Goal: Task Accomplishment & Management: Manage account settings

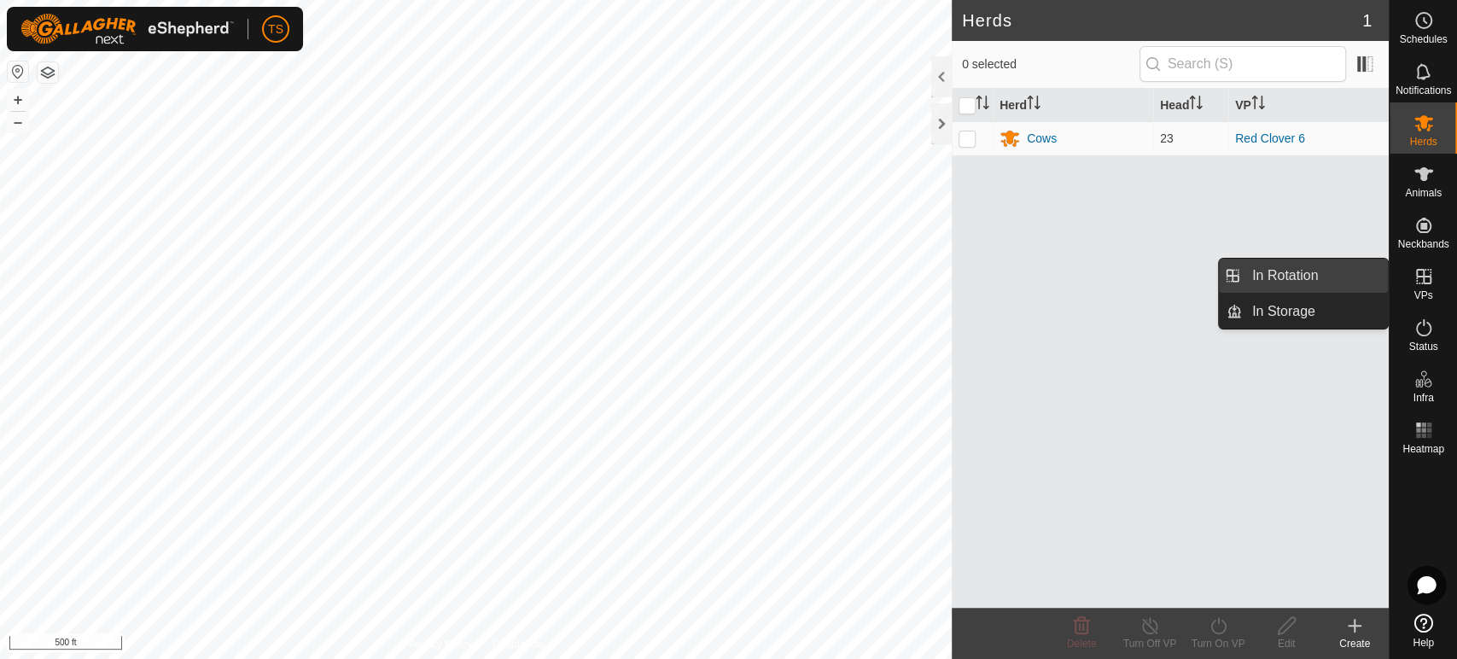
click at [1341, 270] on link "In Rotation" at bounding box center [1315, 276] width 146 height 34
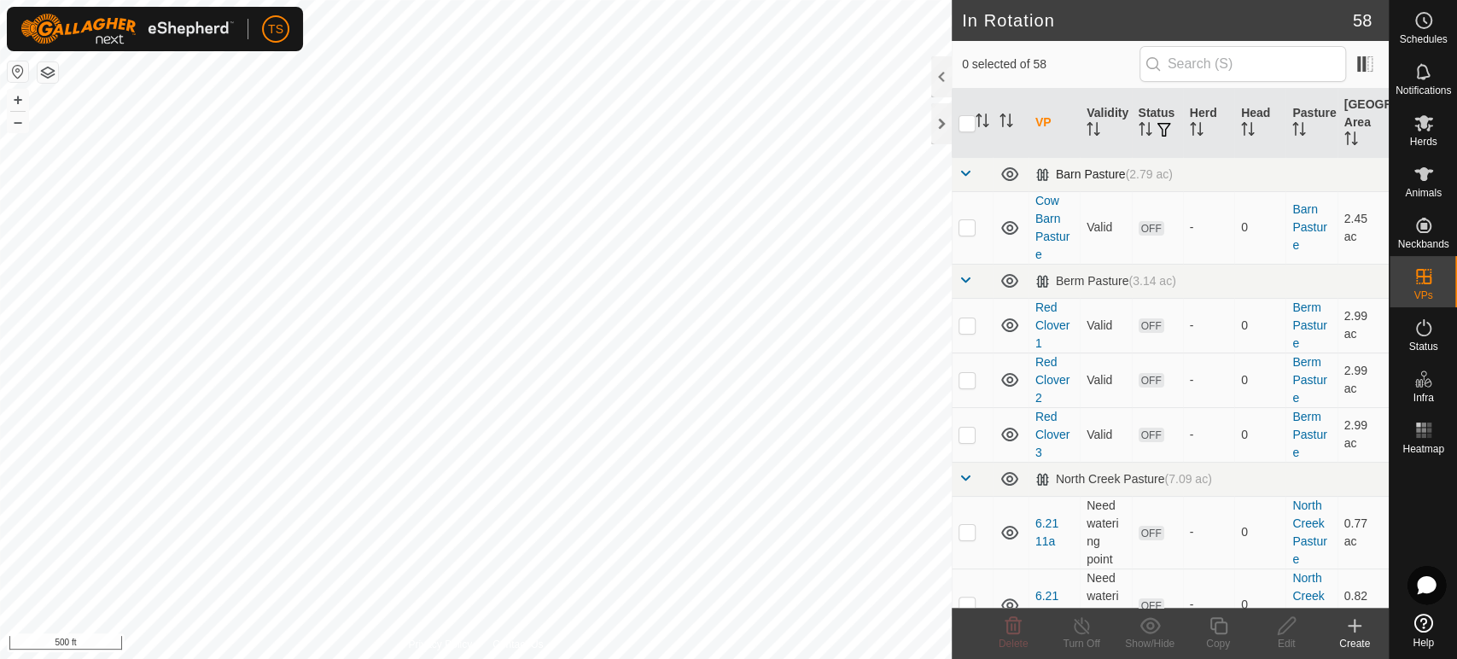
click at [965, 173] on span at bounding box center [965, 173] width 14 height 14
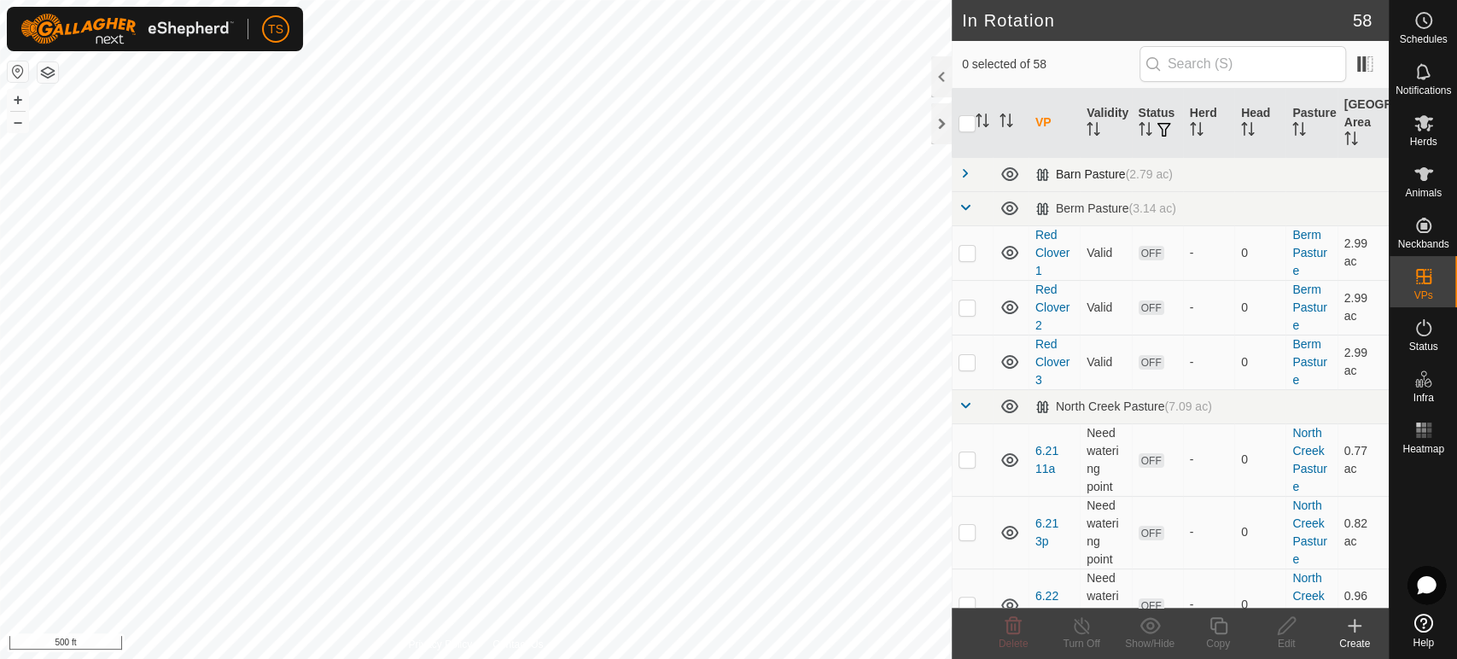
click at [965, 173] on span at bounding box center [965, 173] width 14 height 14
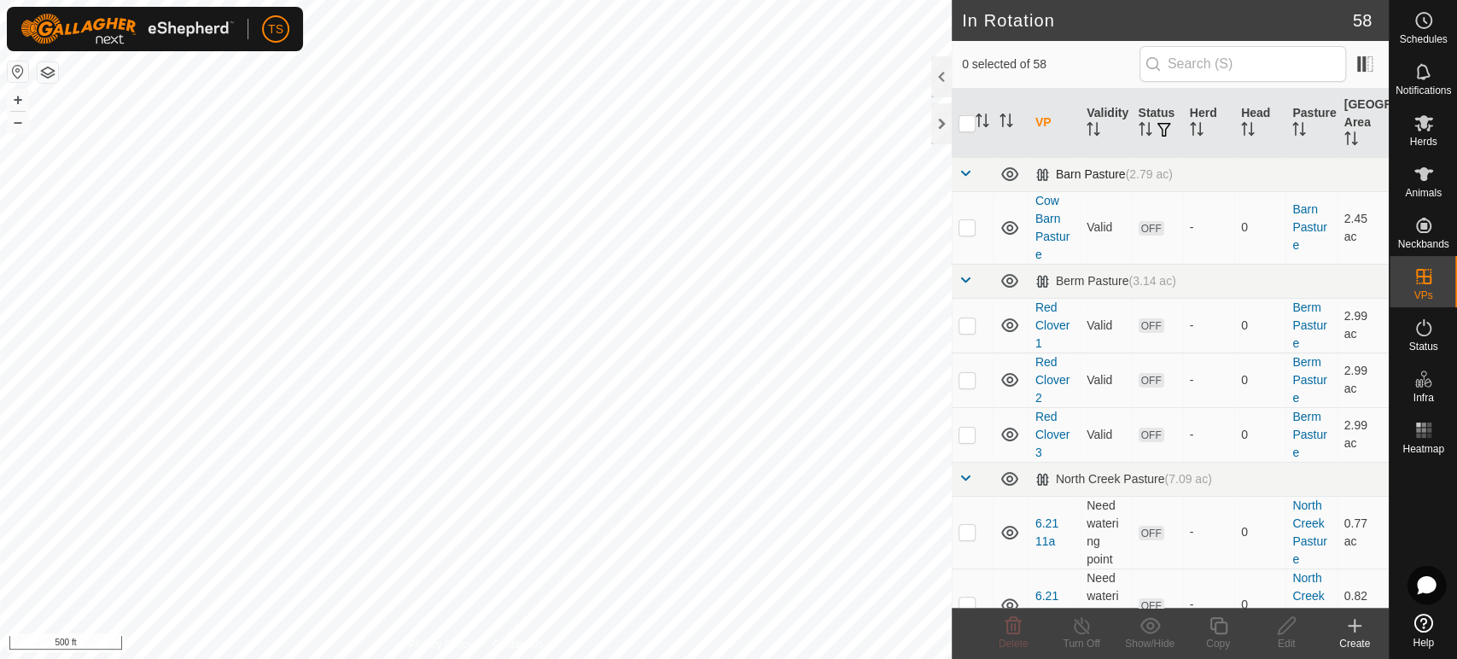
click at [958, 167] on span at bounding box center [965, 173] width 14 height 14
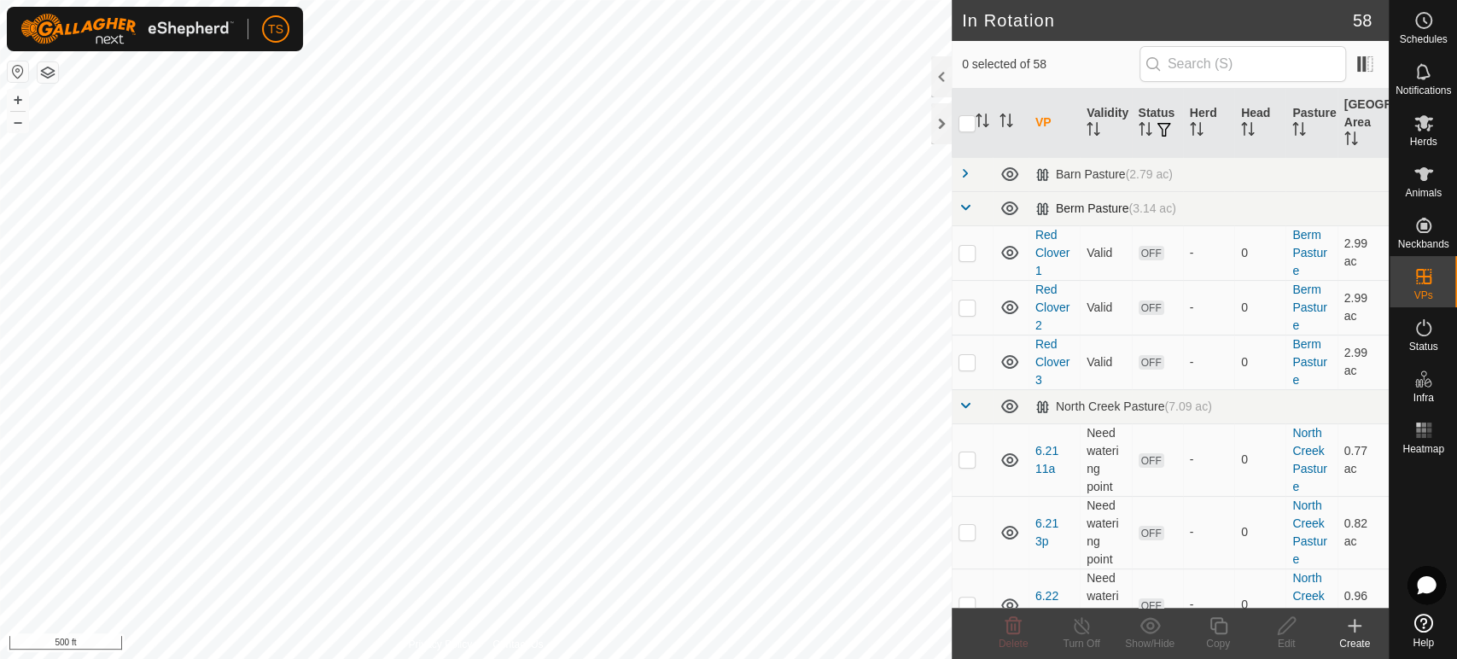
click at [961, 203] on span at bounding box center [965, 208] width 14 height 14
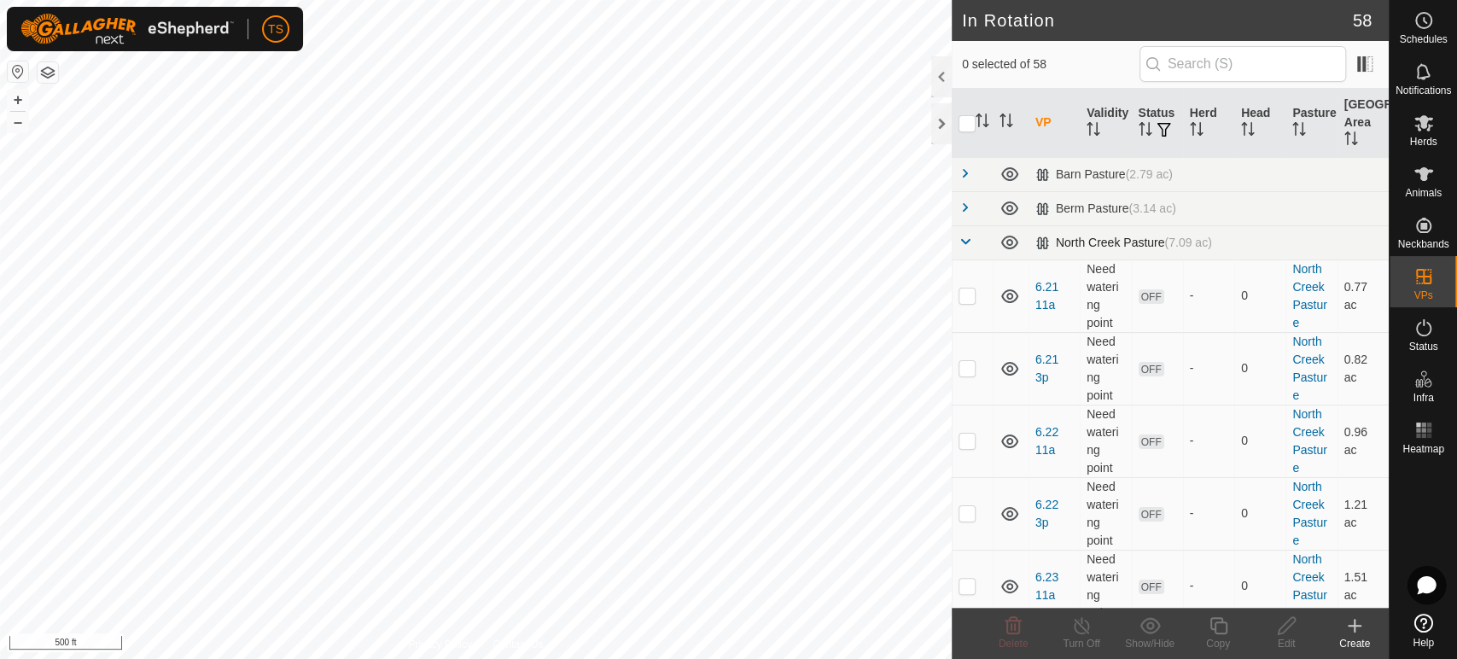
click at [965, 241] on span at bounding box center [965, 242] width 14 height 14
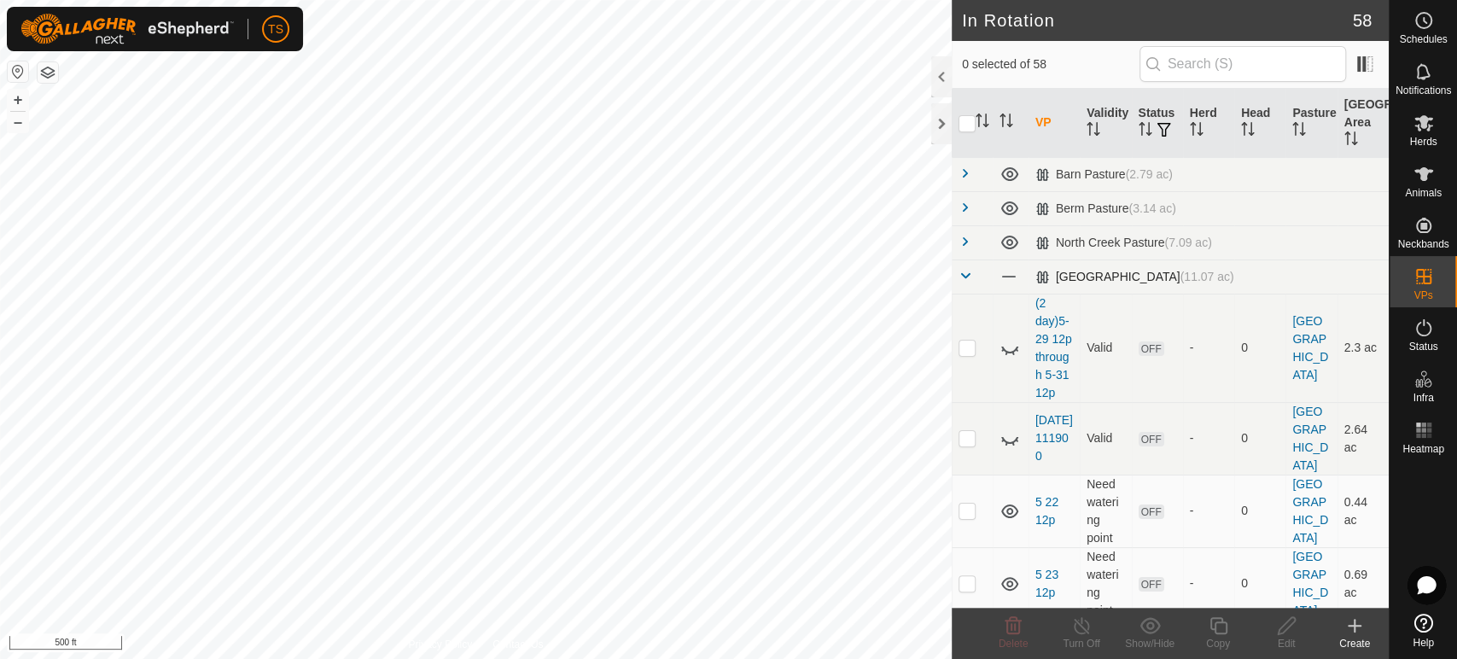
click at [965, 279] on span at bounding box center [965, 276] width 14 height 14
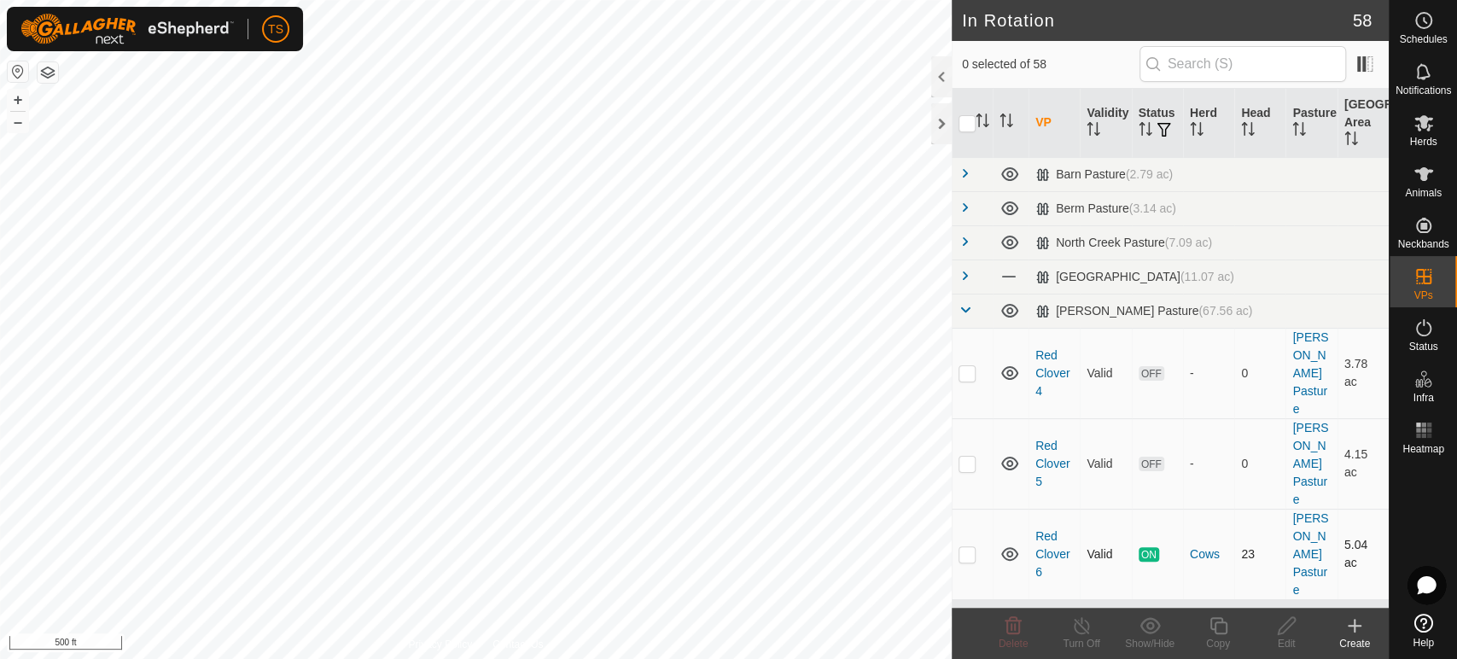
click at [965, 509] on td at bounding box center [972, 554] width 41 height 90
checkbox input "true"
click at [1227, 632] on icon at bounding box center [1218, 625] width 21 height 20
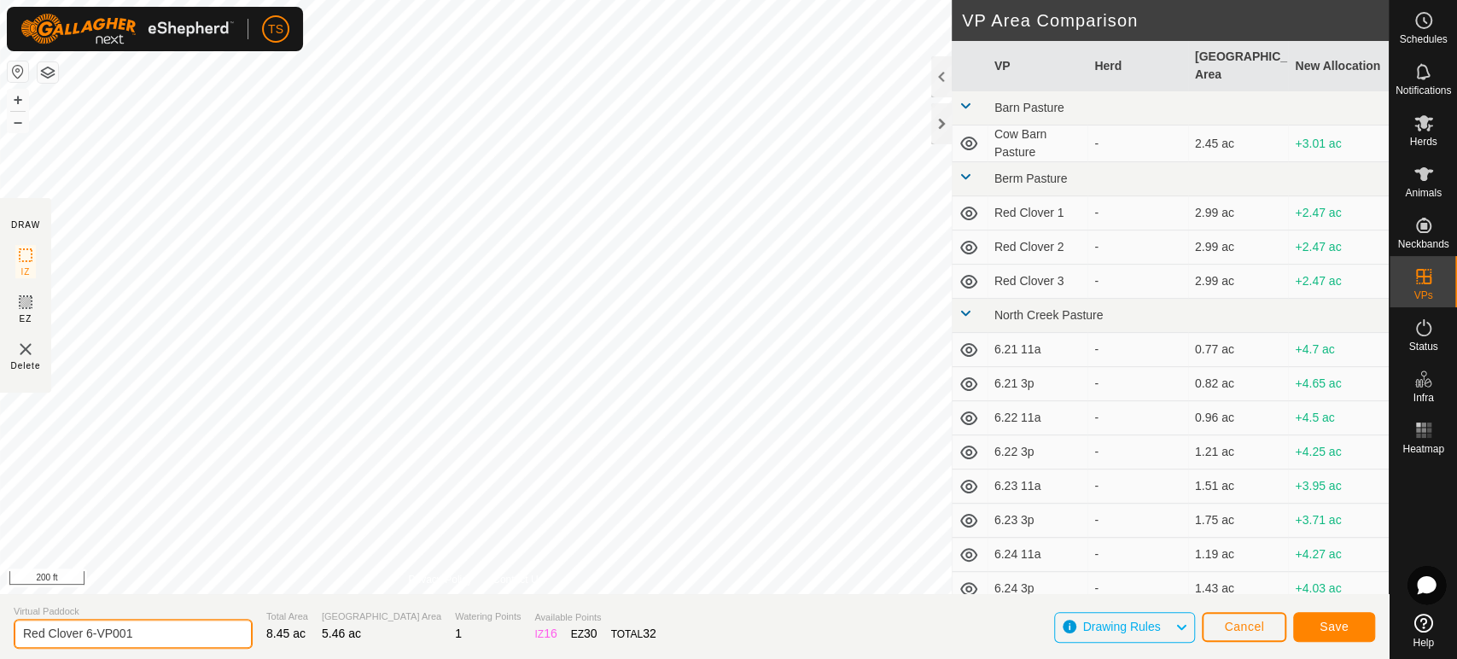
click at [138, 636] on input "Red Clover 6-VP001" at bounding box center [133, 634] width 239 height 30
type input "Red Clover 7"
click at [1312, 620] on button "Save" at bounding box center [1334, 627] width 82 height 30
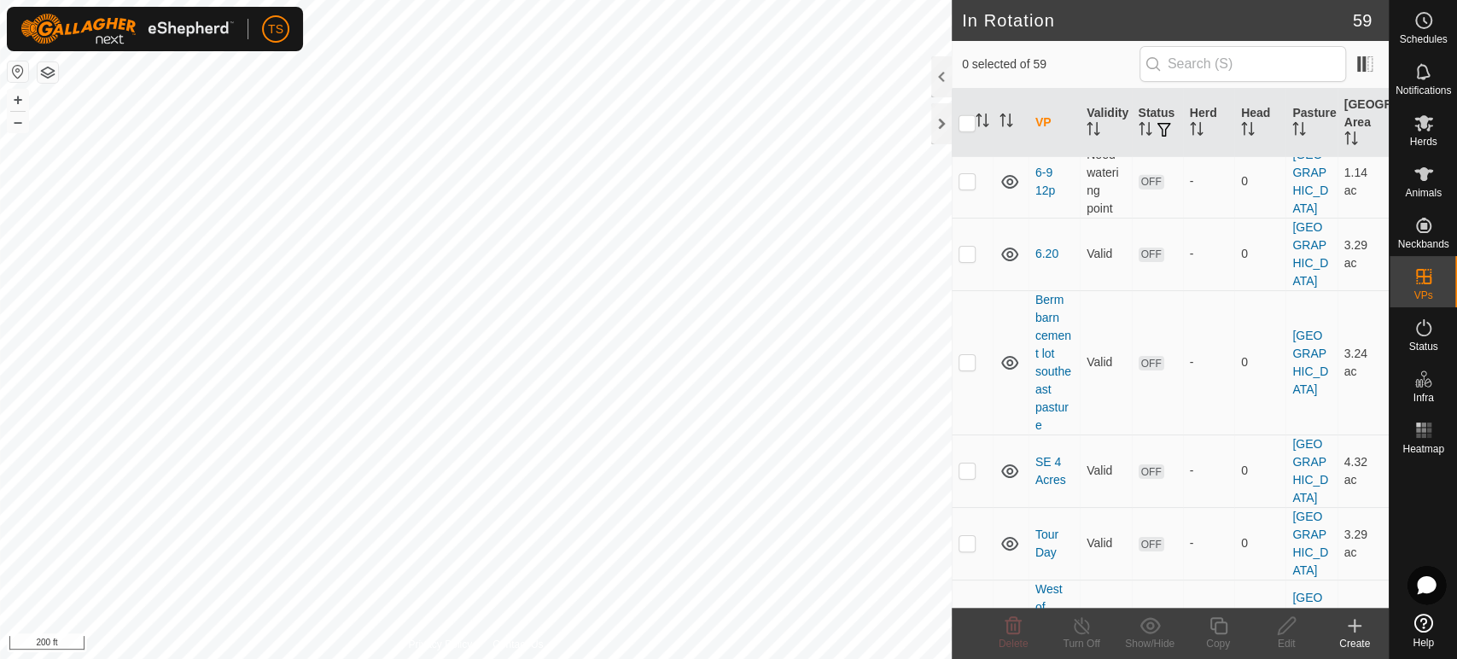
scroll to position [4048, 0]
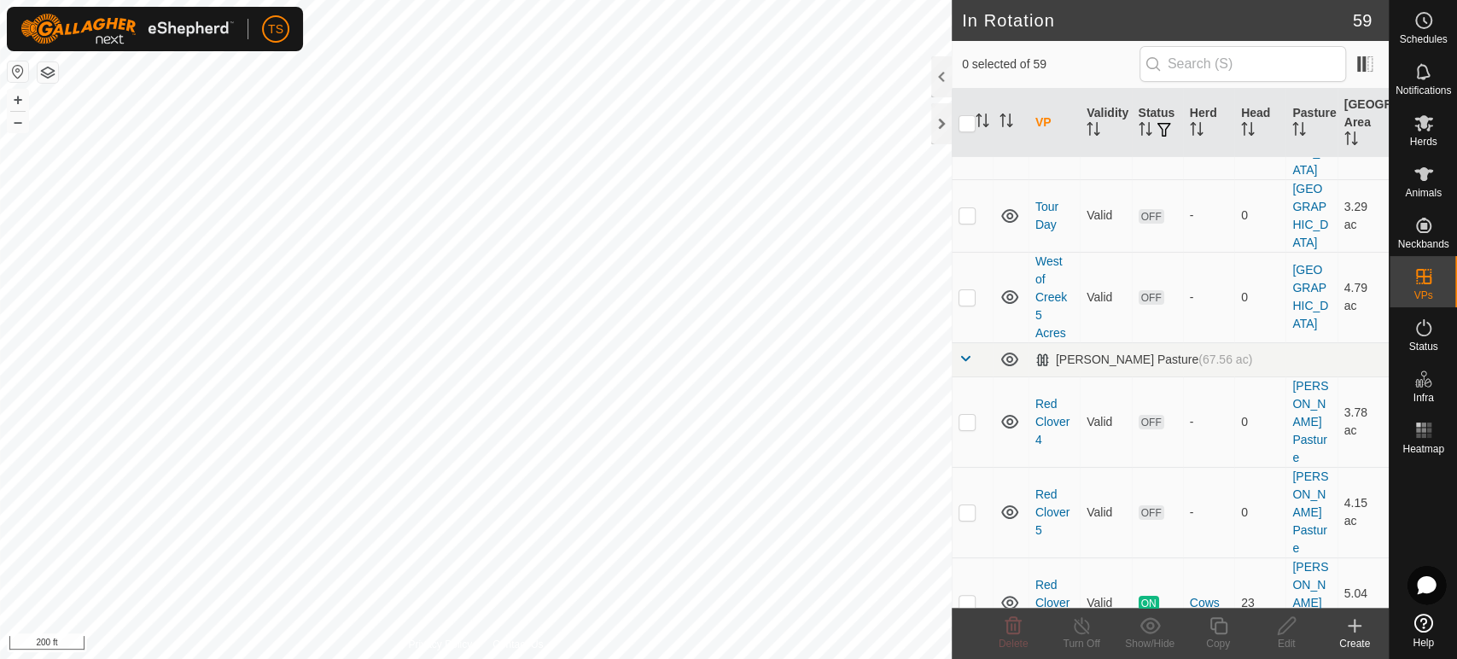
checkbox input "true"
click at [1221, 636] on div "Copy" at bounding box center [1218, 643] width 68 height 15
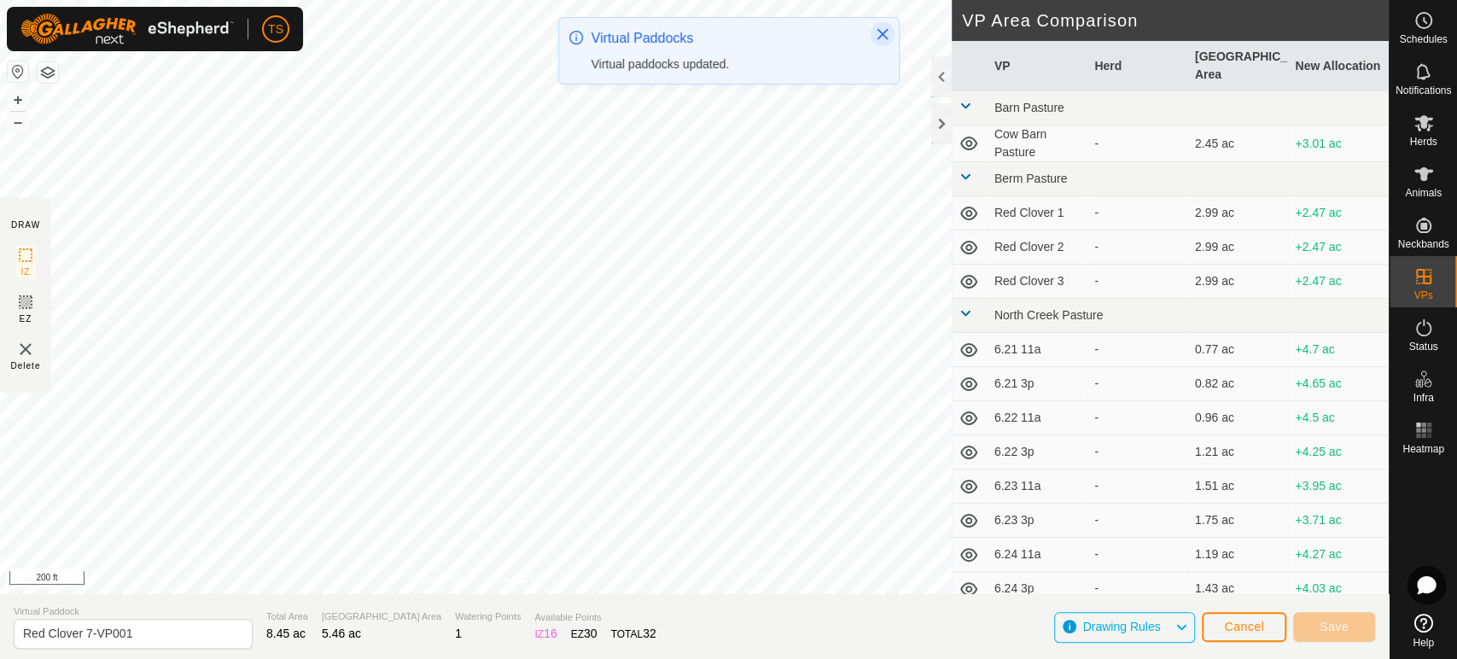
click at [881, 34] on icon "Close" at bounding box center [881, 34] width 11 height 11
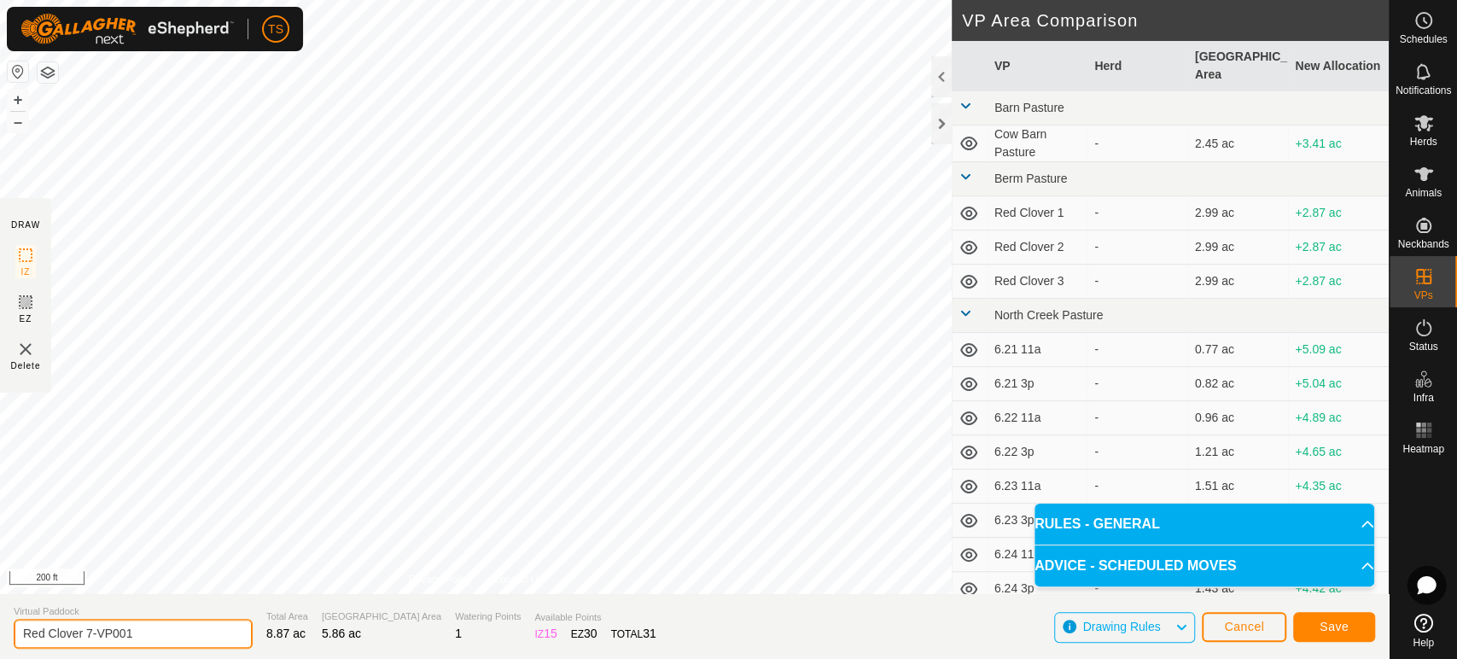
click at [137, 638] on input "Red Clover 7-VP001" at bounding box center [133, 634] width 239 height 30
type input "Red Clover 8"
click at [1339, 629] on span "Save" at bounding box center [1333, 627] width 29 height 14
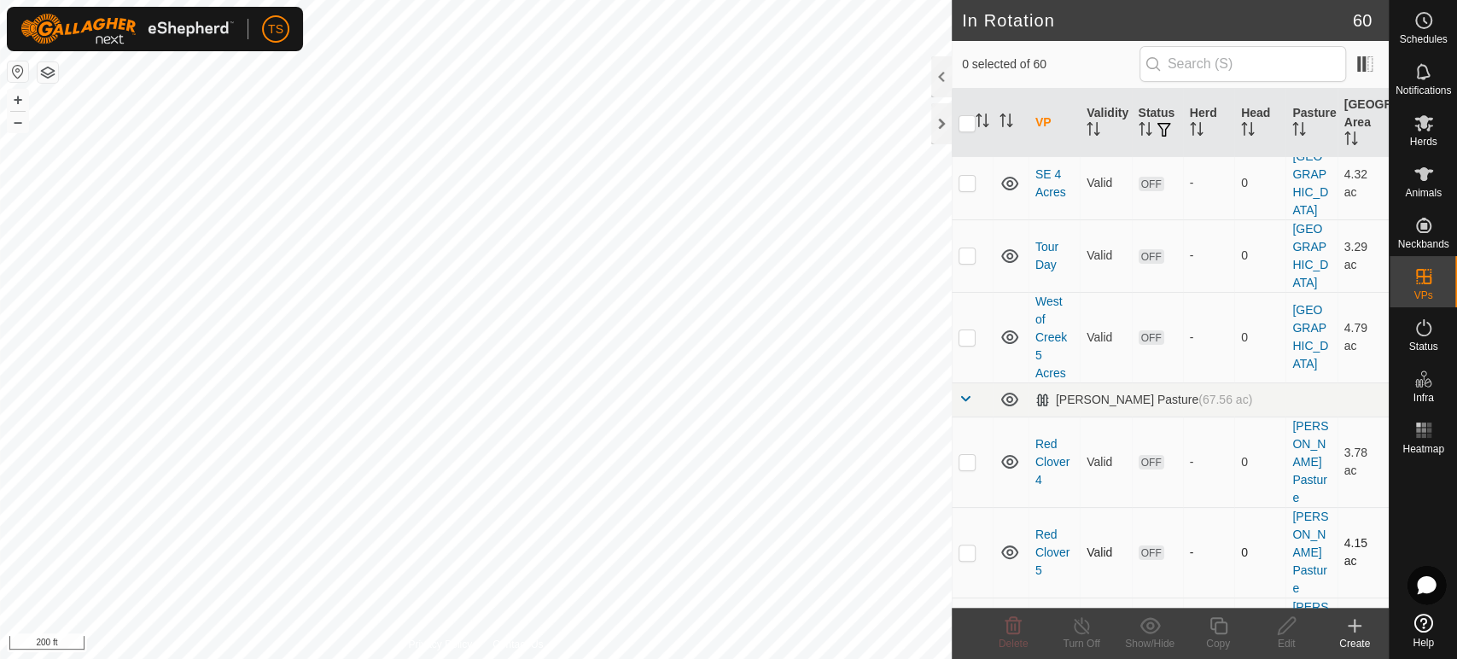
scroll to position [4103, 0]
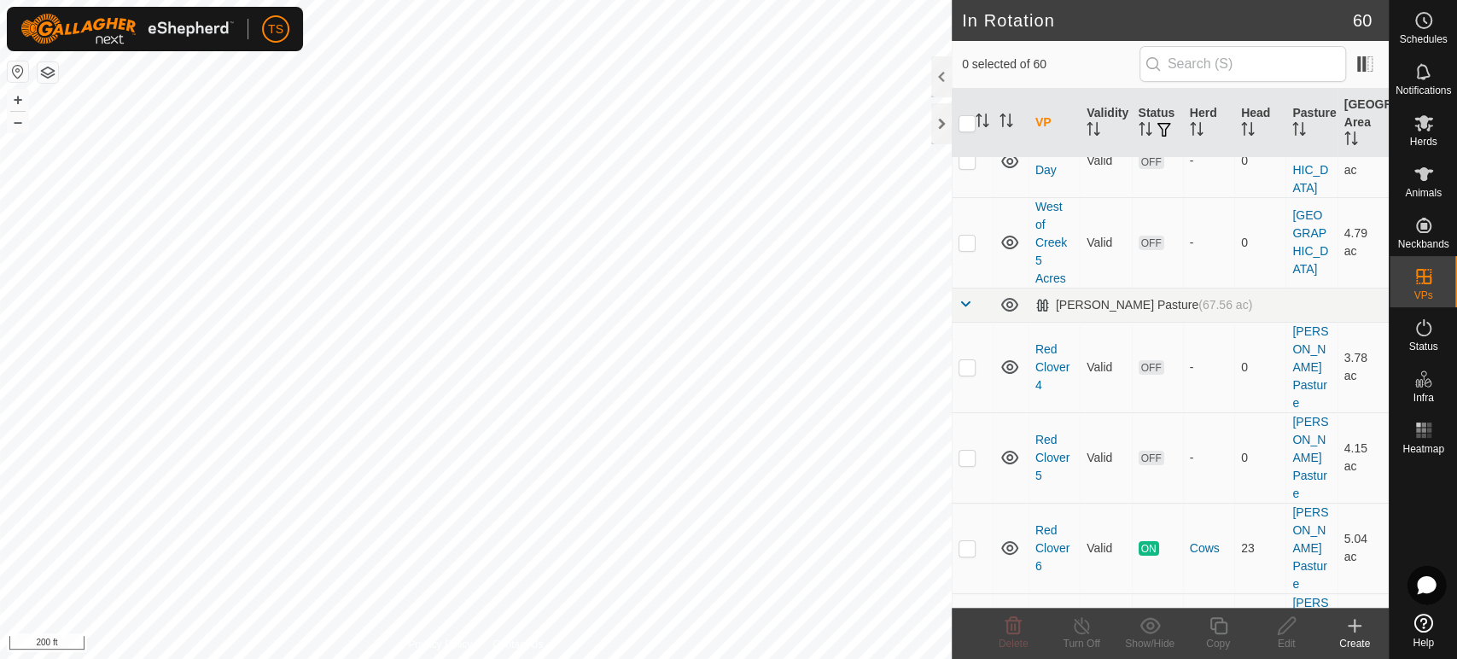
checkbox input "true"
click at [1228, 637] on div "Copy" at bounding box center [1218, 643] width 68 height 15
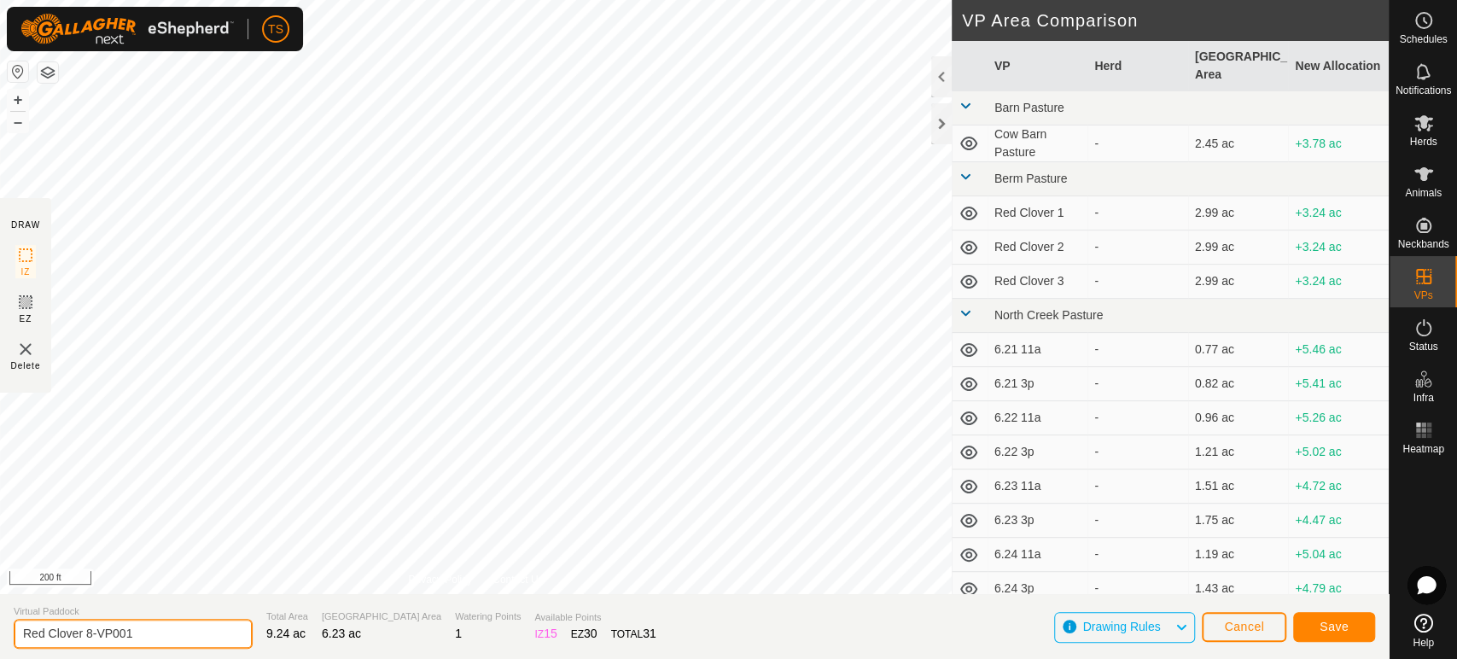
click at [147, 627] on input "Red Clover 8-VP001" at bounding box center [133, 634] width 239 height 30
type input "Red Clover 9"
click at [1318, 636] on button "Save" at bounding box center [1334, 627] width 82 height 30
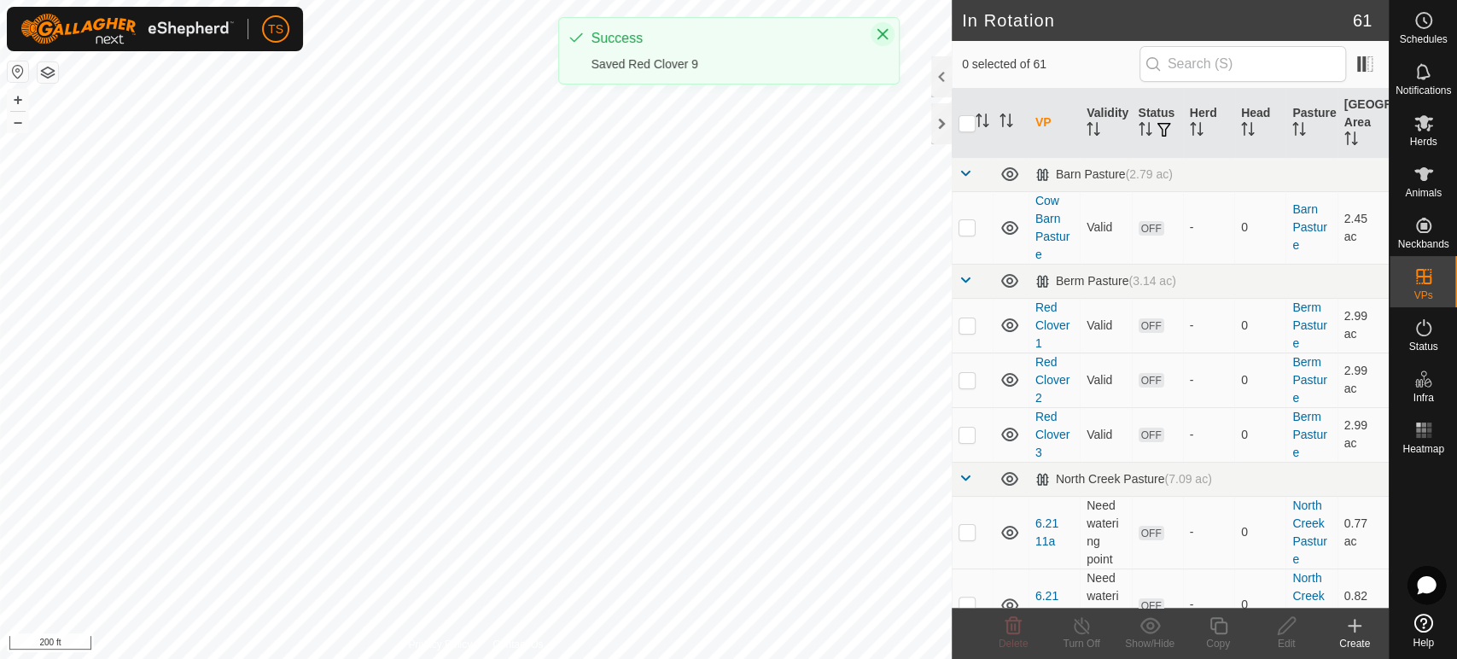
click at [882, 31] on icon "Close" at bounding box center [883, 34] width 14 height 14
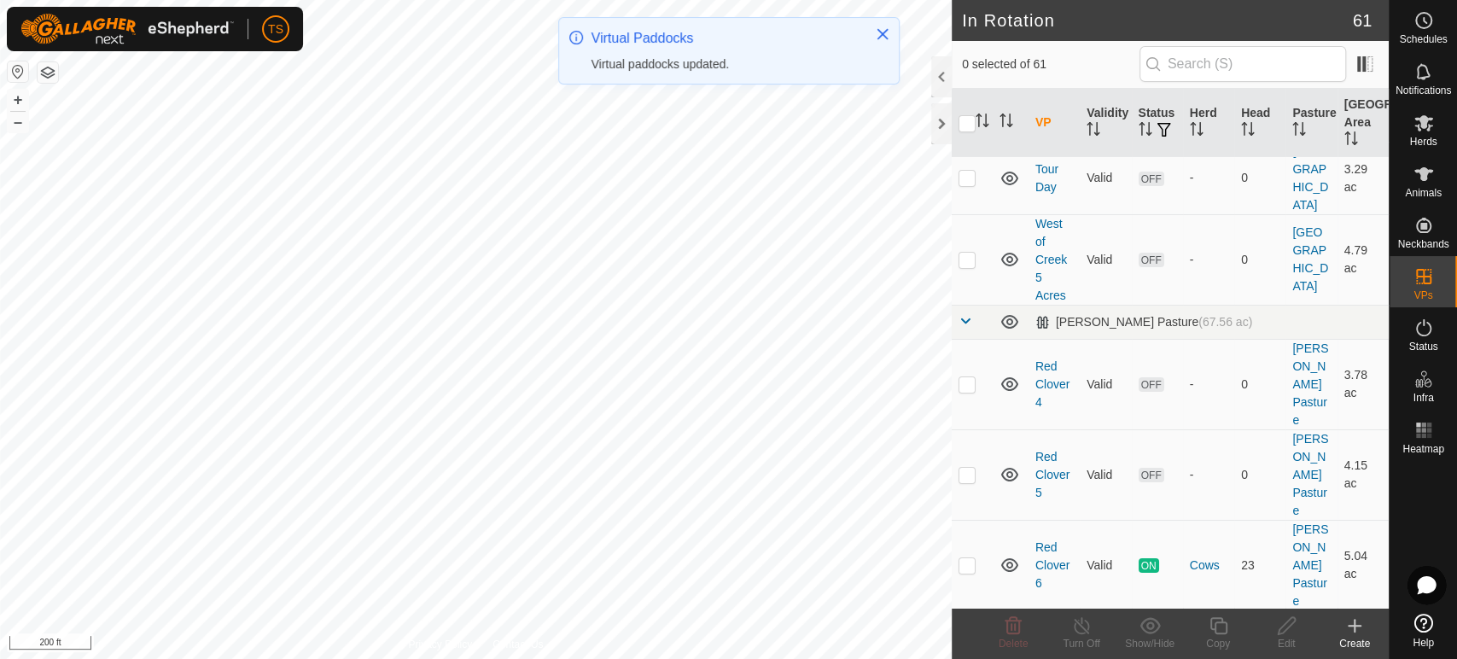
scroll to position [4158, 0]
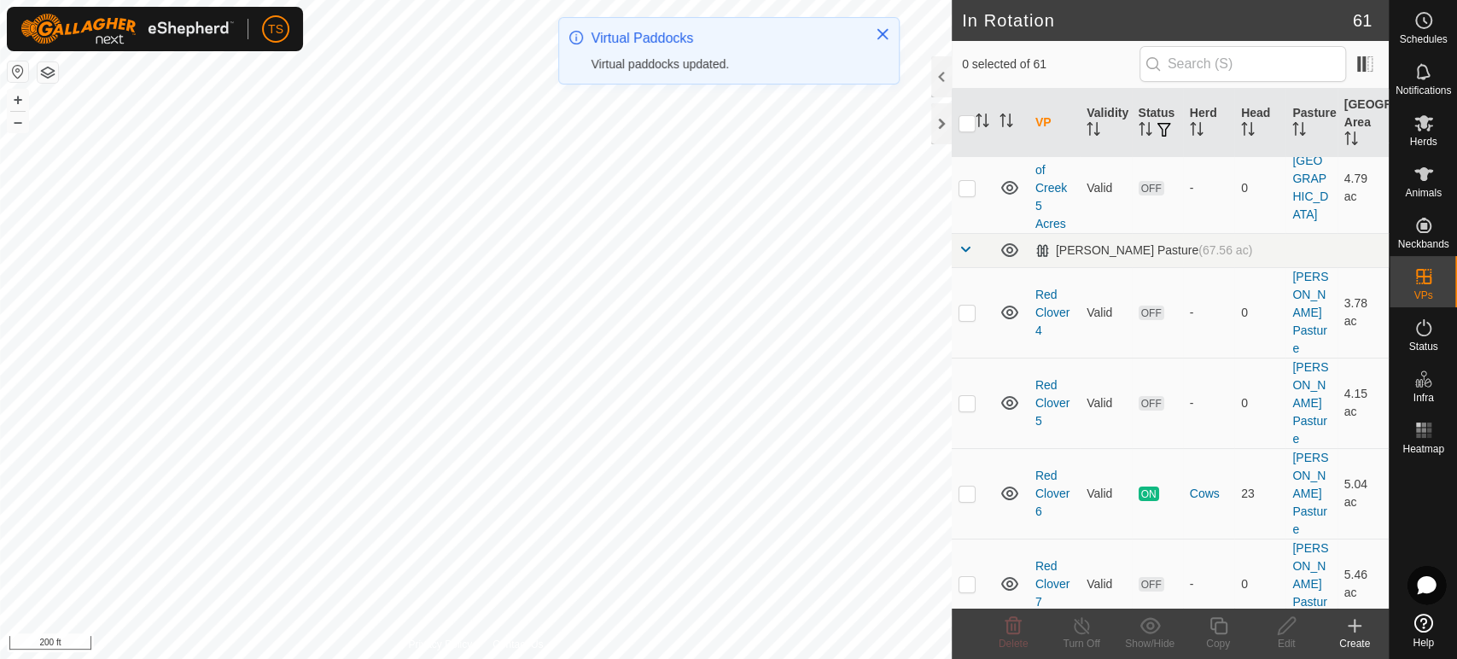
checkbox input "true"
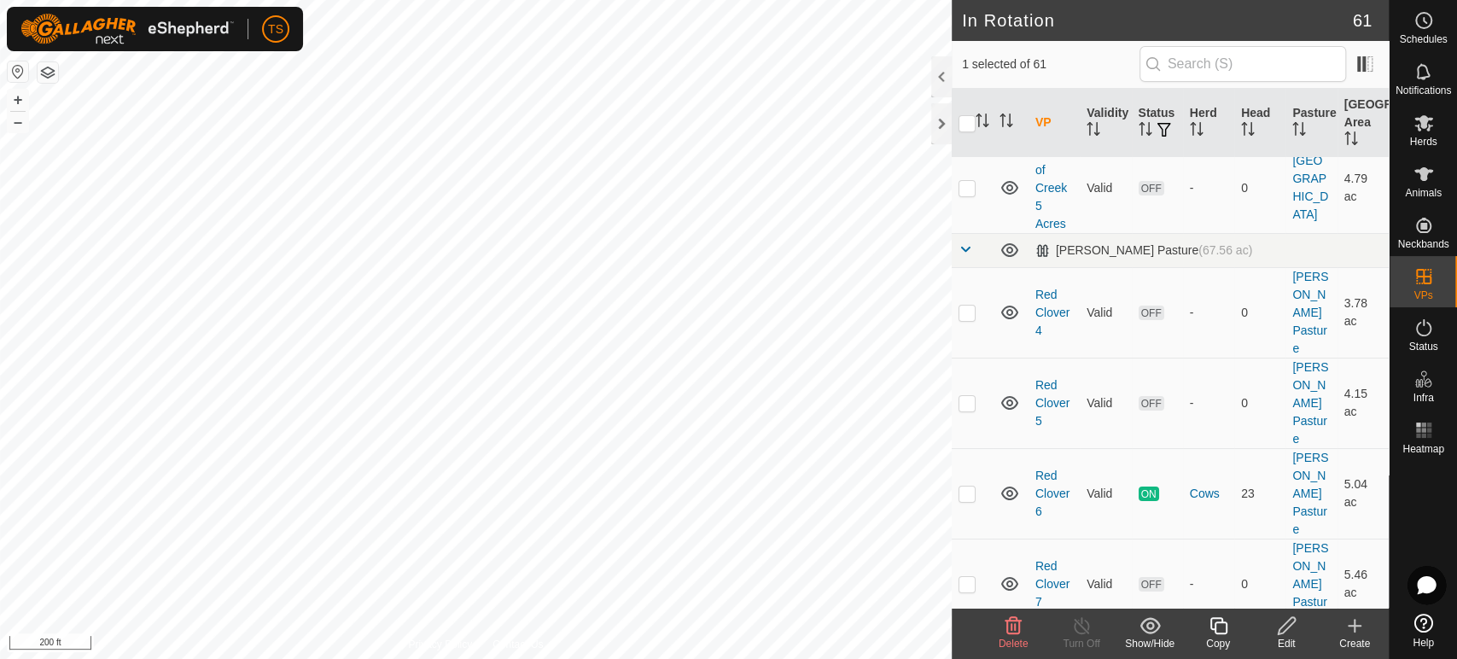
click at [1226, 633] on icon at bounding box center [1218, 625] width 21 height 20
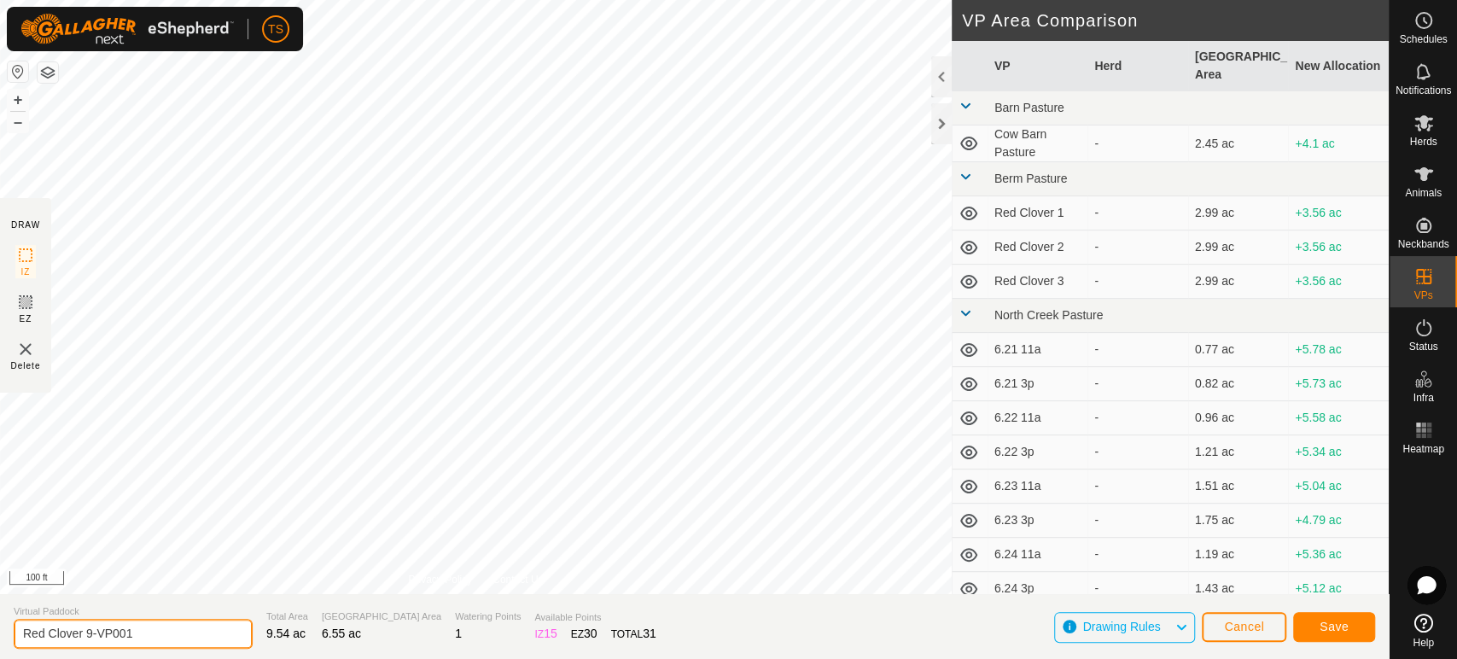
click at [133, 634] on input "Red Clover 9-VP001" at bounding box center [133, 634] width 239 height 30
type input "Red Clover 10"
click at [1312, 626] on button "Save" at bounding box center [1334, 627] width 82 height 30
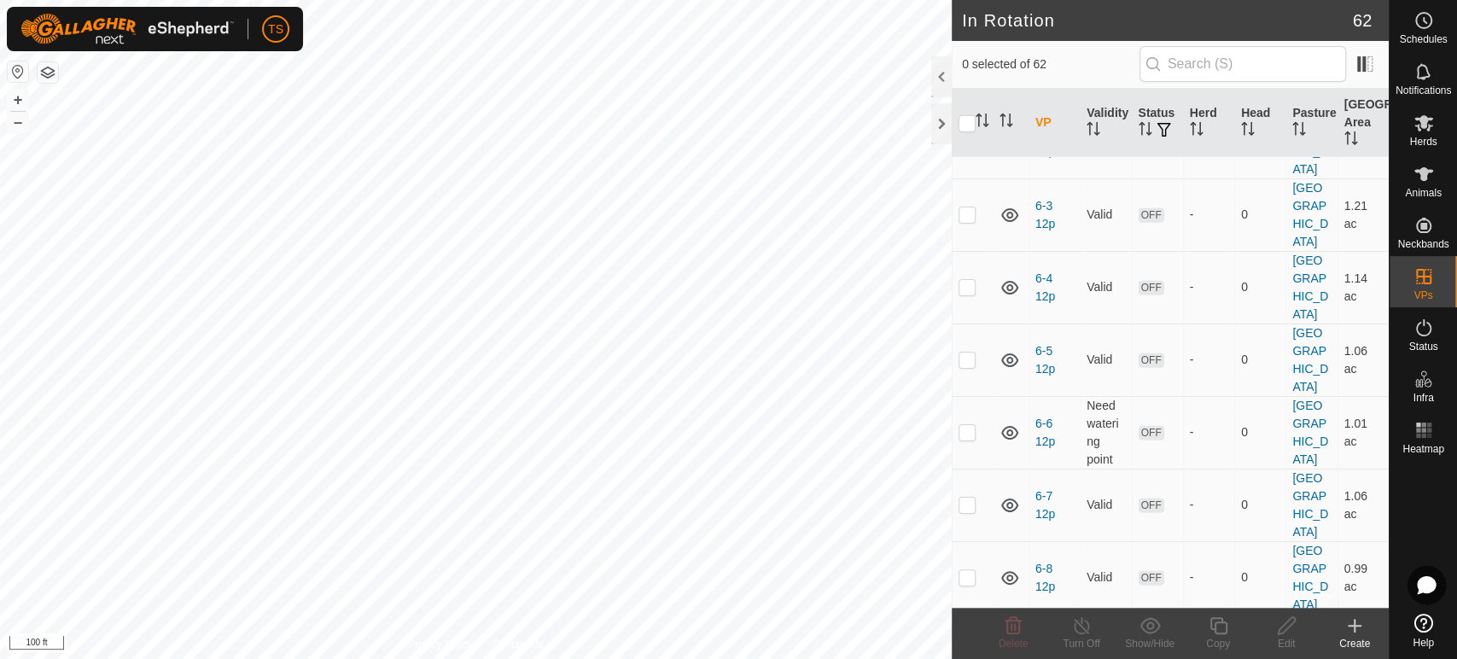
scroll to position [4211, 0]
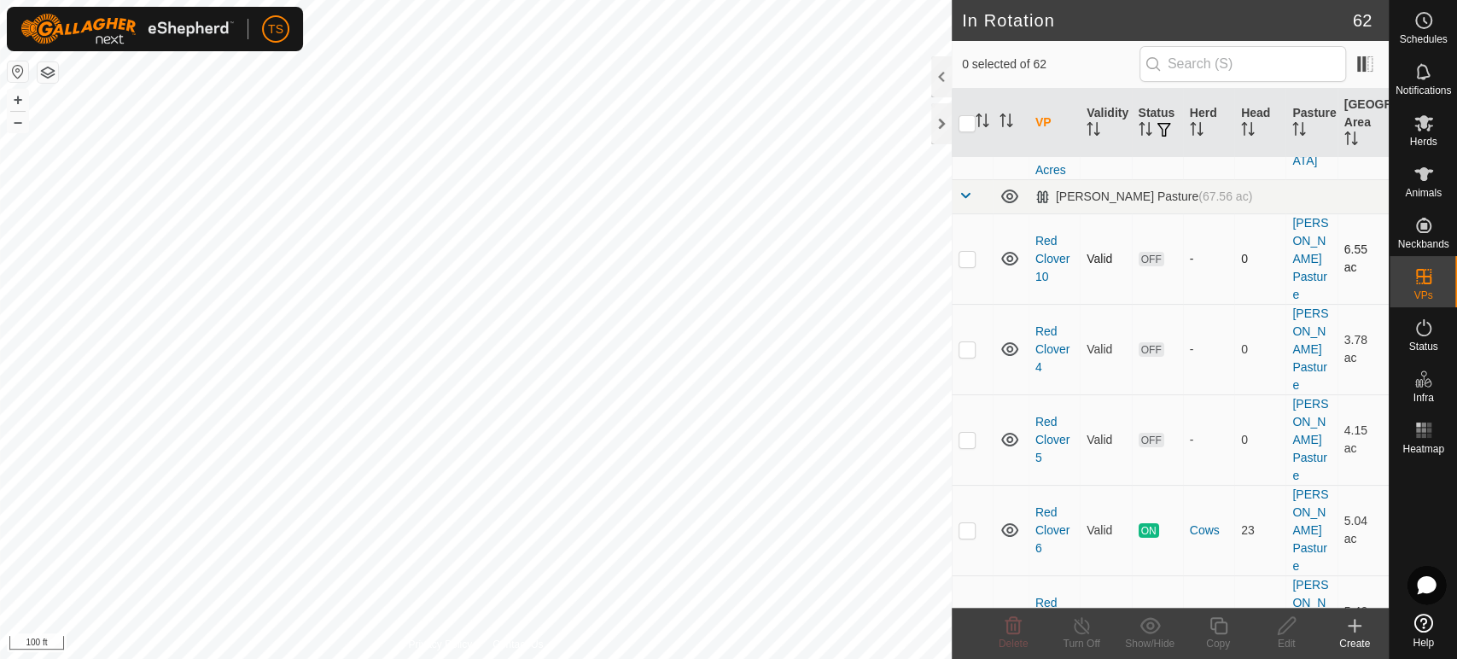
click at [969, 252] on p-checkbox at bounding box center [966, 259] width 17 height 14
checkbox input "true"
click at [1219, 633] on icon at bounding box center [1217, 625] width 17 height 17
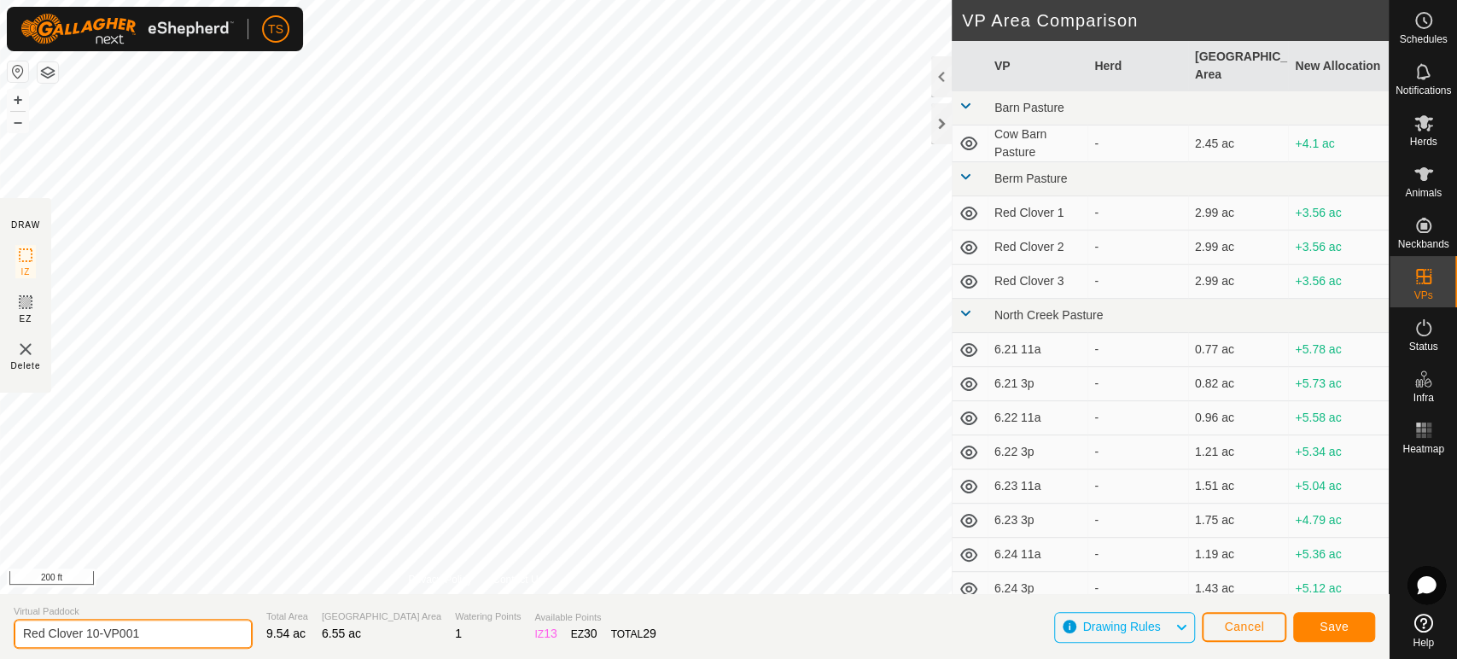
click at [141, 631] on input "Red Clover 10-VP001" at bounding box center [133, 634] width 239 height 30
type input "Red Clover 11"
click at [1343, 626] on span "Save" at bounding box center [1333, 627] width 29 height 14
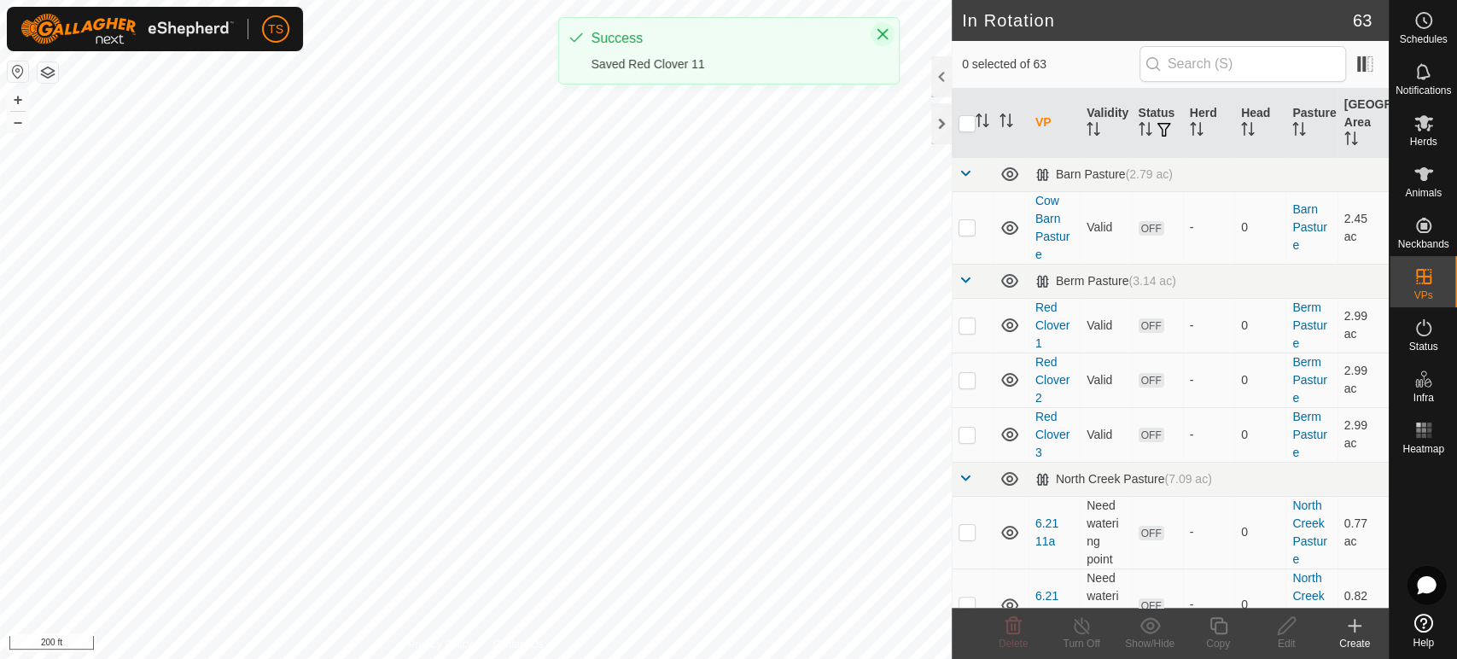
click at [880, 38] on icon "Close" at bounding box center [883, 34] width 14 height 14
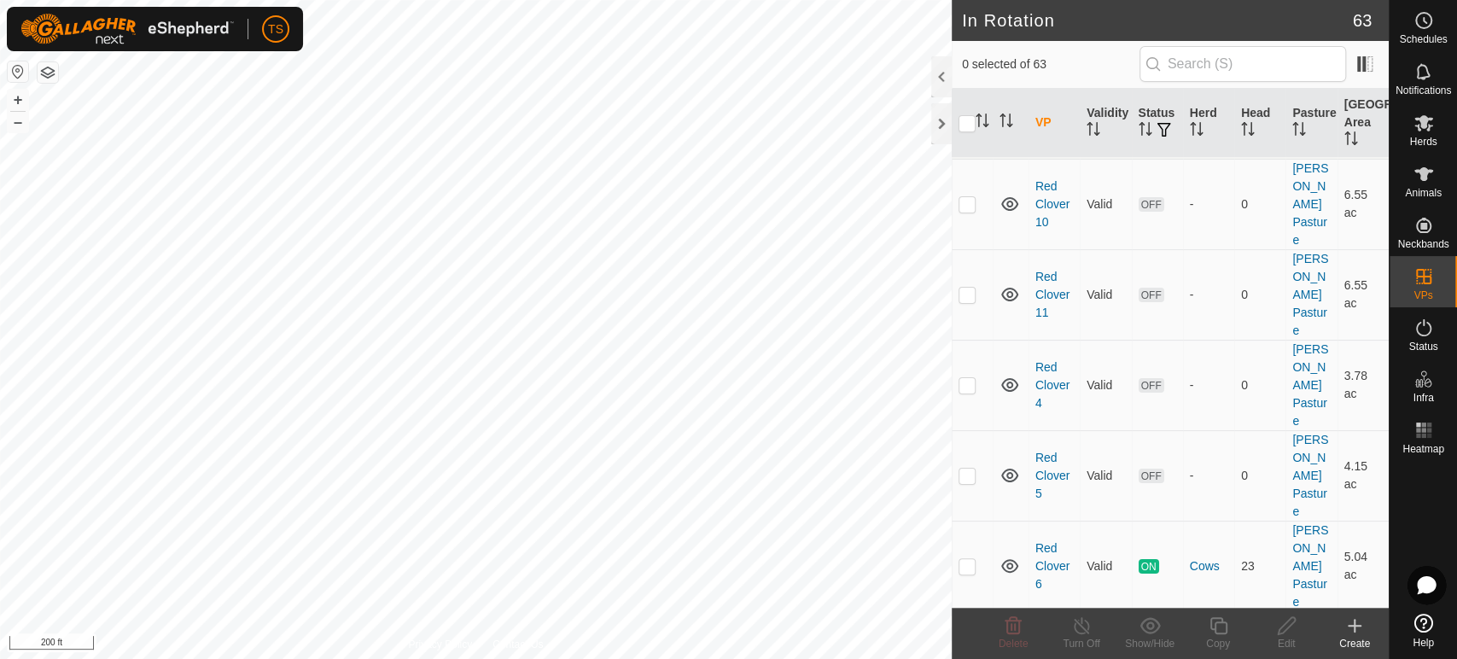
scroll to position [4246, 0]
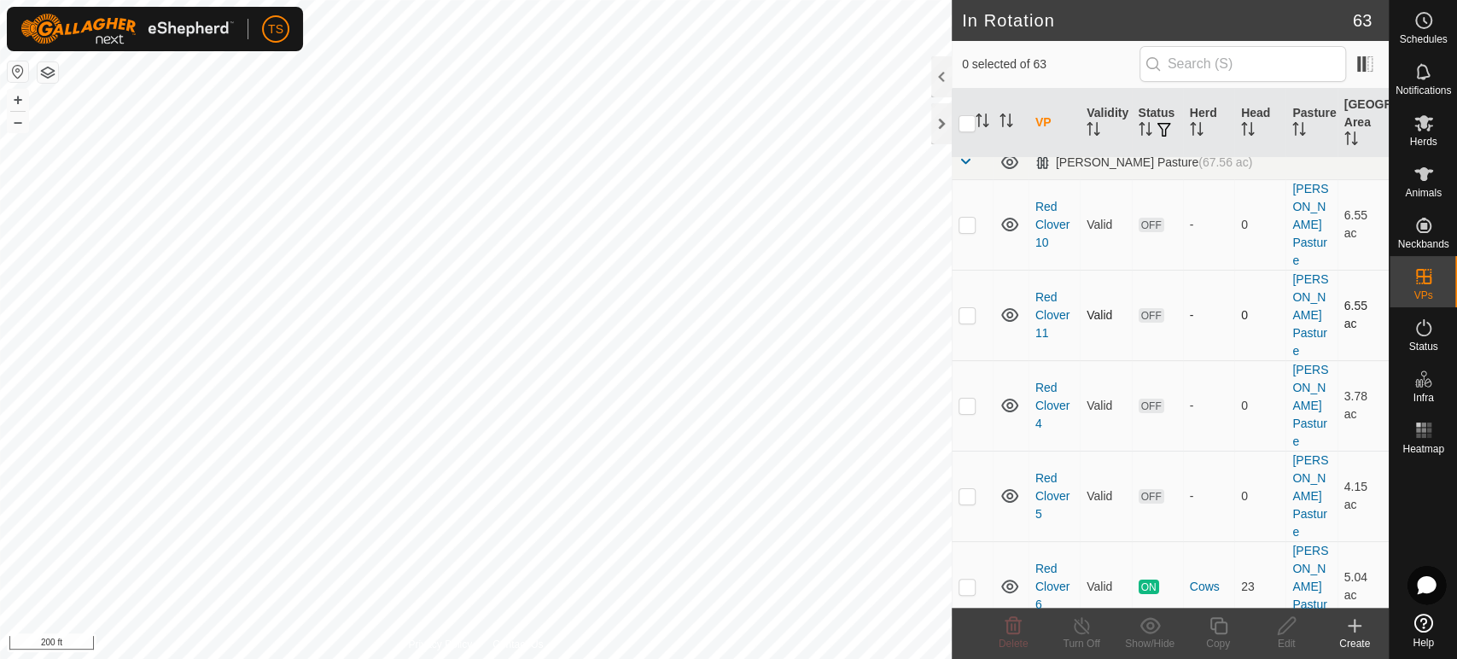
click at [967, 308] on p-checkbox at bounding box center [966, 315] width 17 height 14
checkbox input "true"
click at [1221, 636] on div "Copy" at bounding box center [1218, 643] width 68 height 15
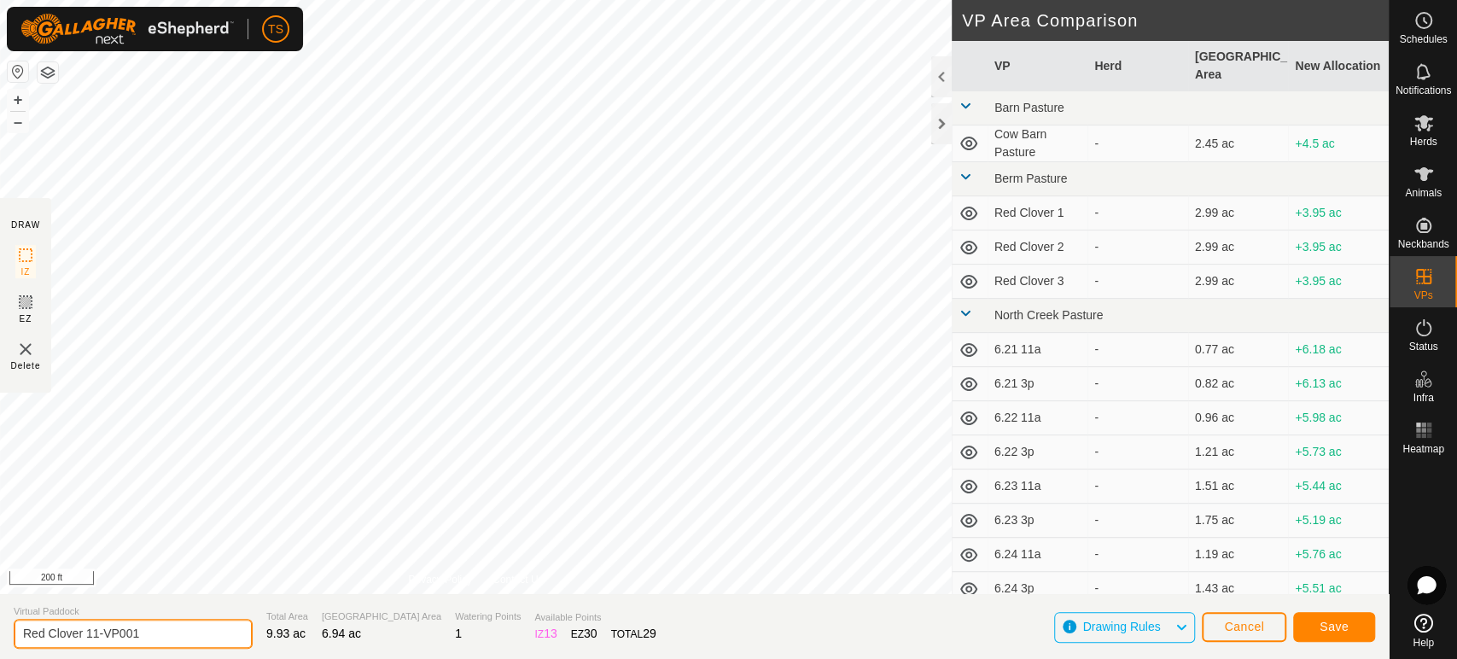
click at [143, 629] on input "Red Clover 11-VP001" at bounding box center [133, 634] width 239 height 30
type input "Red Clover 12"
click at [1323, 636] on button "Save" at bounding box center [1334, 627] width 82 height 30
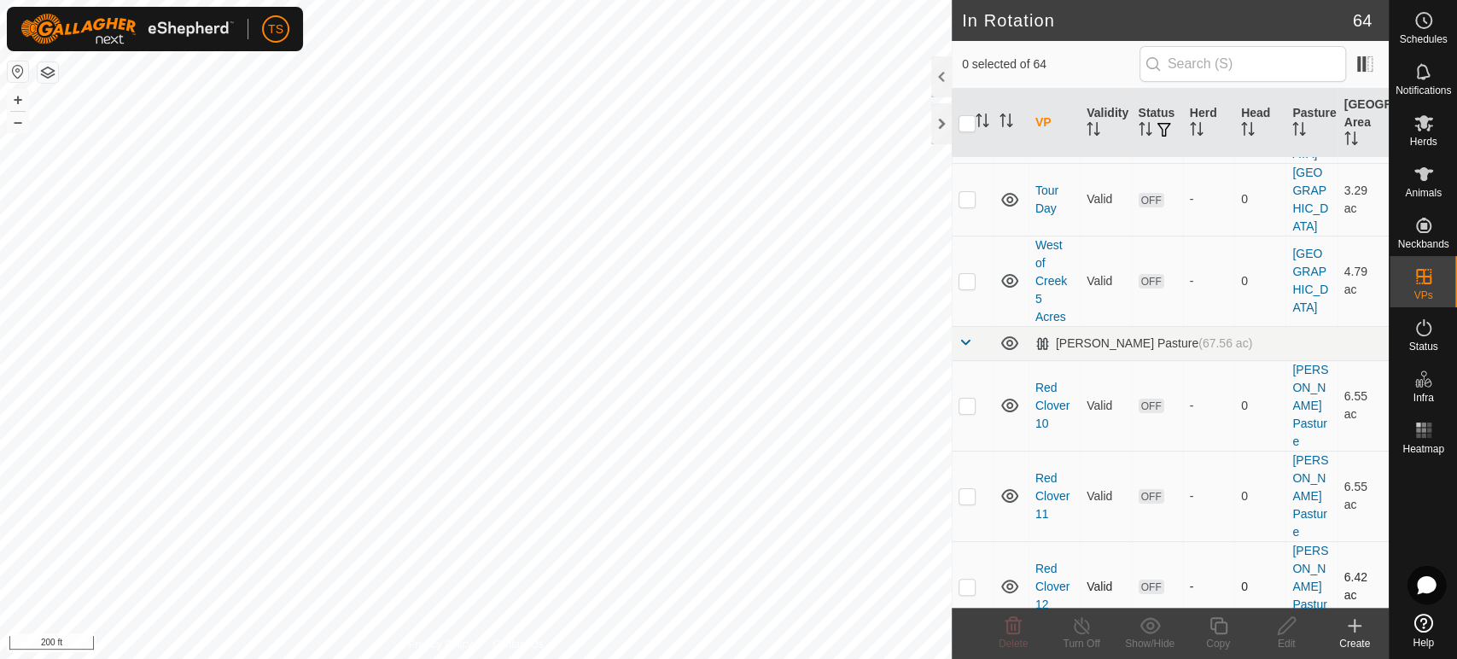
scroll to position [4072, 0]
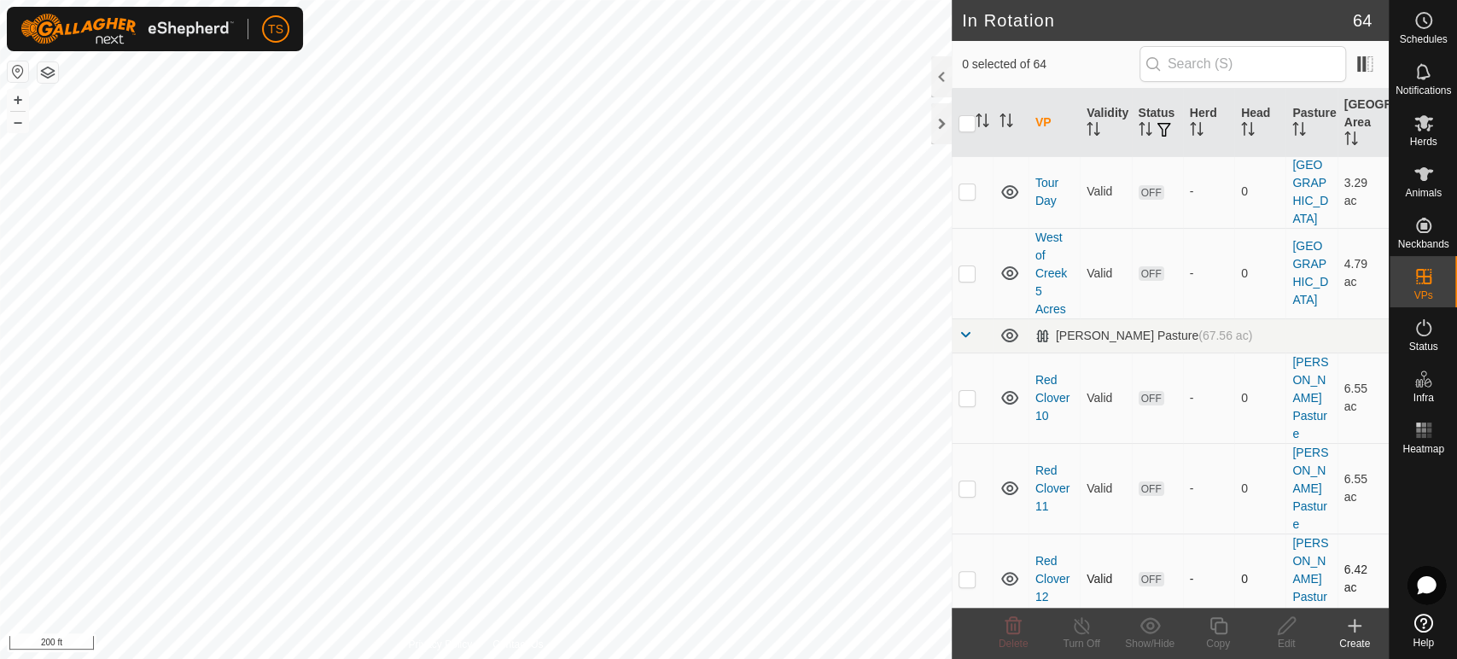
click at [963, 572] on p-checkbox at bounding box center [966, 579] width 17 height 14
checkbox input "true"
click at [1216, 628] on icon at bounding box center [1218, 625] width 21 height 20
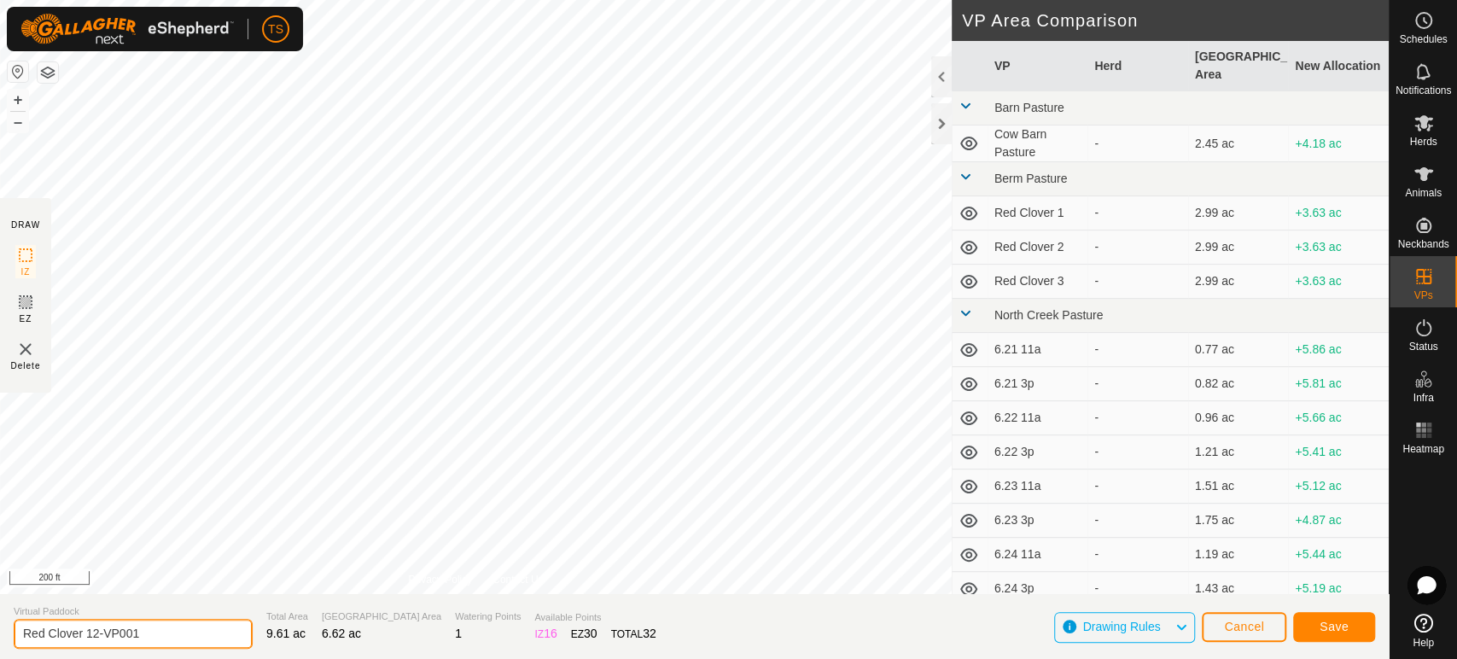
click at [144, 630] on input "Red Clover 12-VP001" at bounding box center [133, 634] width 239 height 30
type input "Red Clover 13"
click at [1333, 627] on span "Save" at bounding box center [1333, 627] width 29 height 14
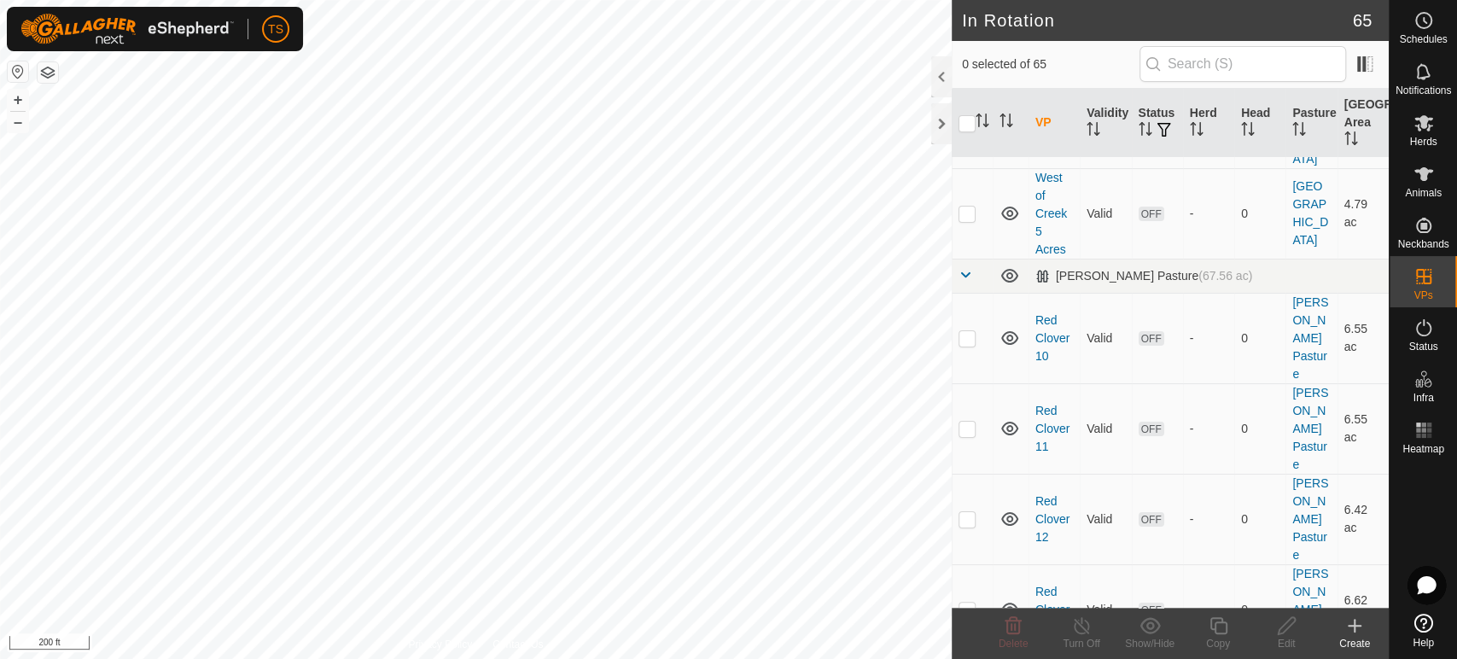
scroll to position [4201, 0]
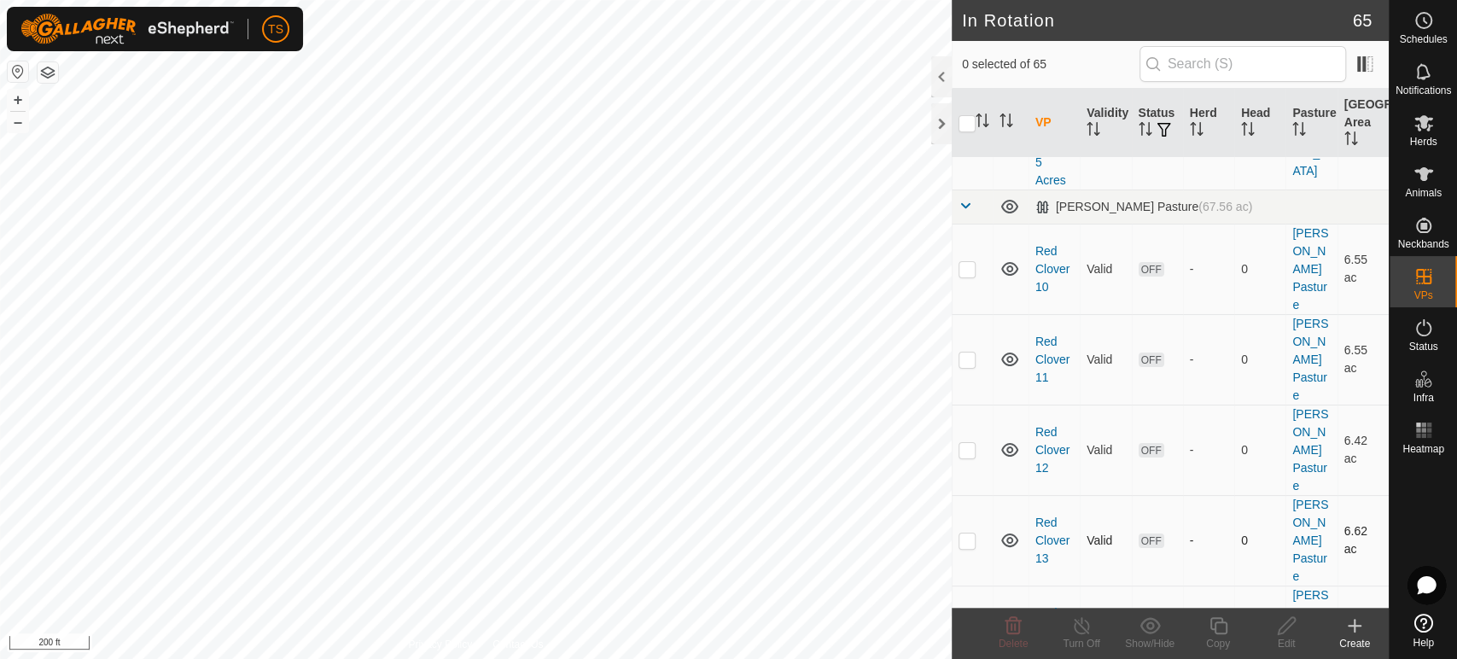
click at [961, 533] on p-checkbox at bounding box center [966, 540] width 17 height 14
checkbox input "true"
click at [1216, 632] on icon at bounding box center [1218, 625] width 21 height 20
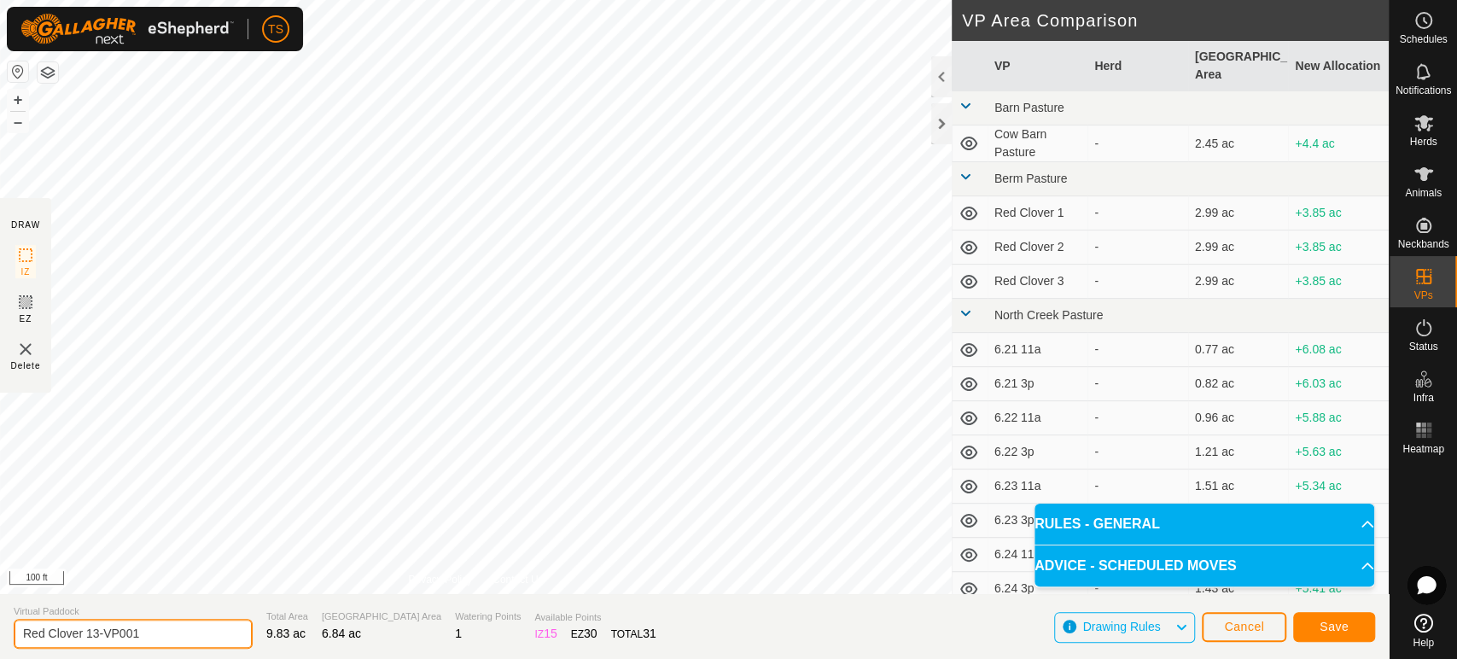
click at [164, 631] on input "Red Clover 13-VP001" at bounding box center [133, 634] width 239 height 30
type input "Red Clover 14"
click at [1311, 625] on button "Save" at bounding box center [1334, 627] width 82 height 30
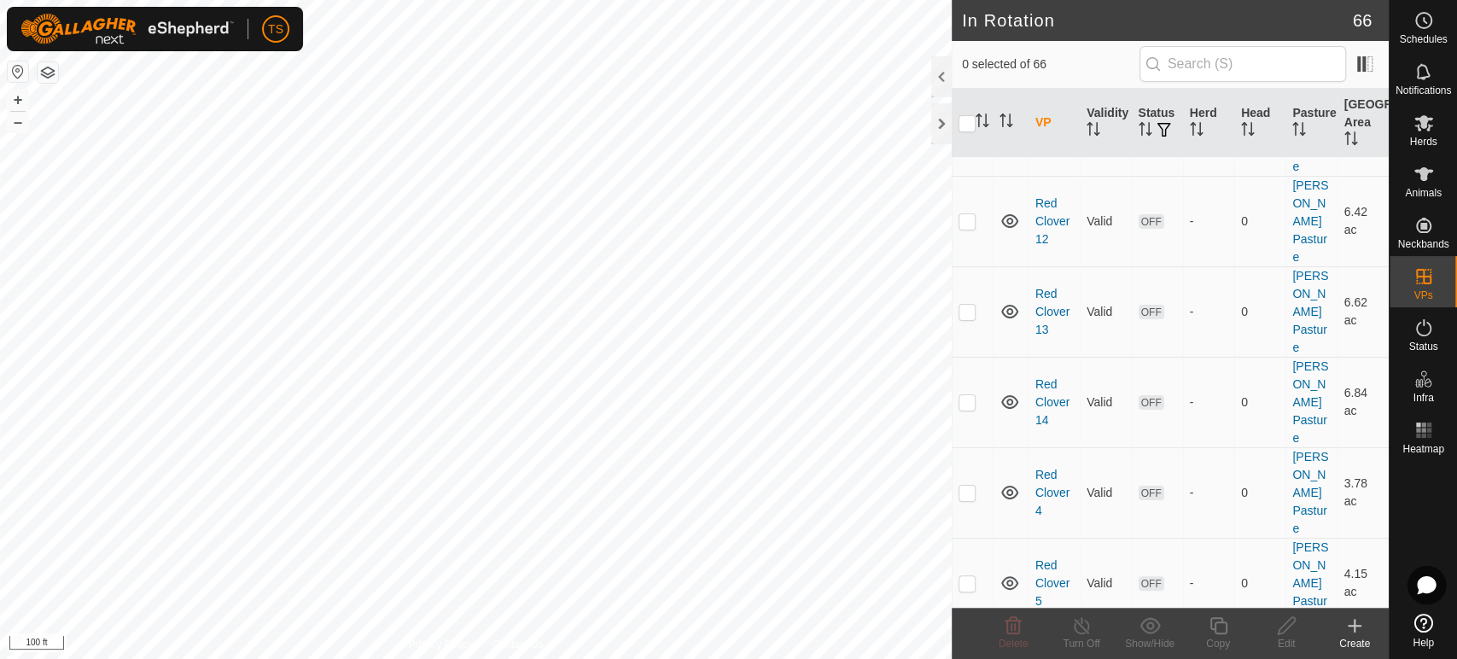
scroll to position [4192, 0]
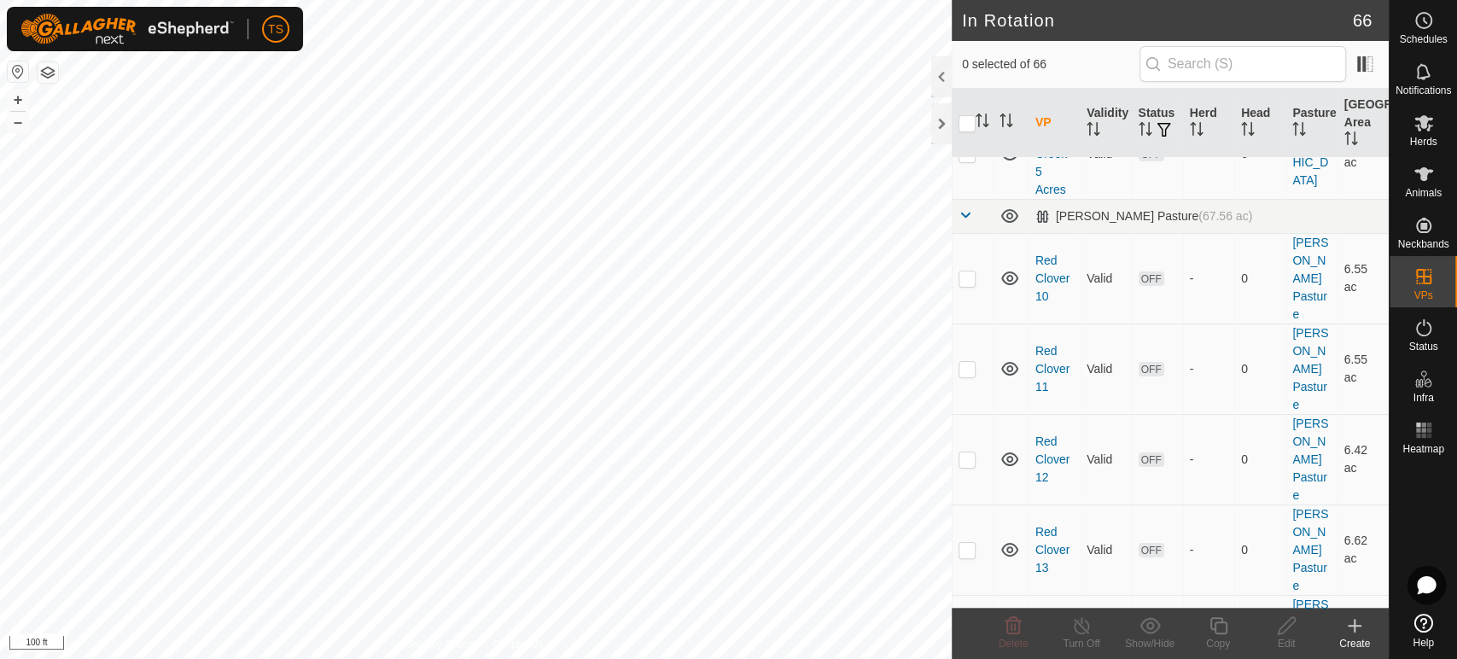
click at [973, 633] on p-checkbox at bounding box center [966, 640] width 17 height 14
checkbox input "true"
click at [1219, 626] on icon at bounding box center [1218, 625] width 21 height 20
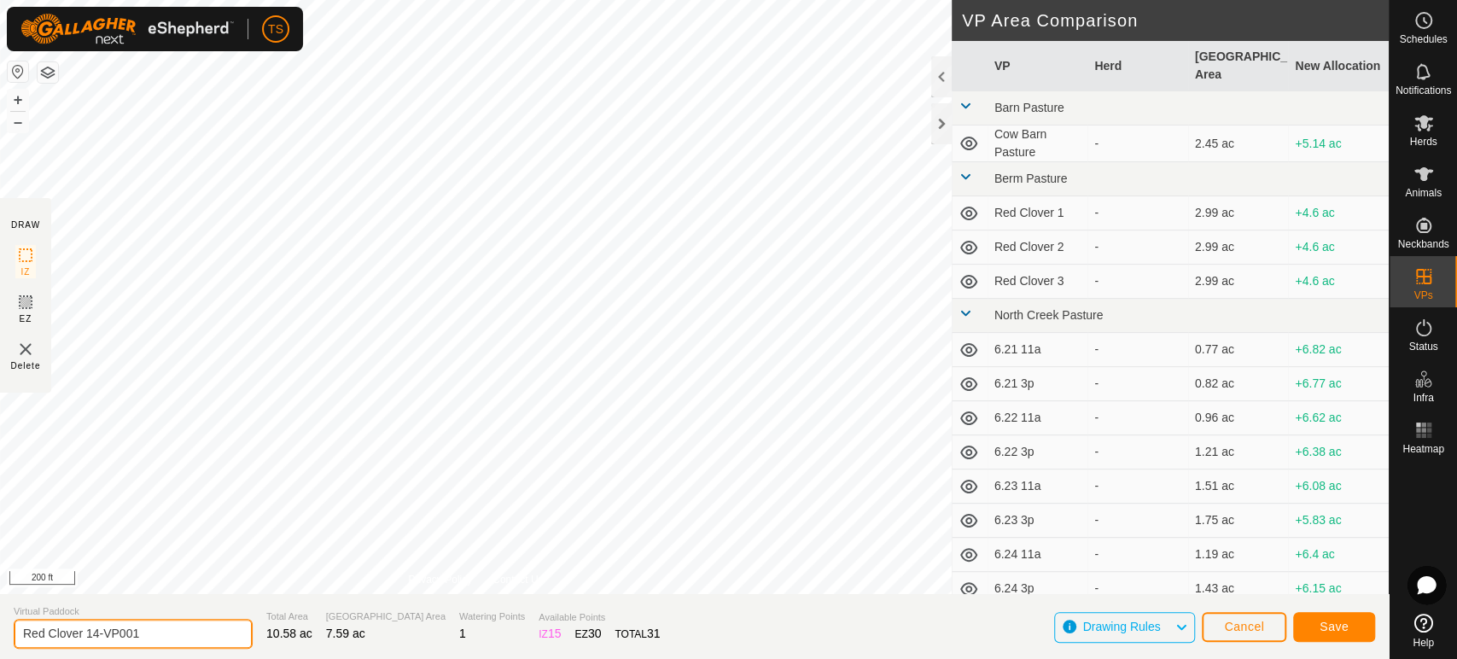
click at [150, 632] on input "Red Clover 14-VP001" at bounding box center [133, 634] width 239 height 30
type input "Red Clover 15"
click at [1326, 629] on span "Save" at bounding box center [1333, 627] width 29 height 14
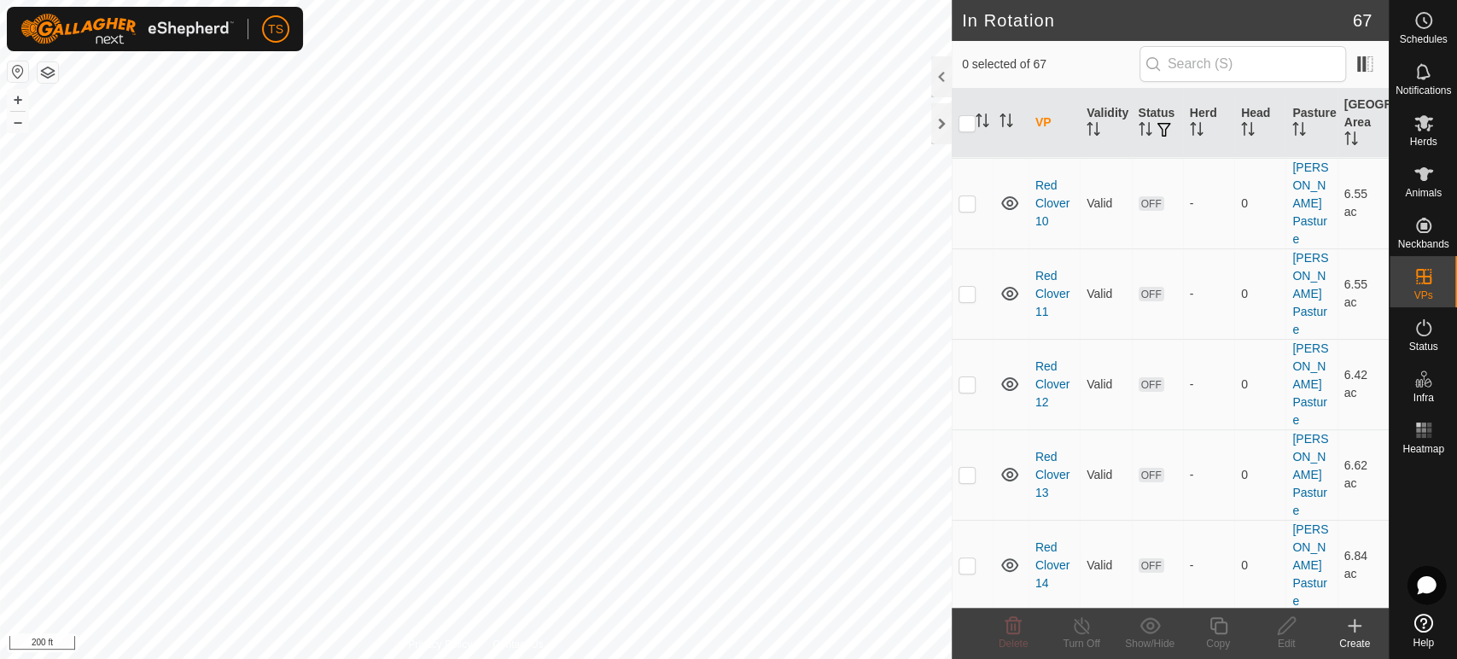
scroll to position [4283, 0]
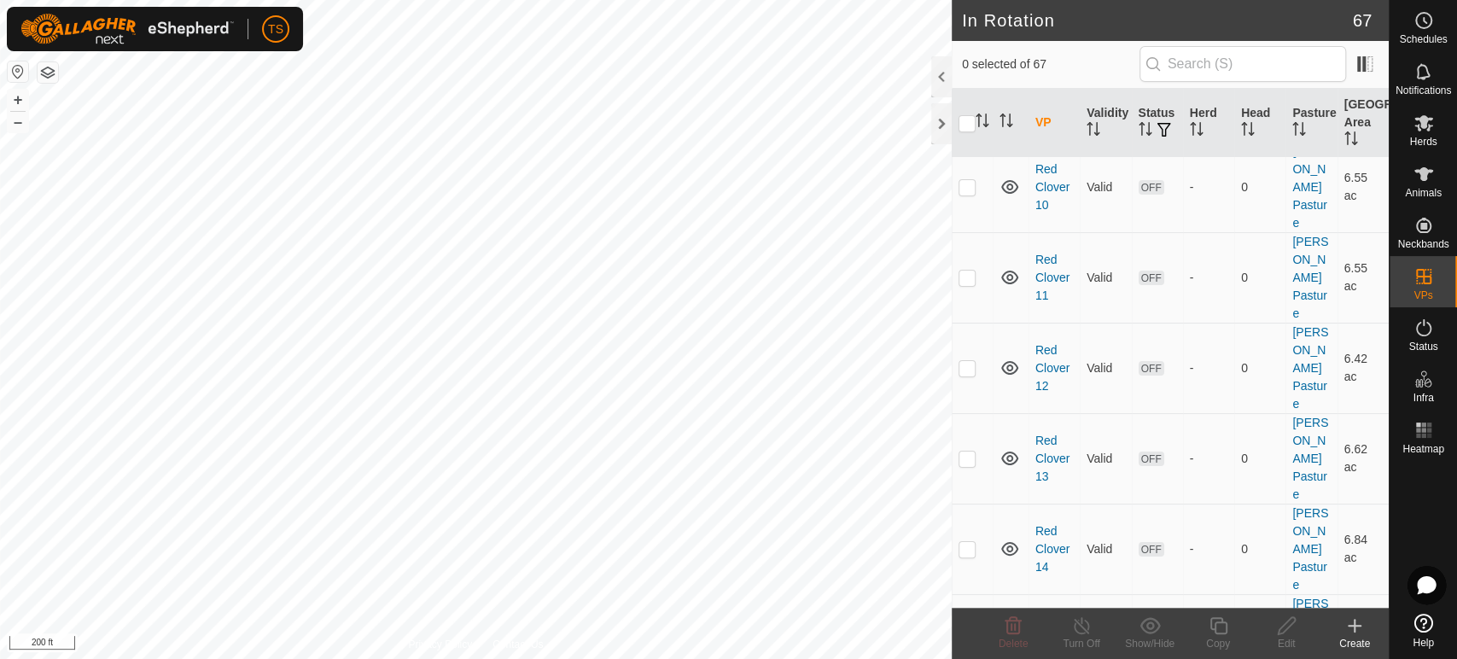
click at [963, 632] on p-checkbox at bounding box center [966, 639] width 17 height 14
checkbox input "true"
click at [1213, 636] on div "Copy" at bounding box center [1218, 643] width 68 height 15
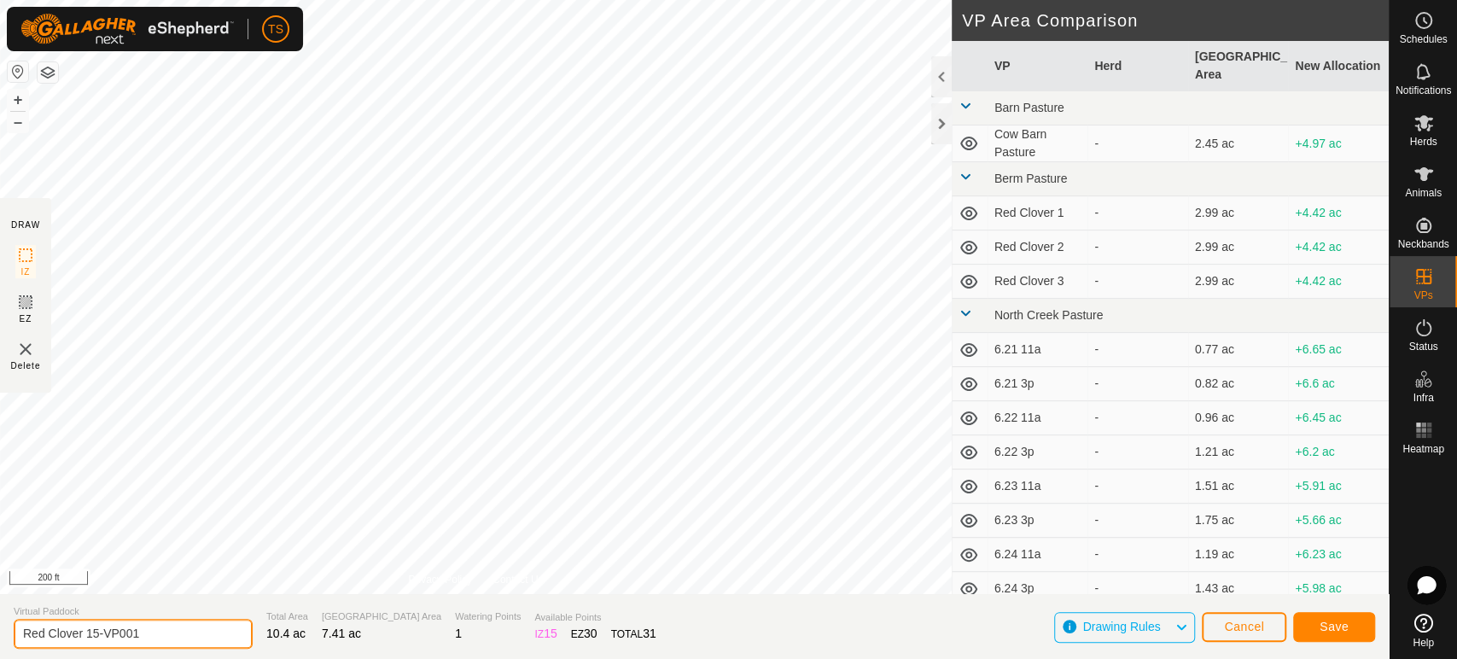
click at [171, 631] on input "Red Clover 15-VP001" at bounding box center [133, 634] width 239 height 30
type input "Red Clover 16"
click at [1349, 622] on button "Save" at bounding box center [1334, 627] width 82 height 30
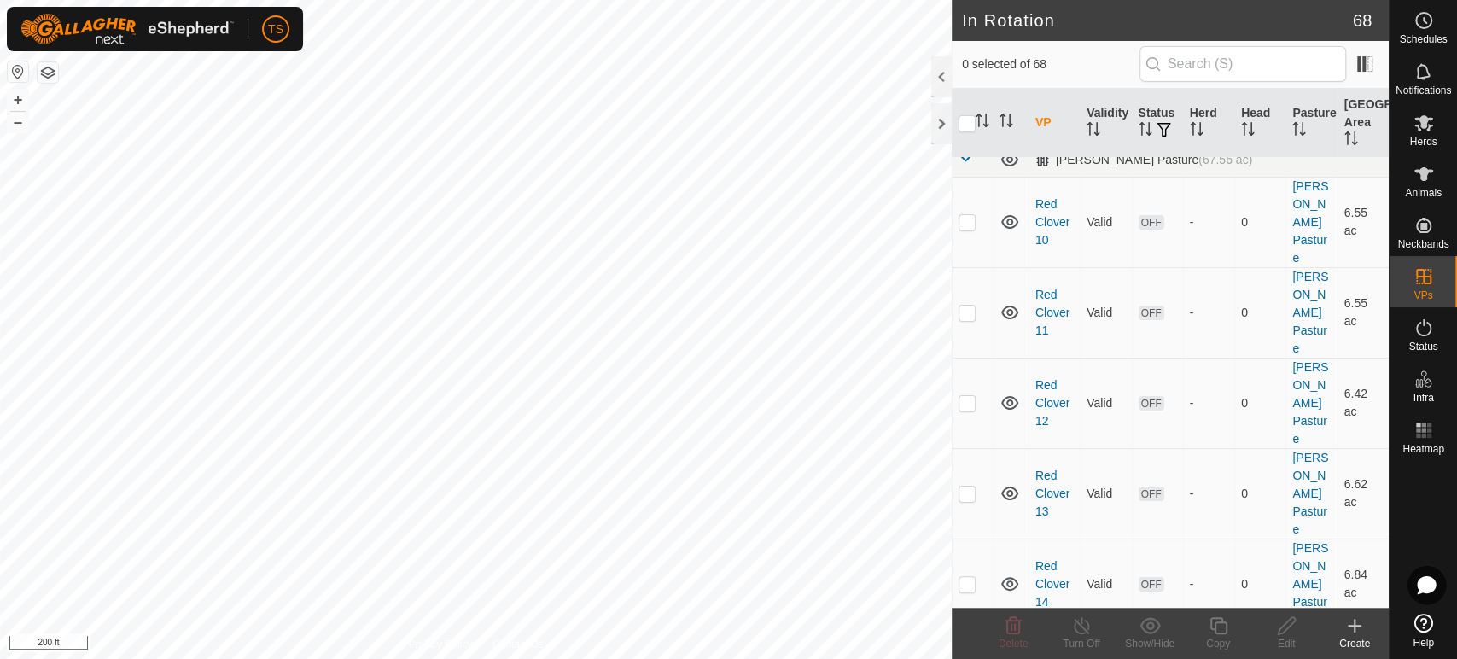
scroll to position [4264, 0]
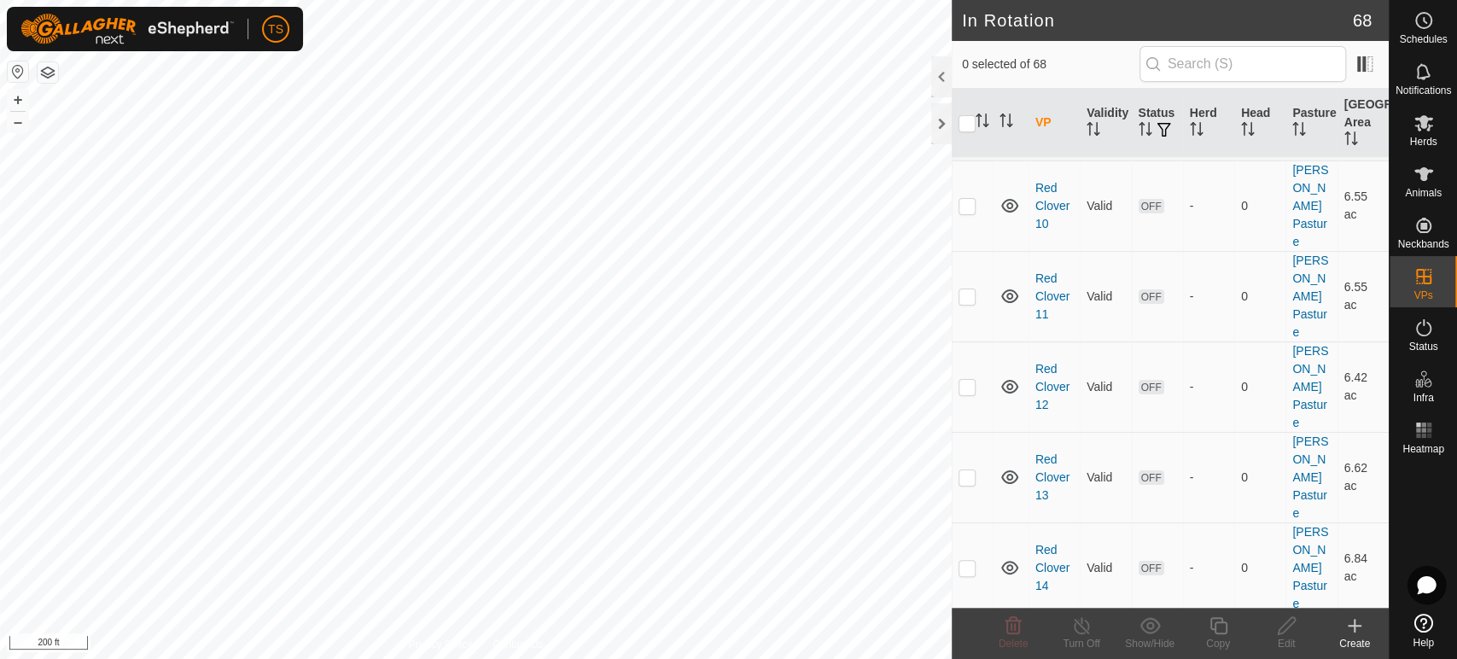
checkbox input "true"
click at [1219, 617] on icon at bounding box center [1218, 625] width 21 height 20
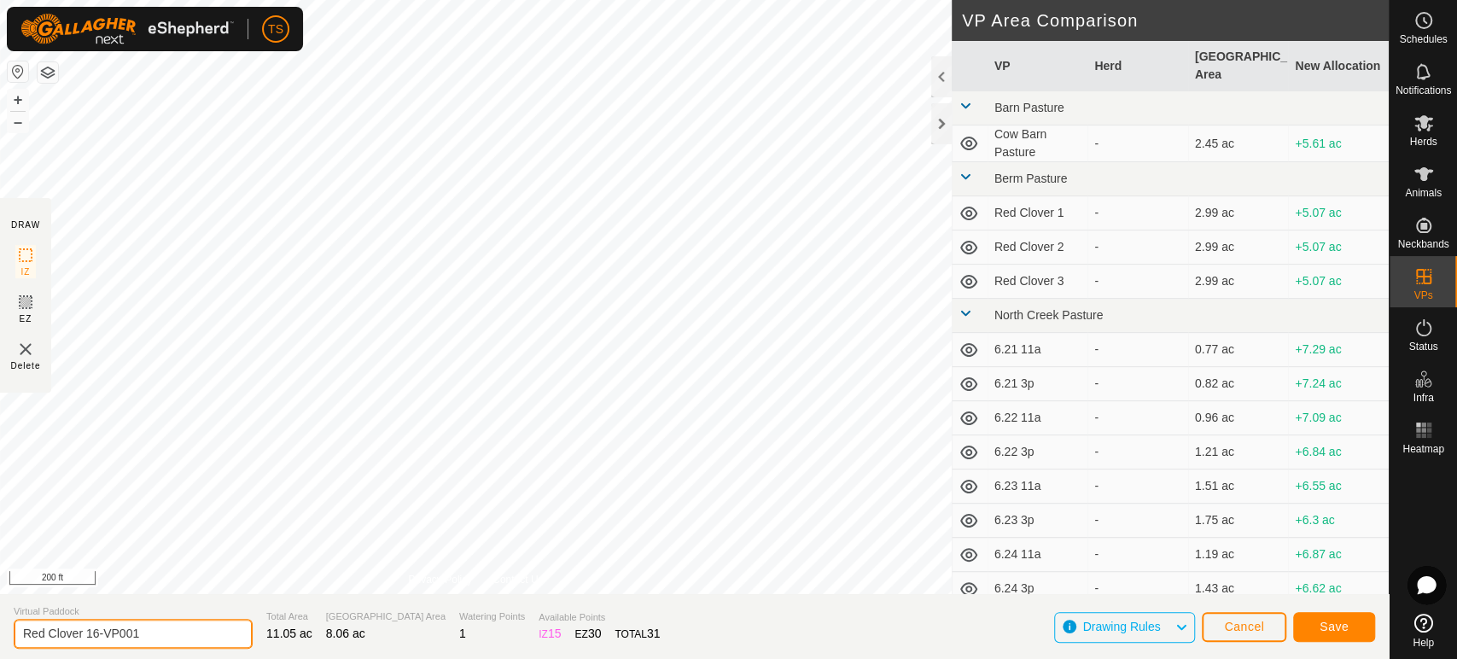
click at [171, 631] on input "Red Clover 16-VP001" at bounding box center [133, 634] width 239 height 30
type input "Red Clover 17"
click at [1350, 628] on button "Save" at bounding box center [1334, 627] width 82 height 30
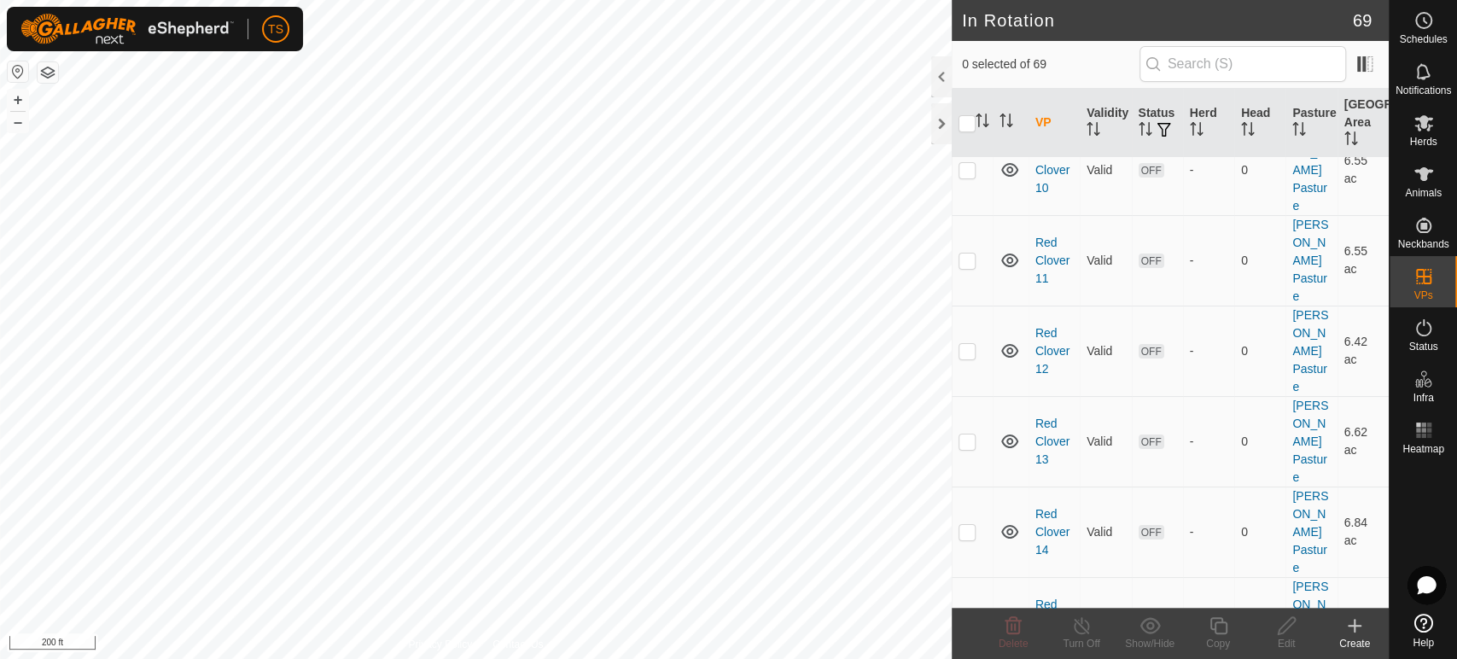
scroll to position [4348, 0]
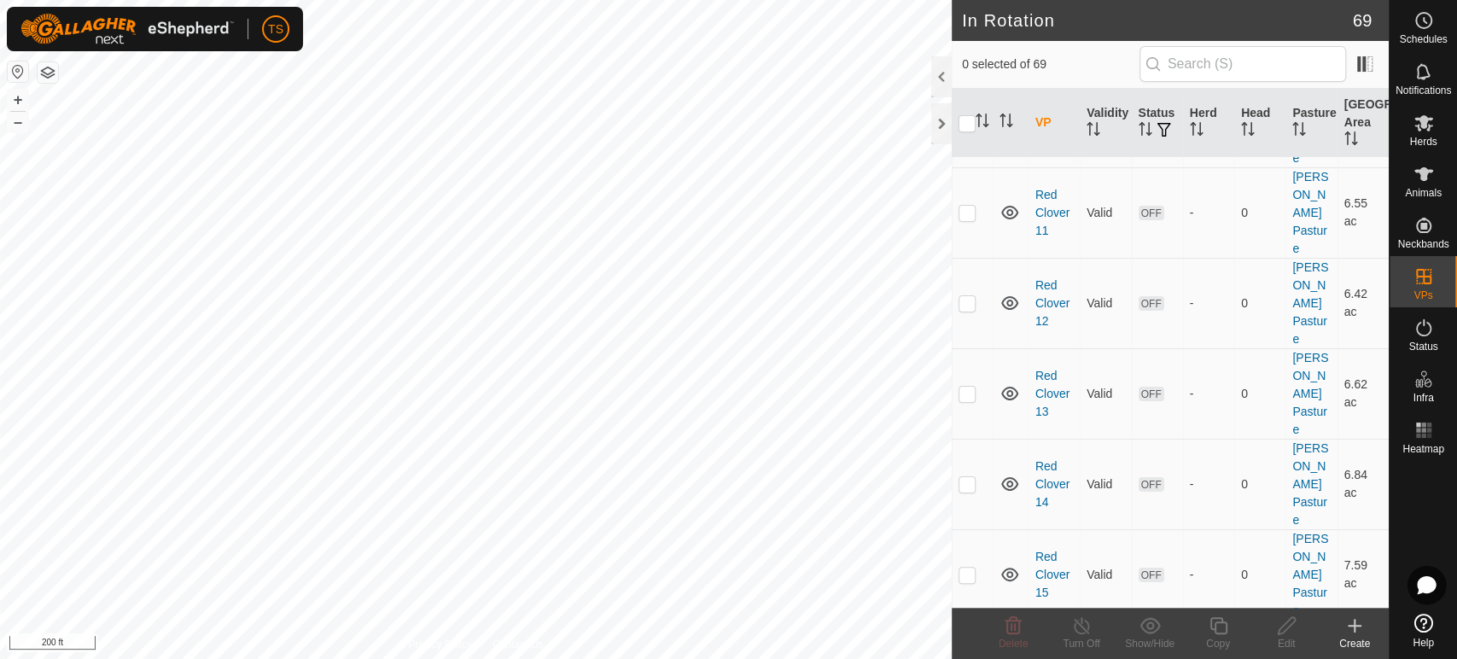
checkbox input "true"
click at [1214, 632] on icon at bounding box center [1217, 625] width 17 height 17
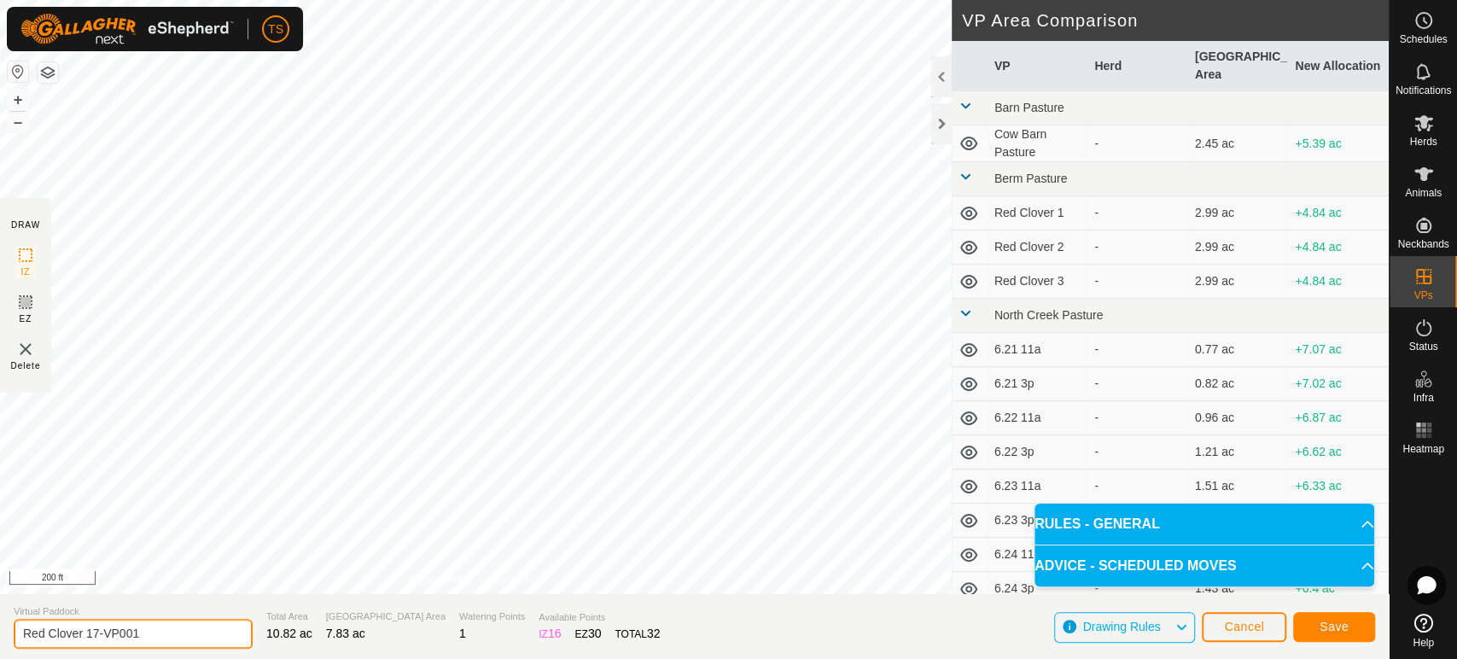
click at [171, 626] on input "Red Clover 17-VP001" at bounding box center [133, 634] width 239 height 30
type input "Red Clover 18"
click at [1337, 620] on span "Save" at bounding box center [1333, 627] width 29 height 14
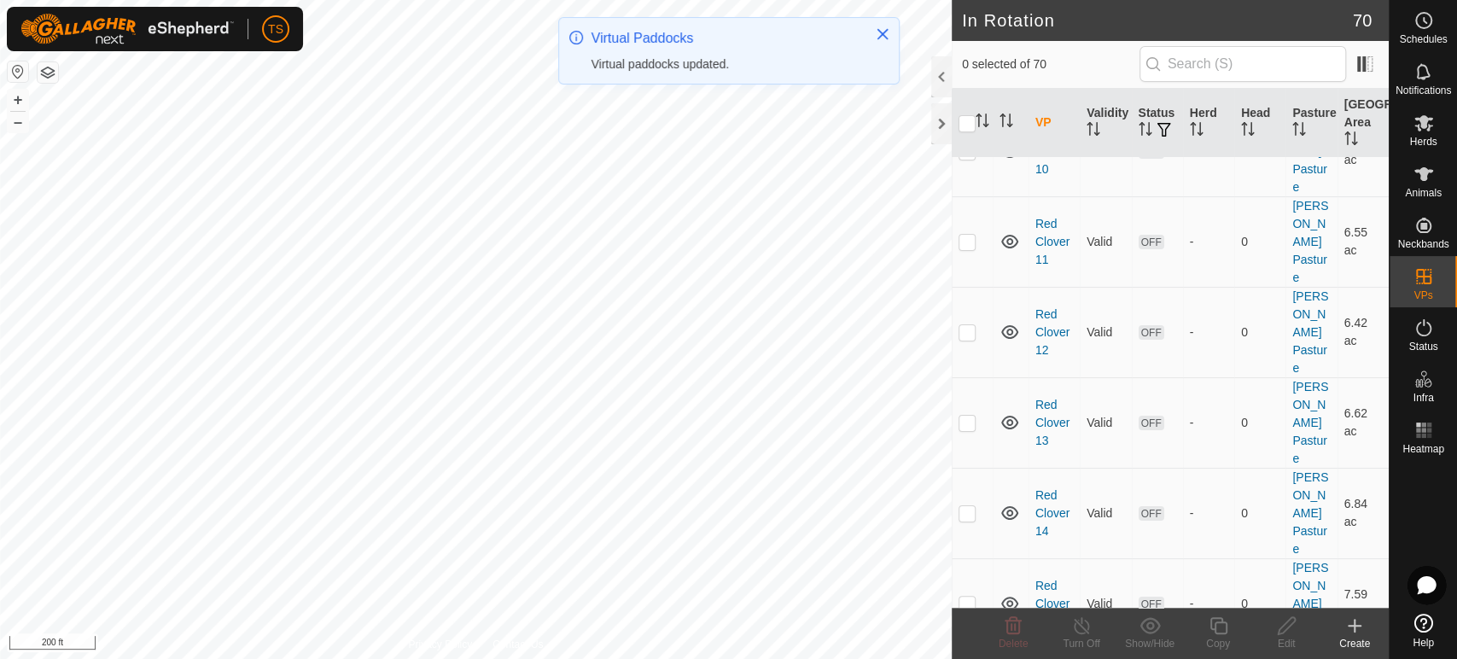
scroll to position [4383, 0]
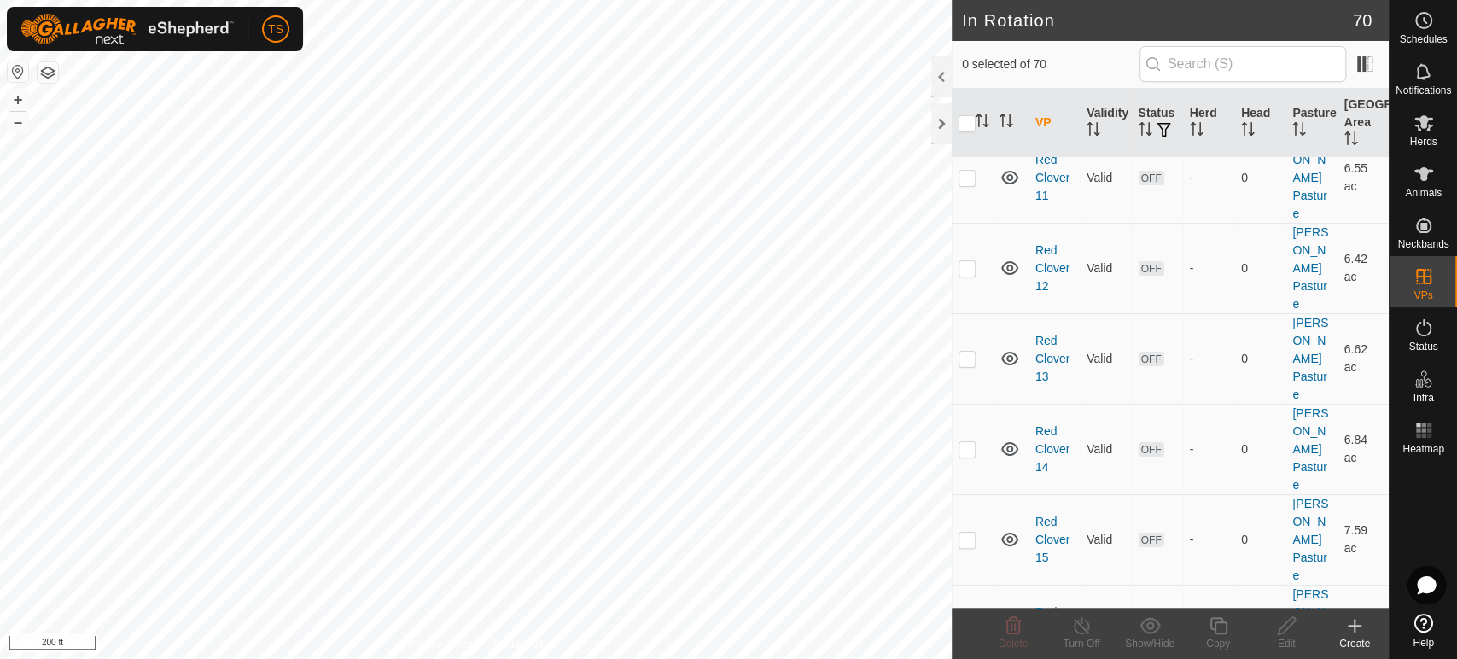
checkbox input "true"
click at [1215, 623] on icon at bounding box center [1217, 625] width 17 height 17
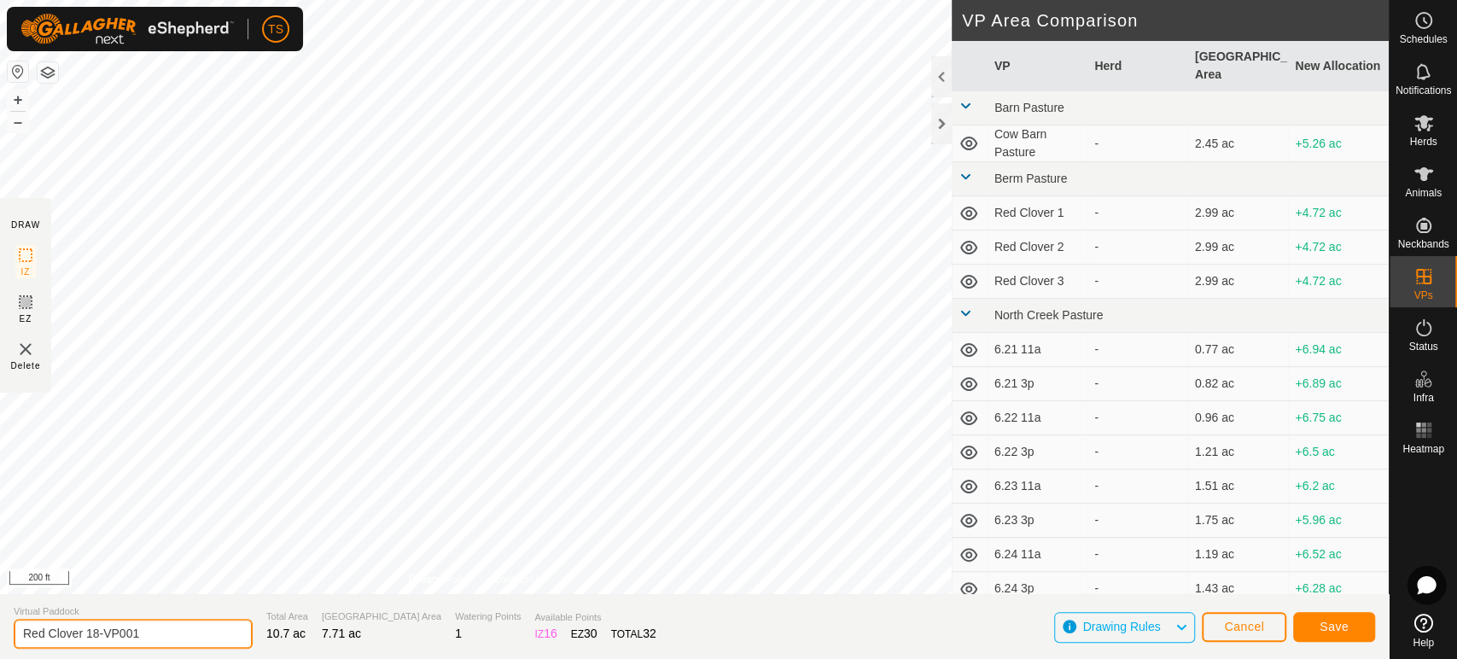
click at [131, 639] on input "Red Clover 18-VP001" at bounding box center [133, 634] width 239 height 30
click at [137, 639] on input "Red Clover 18-VP001" at bounding box center [133, 634] width 239 height 30
type input "Red Clover 19"
click at [1338, 626] on span "Save" at bounding box center [1333, 627] width 29 height 14
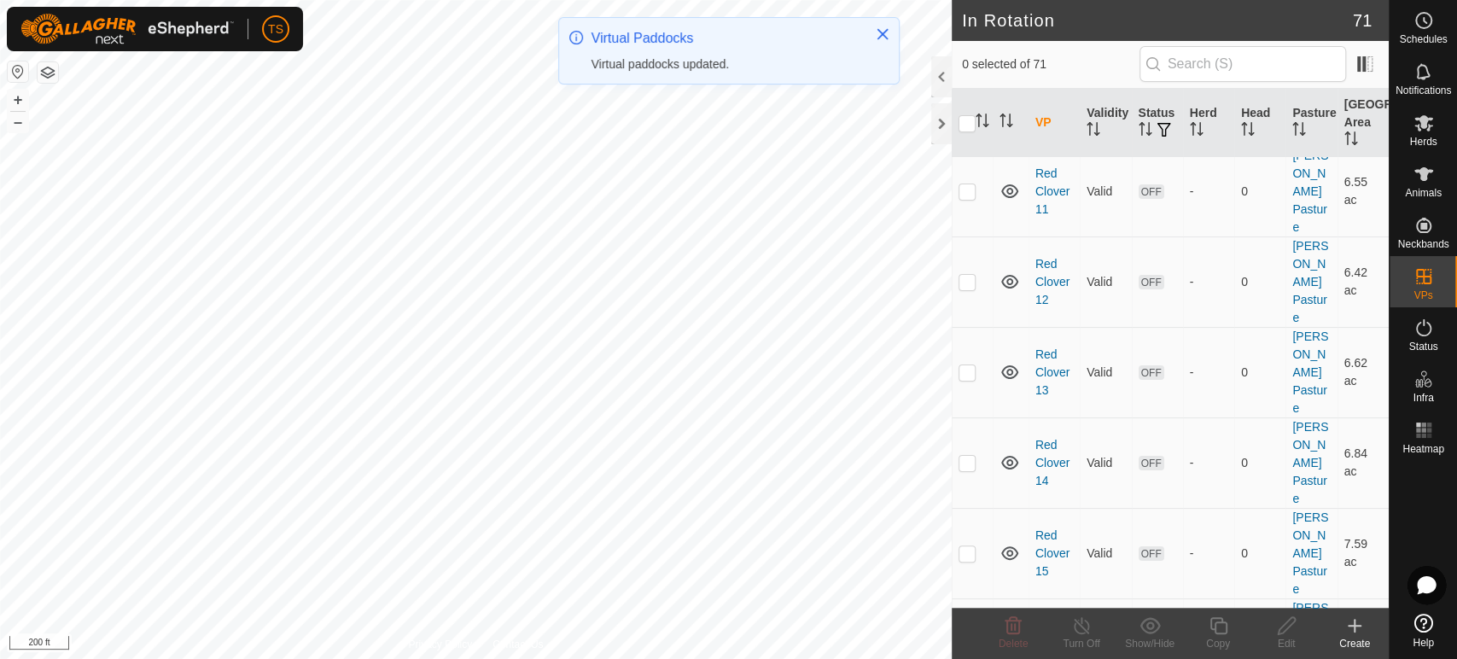
scroll to position [4426, 0]
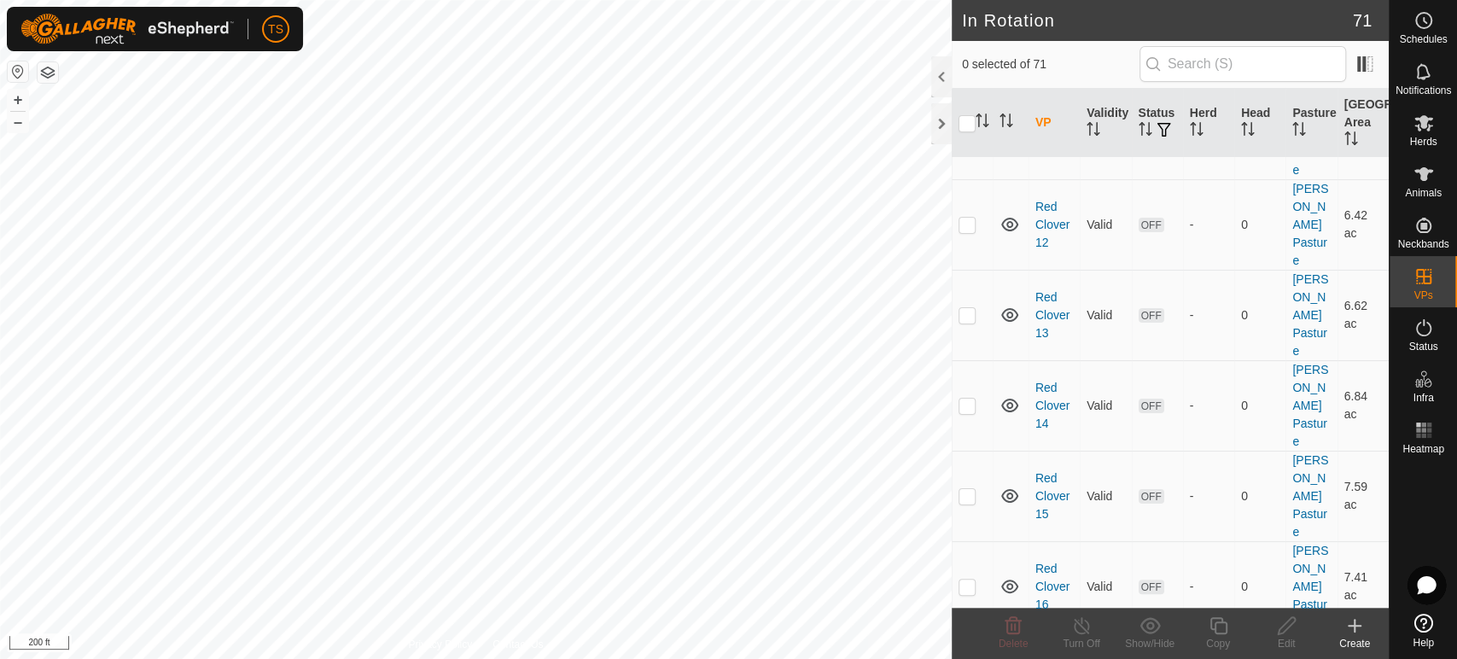
checkbox input "true"
click at [1211, 622] on icon at bounding box center [1218, 625] width 21 height 20
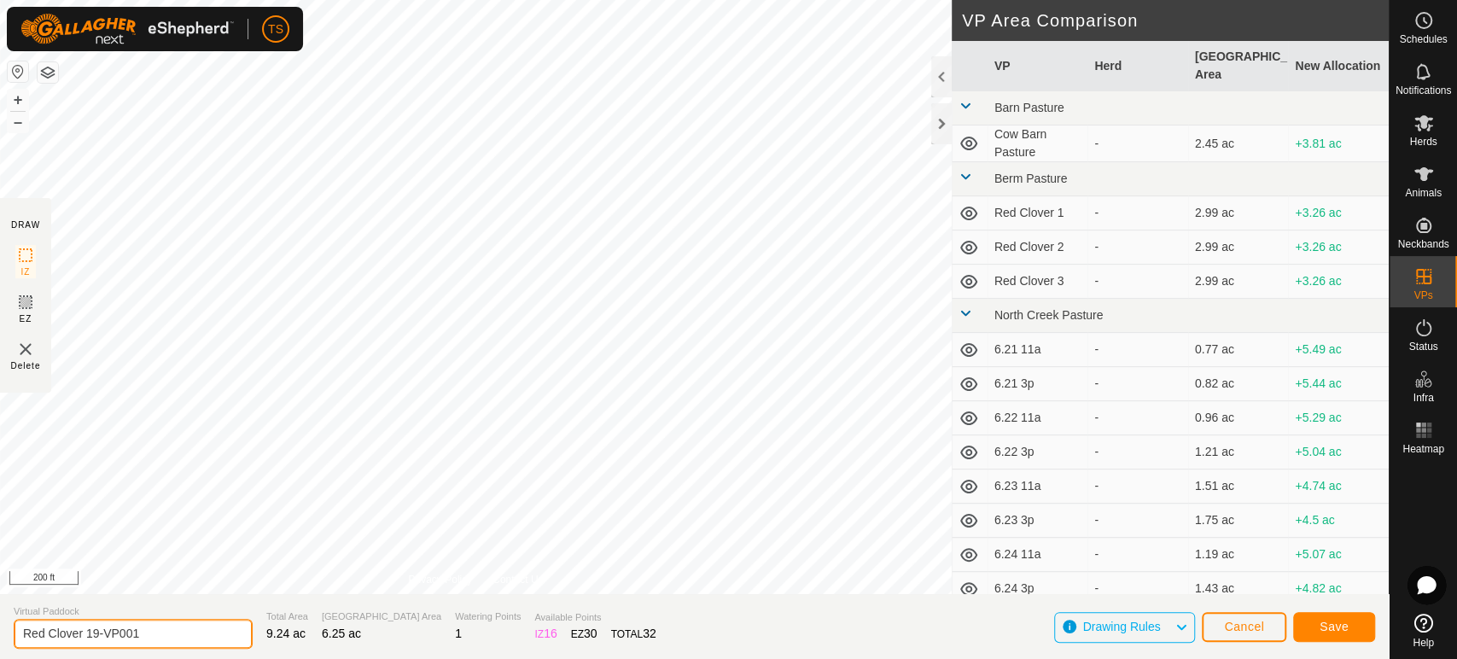
click at [210, 637] on input "Red Clover 19-VP001" at bounding box center [133, 634] width 239 height 30
type input "Red Clover 20"
click at [1336, 625] on span "Save" at bounding box center [1333, 627] width 29 height 14
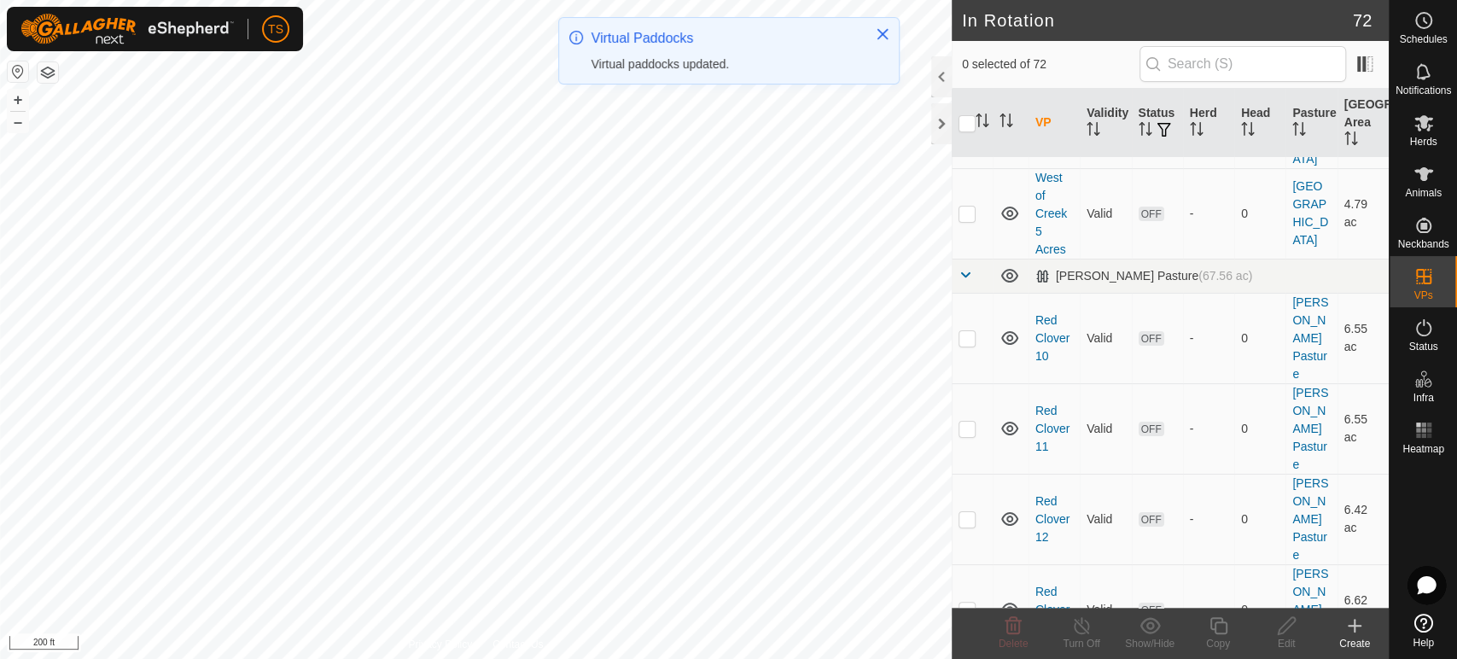
scroll to position [4757, 0]
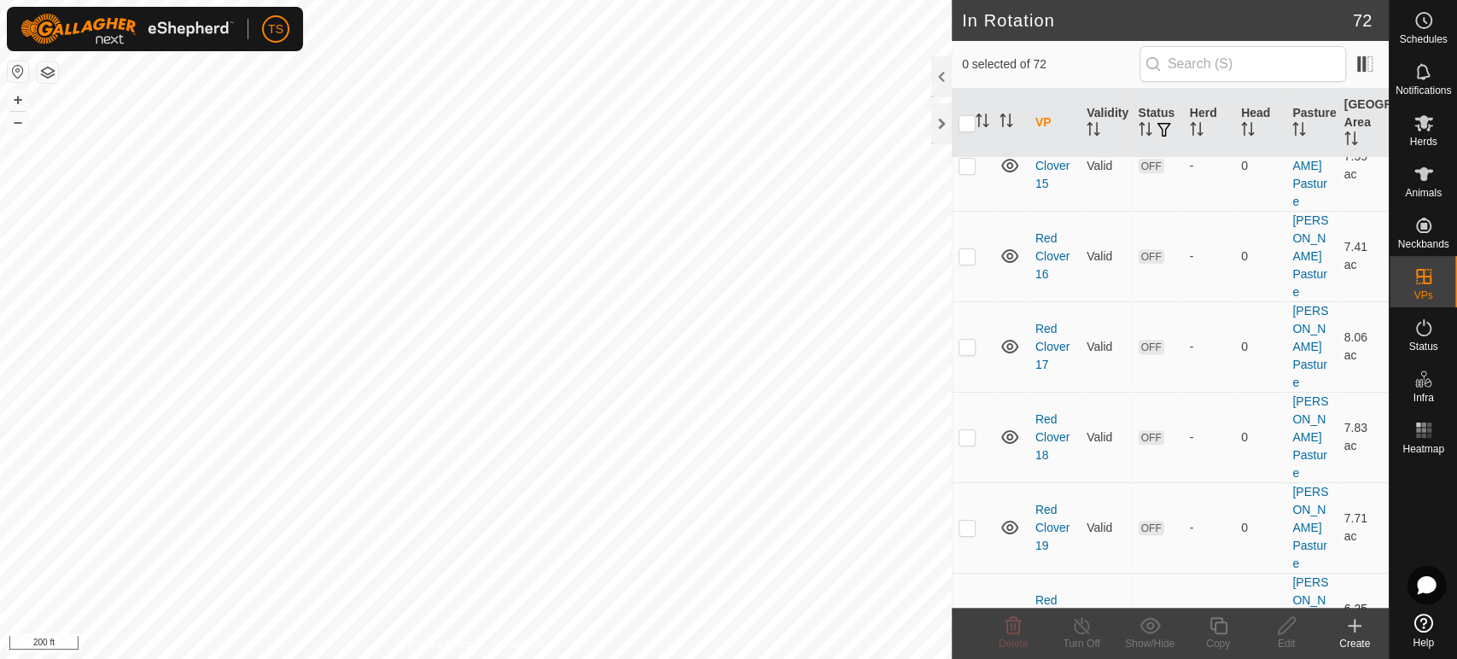
click at [971, 611] on p-checkbox at bounding box center [966, 618] width 17 height 14
checkbox input "true"
click at [1223, 637] on div "Copy" at bounding box center [1218, 643] width 68 height 15
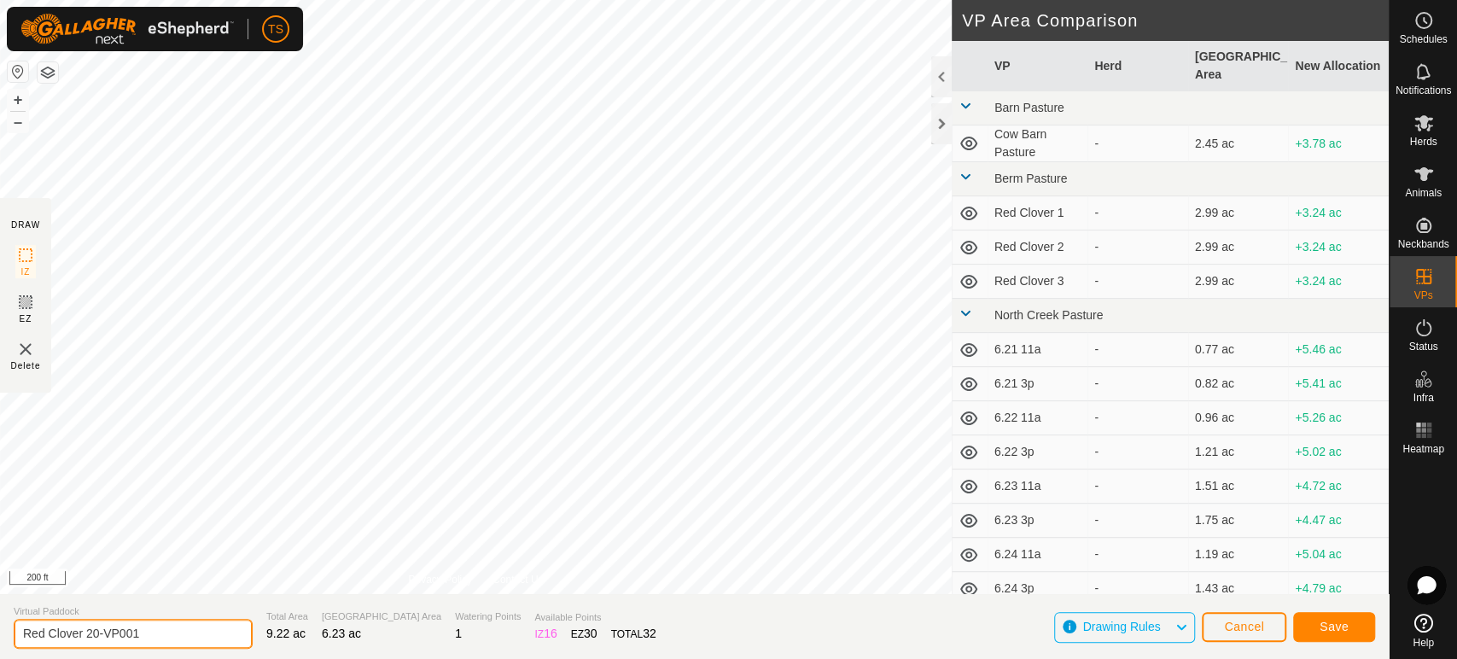
click at [164, 628] on input "Red Clover 20-VP001" at bounding box center [133, 634] width 239 height 30
type input "Red Clover 21"
click at [1315, 623] on button "Save" at bounding box center [1334, 627] width 82 height 30
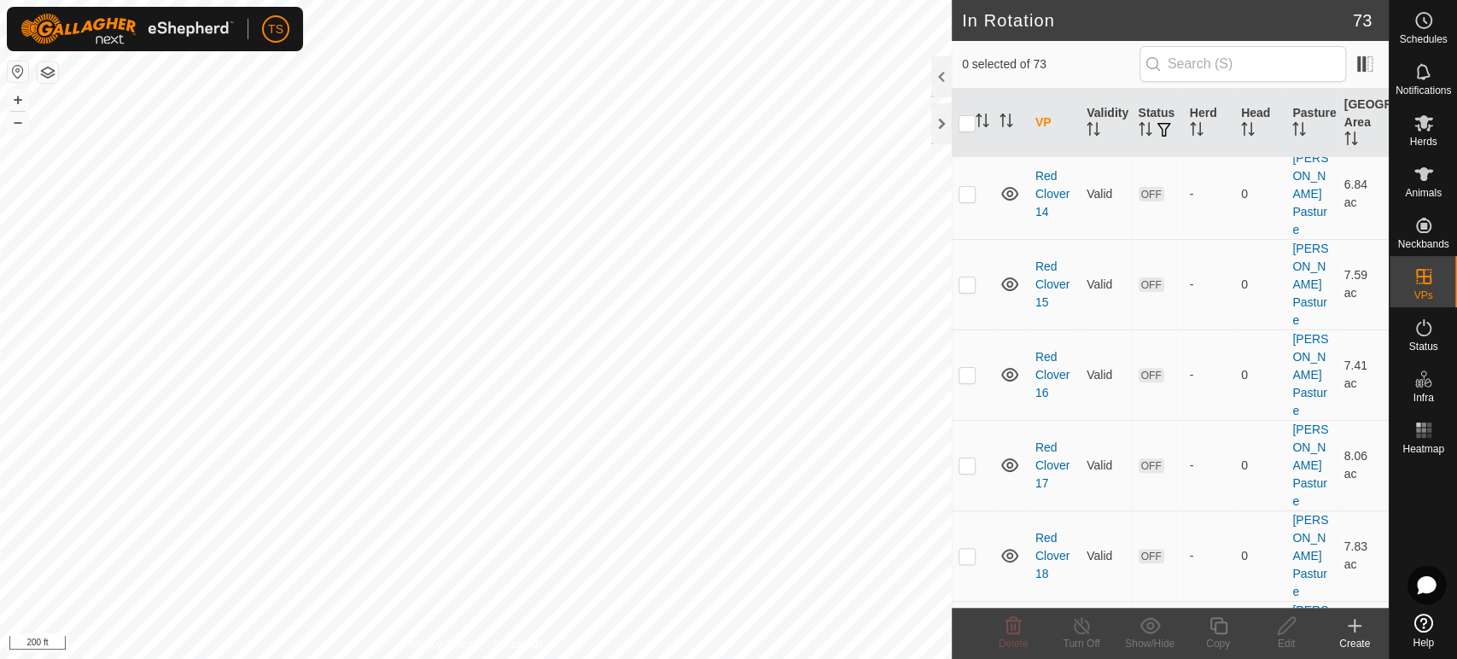
scroll to position [4811, 0]
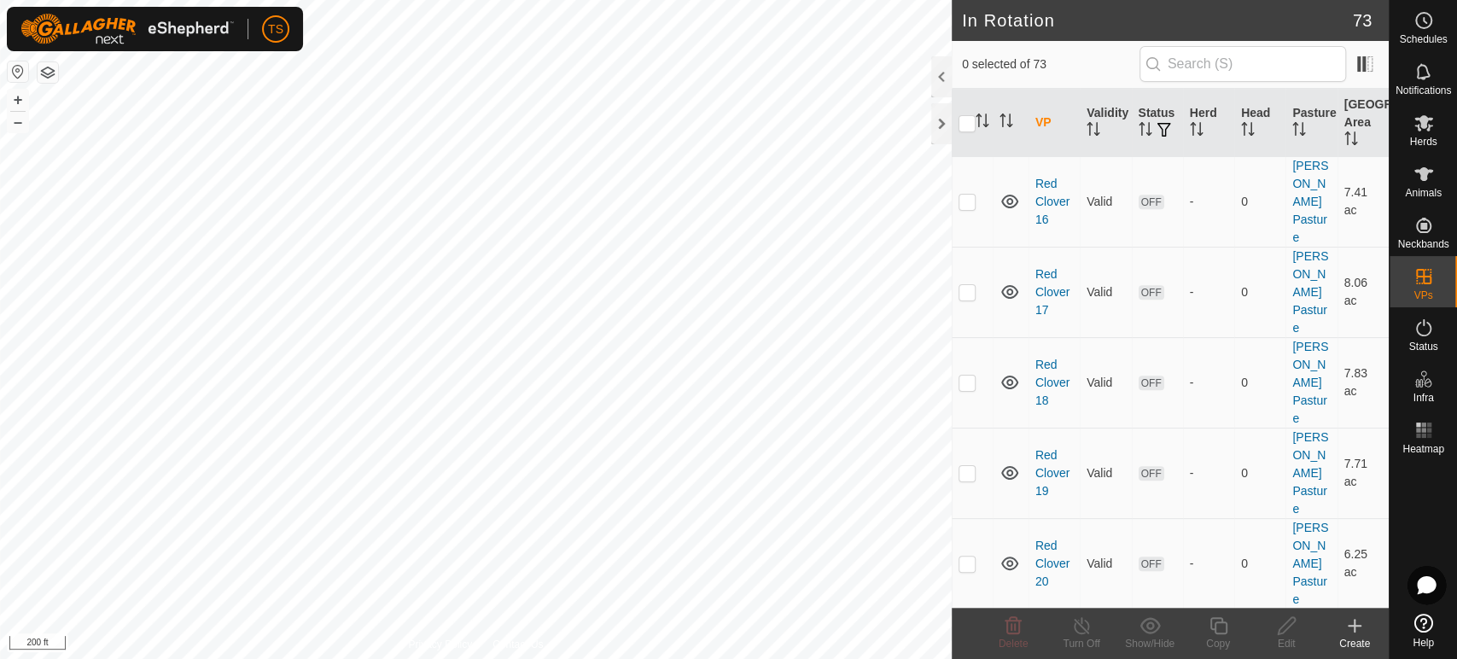
drag, startPoint x: 963, startPoint y: 255, endPoint x: 969, endPoint y: 264, distance: 10.0
click at [963, 647] on p-checkbox at bounding box center [966, 654] width 17 height 14
checkbox input "true"
click at [1229, 631] on copy-svg-icon at bounding box center [1218, 625] width 68 height 20
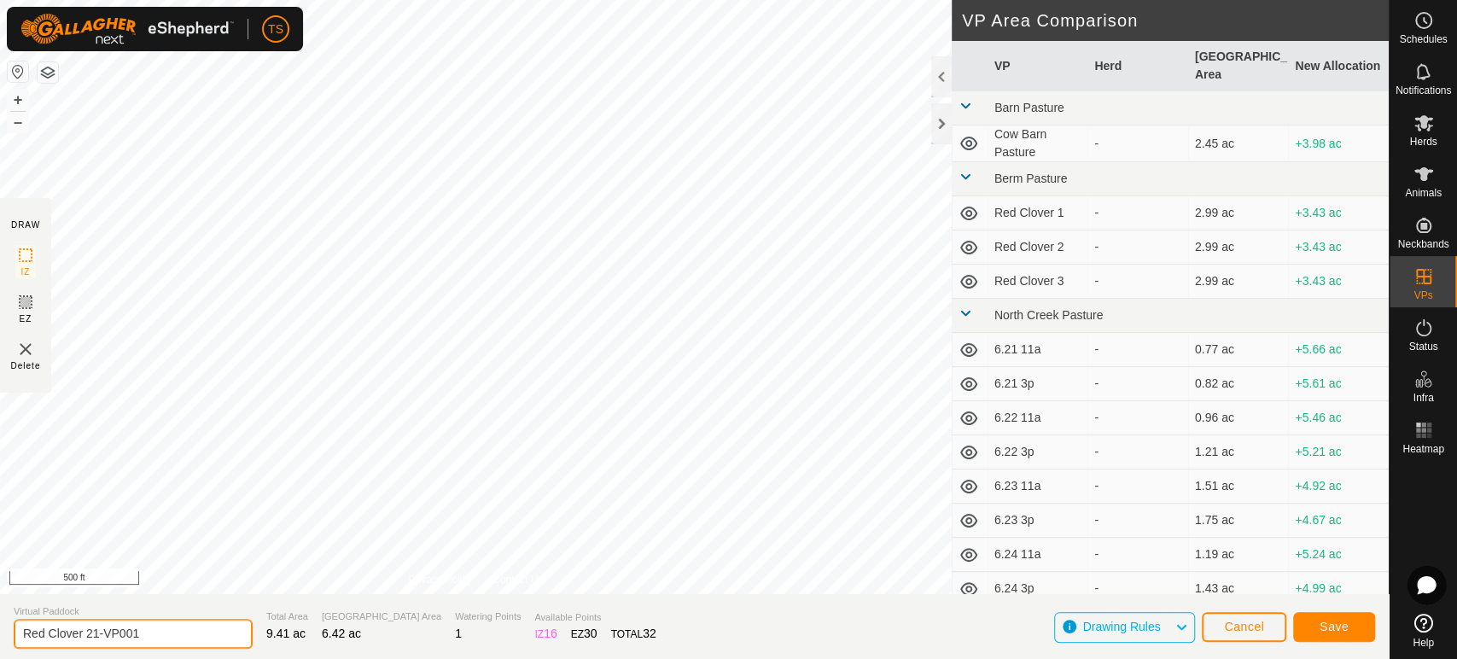
click at [171, 627] on input "Red Clover 21-VP001" at bounding box center [133, 634] width 239 height 30
type input "Red Clover 22"
click at [1343, 626] on span "Save" at bounding box center [1333, 627] width 29 height 14
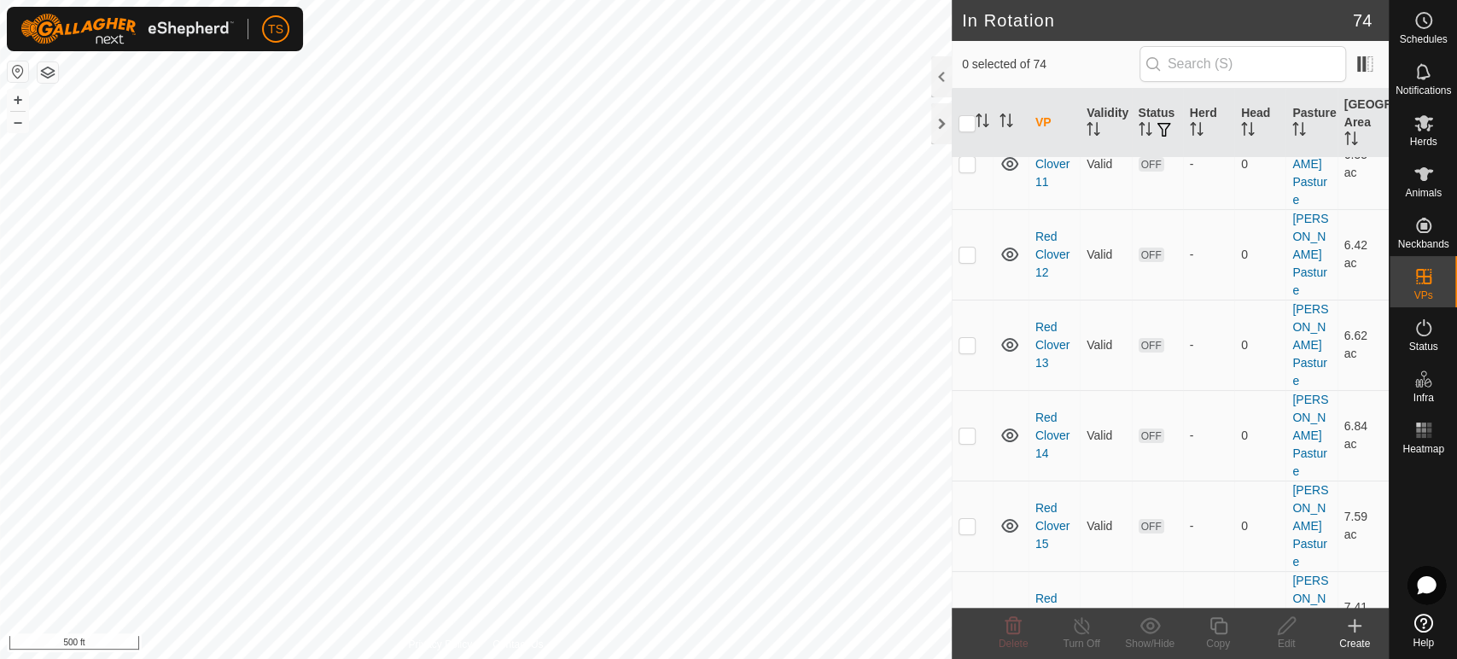
scroll to position [4624, 0]
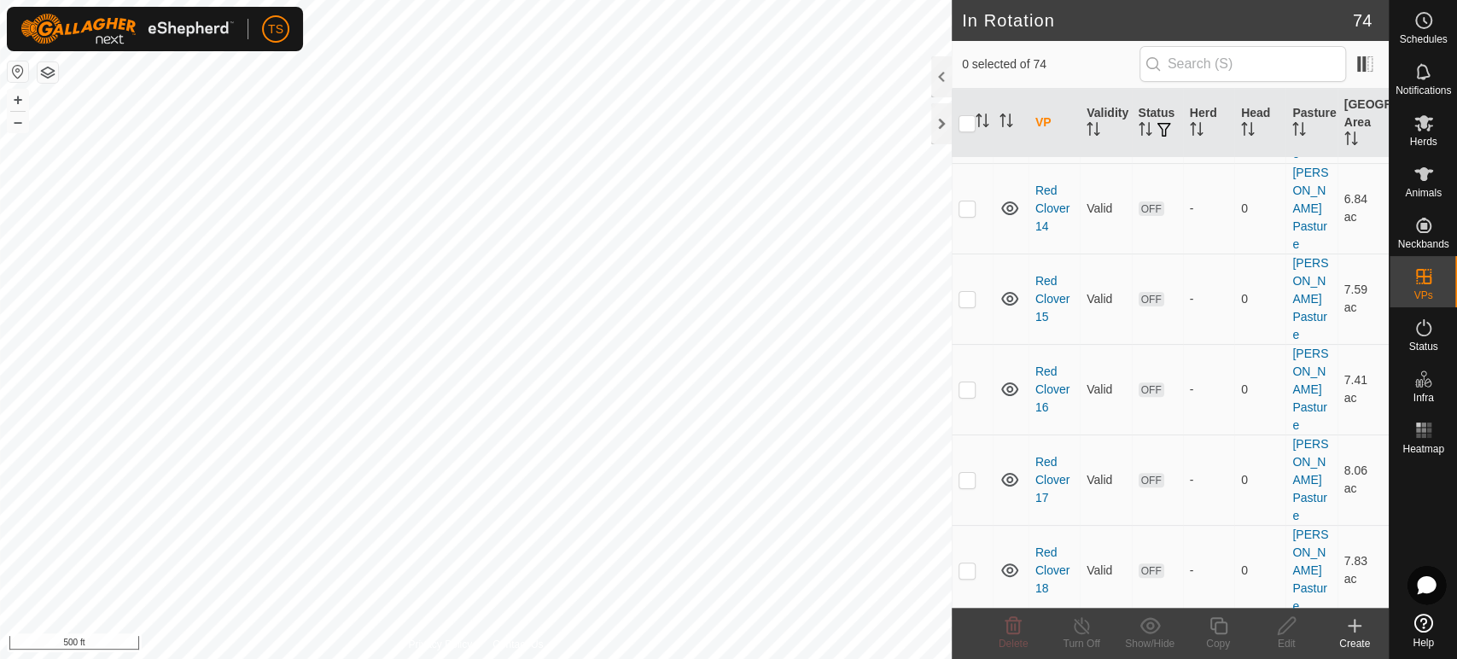
checkbox input "true"
click at [1216, 633] on icon at bounding box center [1217, 625] width 17 height 17
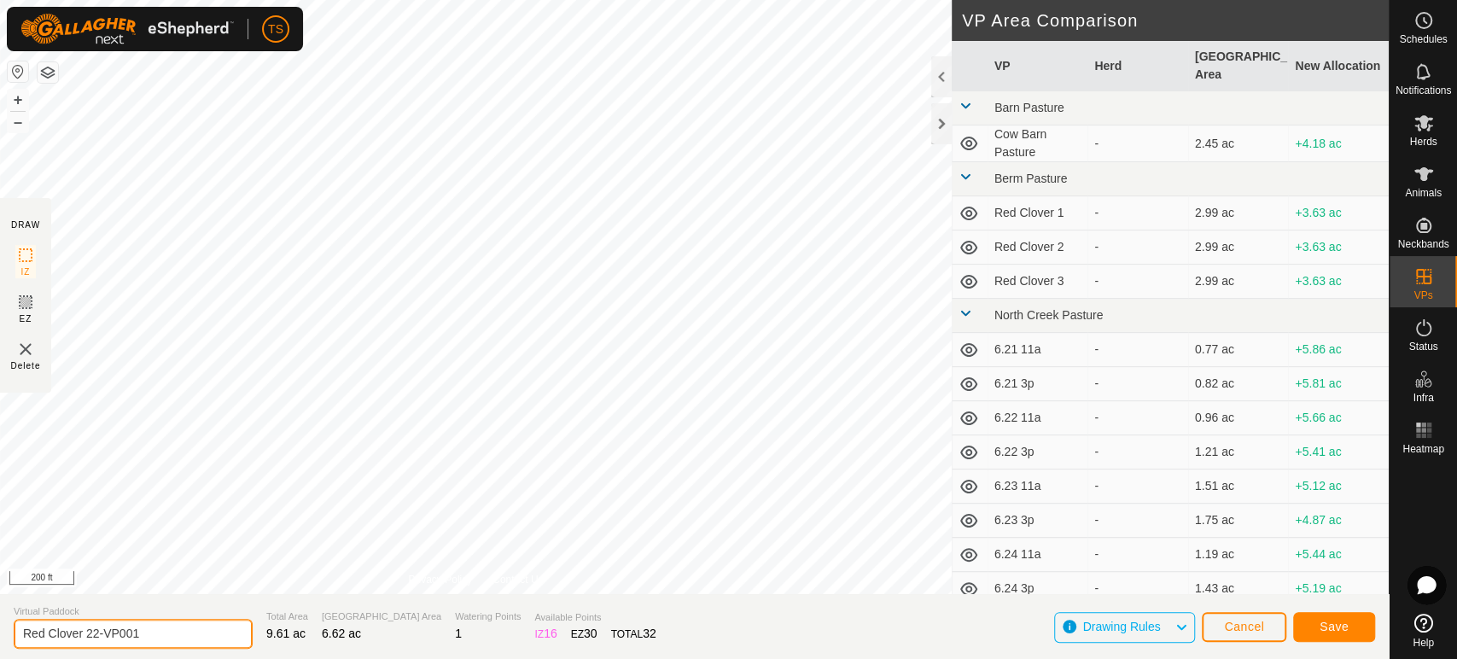
click at [156, 633] on input "Red Clover 22-VP001" at bounding box center [133, 634] width 239 height 30
type input "Red Clover 23"
click at [1340, 620] on span "Save" at bounding box center [1333, 627] width 29 height 14
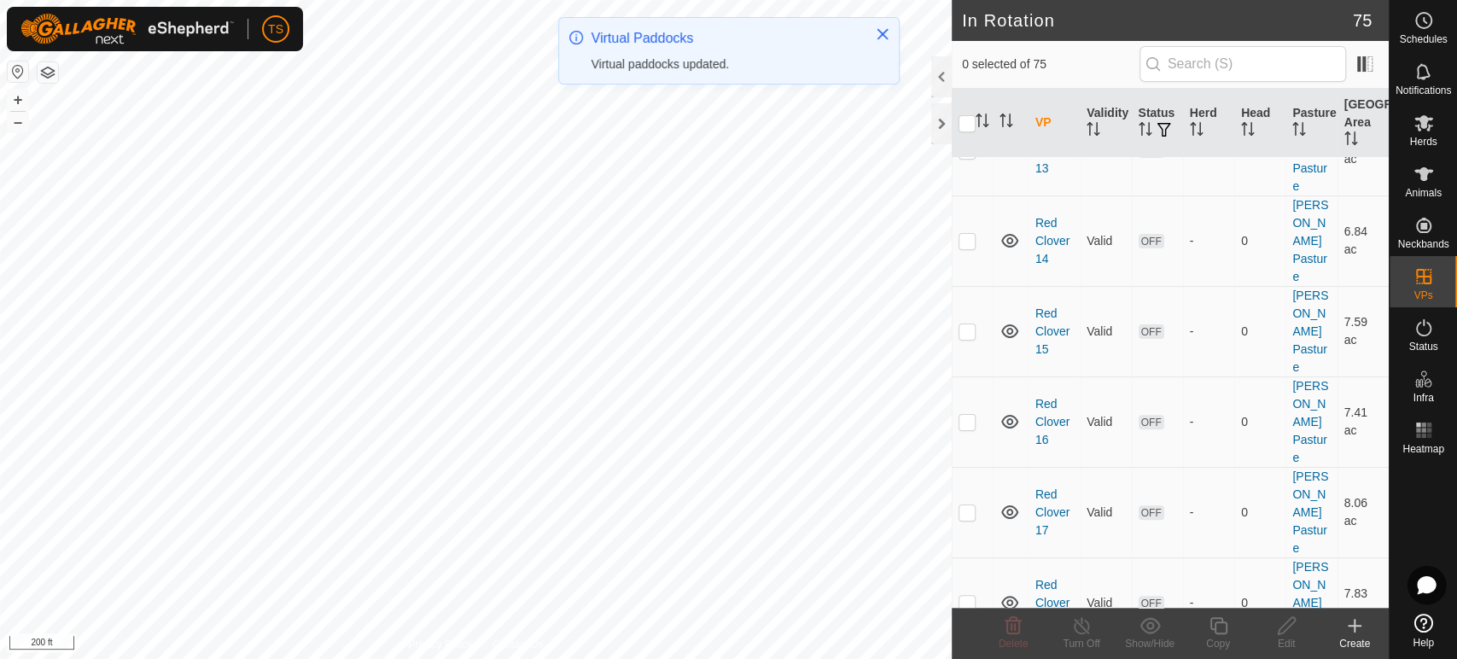
scroll to position [4897, 0]
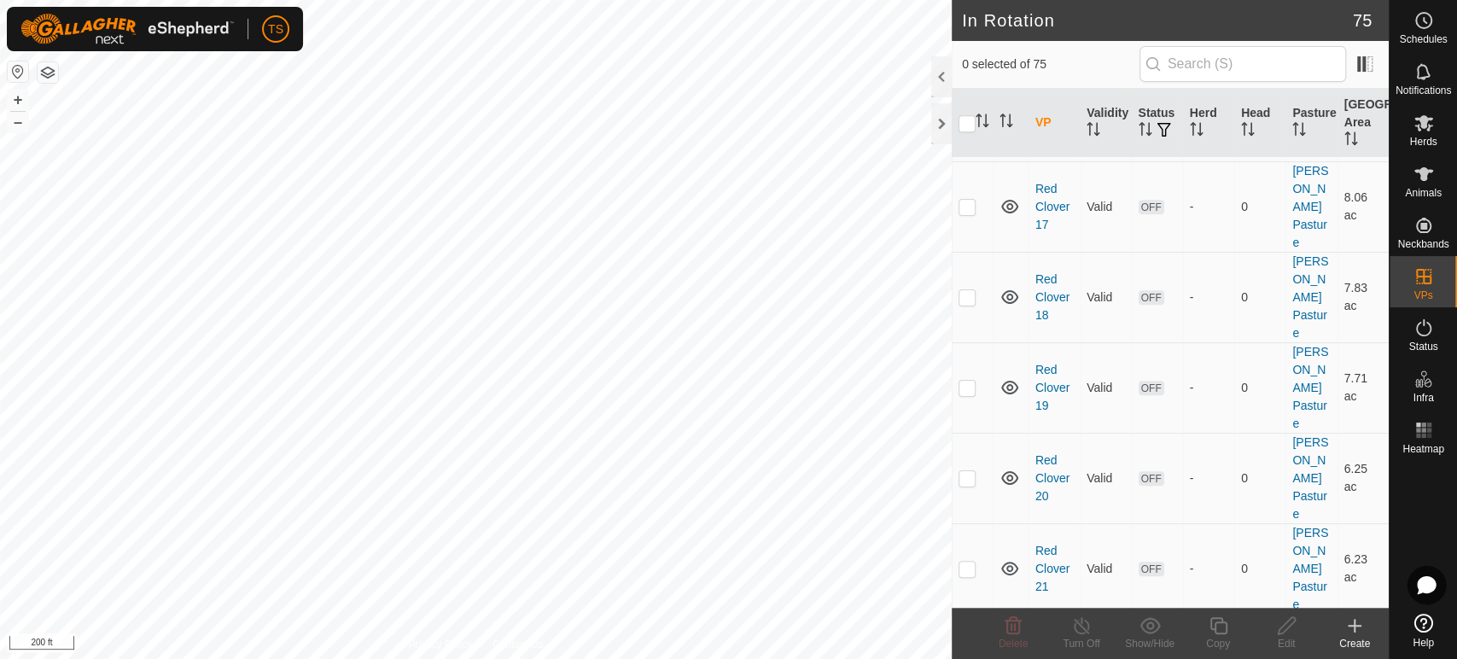
checkbox input "true"
click at [1220, 630] on icon at bounding box center [1218, 625] width 21 height 20
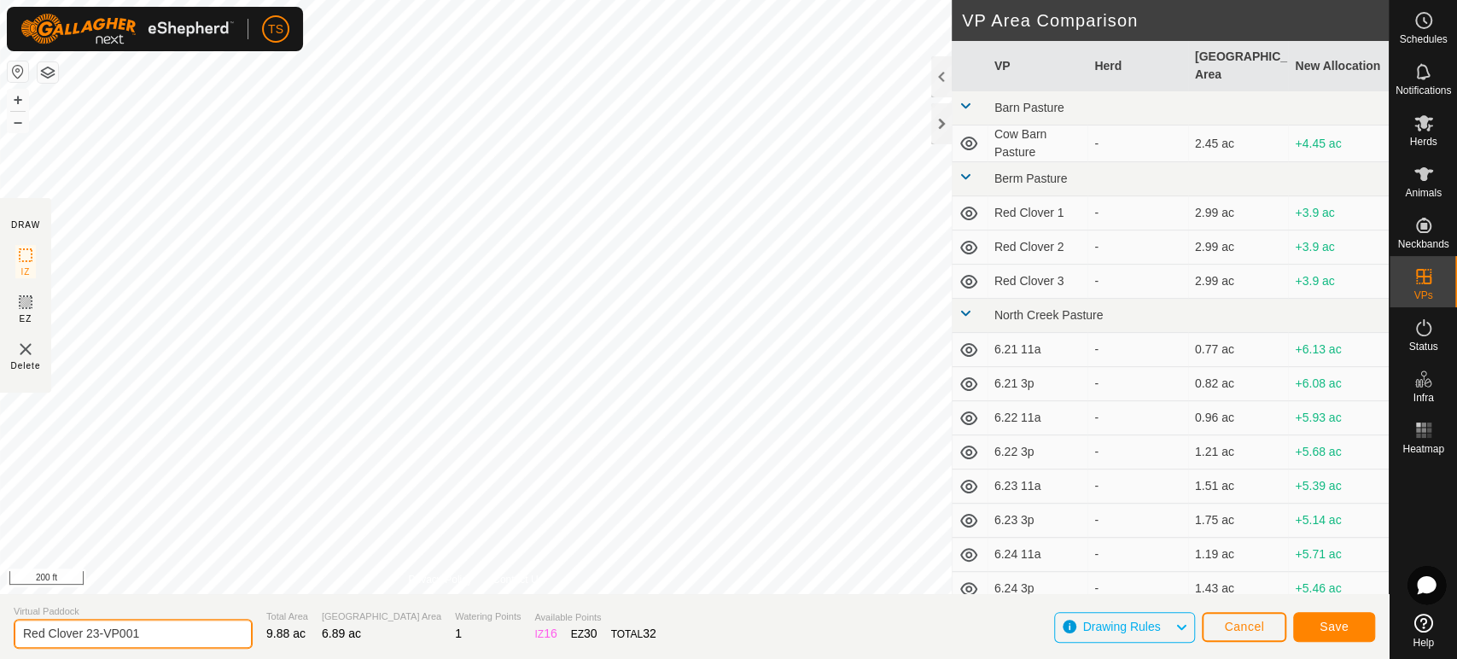
click at [212, 637] on input "Red Clover 23-VP001" at bounding box center [133, 634] width 239 height 30
type input "Red Clover 24"
click at [1332, 633] on span "Save" at bounding box center [1333, 627] width 29 height 14
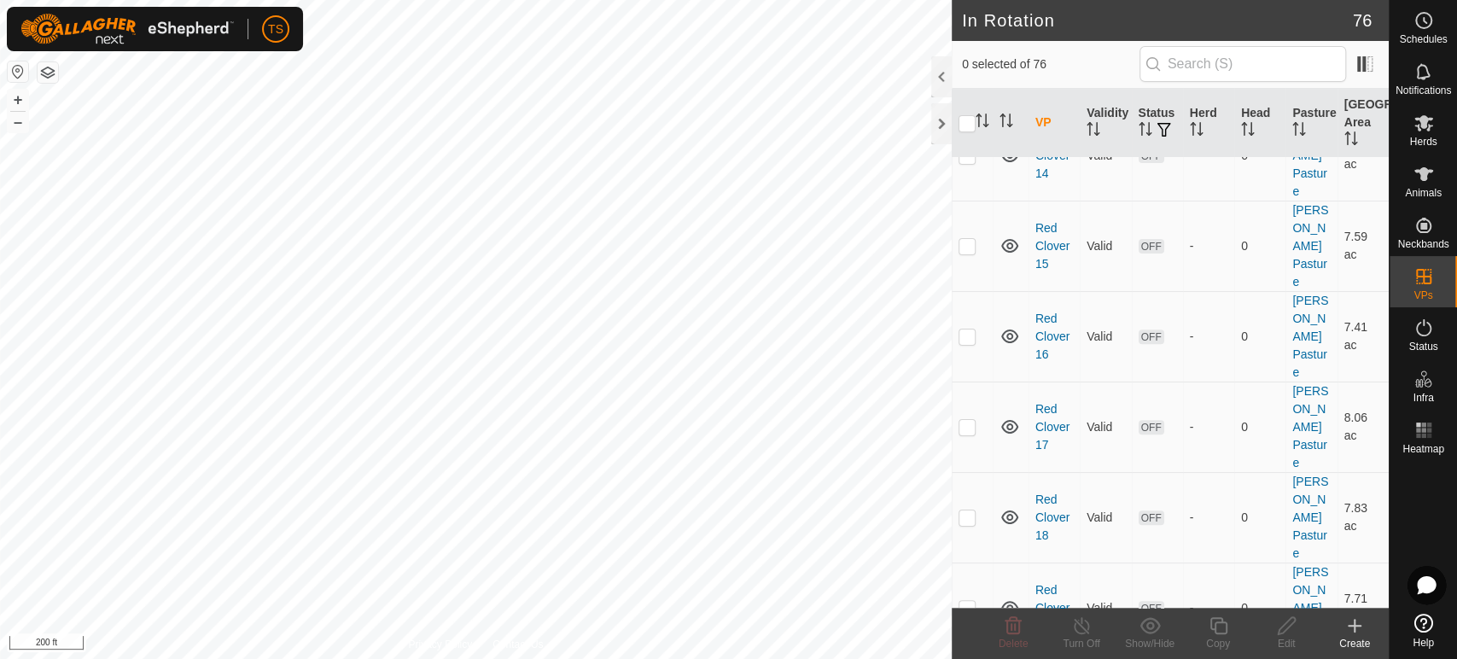
scroll to position [4719, 0]
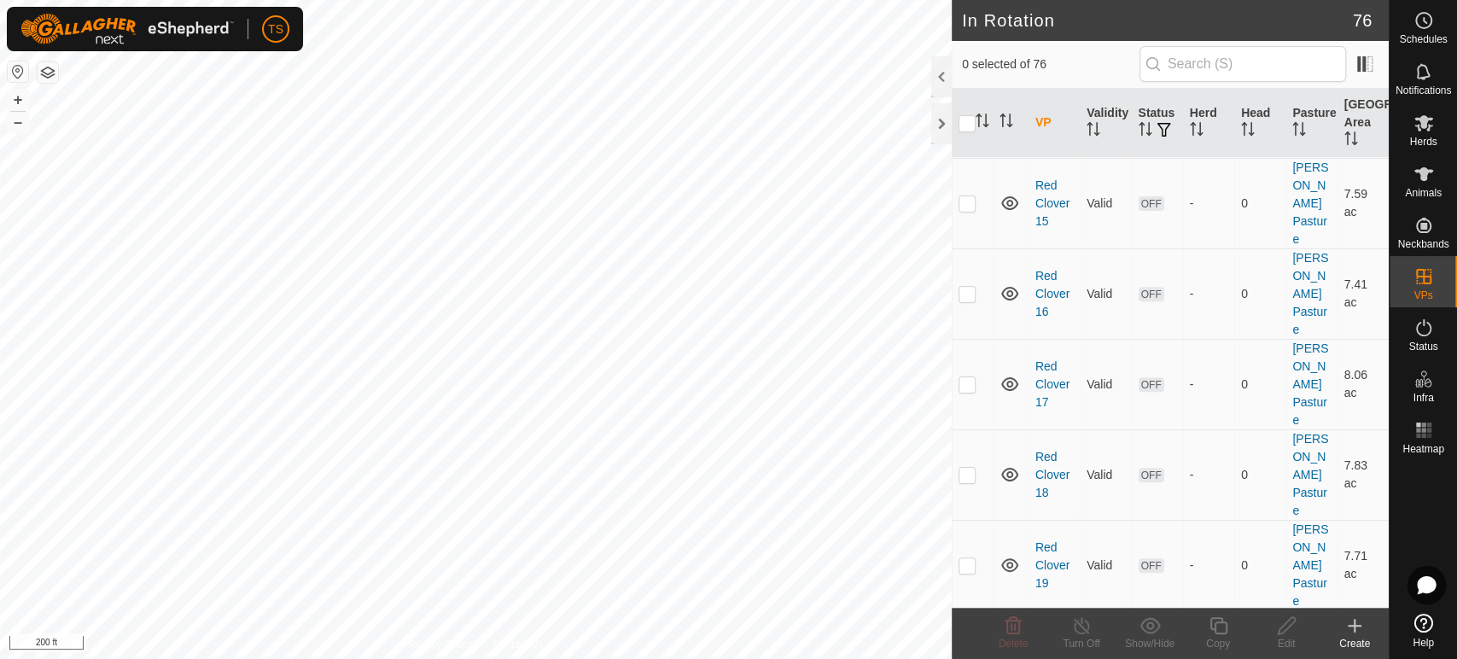
checkbox input "true"
click at [1220, 631] on icon at bounding box center [1218, 625] width 21 height 20
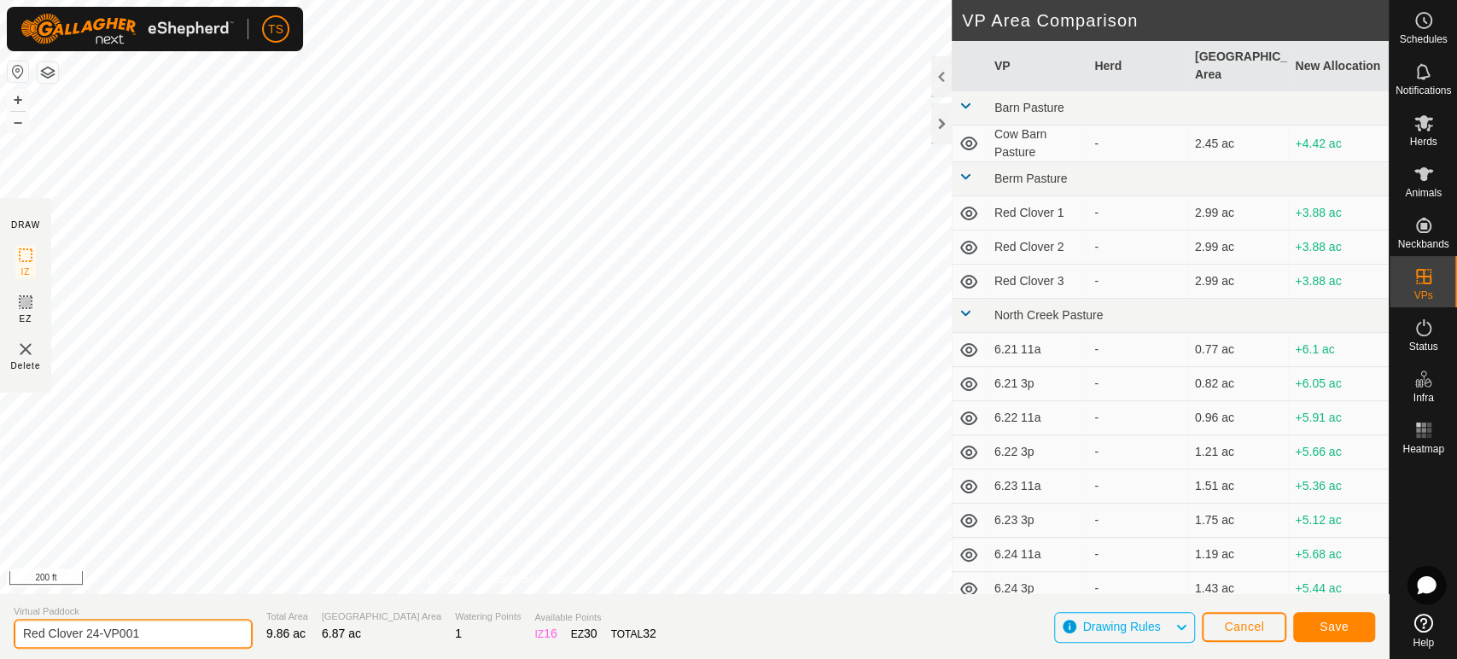
click at [195, 643] on input "Red Clover 24-VP001" at bounding box center [133, 634] width 239 height 30
type input "Red Clover 25"
click at [1331, 618] on button "Save" at bounding box center [1334, 627] width 82 height 30
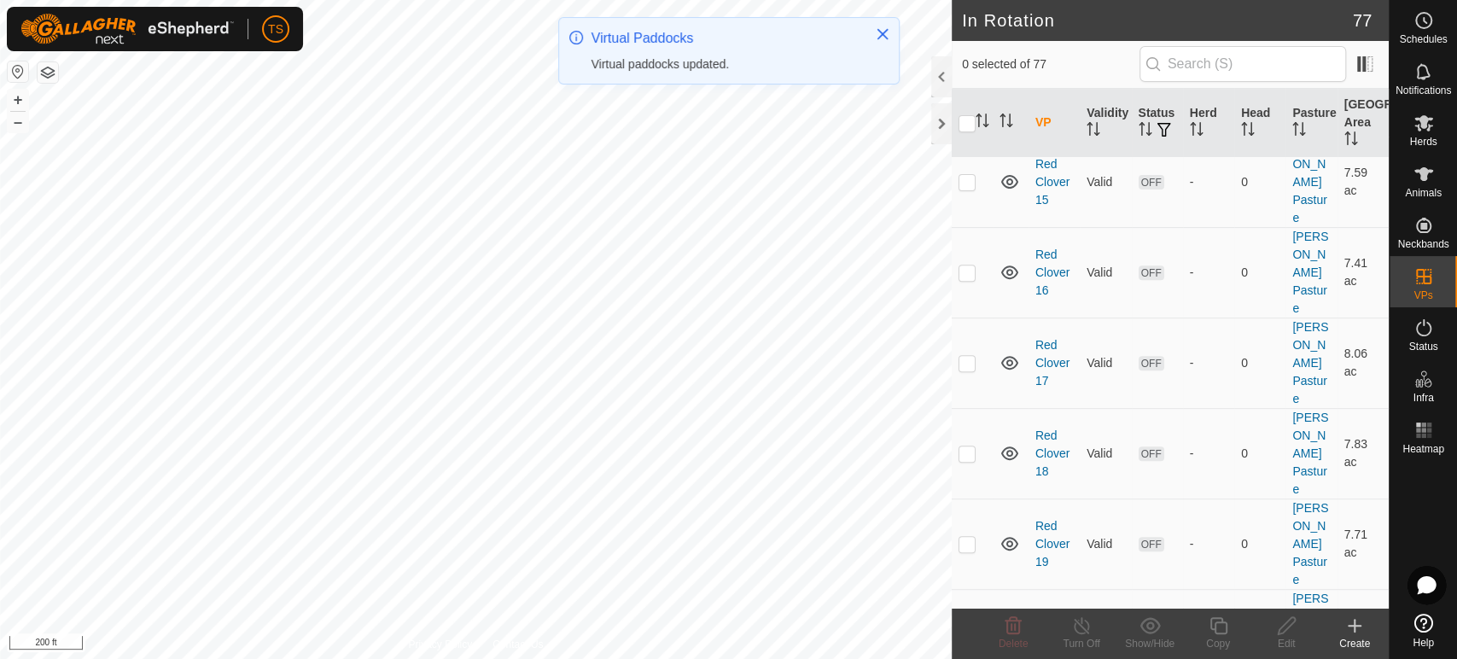
scroll to position [4930, 0]
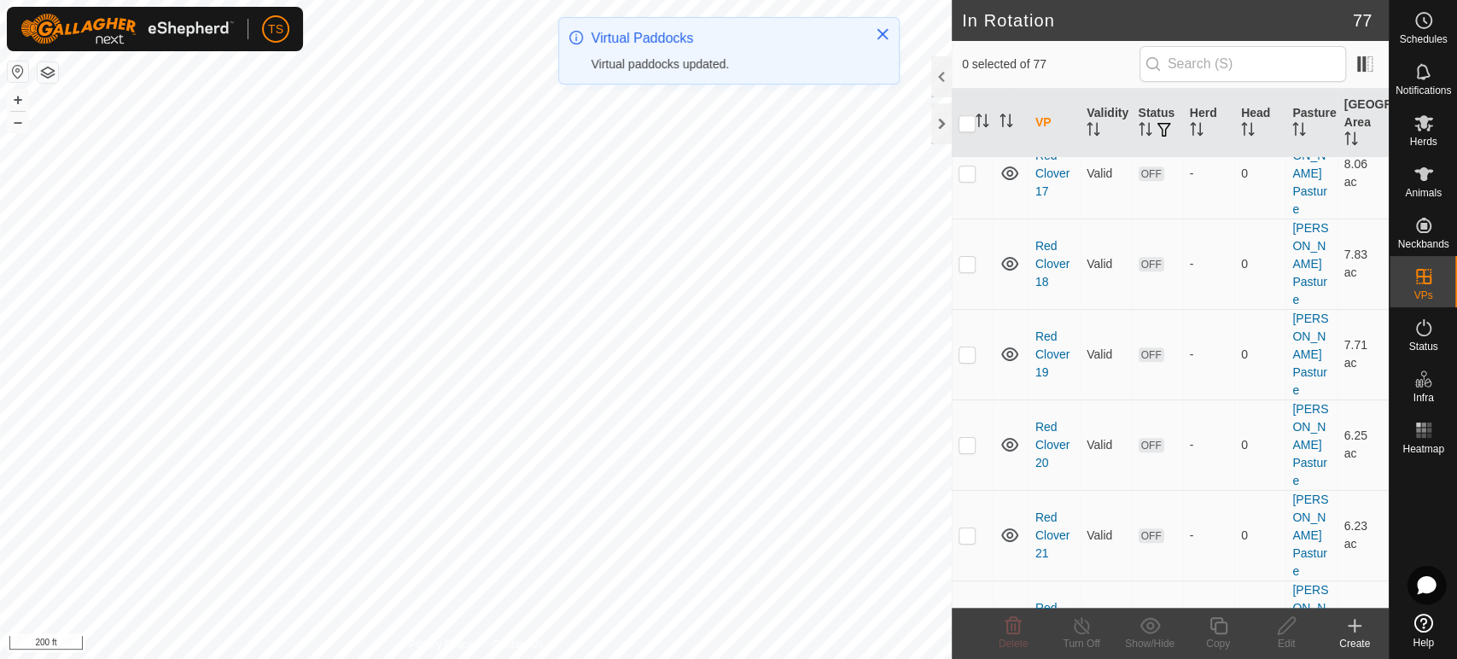
checkbox input "true"
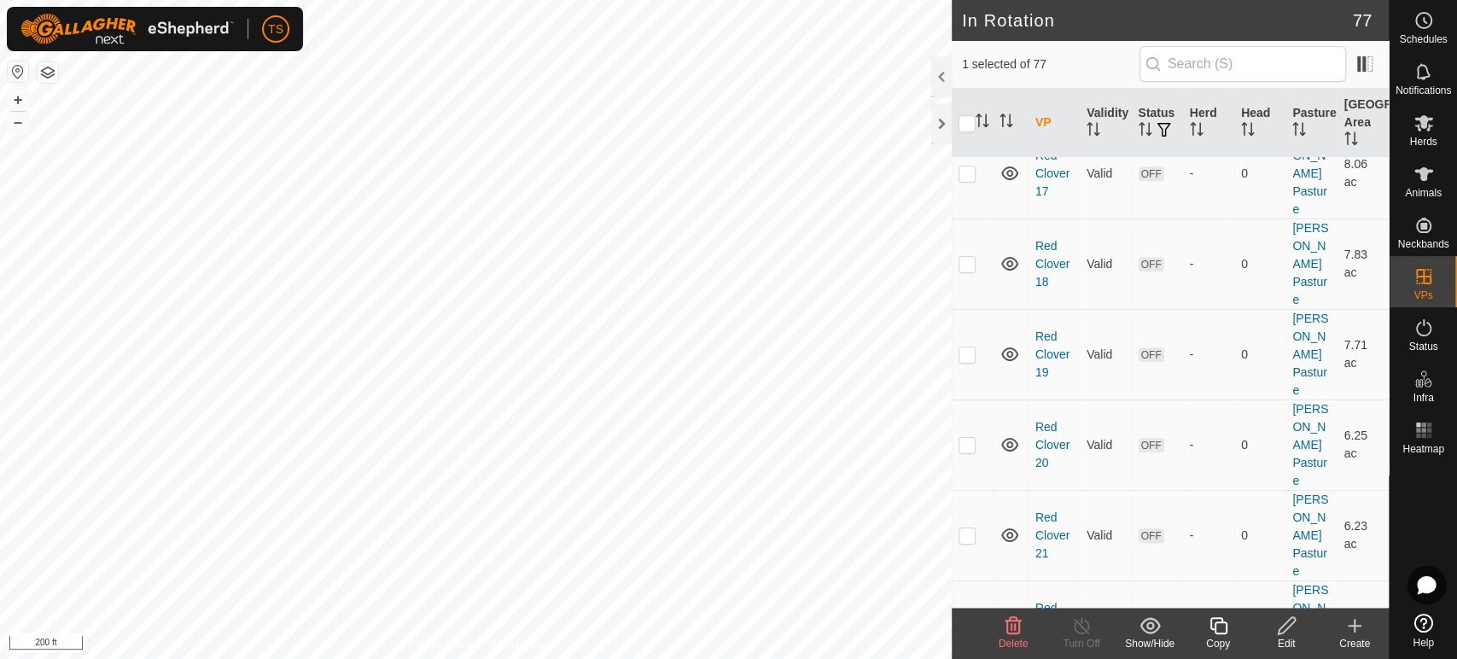
click at [1216, 625] on icon at bounding box center [1218, 625] width 21 height 20
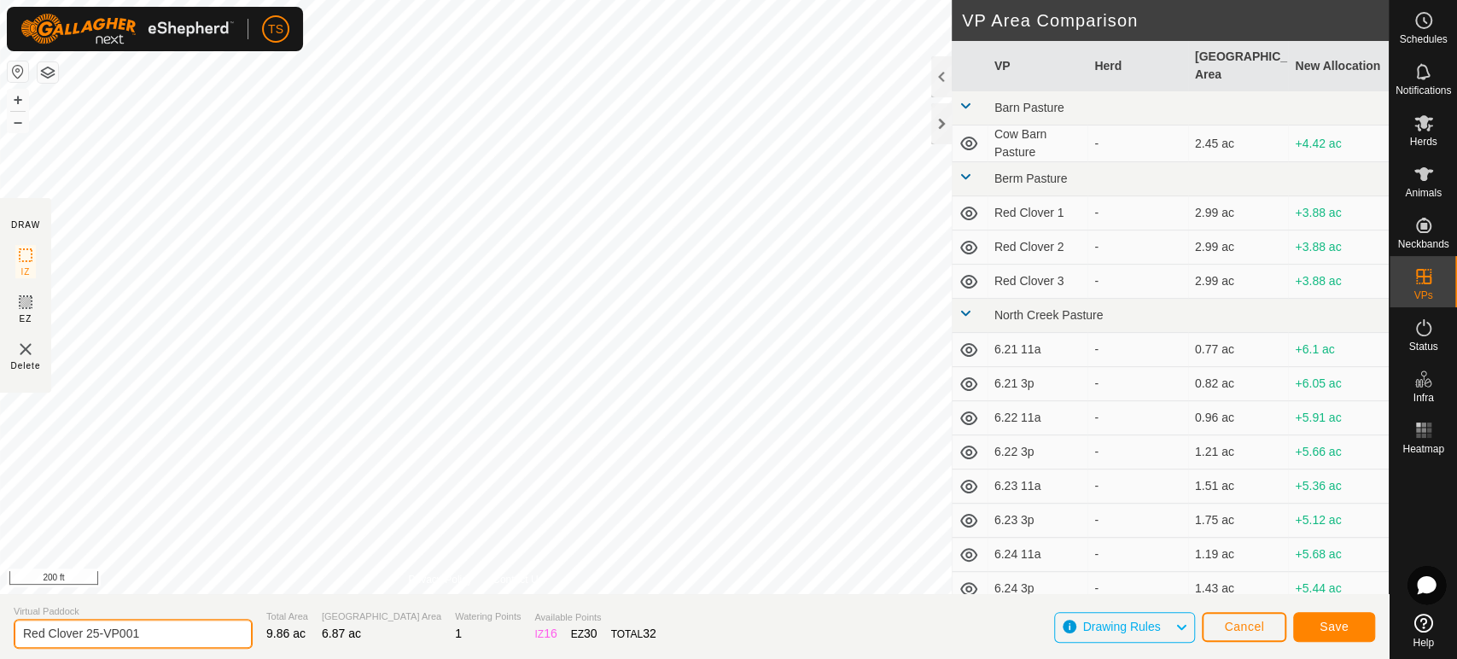
click at [174, 633] on input "Red Clover 25-VP001" at bounding box center [133, 634] width 239 height 30
type input "Red Clover 26"
click at [1344, 626] on span "Save" at bounding box center [1333, 627] width 29 height 14
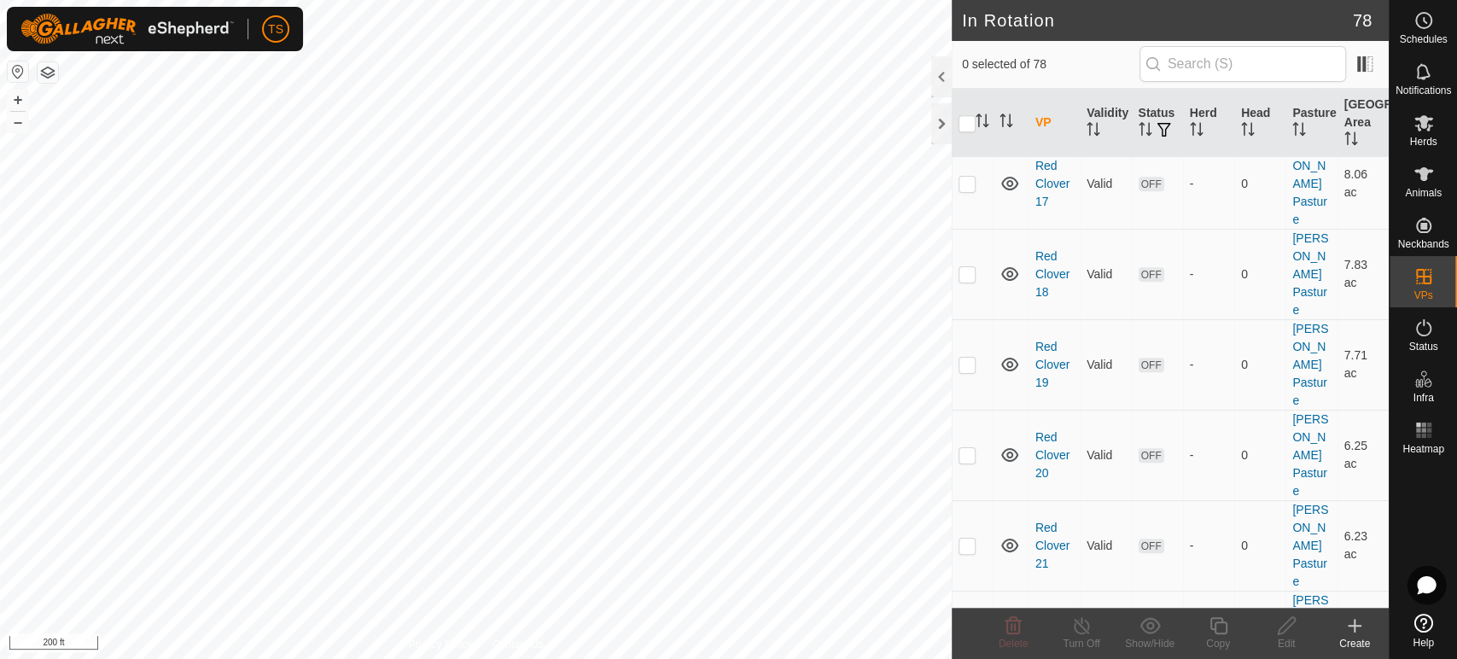
scroll to position [4972, 0]
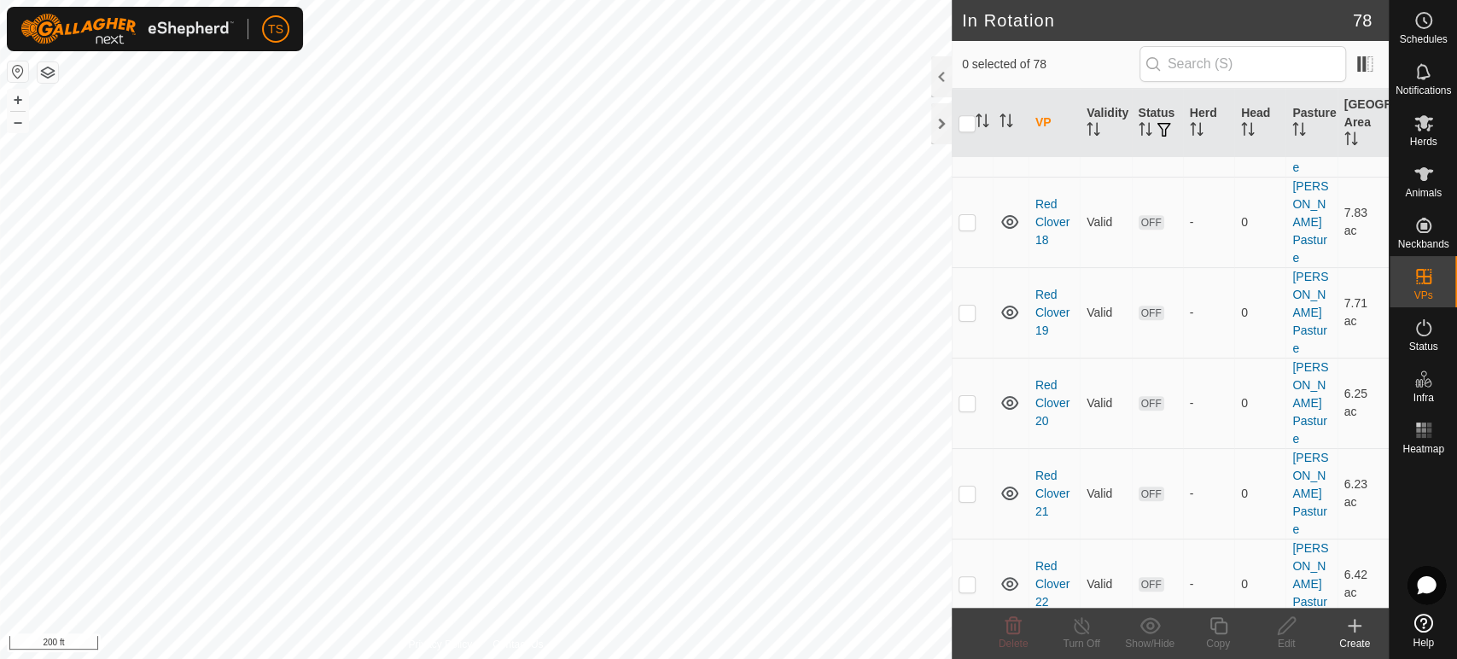
checkbox input "true"
click at [1225, 630] on icon at bounding box center [1217, 625] width 17 height 17
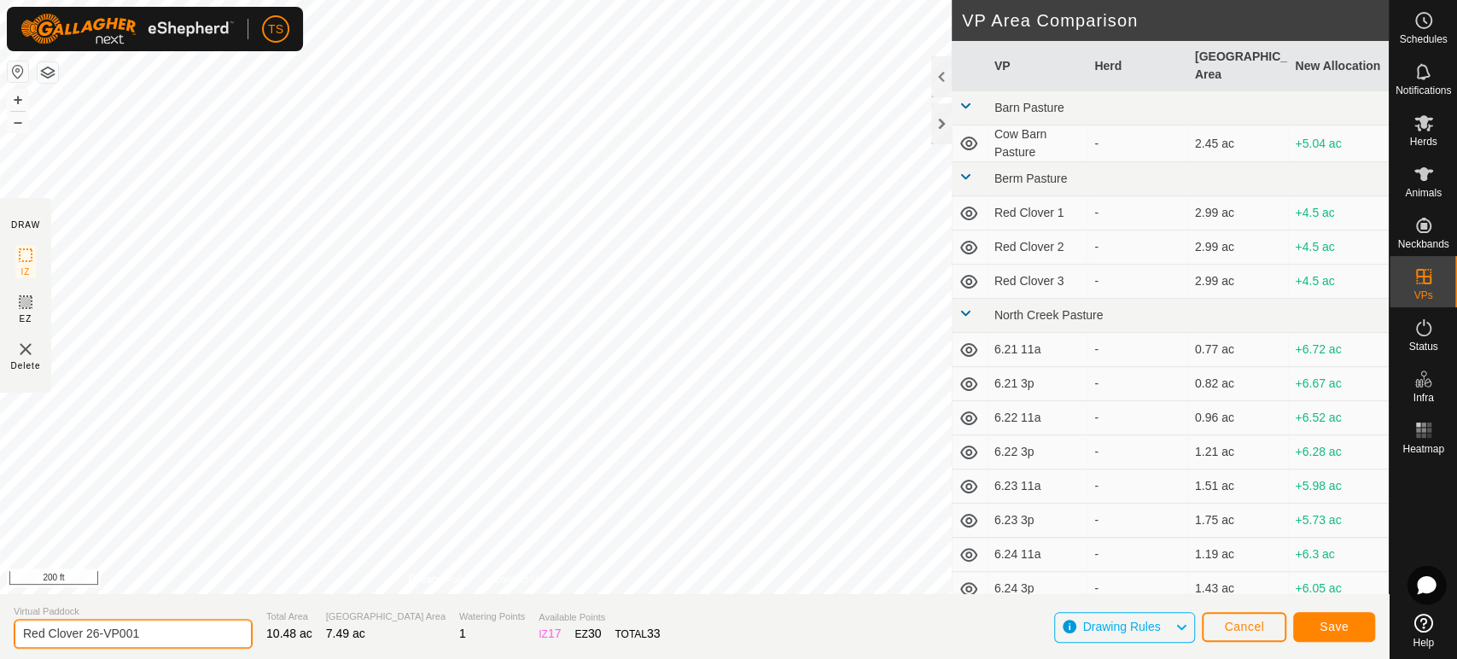
click at [151, 633] on input "Red Clover 26-VP001" at bounding box center [133, 634] width 239 height 30
type input "Red Clover 27"
click at [1348, 628] on button "Save" at bounding box center [1334, 627] width 82 height 30
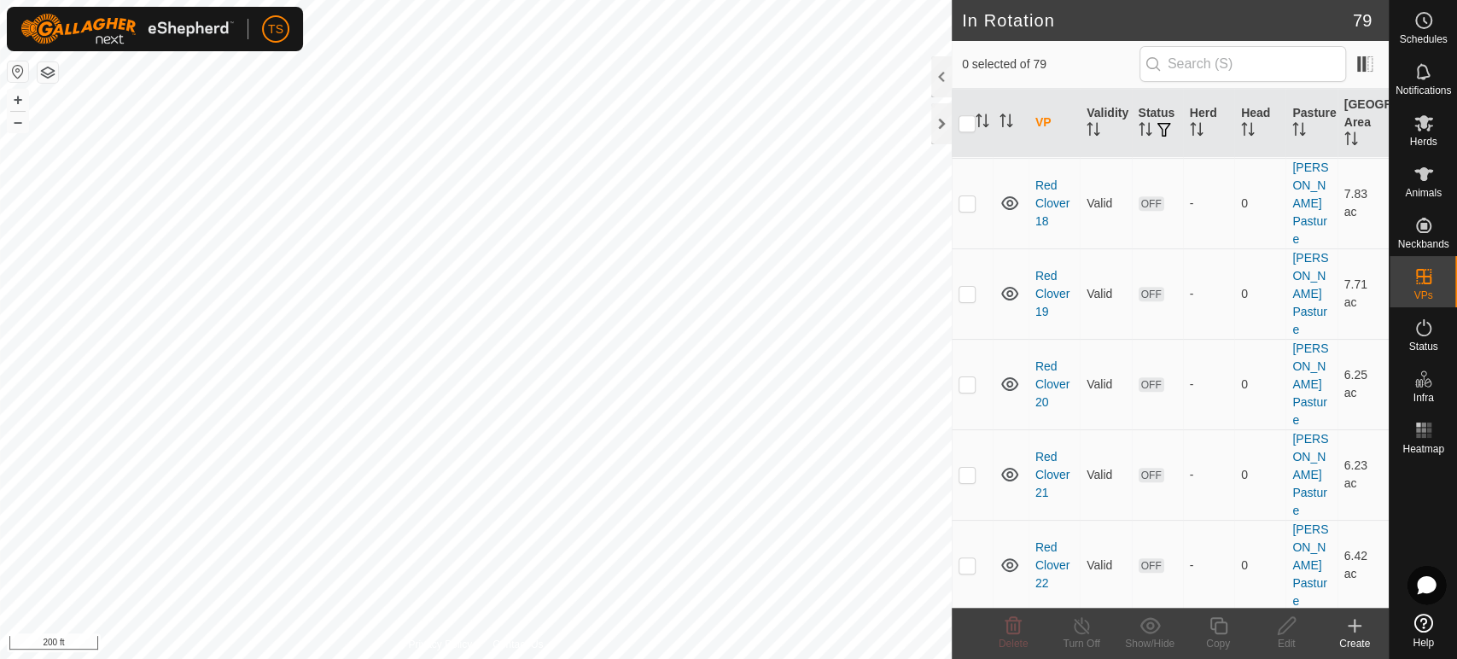
scroll to position [4998, 0]
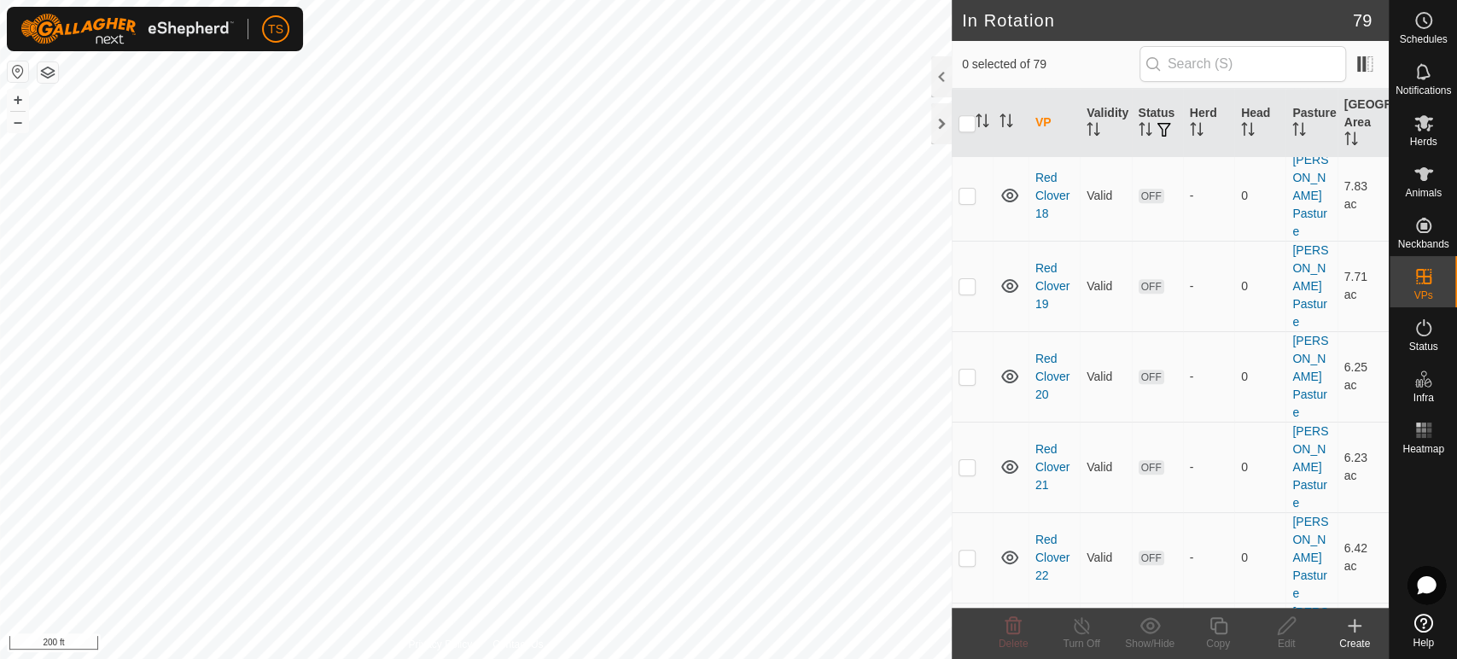
checkbox input "true"
click at [1218, 622] on icon at bounding box center [1217, 625] width 17 height 17
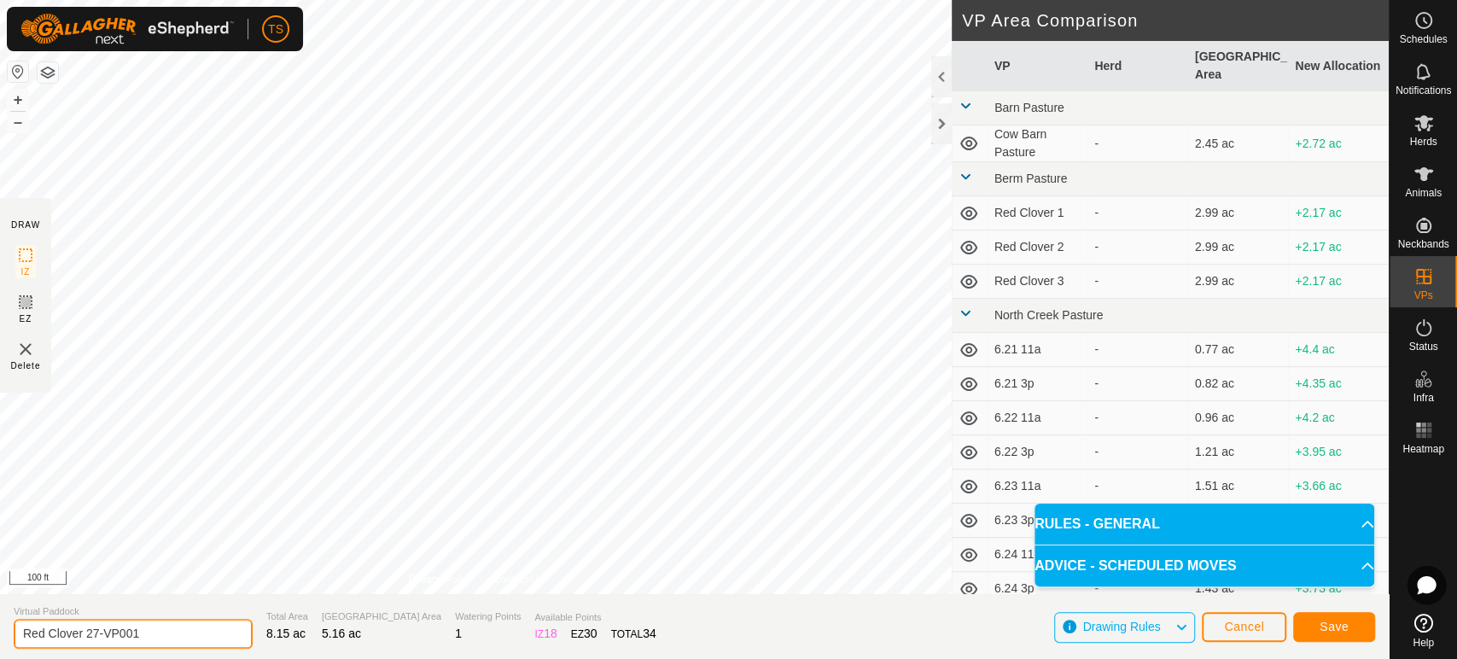
click at [178, 633] on input "Red Clover 27-VP001" at bounding box center [133, 634] width 239 height 30
type input "Red Clover 28"
click at [1332, 630] on span "Save" at bounding box center [1333, 627] width 29 height 14
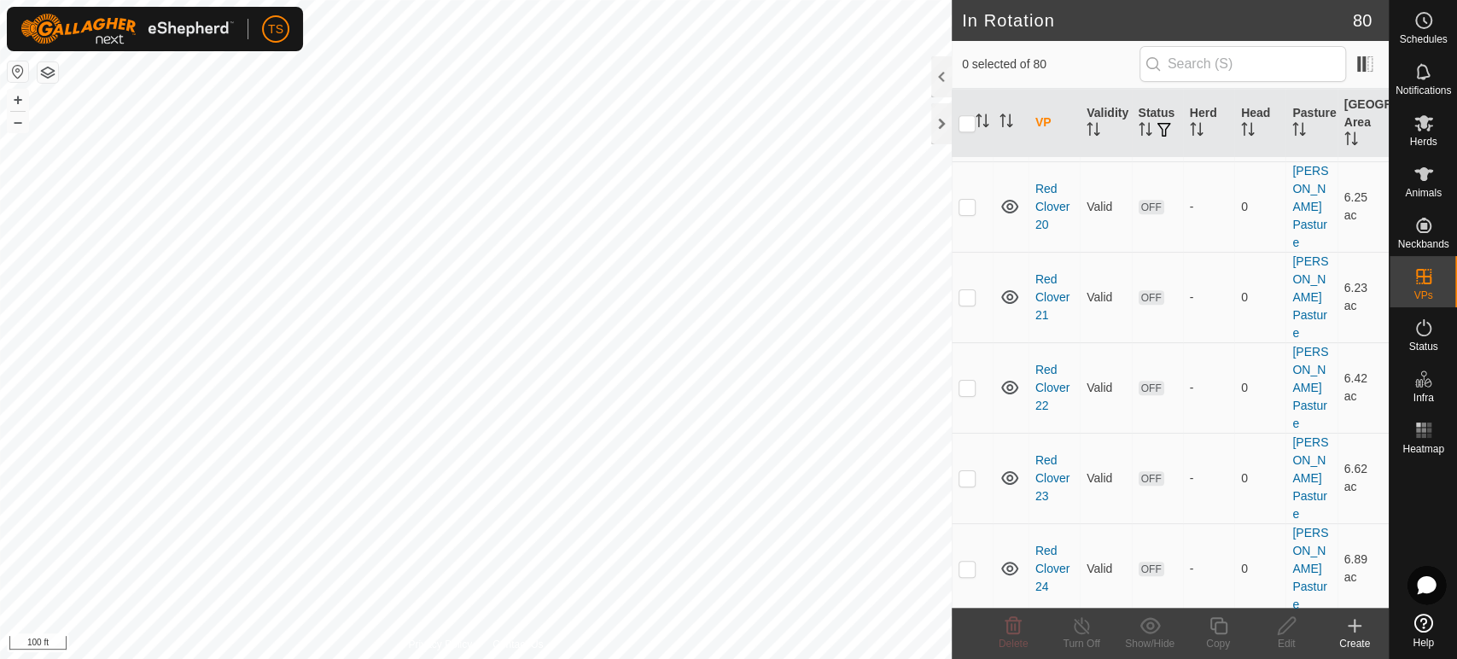
scroll to position [5193, 0]
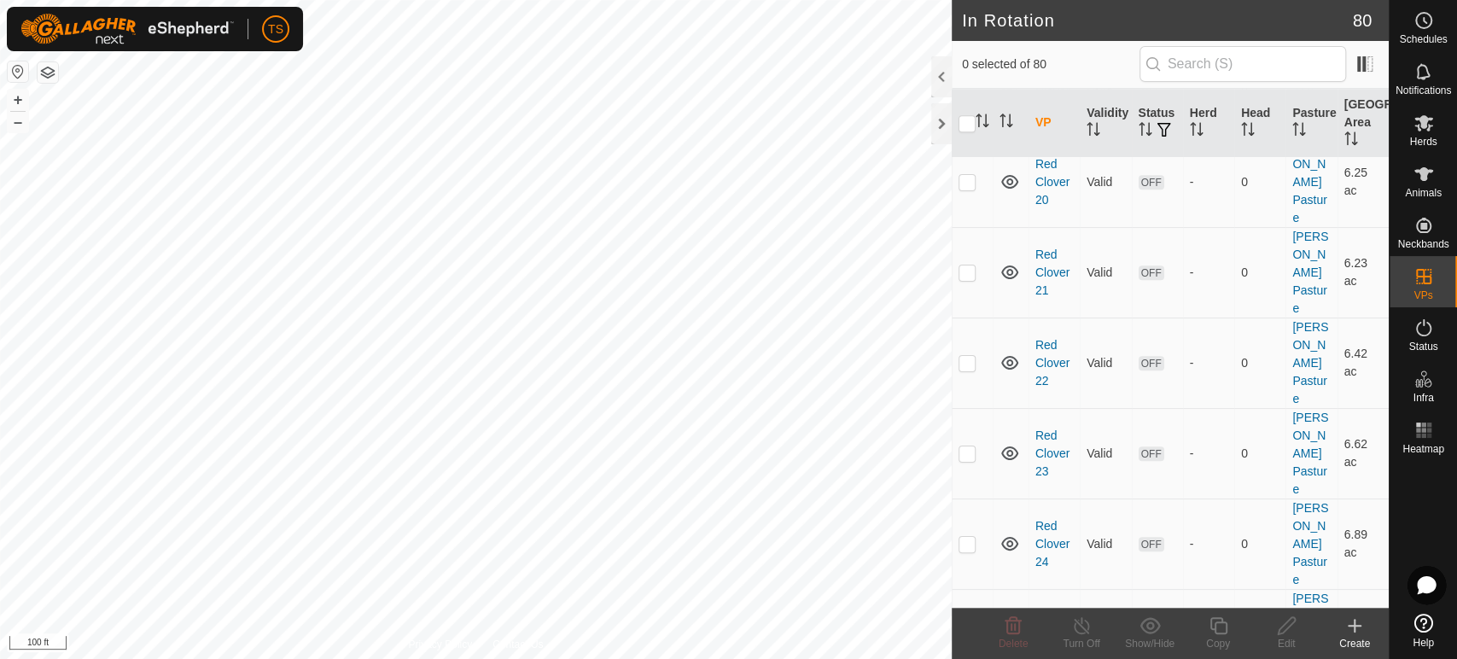
checkbox input "true"
click at [1224, 639] on div "Copy" at bounding box center [1218, 643] width 68 height 15
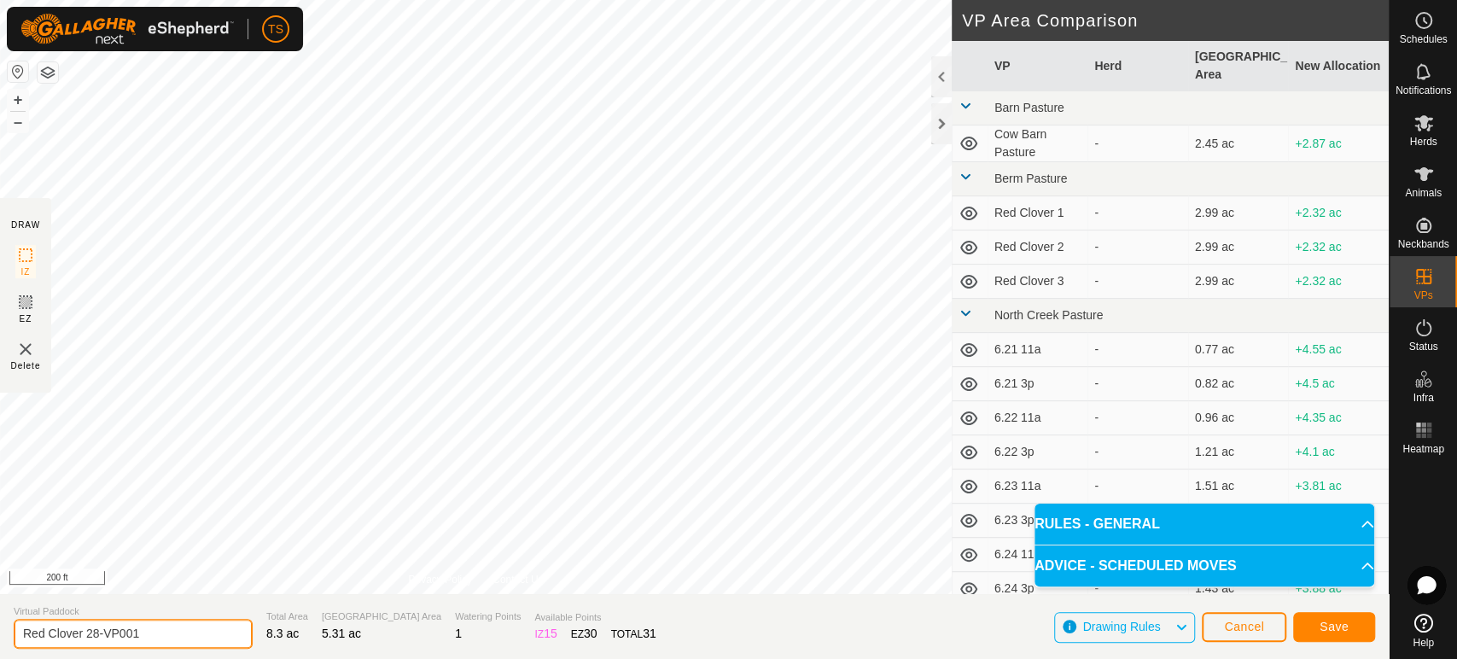
click at [151, 640] on input "Red Clover 28-VP001" at bounding box center [133, 634] width 239 height 30
type input "Red Clover 29"
click at [1324, 624] on span "Save" at bounding box center [1333, 627] width 29 height 14
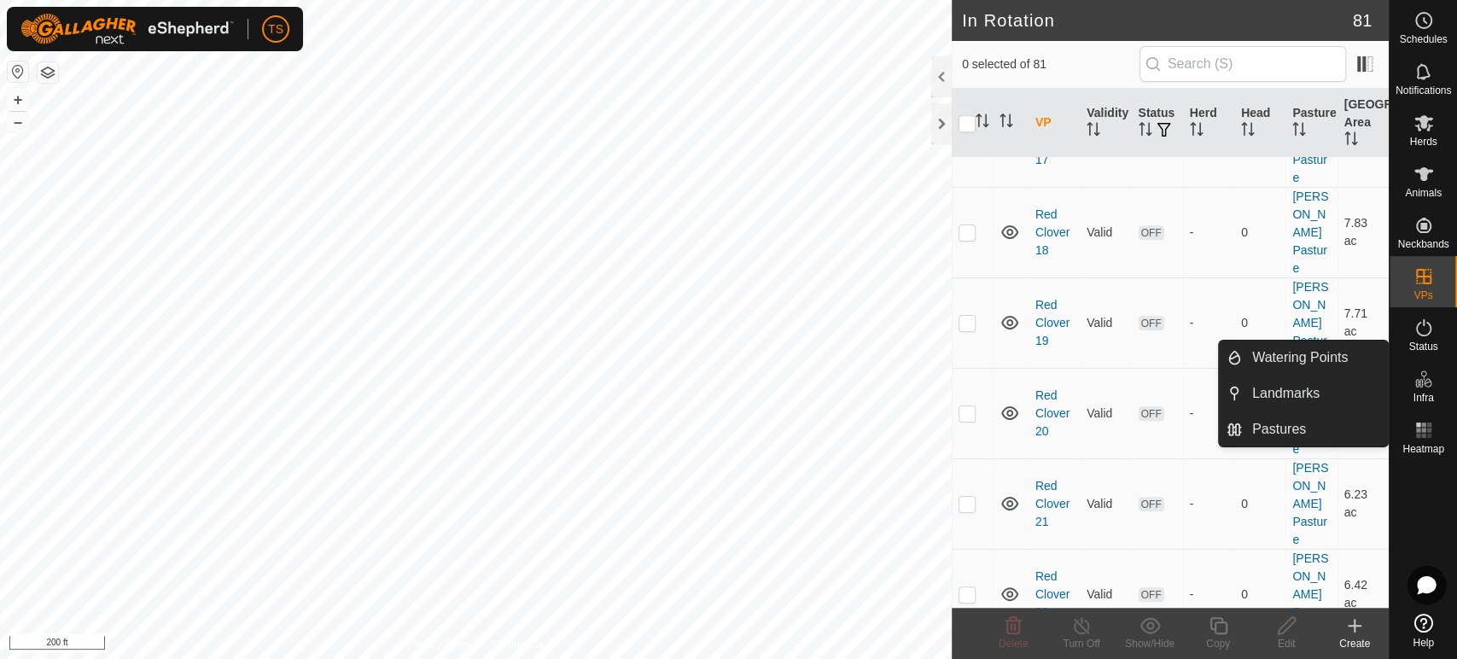
scroll to position [4970, 0]
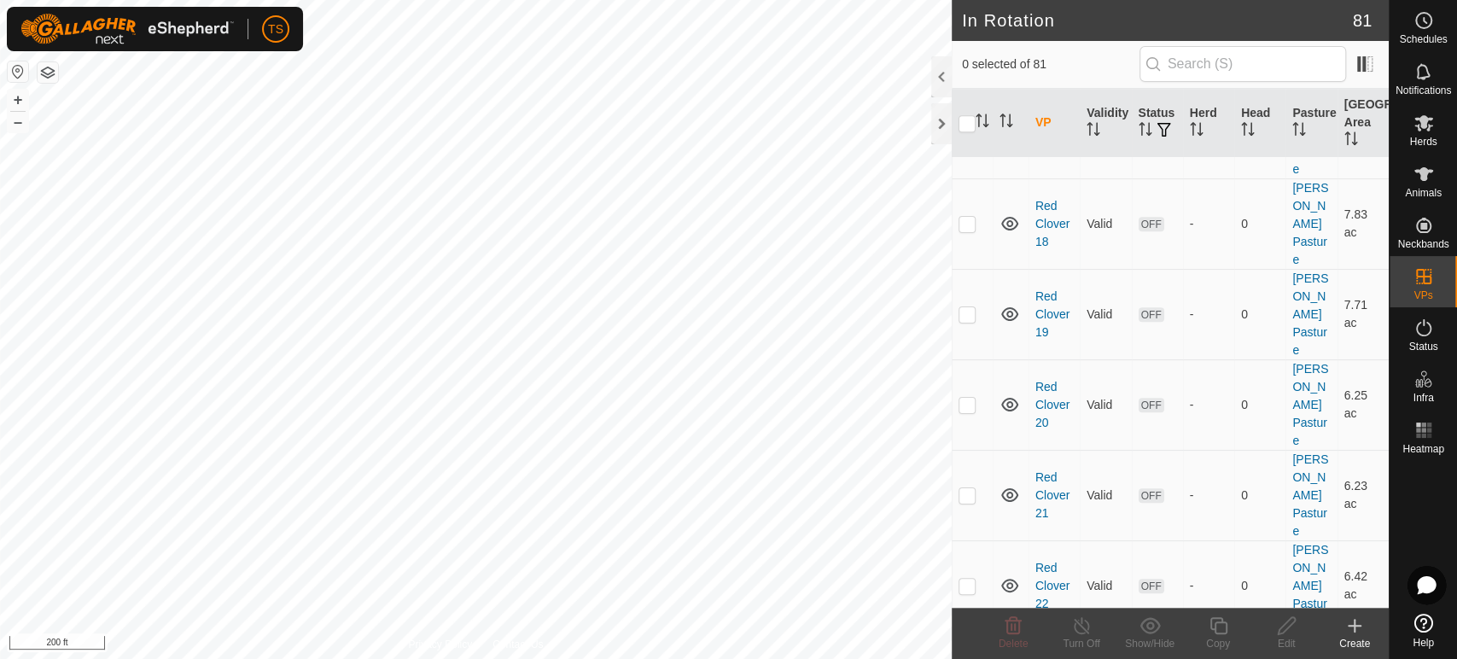
checkbox input "true"
click at [1228, 631] on icon at bounding box center [1218, 625] width 21 height 20
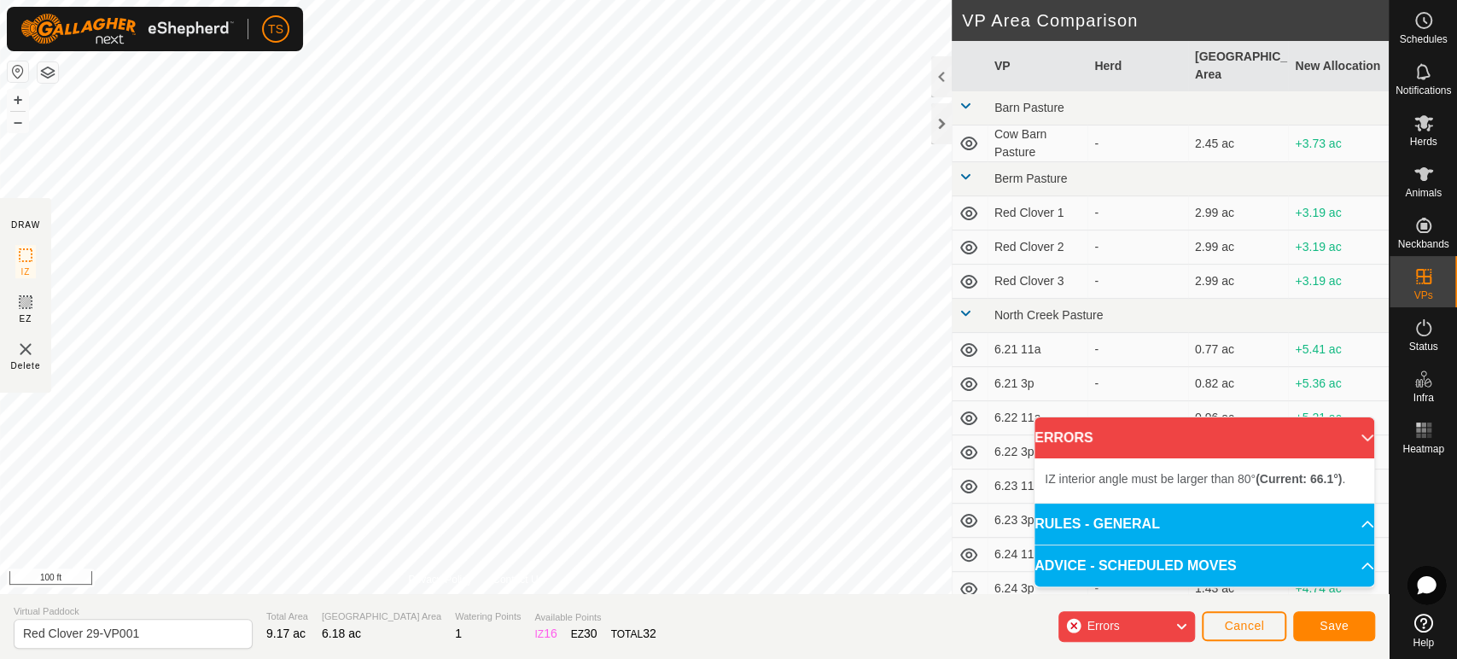
click at [396, 244] on div "+ – ⇧ i 100 ft" at bounding box center [476, 297] width 952 height 594
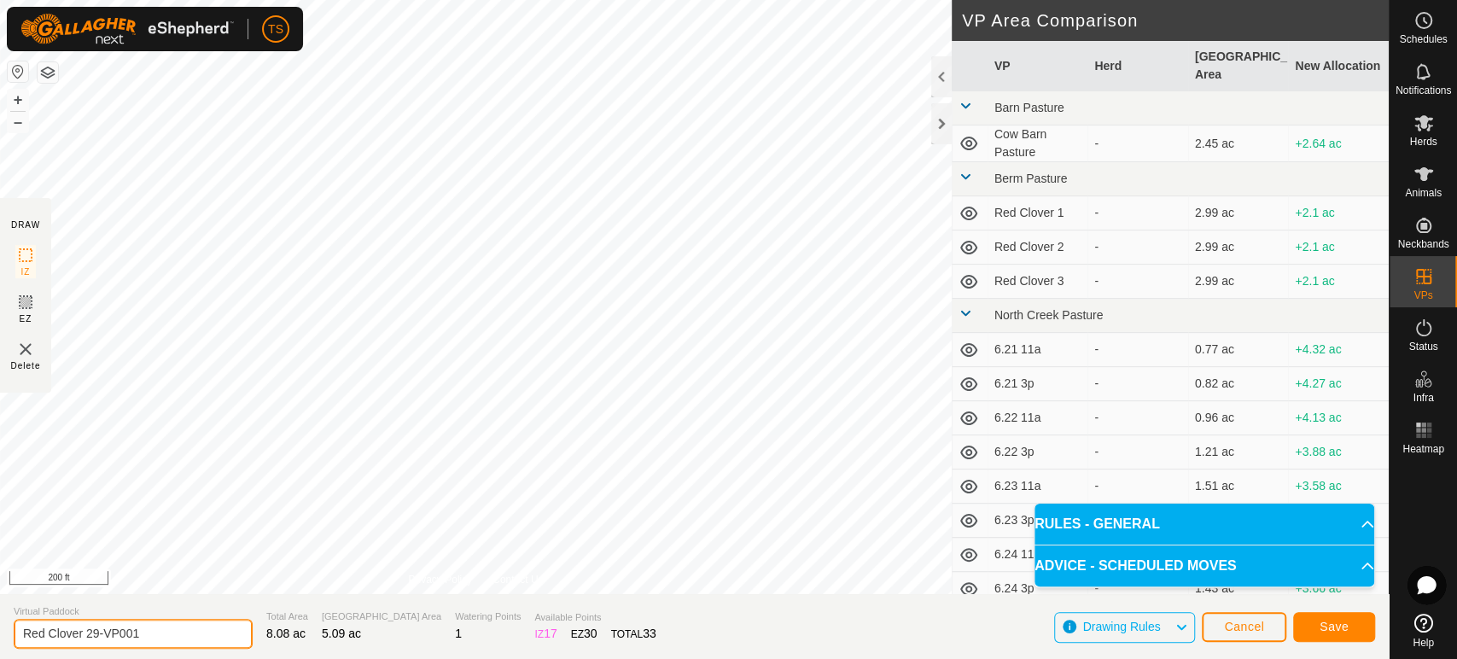
click at [175, 633] on input "Red Clover 29-VP001" at bounding box center [133, 634] width 239 height 30
type input "Red Clover 30"
click at [1327, 621] on span "Save" at bounding box center [1333, 627] width 29 height 14
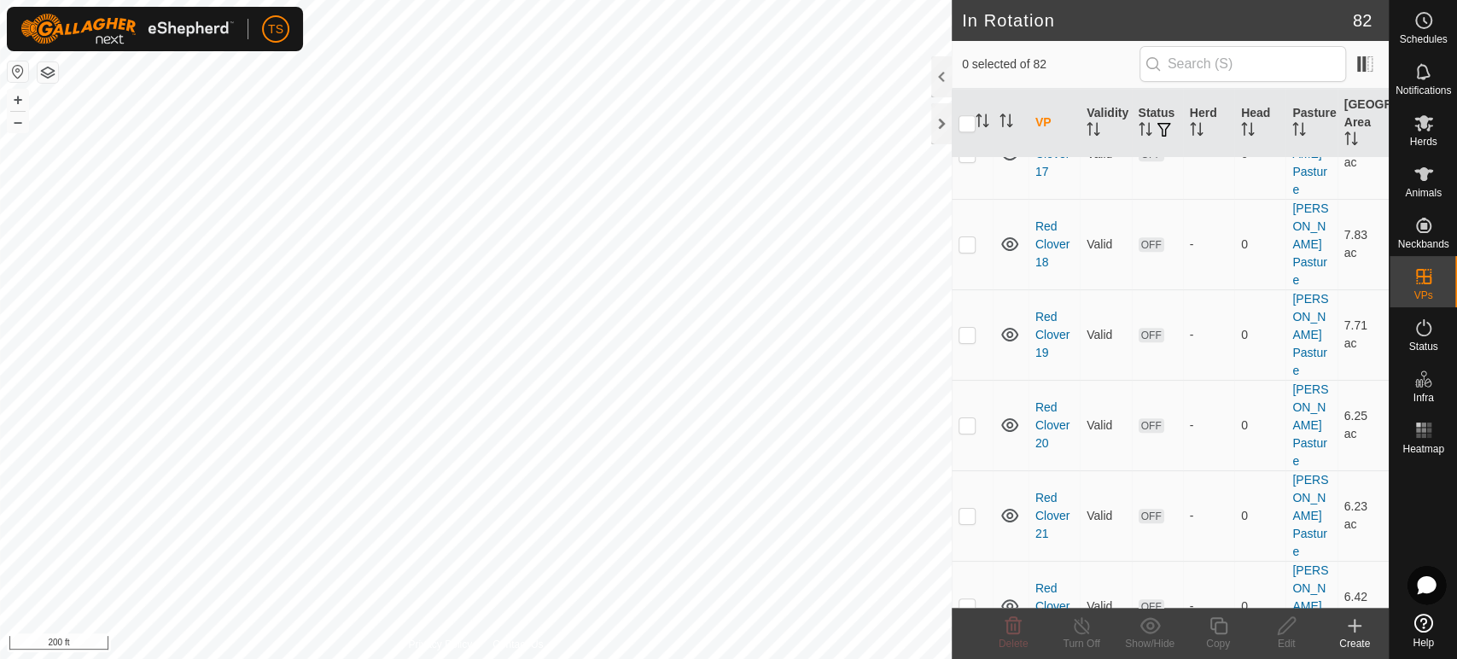
scroll to position [5077, 0]
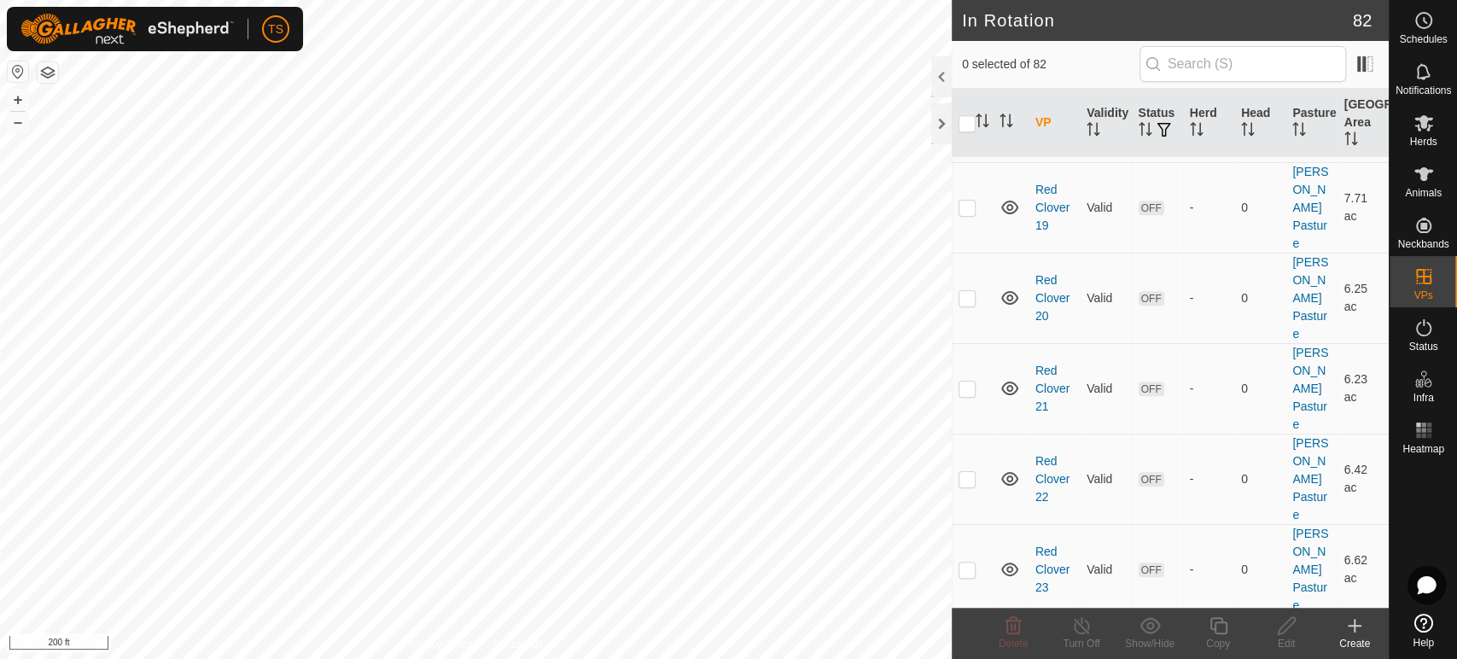
checkbox input "true"
click at [1224, 631] on icon at bounding box center [1218, 625] width 21 height 20
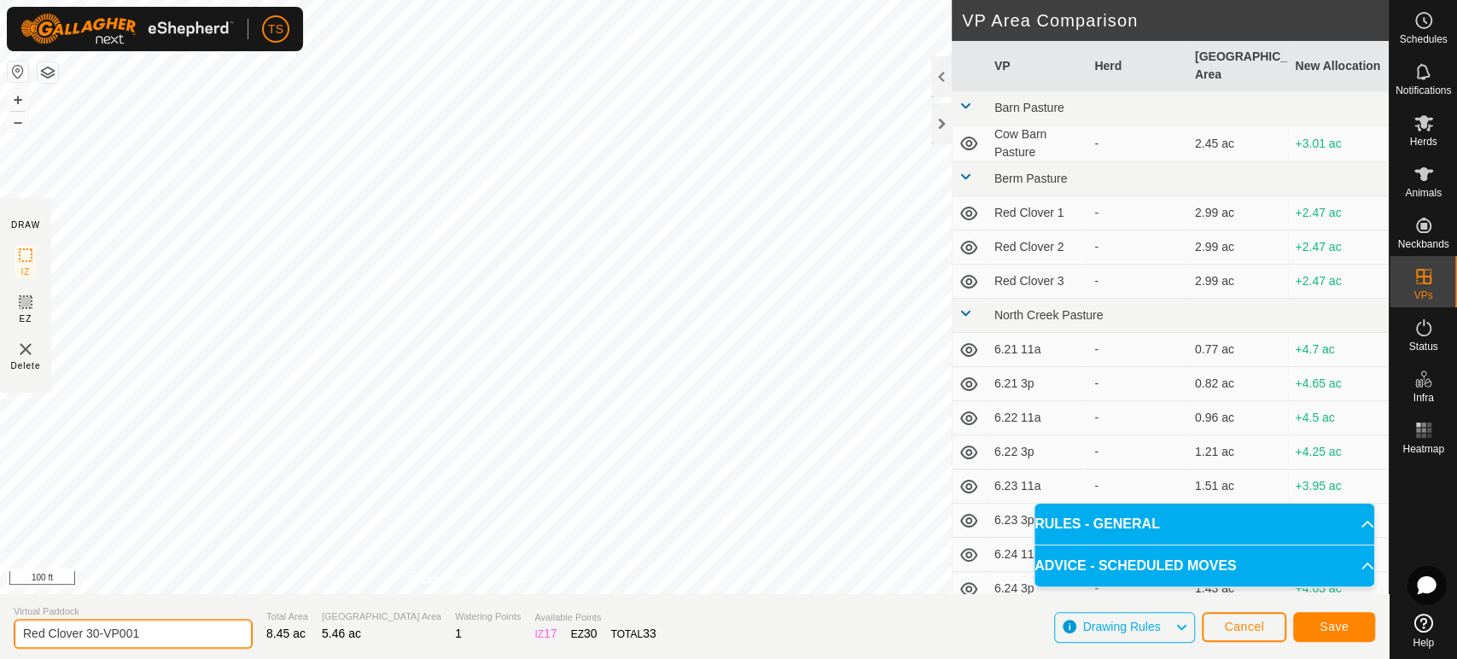
click at [194, 631] on input "Red Clover 30-VP001" at bounding box center [133, 634] width 239 height 30
type input "Red Clover 31"
click at [1324, 628] on span "Save" at bounding box center [1333, 627] width 29 height 14
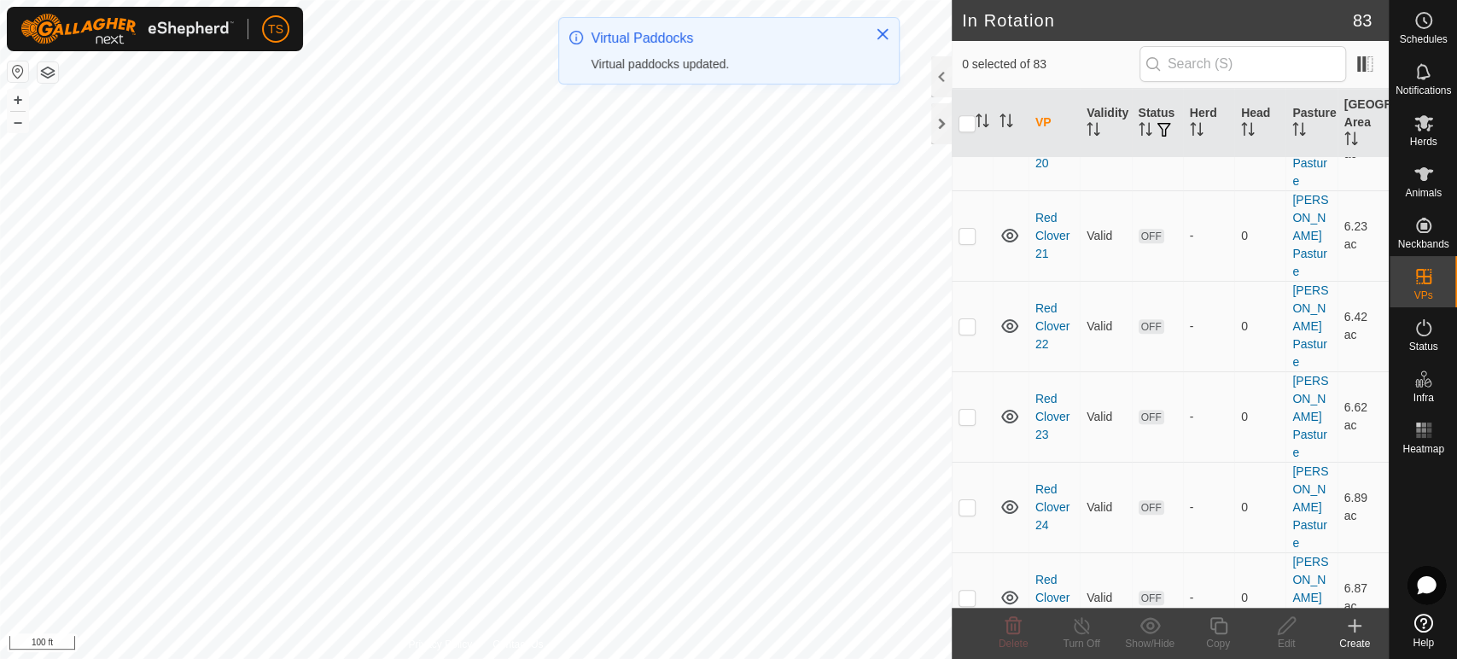
scroll to position [5357, 0]
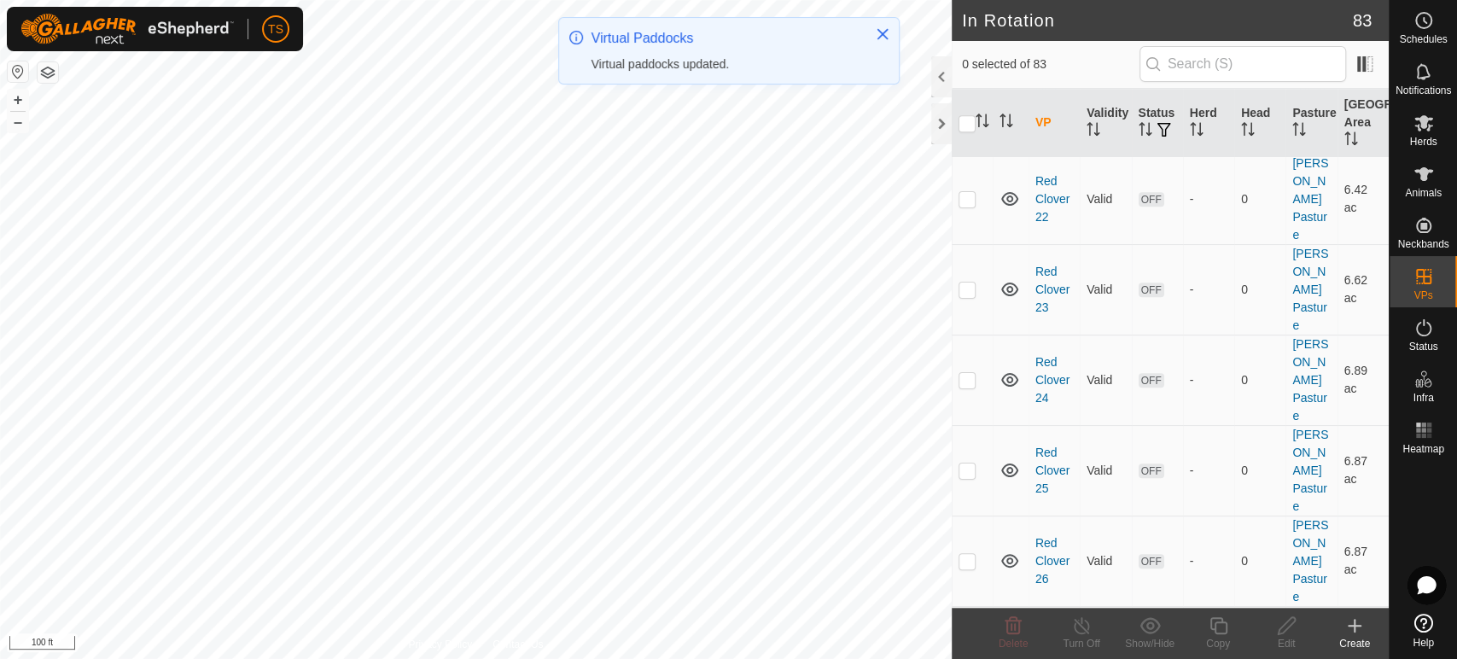
checkbox input "true"
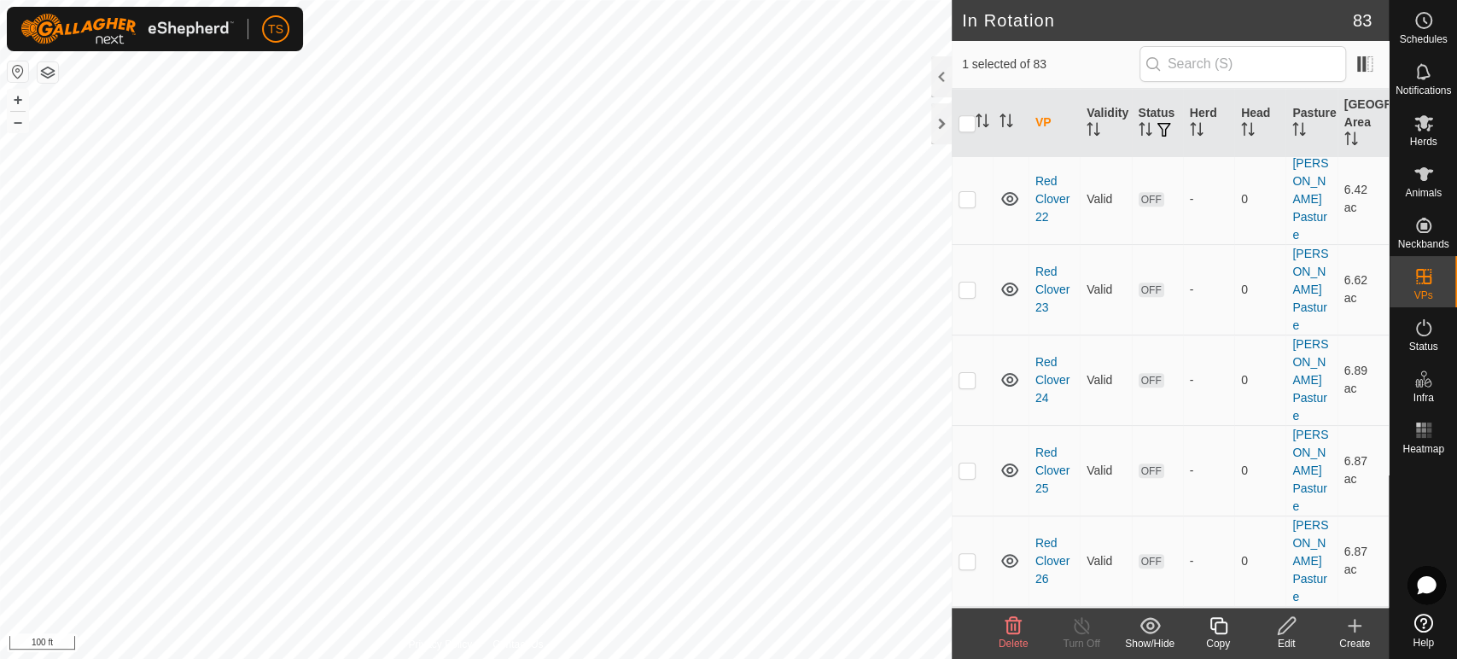
click at [1225, 633] on icon at bounding box center [1218, 625] width 21 height 20
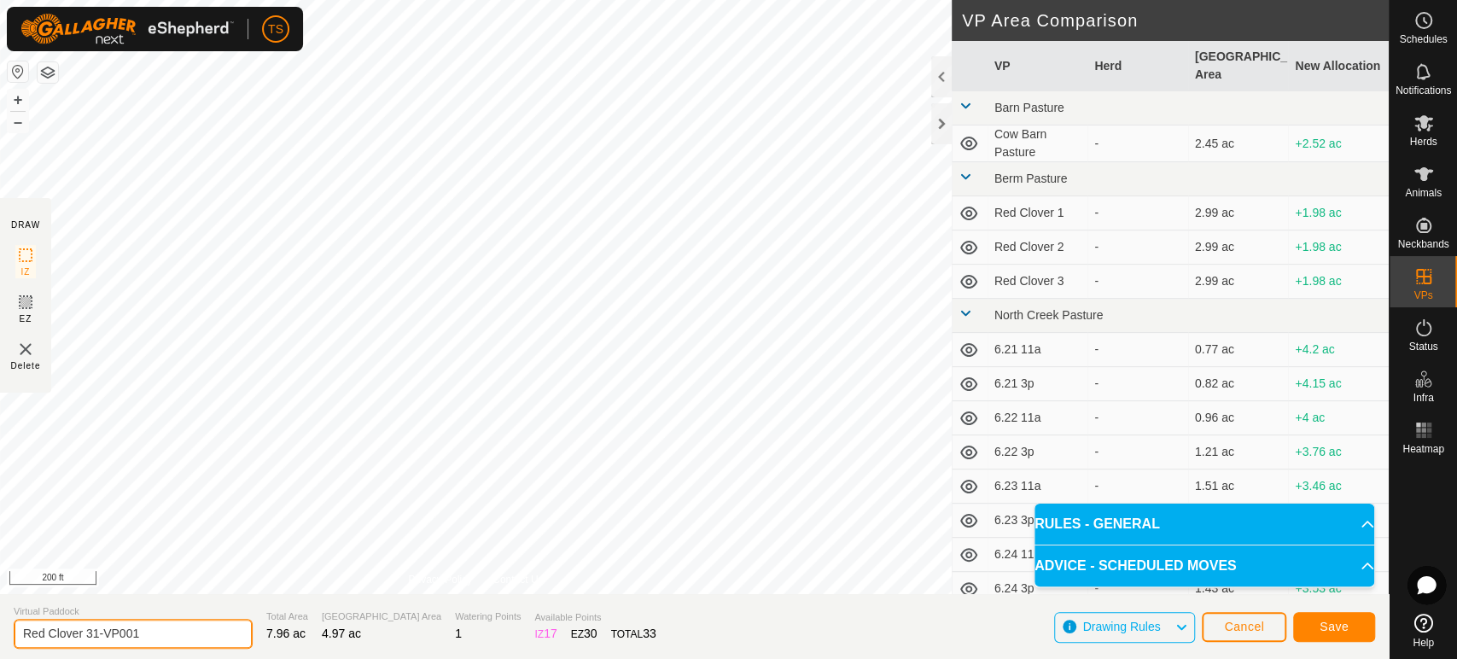
click at [178, 638] on input "Red Clover 31-VP001" at bounding box center [133, 634] width 239 height 30
type input "Red Clover 32"
click at [1337, 632] on span "Save" at bounding box center [1333, 627] width 29 height 14
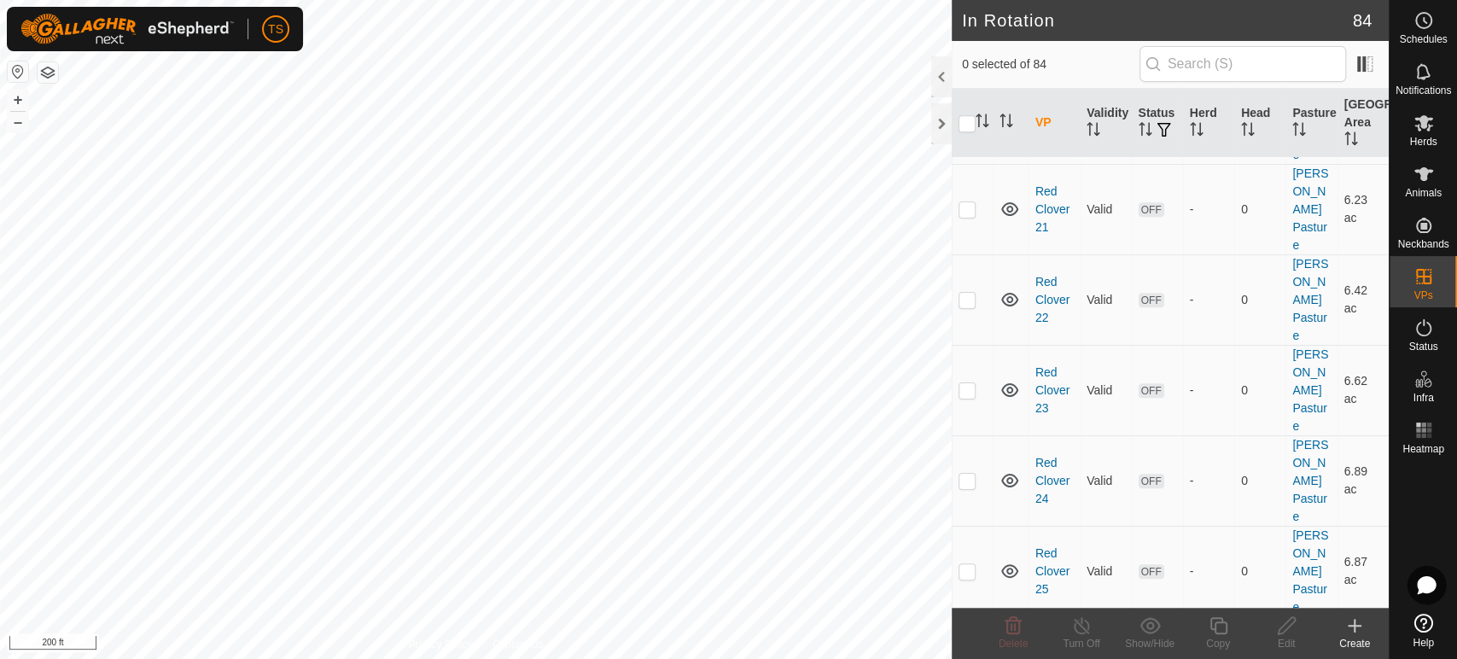
scroll to position [5265, 0]
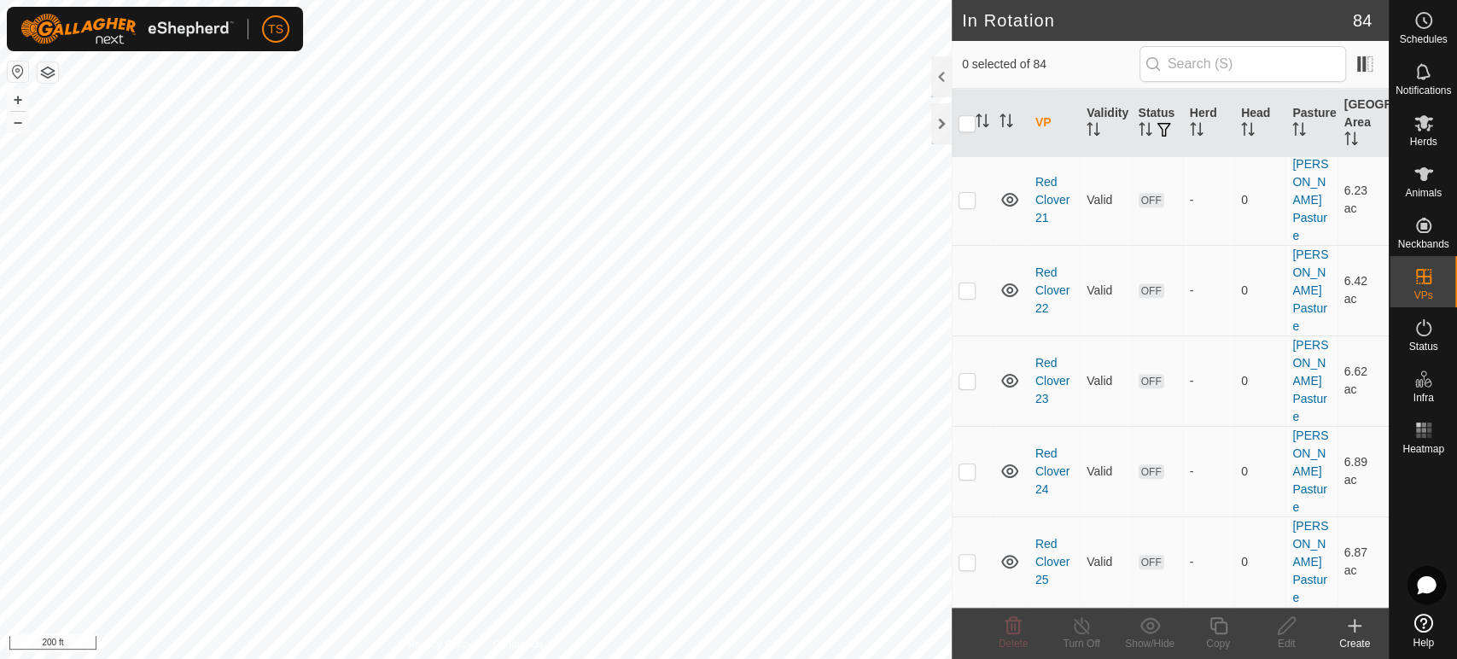
checkbox input "true"
click at [1211, 633] on icon at bounding box center [1218, 625] width 21 height 20
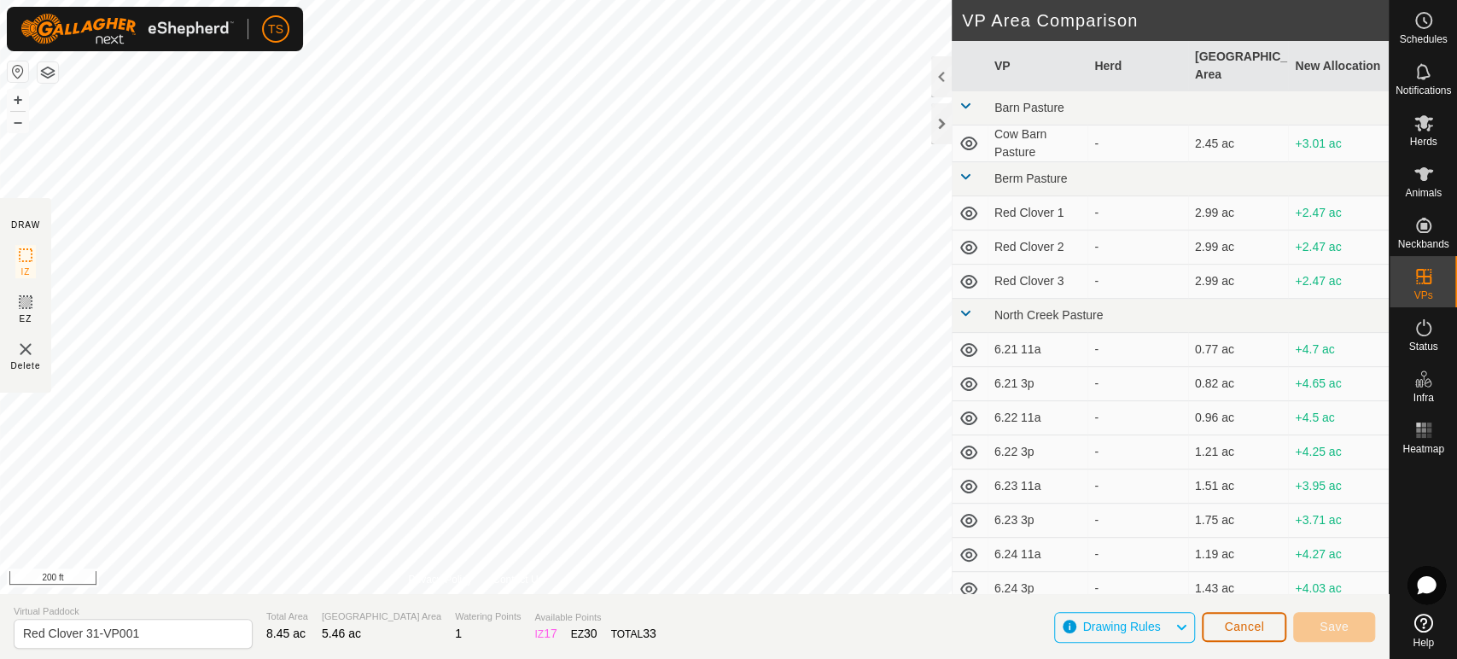
click at [1211, 633] on button "Cancel" at bounding box center [1244, 627] width 84 height 30
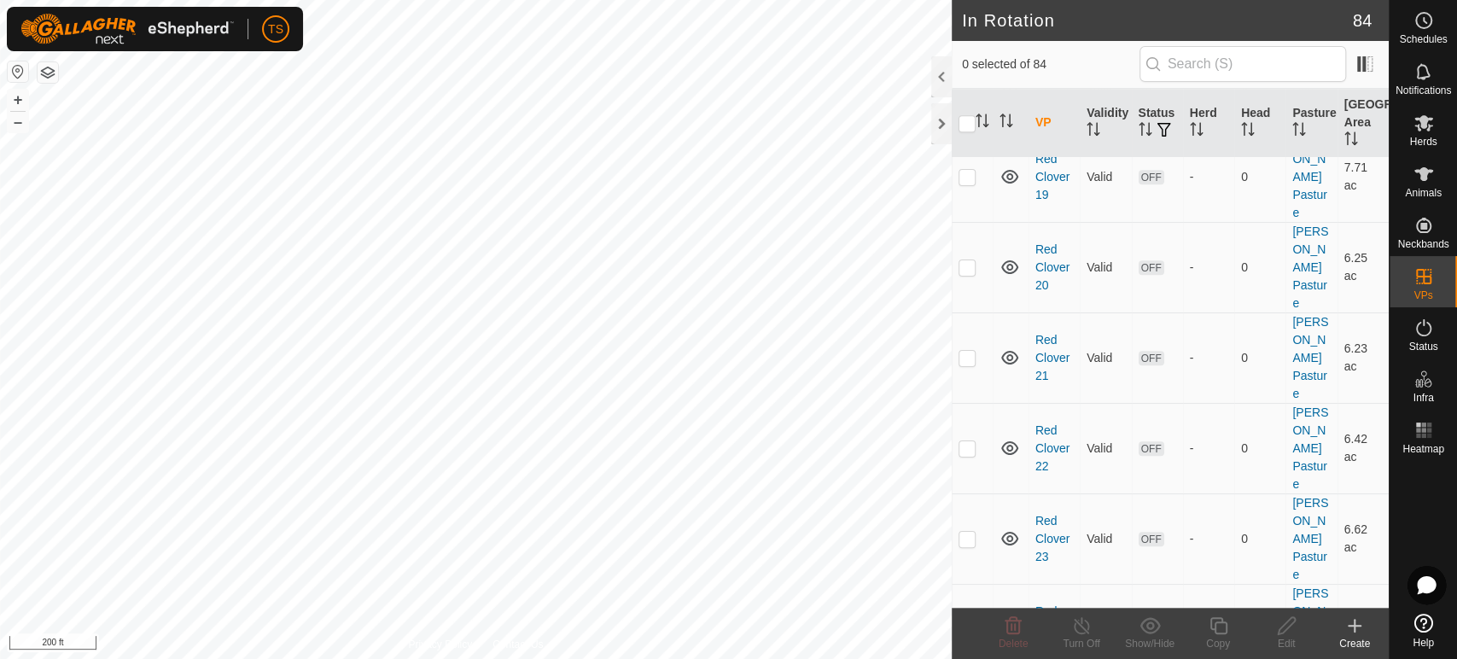
scroll to position [5284, 0]
checkbox input "true"
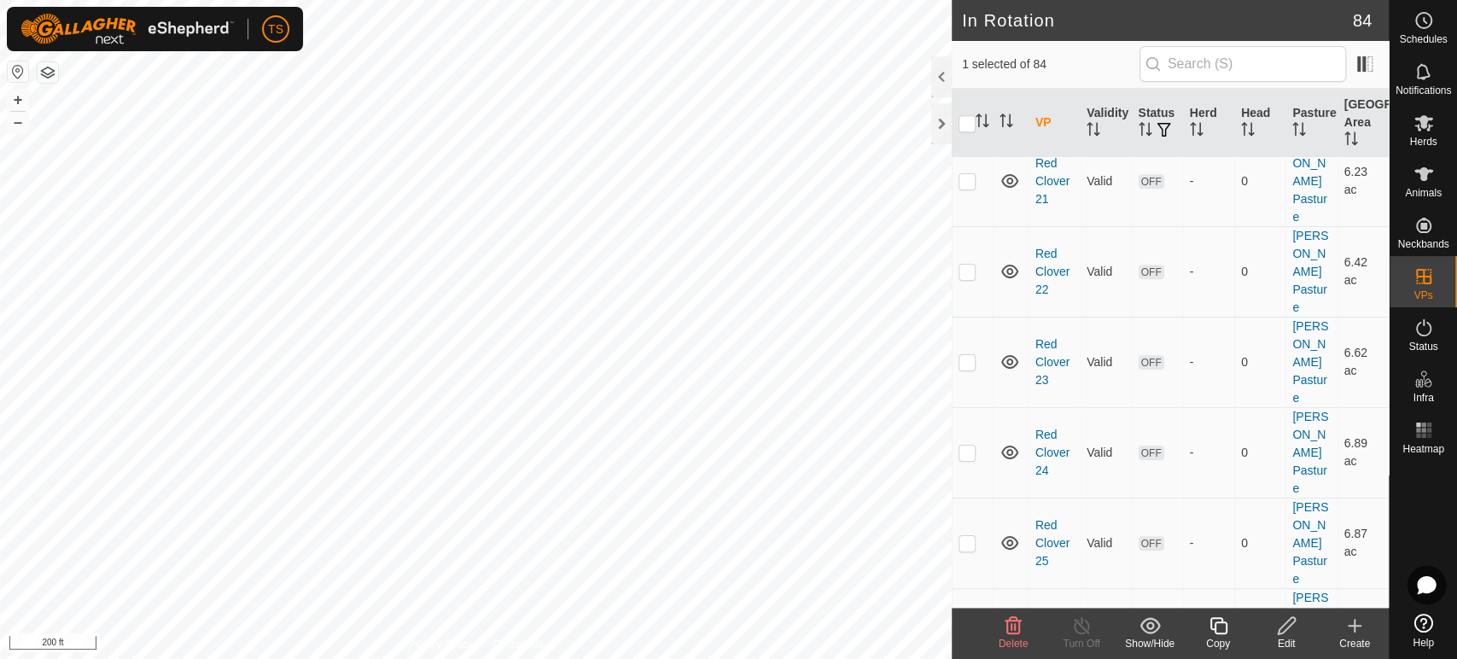
click at [1220, 633] on icon at bounding box center [1217, 625] width 17 height 17
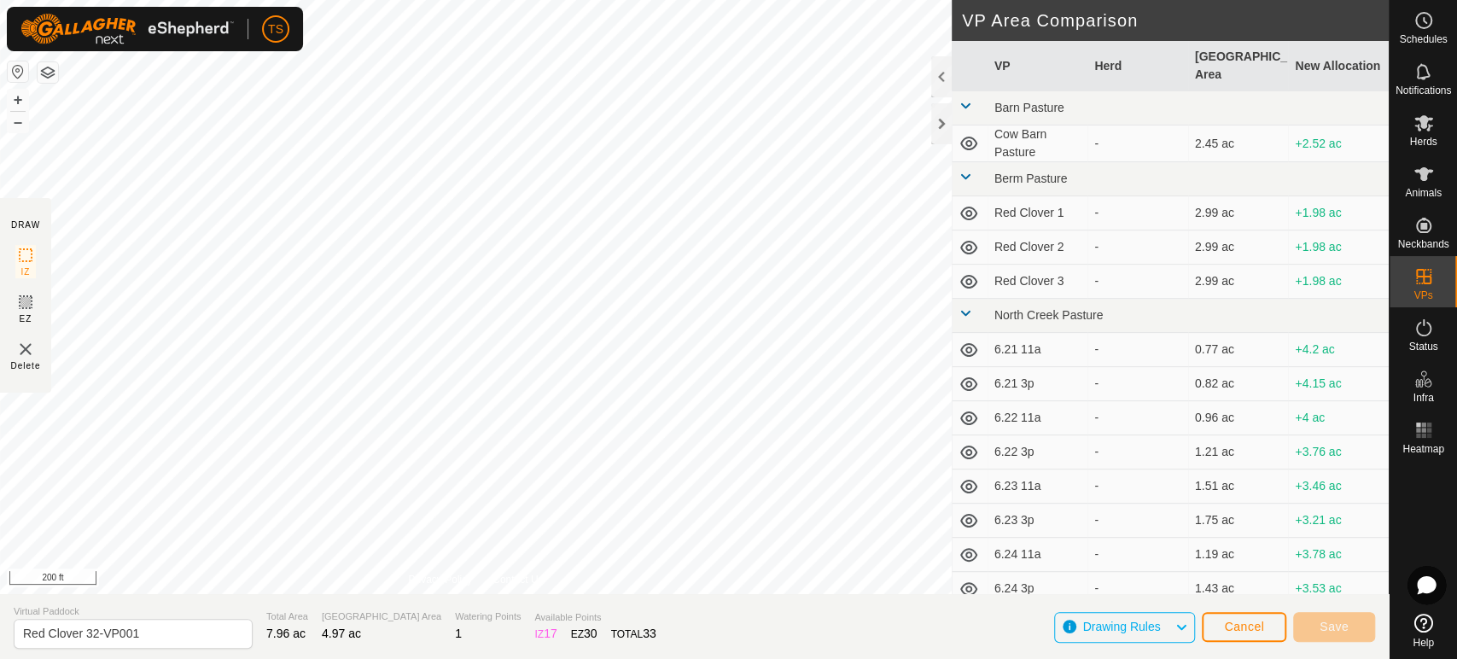
click at [27, 371] on div "DRAW IZ EZ Delete Privacy Policy Contact Us + – ⇧ i 200 ft VP Area Comparison V…" at bounding box center [694, 297] width 1388 height 594
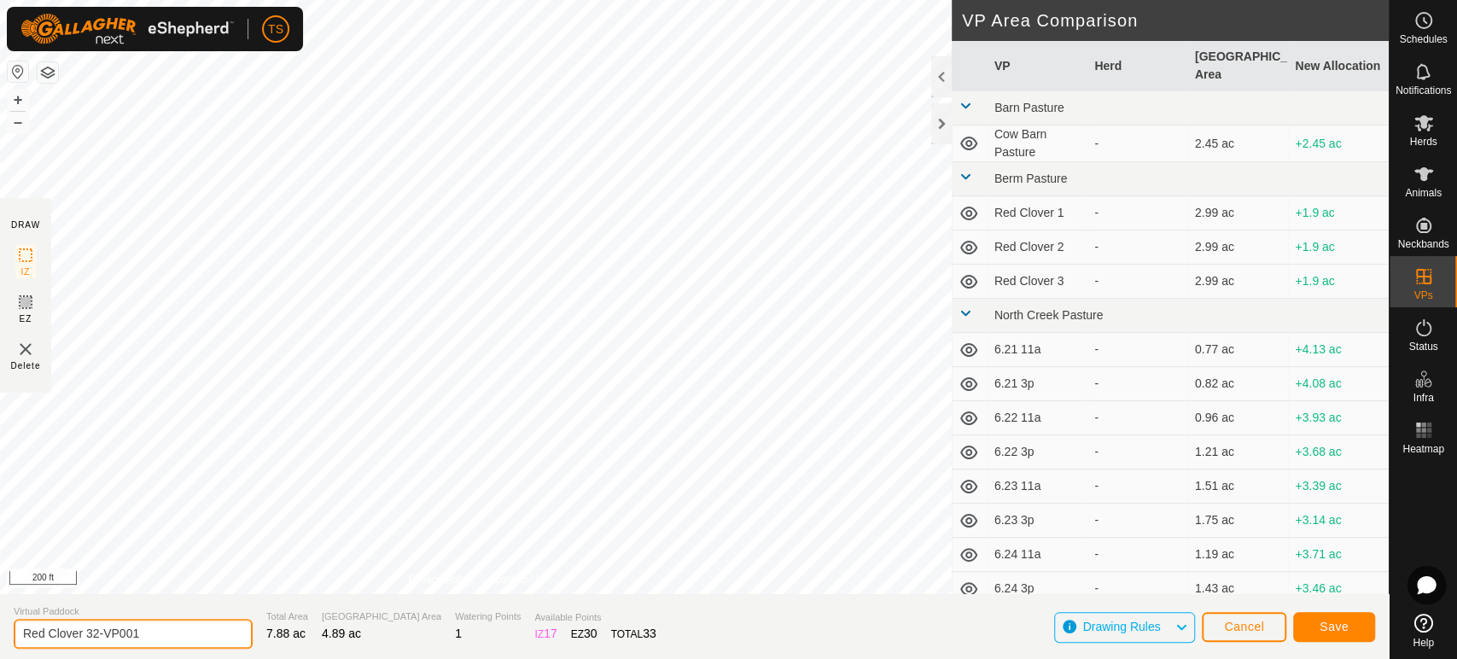
click at [183, 638] on input "Red Clover 32-VP001" at bounding box center [133, 634] width 239 height 30
type input "Red Clover 33"
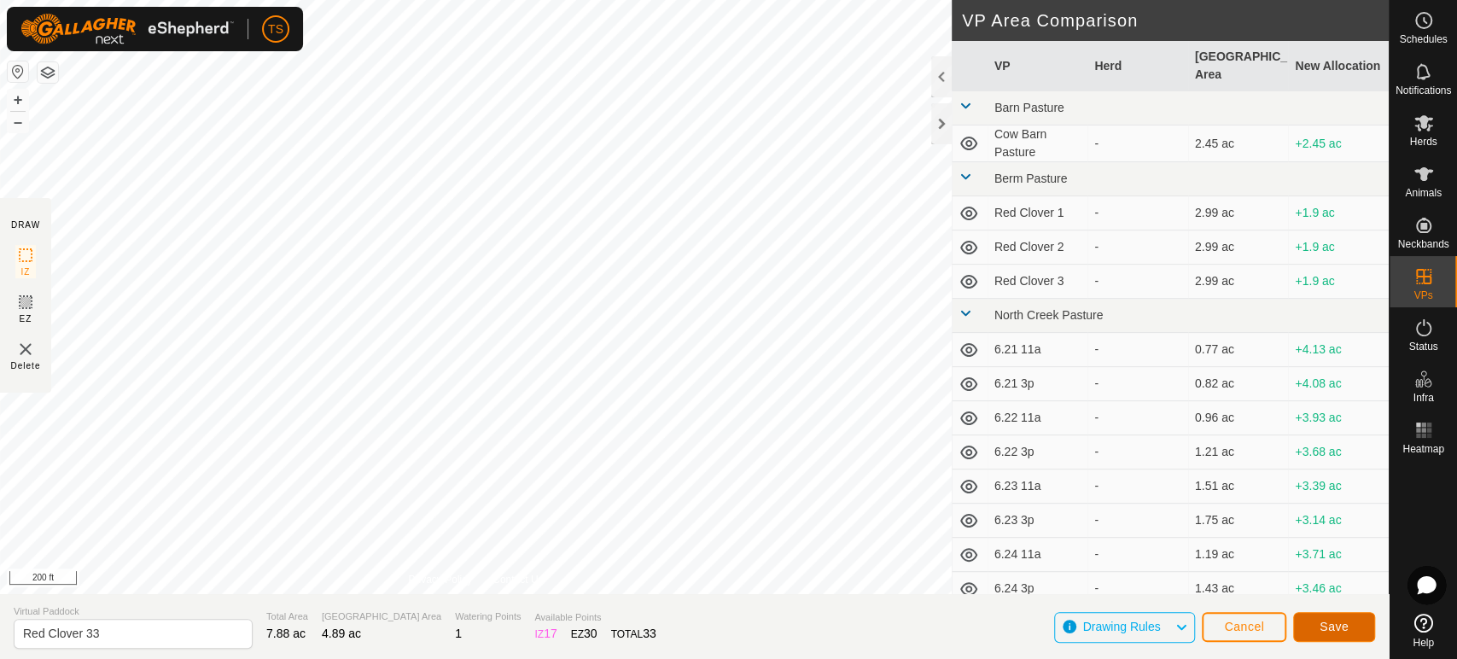
click at [1338, 633] on button "Save" at bounding box center [1334, 627] width 82 height 30
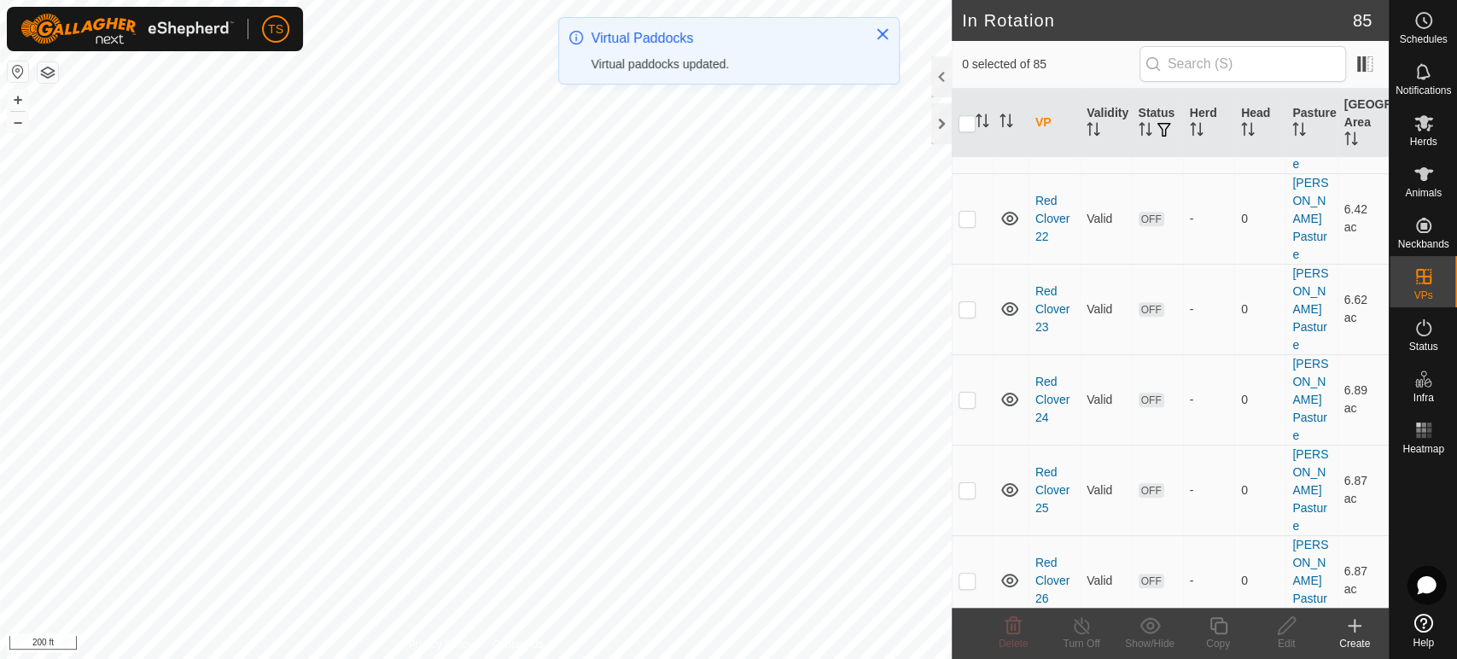
scroll to position [5421, 0]
checkbox input "true"
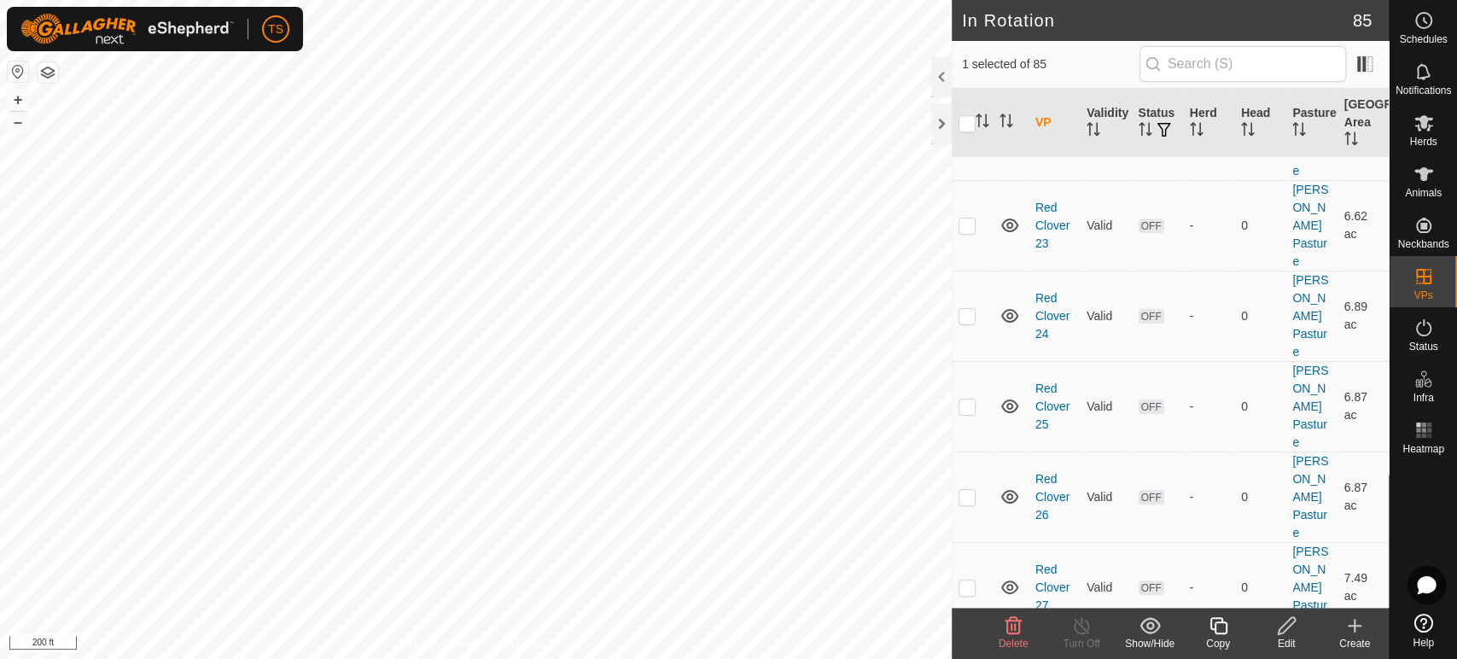
click at [1216, 637] on div "Copy" at bounding box center [1218, 643] width 68 height 15
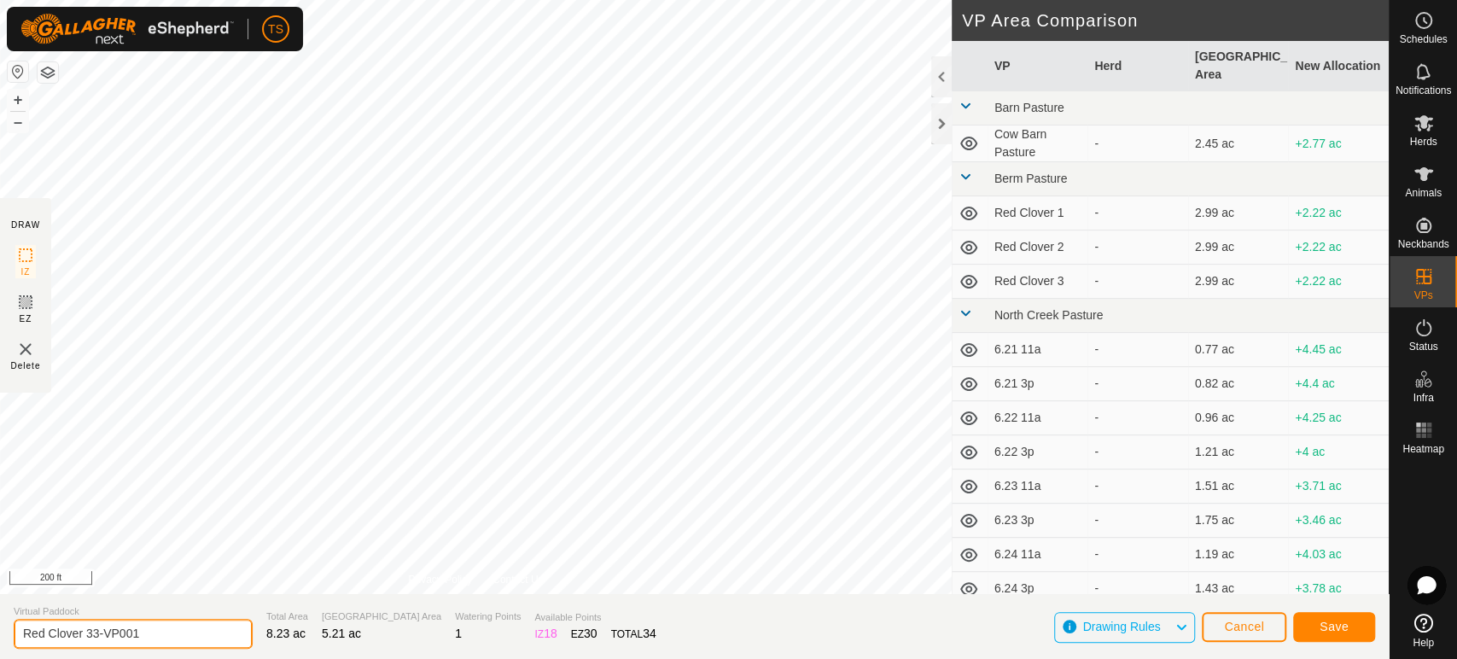
click at [167, 629] on input "Red Clover 33-VP001" at bounding box center [133, 634] width 239 height 30
type input "Red Clover 34"
click at [1311, 622] on button "Save" at bounding box center [1334, 627] width 82 height 30
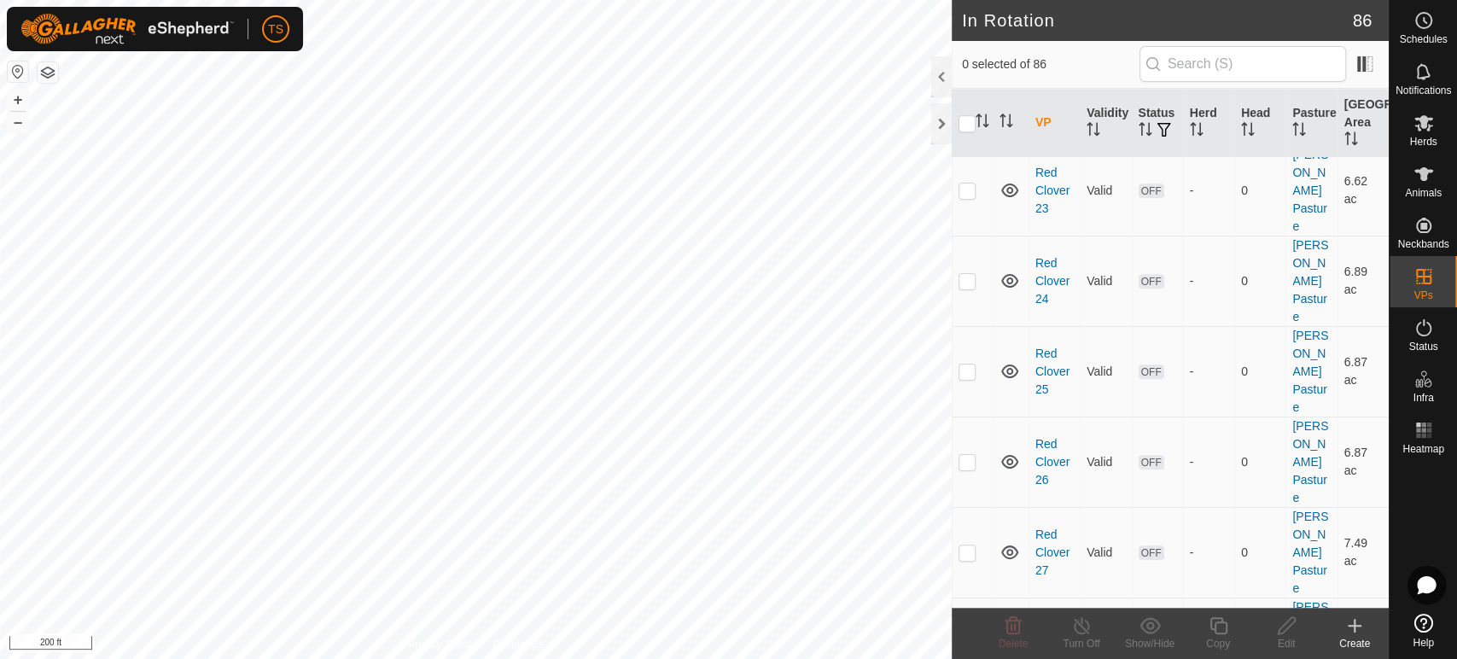
scroll to position [5520, 0]
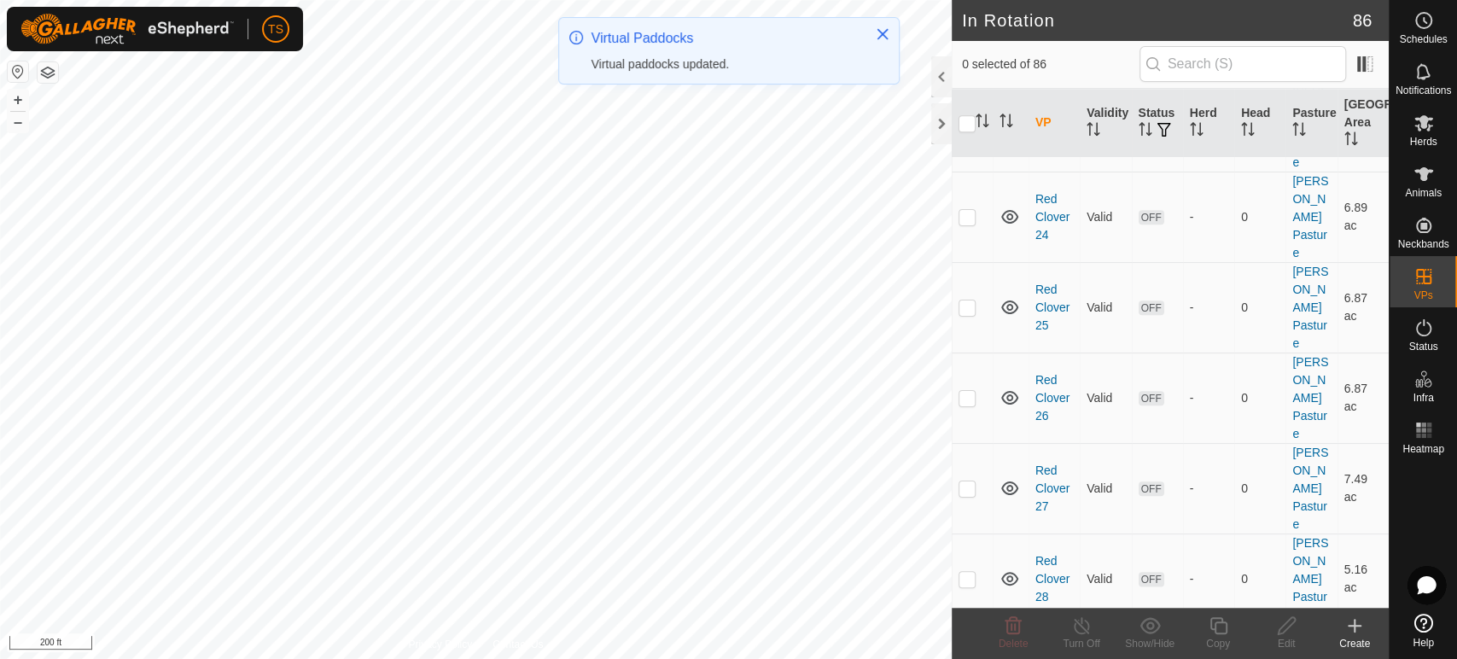
drag, startPoint x: 1263, startPoint y: 482, endPoint x: 969, endPoint y: 257, distance: 370.7
checkbox input "true"
click at [1223, 637] on div "Copy" at bounding box center [1218, 643] width 68 height 15
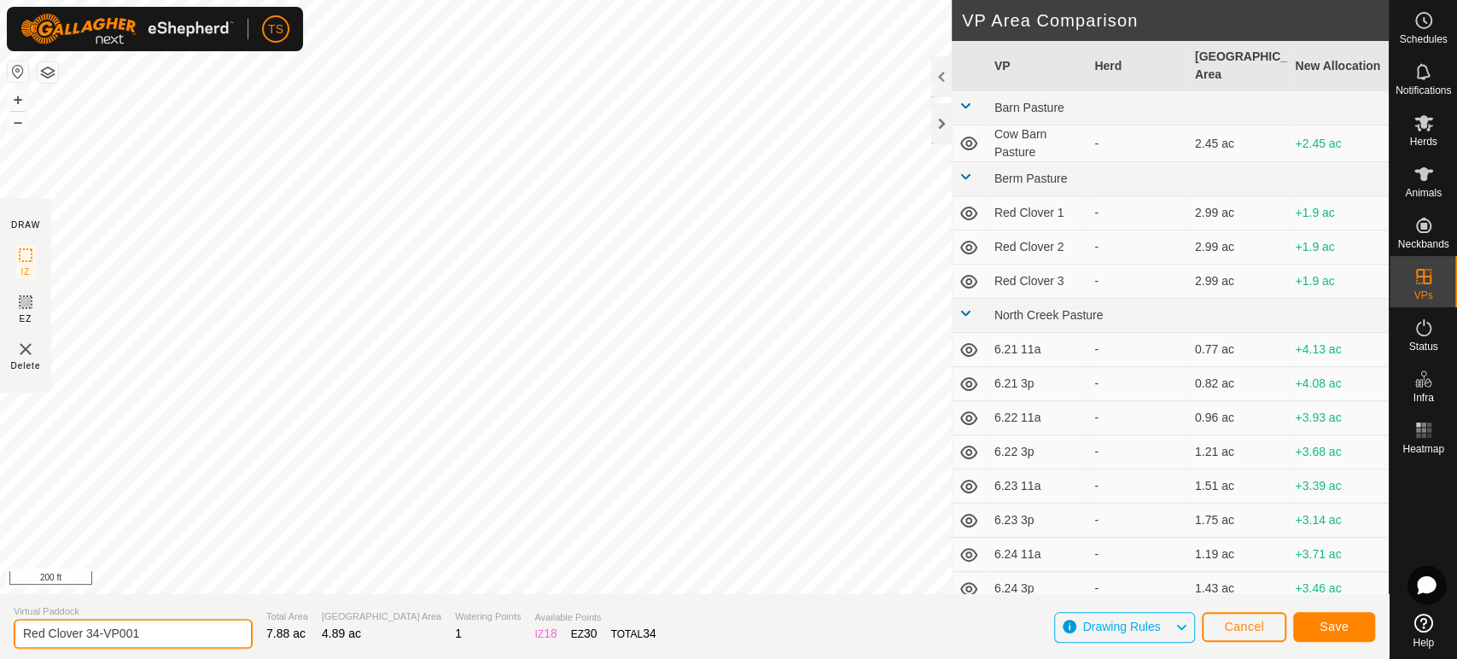
click at [176, 640] on input "Red Clover 34-VP001" at bounding box center [133, 634] width 239 height 30
type input "Red Clover 35"
click at [1324, 624] on span "Save" at bounding box center [1333, 627] width 29 height 14
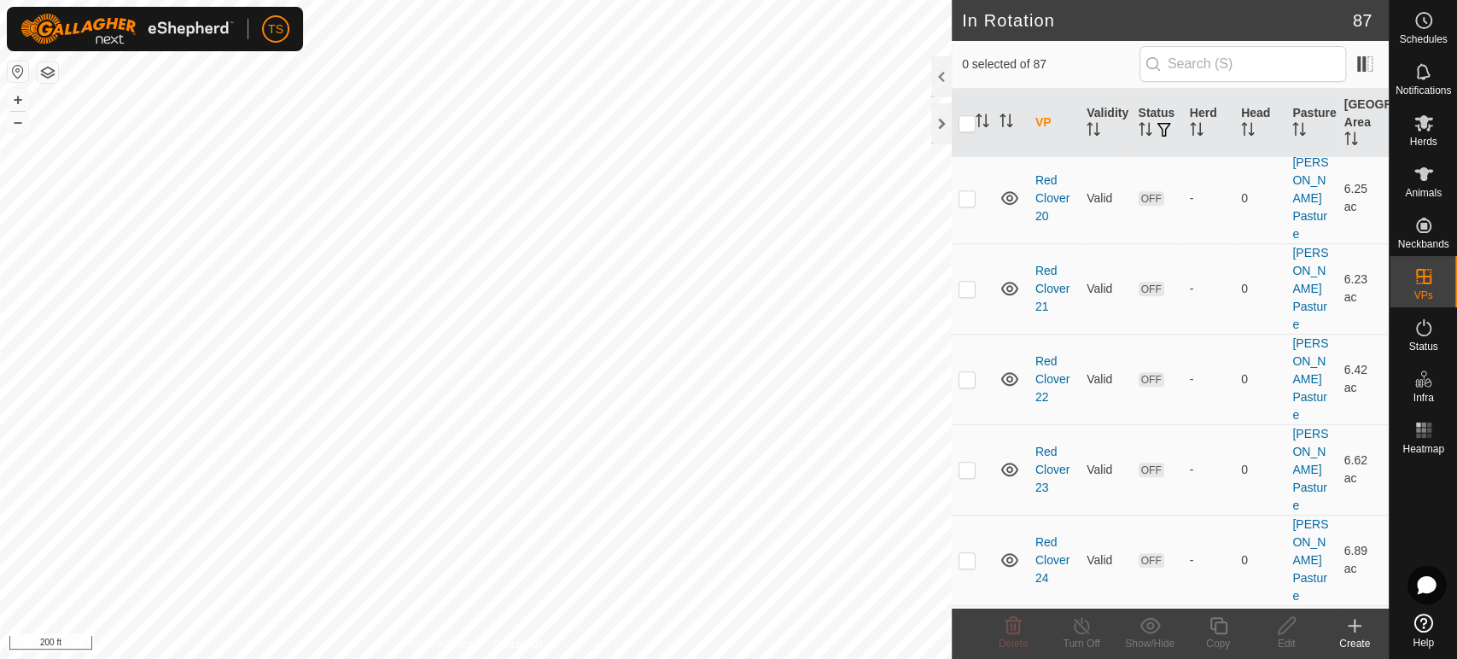
scroll to position [5395, 0]
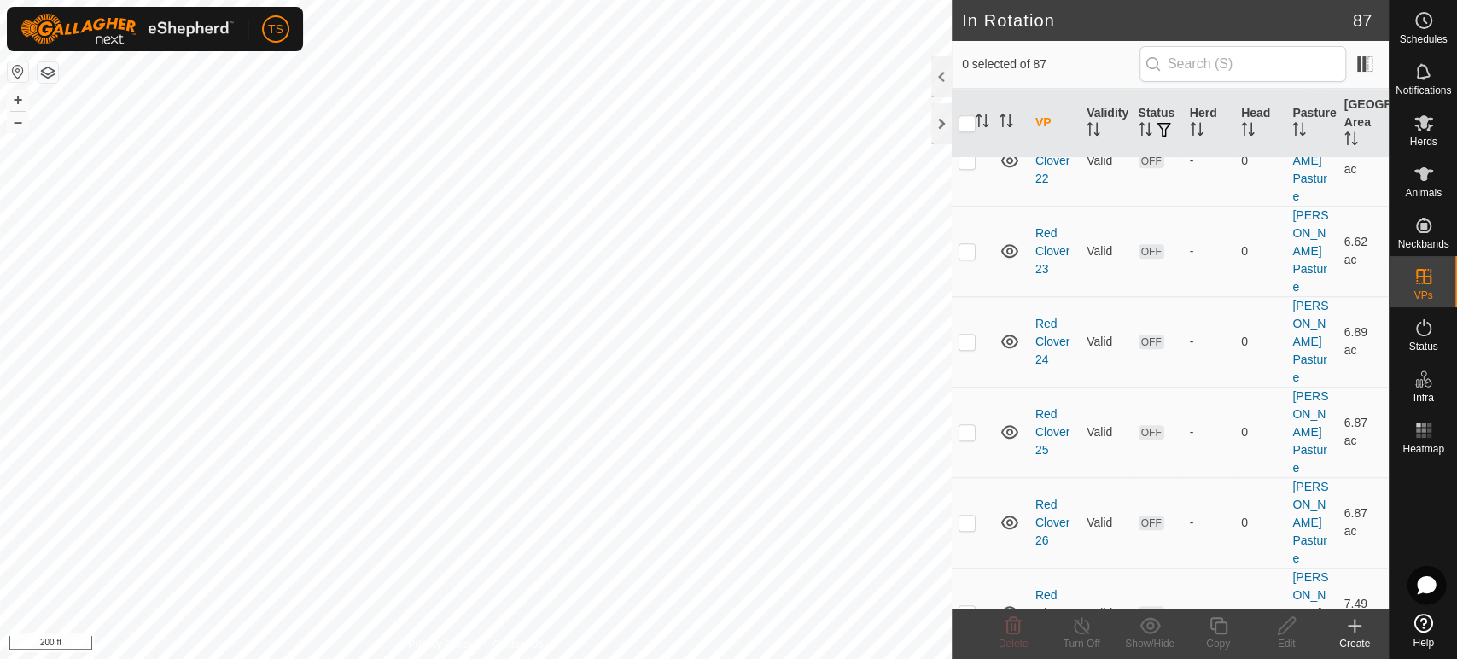
checkbox input "true"
click at [1219, 633] on icon at bounding box center [1217, 625] width 17 height 17
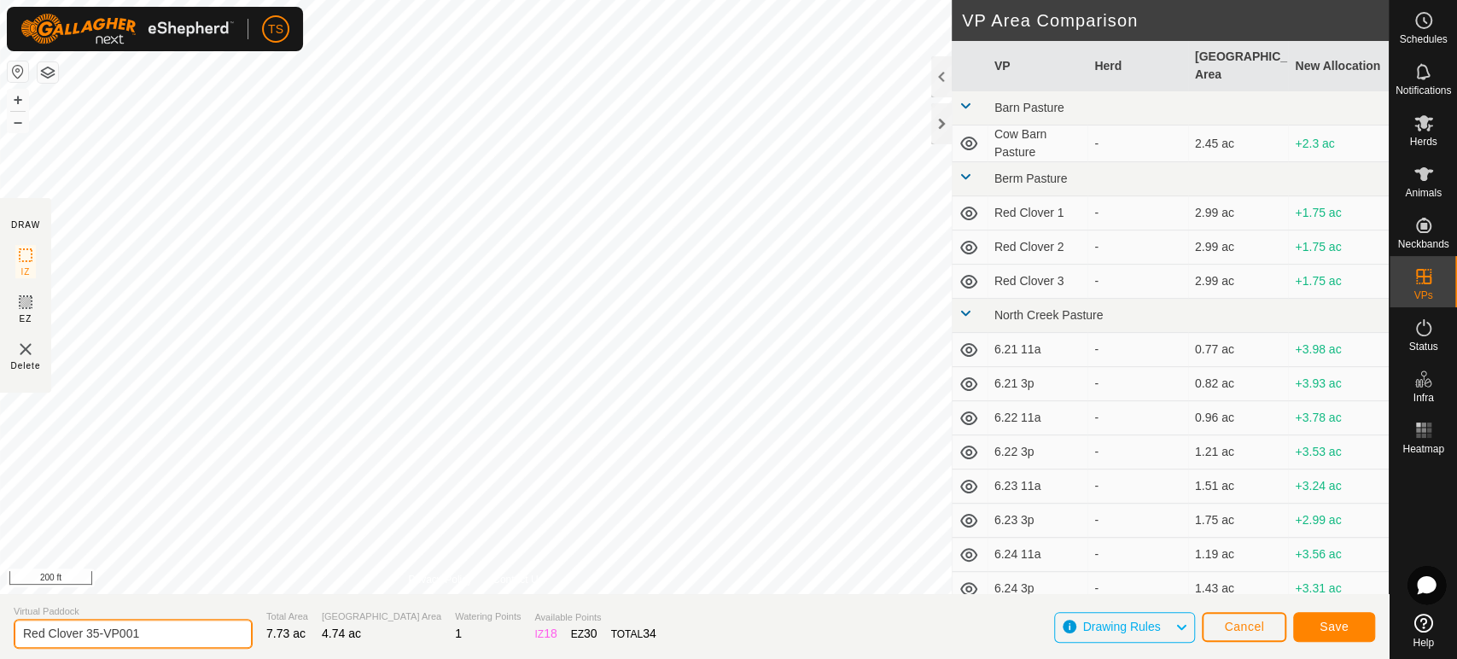
click at [184, 630] on input "Red Clover 35-VP001" at bounding box center [133, 634] width 239 height 30
type input "Red Clover 36"
click at [1356, 630] on button "Save" at bounding box center [1334, 627] width 82 height 30
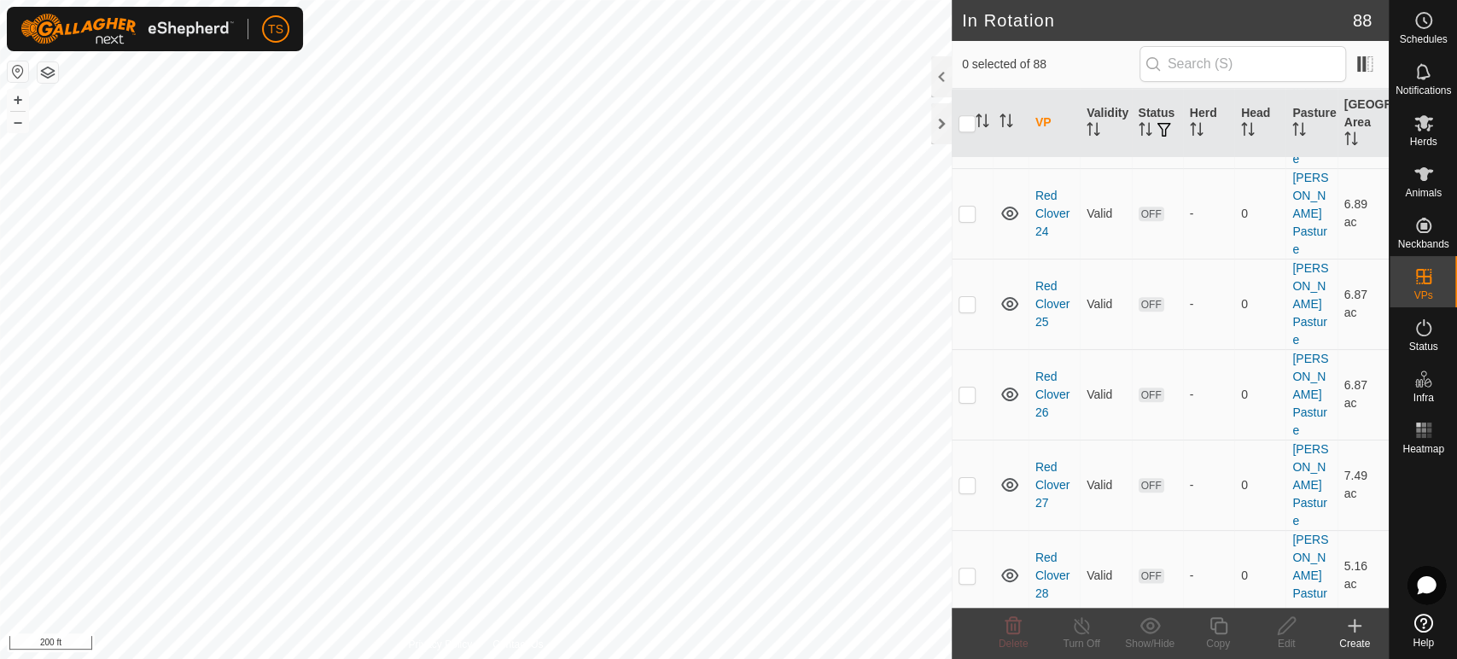
scroll to position [5594, 0]
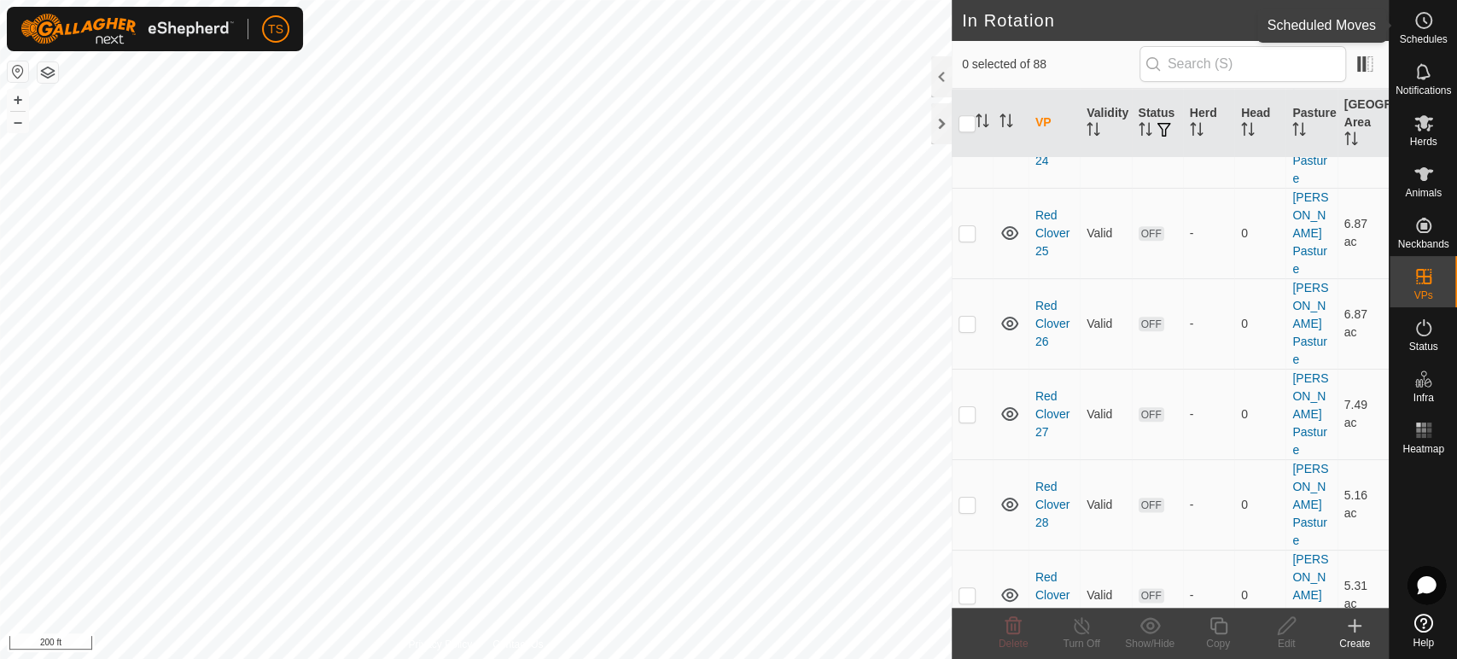
click at [1420, 15] on icon at bounding box center [1423, 20] width 20 height 20
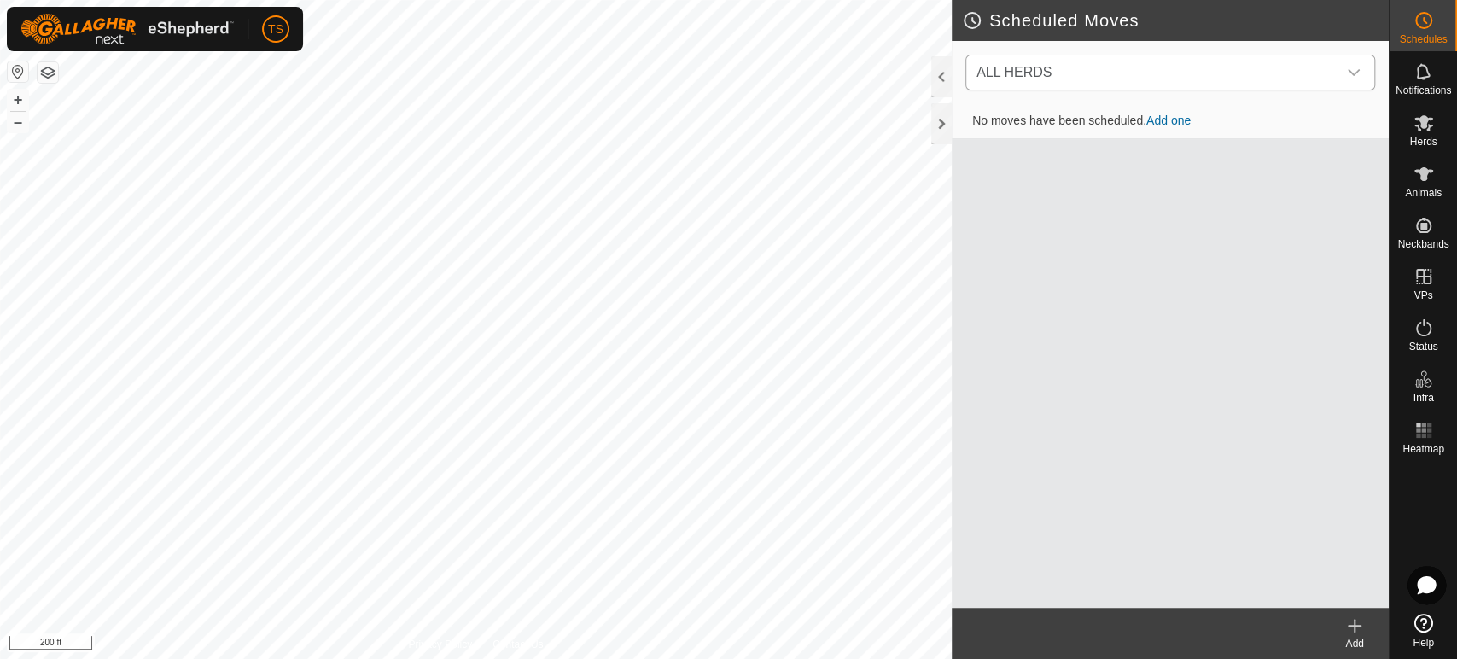
click at [1345, 65] on div "dropdown trigger" at bounding box center [1353, 72] width 34 height 34
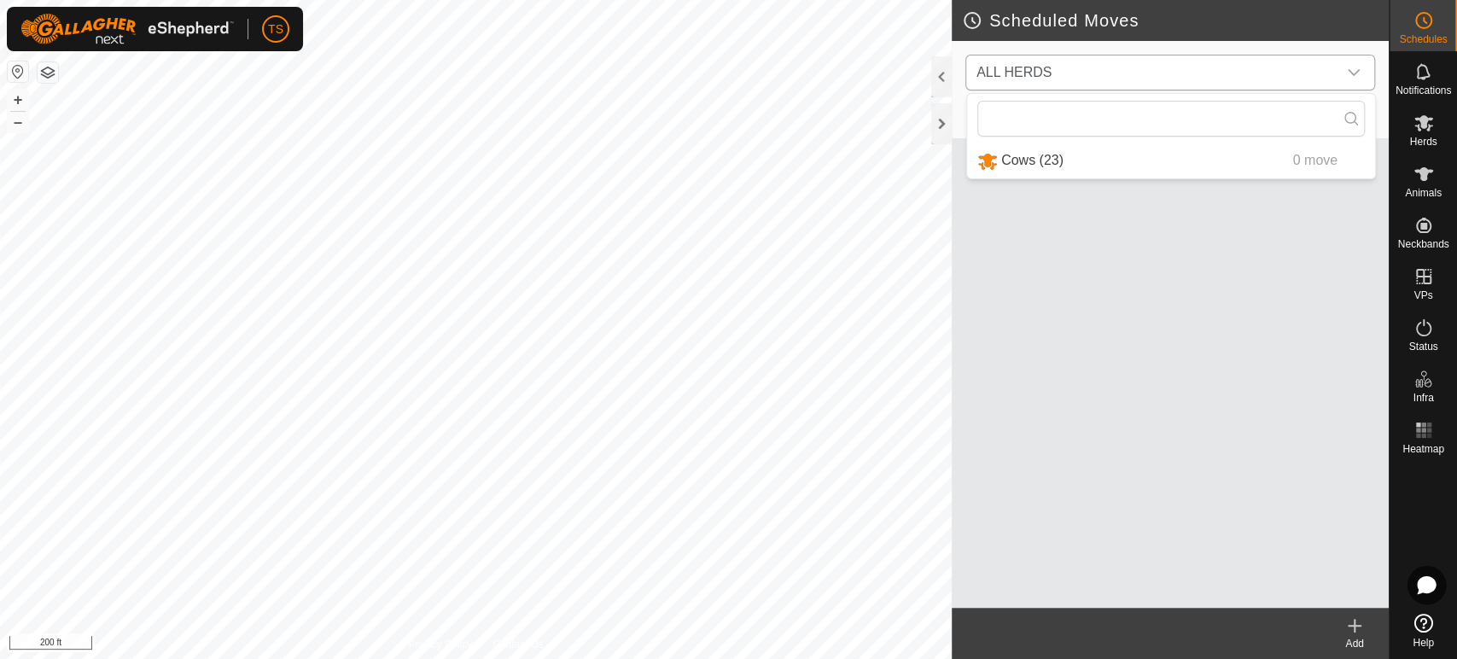
click at [1128, 162] on li "Cows (23) 0 move" at bounding box center [1171, 160] width 408 height 35
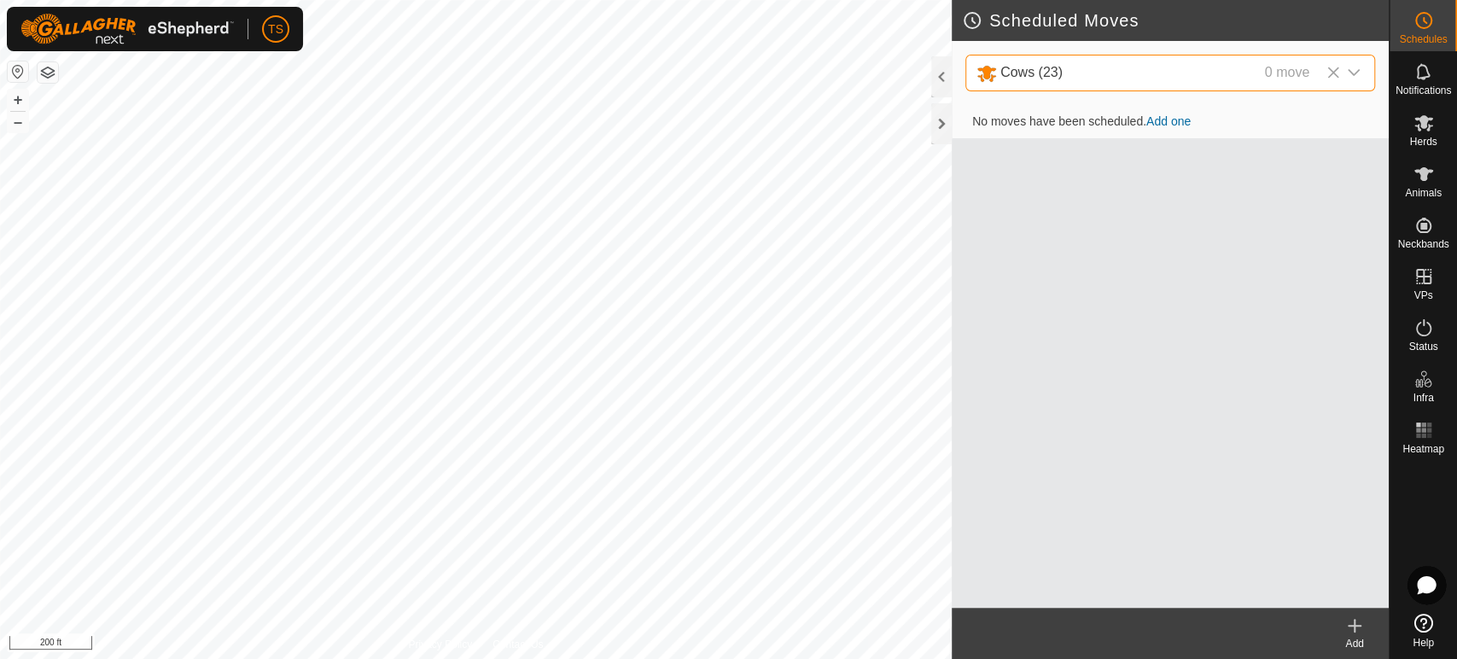
click at [1173, 116] on link "Add one" at bounding box center [1168, 121] width 44 height 14
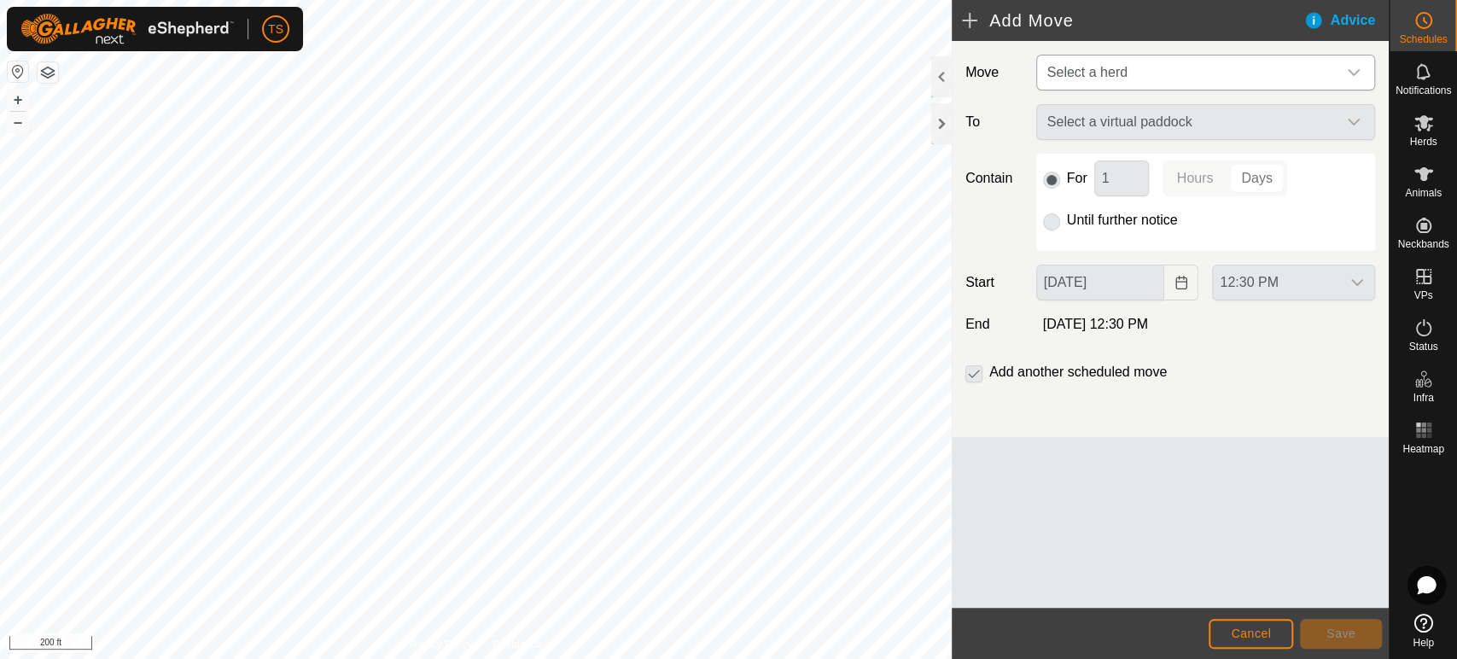
click at [1189, 82] on span "Select a herd" at bounding box center [1188, 72] width 296 height 34
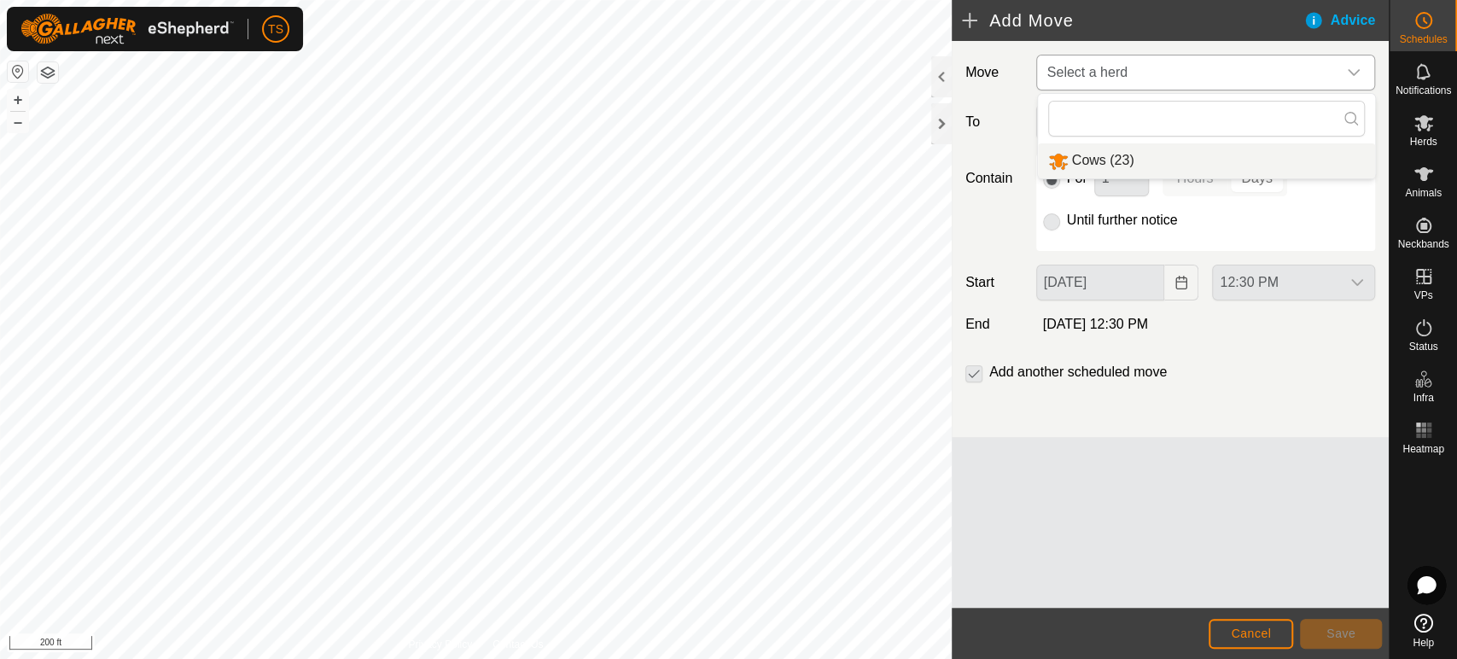
click at [1179, 154] on li "Cows (23)" at bounding box center [1206, 160] width 337 height 35
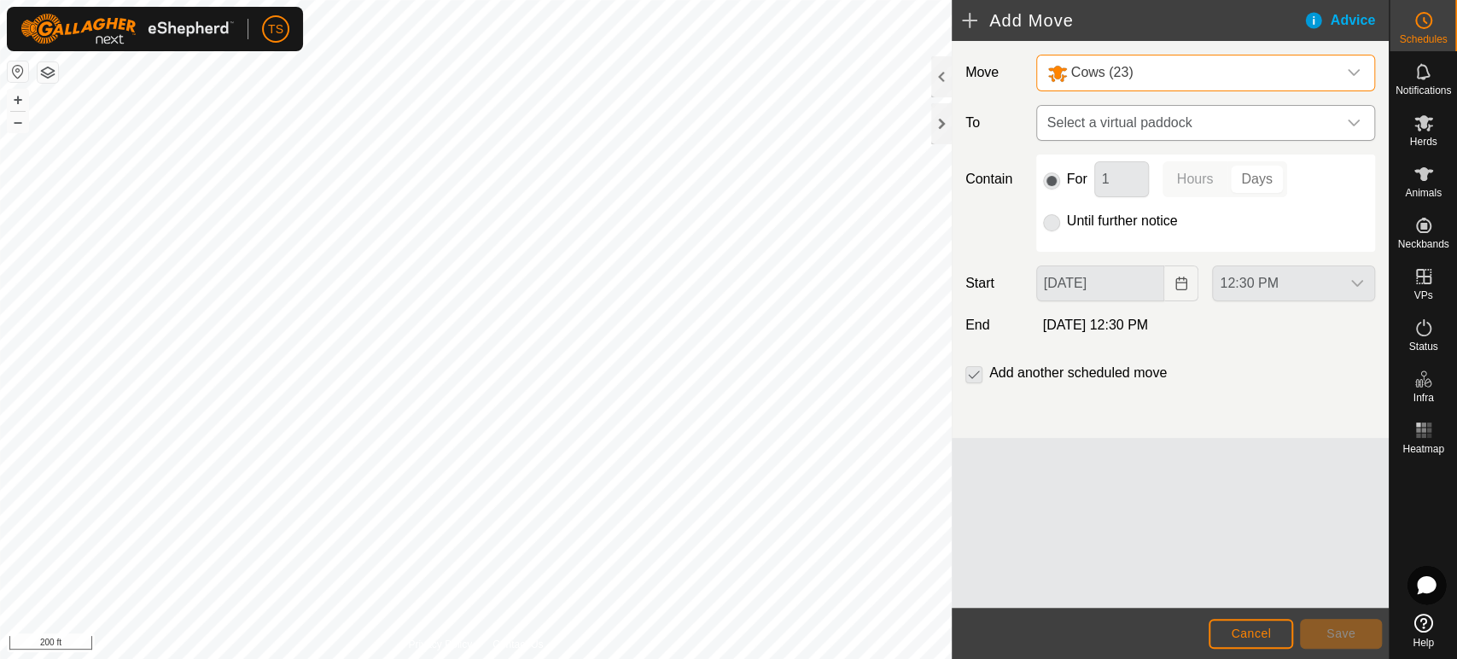
click at [1189, 123] on span "Select a virtual paddock" at bounding box center [1188, 123] width 296 height 34
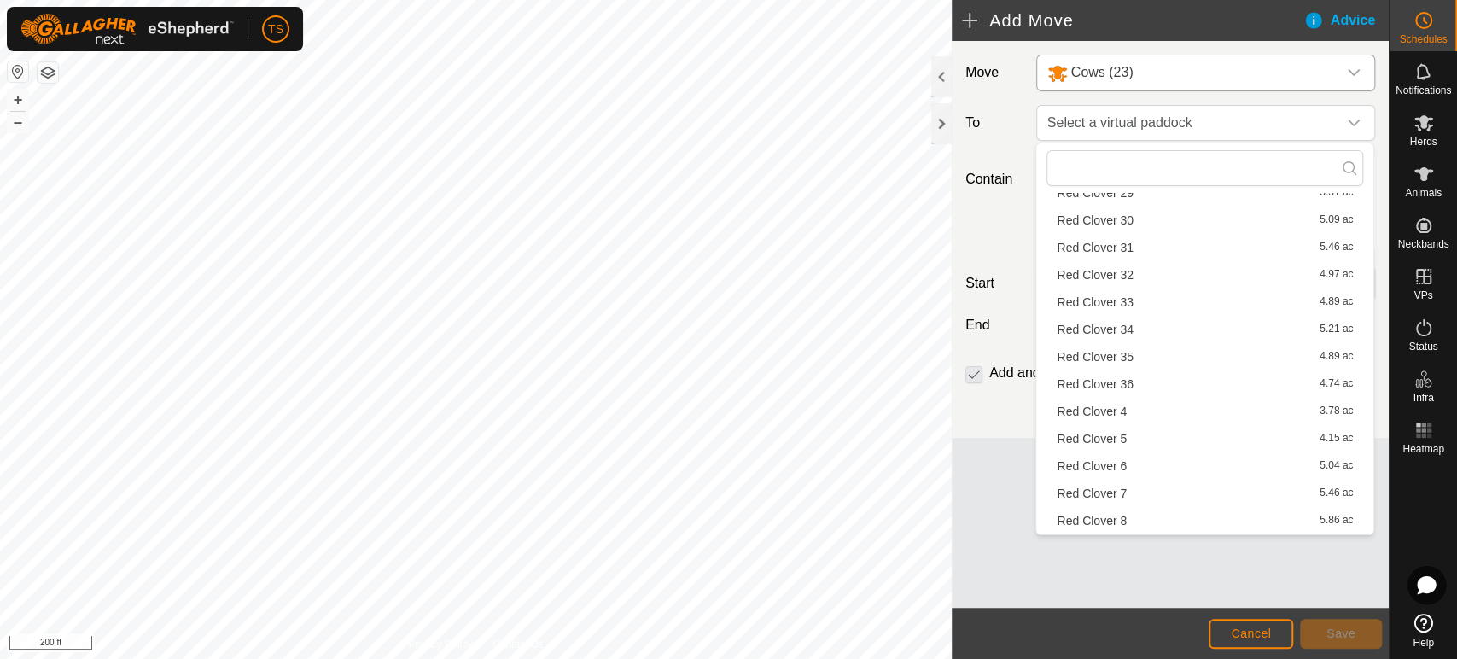
scroll to position [2256, 0]
click at [1118, 463] on li "Red Clover 7 5.46 ac" at bounding box center [1204, 467] width 317 height 26
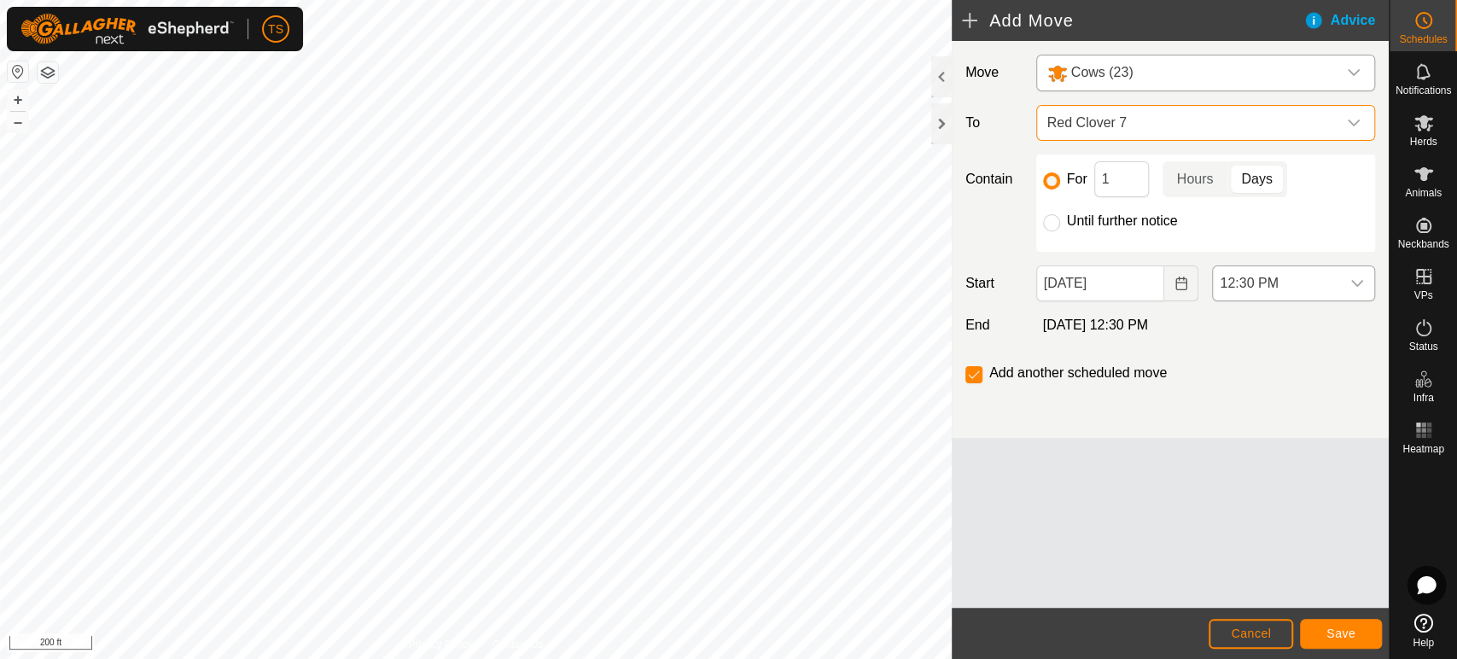
click at [1352, 279] on icon "dropdown trigger" at bounding box center [1357, 283] width 14 height 14
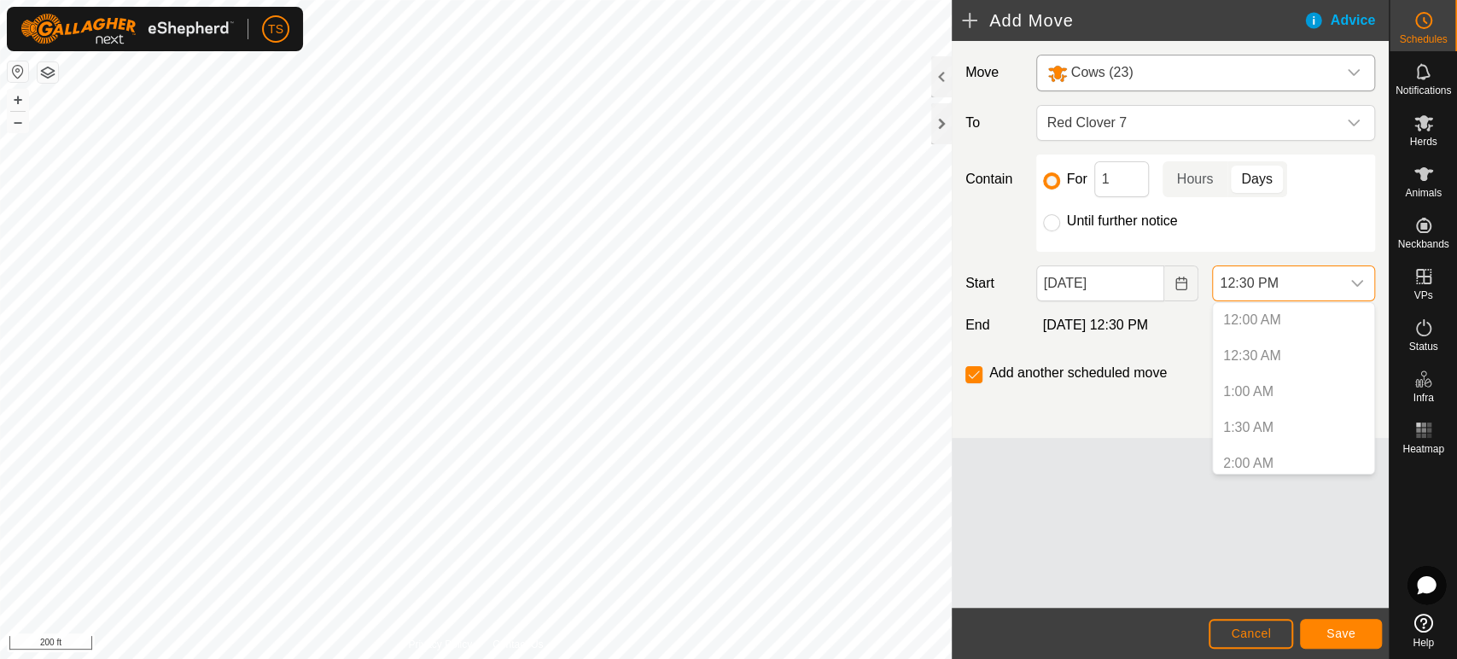
scroll to position [759, 0]
click at [1331, 244] on div "For 1 Hours Days Until further notice" at bounding box center [1205, 202] width 339 height 97
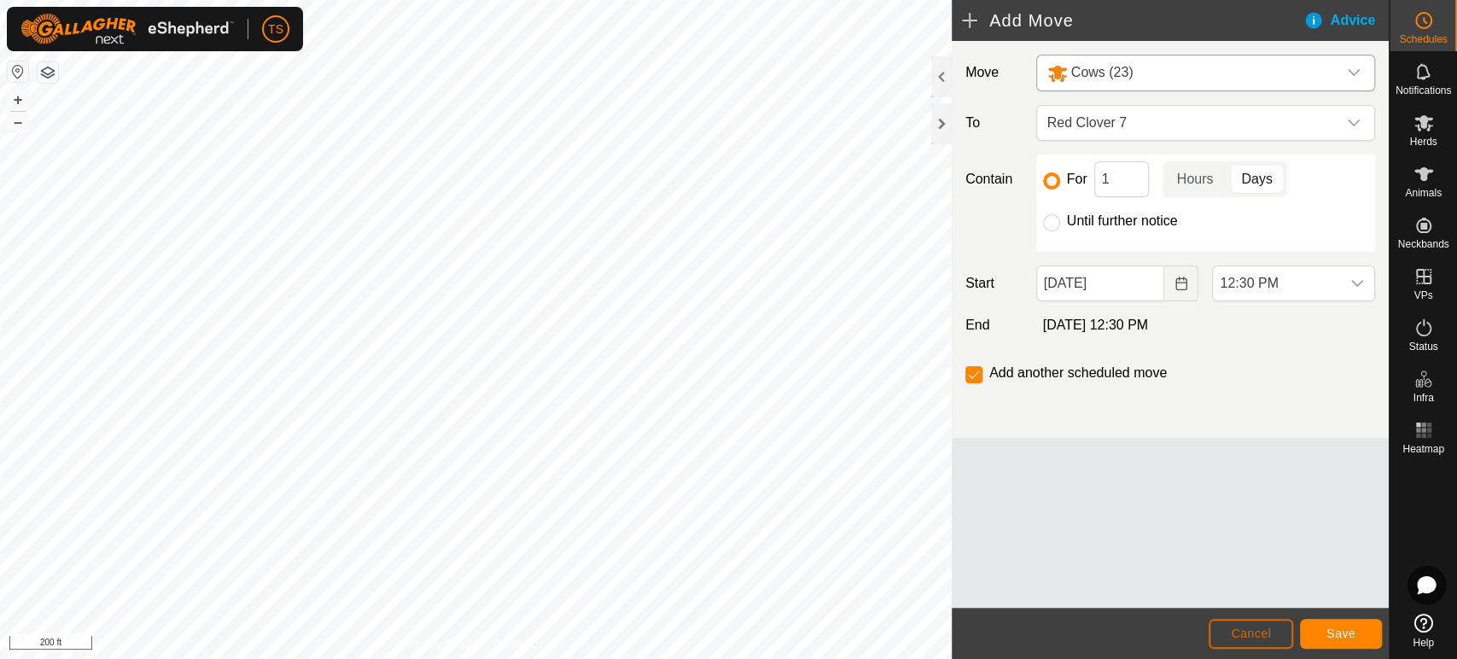
click at [1231, 640] on span "Cancel" at bounding box center [1251, 633] width 40 height 14
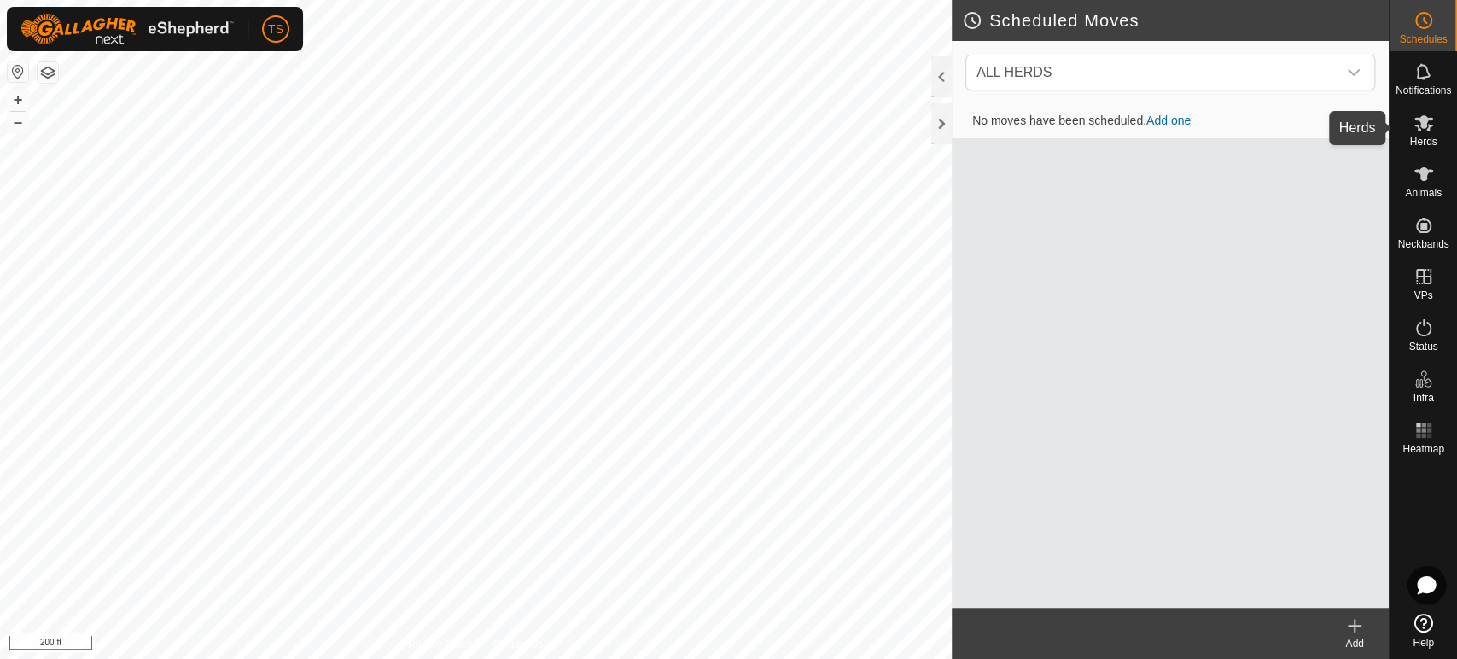
click at [1423, 140] on span "Herds" at bounding box center [1422, 142] width 27 height 10
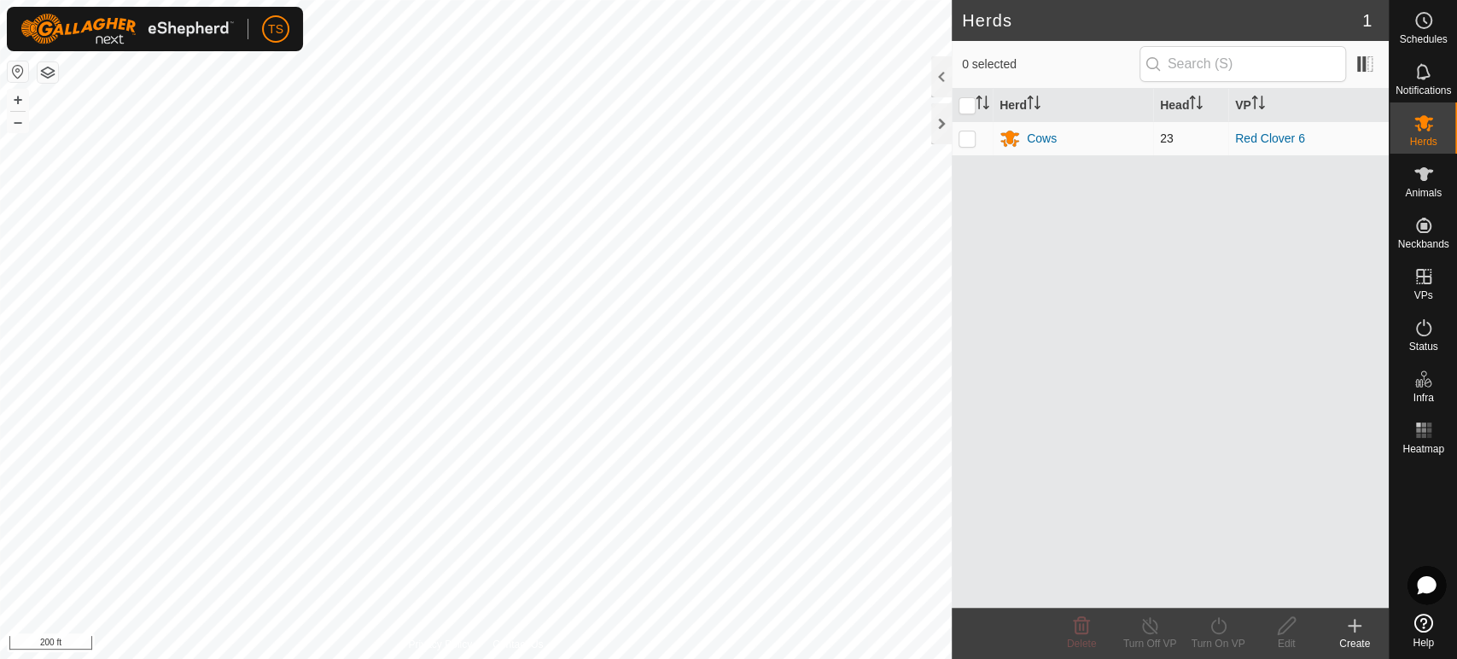
click at [966, 143] on p-checkbox at bounding box center [966, 138] width 17 height 14
checkbox input "true"
click at [1208, 636] on div "Turn On VP" at bounding box center [1218, 643] width 68 height 15
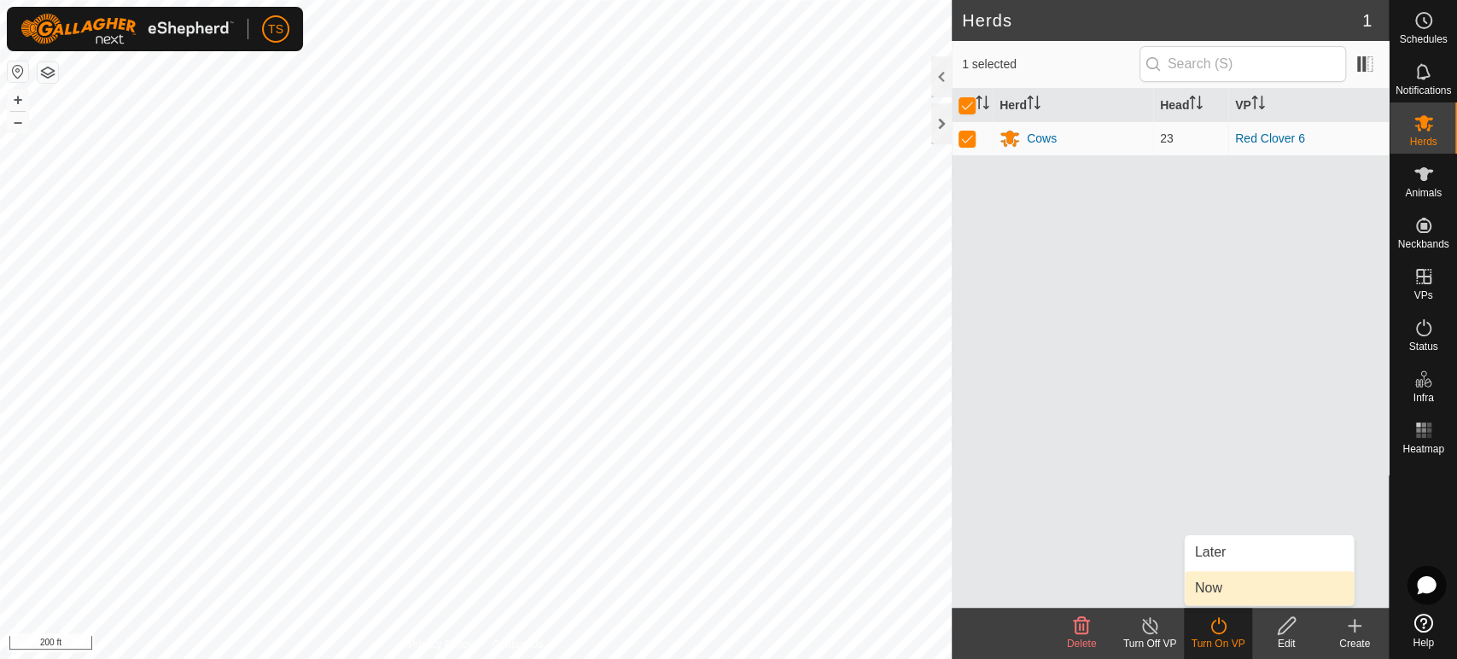
click at [1228, 591] on link "Now" at bounding box center [1268, 588] width 169 height 34
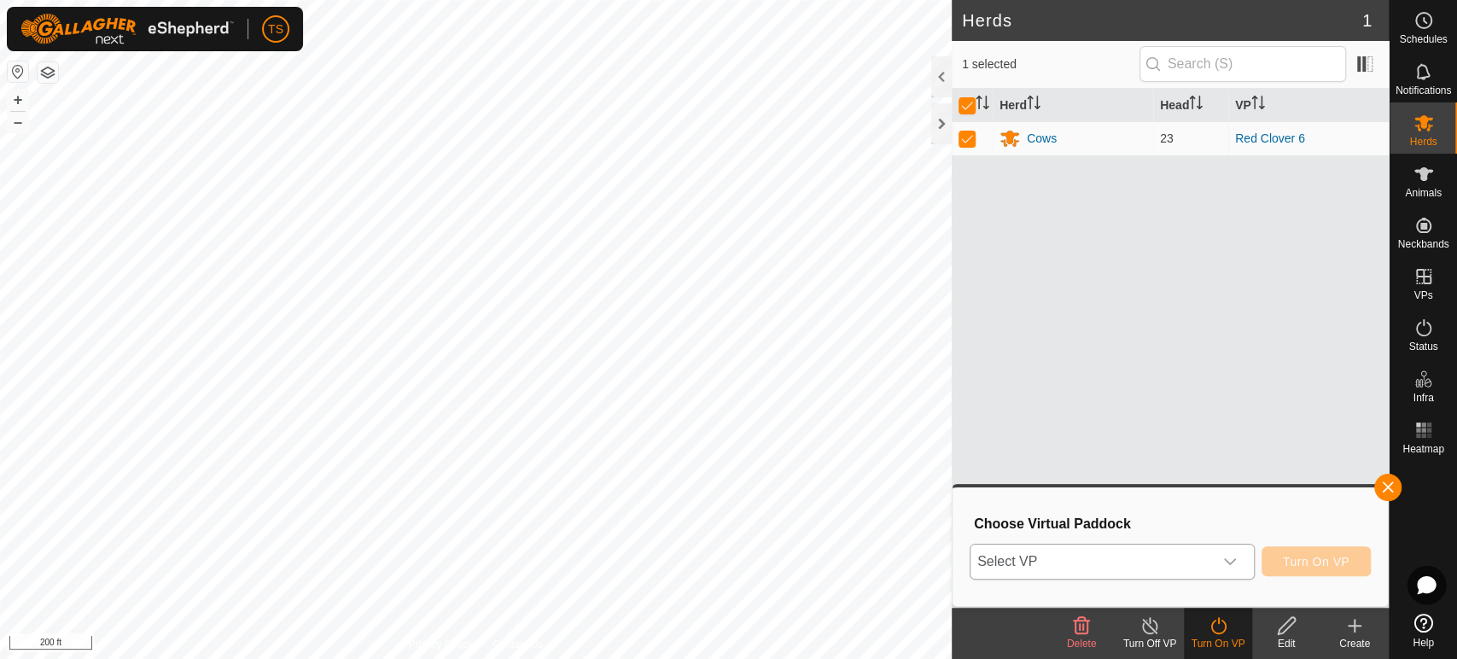
click at [1231, 570] on div "dropdown trigger" at bounding box center [1230, 561] width 34 height 34
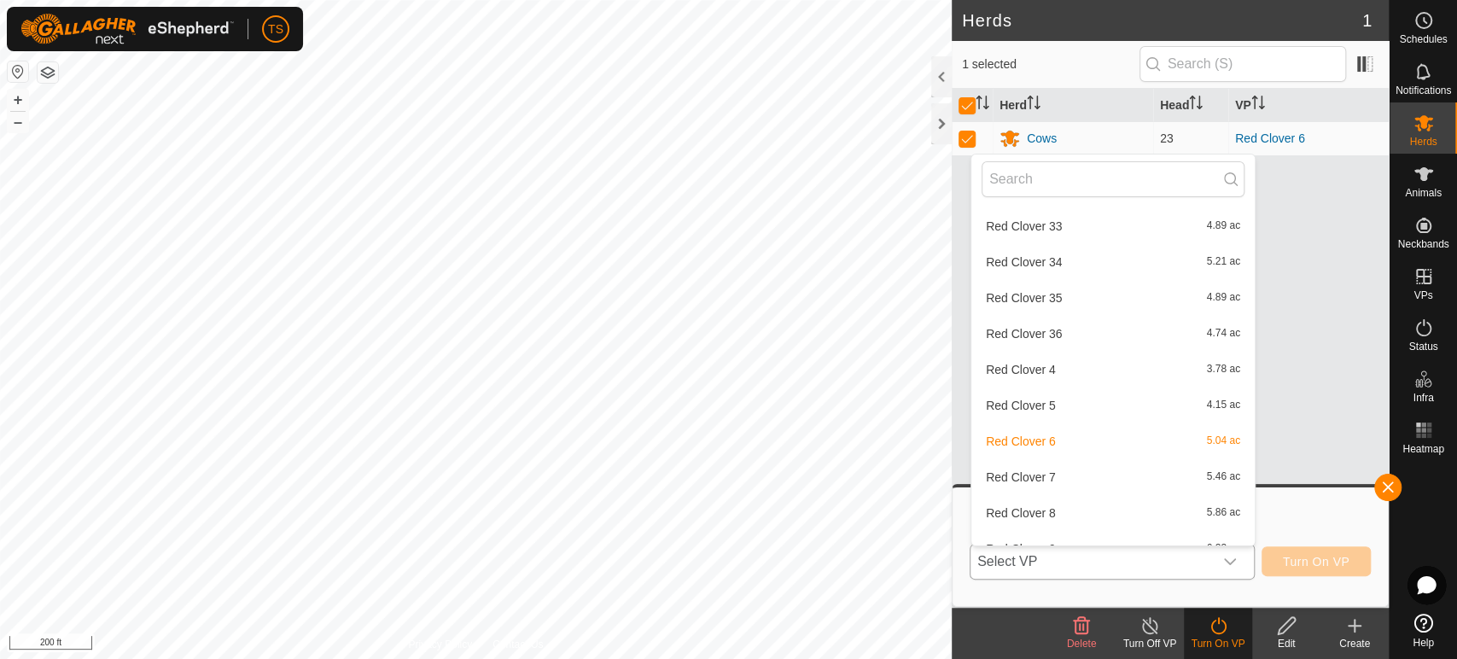
scroll to position [3006, 0]
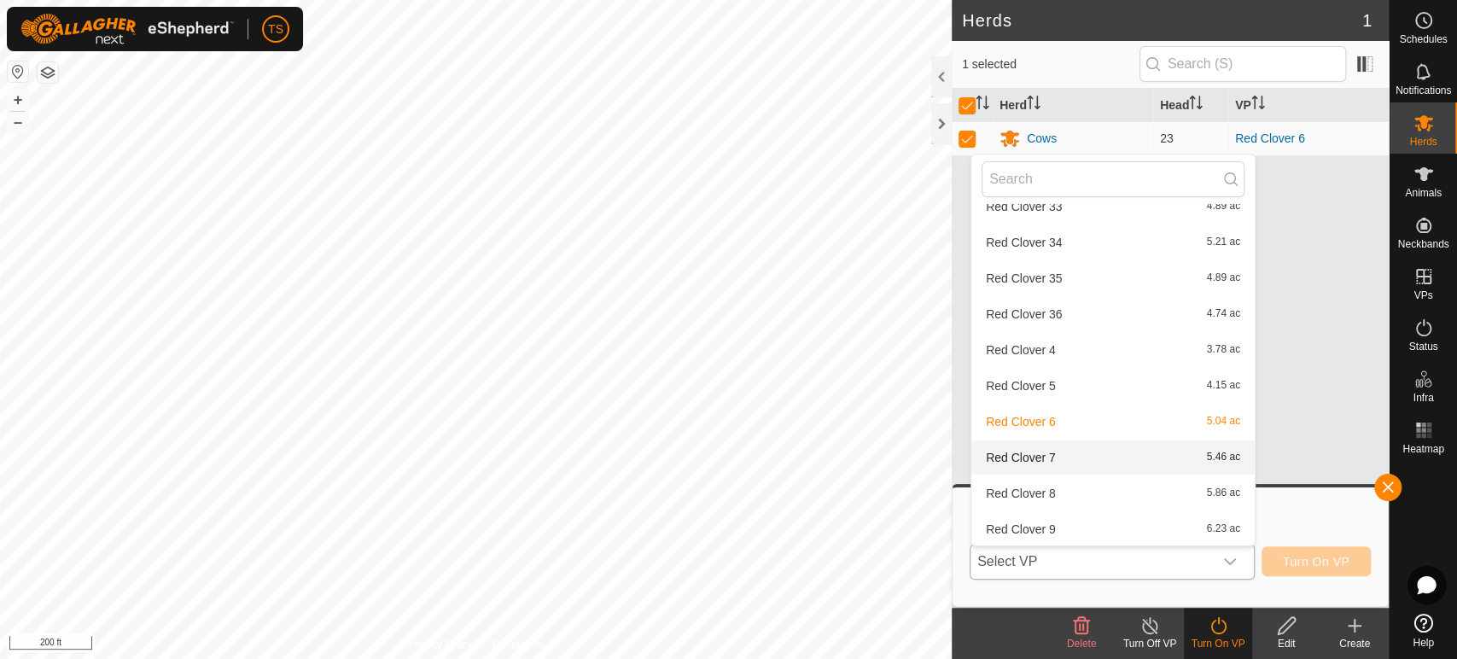
click at [1075, 456] on li "Red Clover 7 5.46 ac" at bounding box center [1112, 457] width 283 height 34
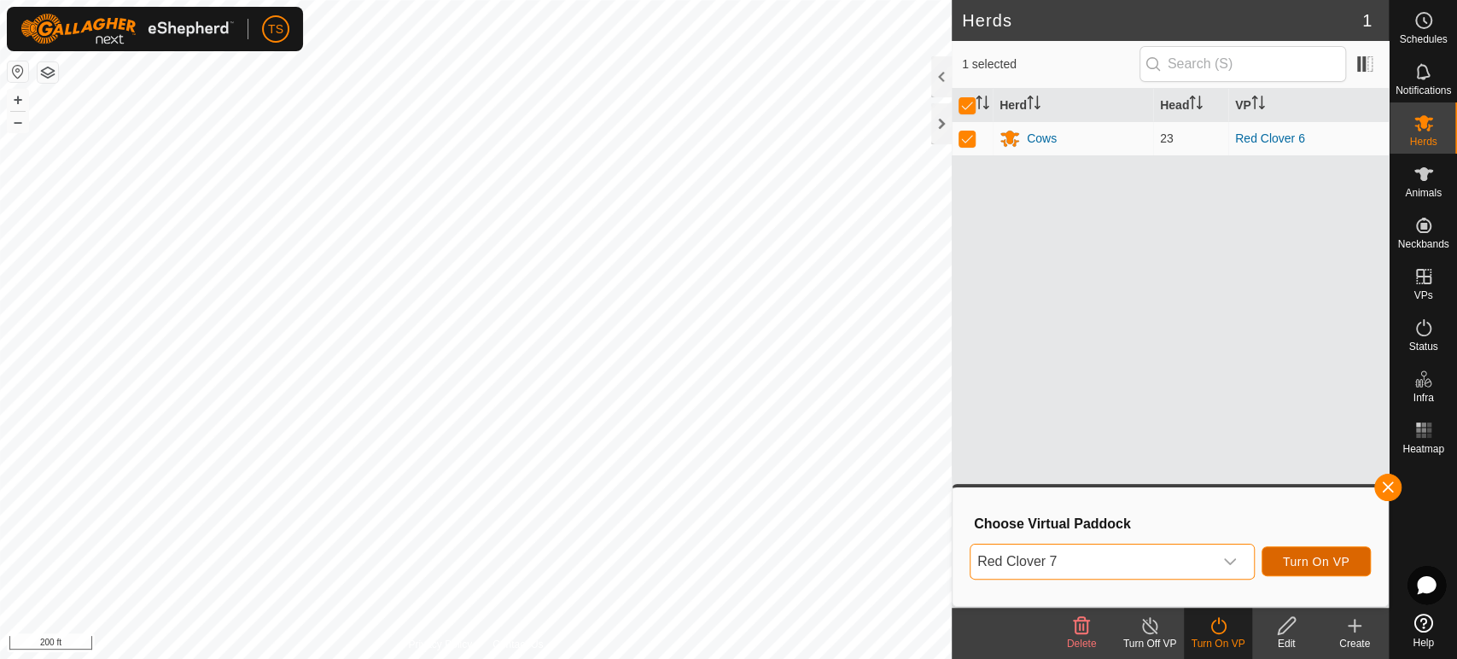
click at [1331, 557] on span "Turn On VP" at bounding box center [1316, 562] width 67 height 14
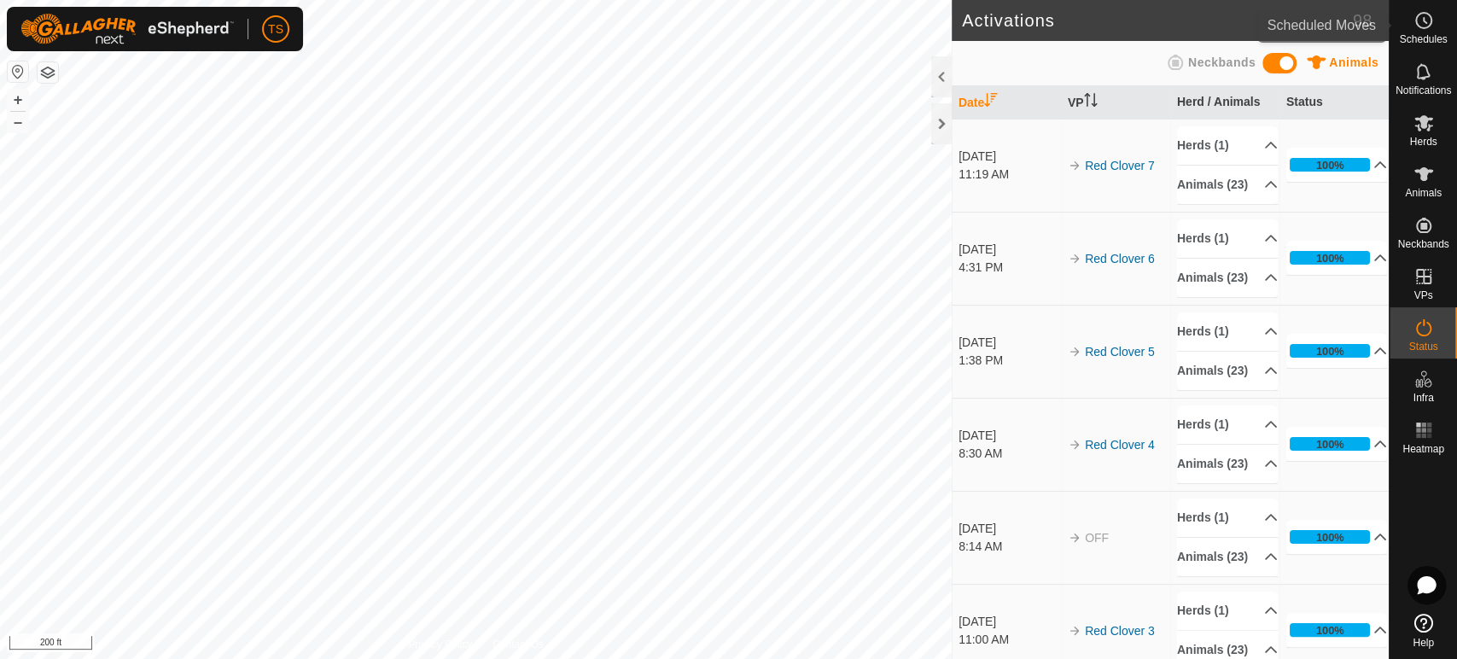
click at [1438, 34] on span "Schedules" at bounding box center [1423, 39] width 48 height 10
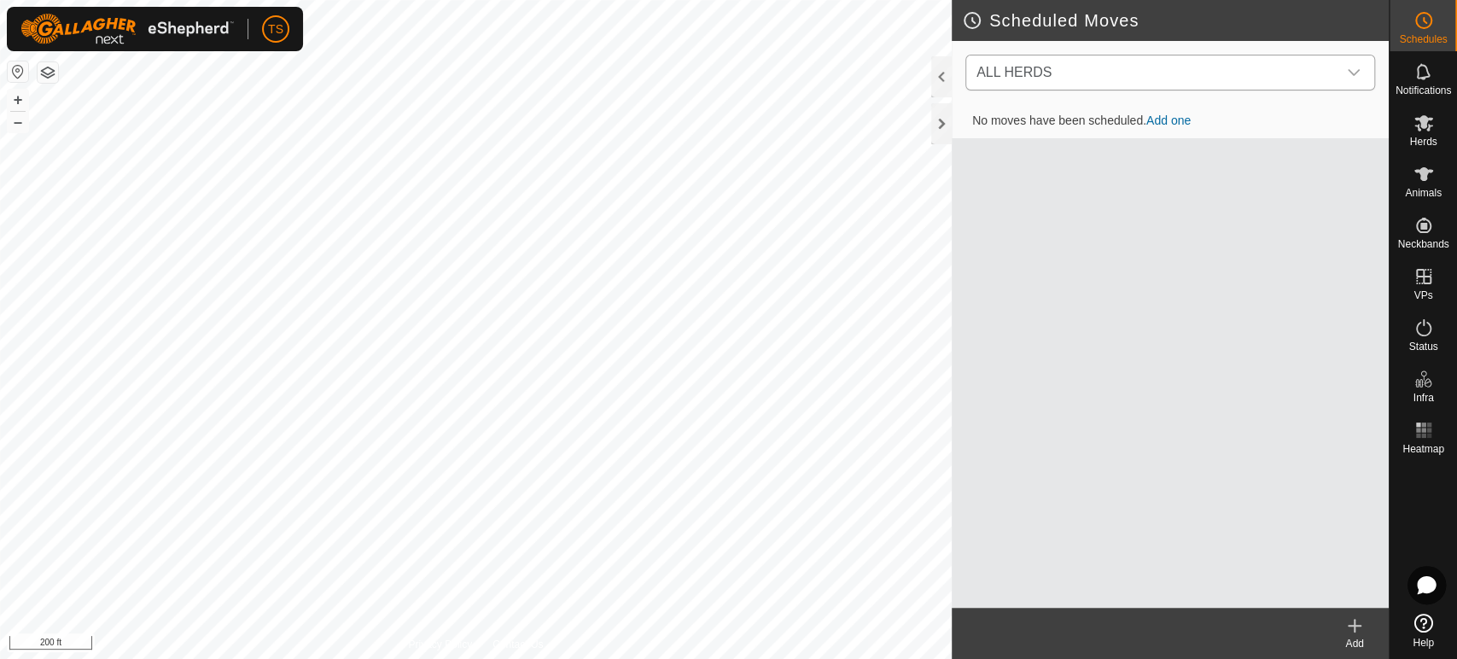
click at [1219, 68] on span "ALL HERDS" at bounding box center [1152, 72] width 367 height 34
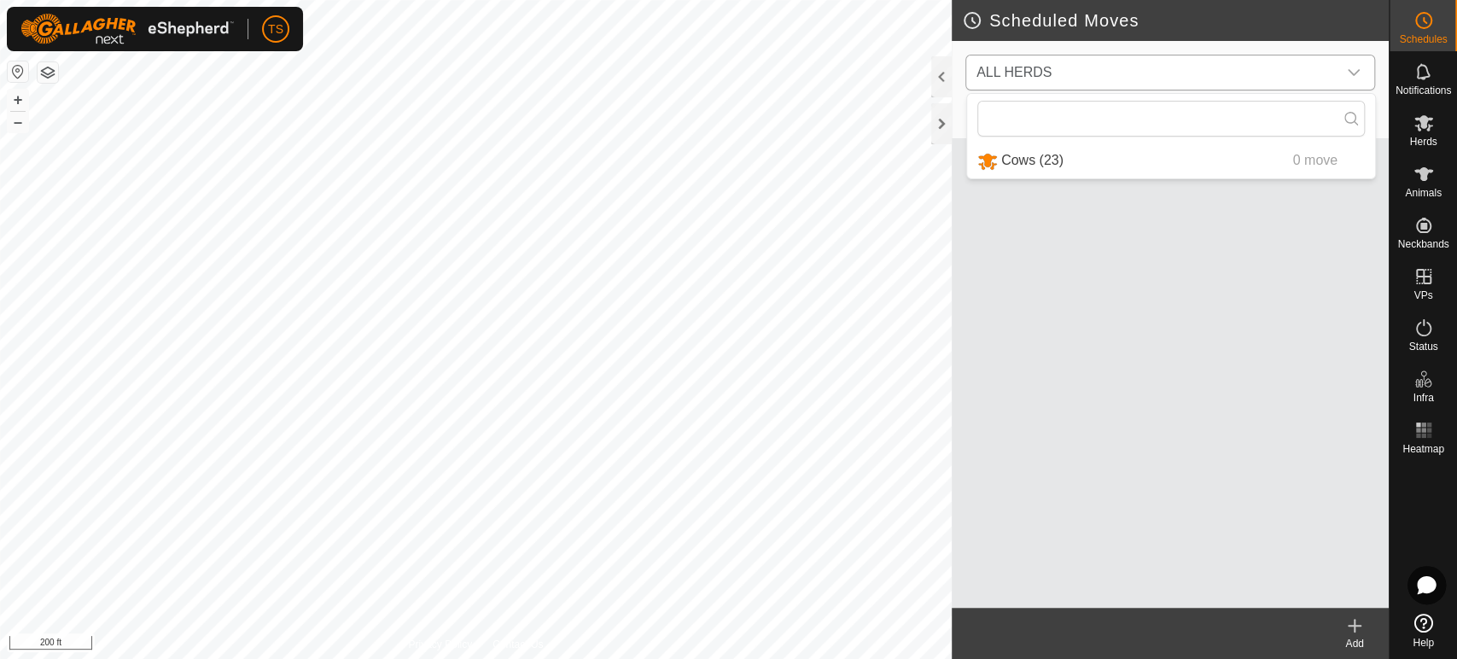
click at [1219, 68] on span "ALL HERDS" at bounding box center [1152, 72] width 367 height 34
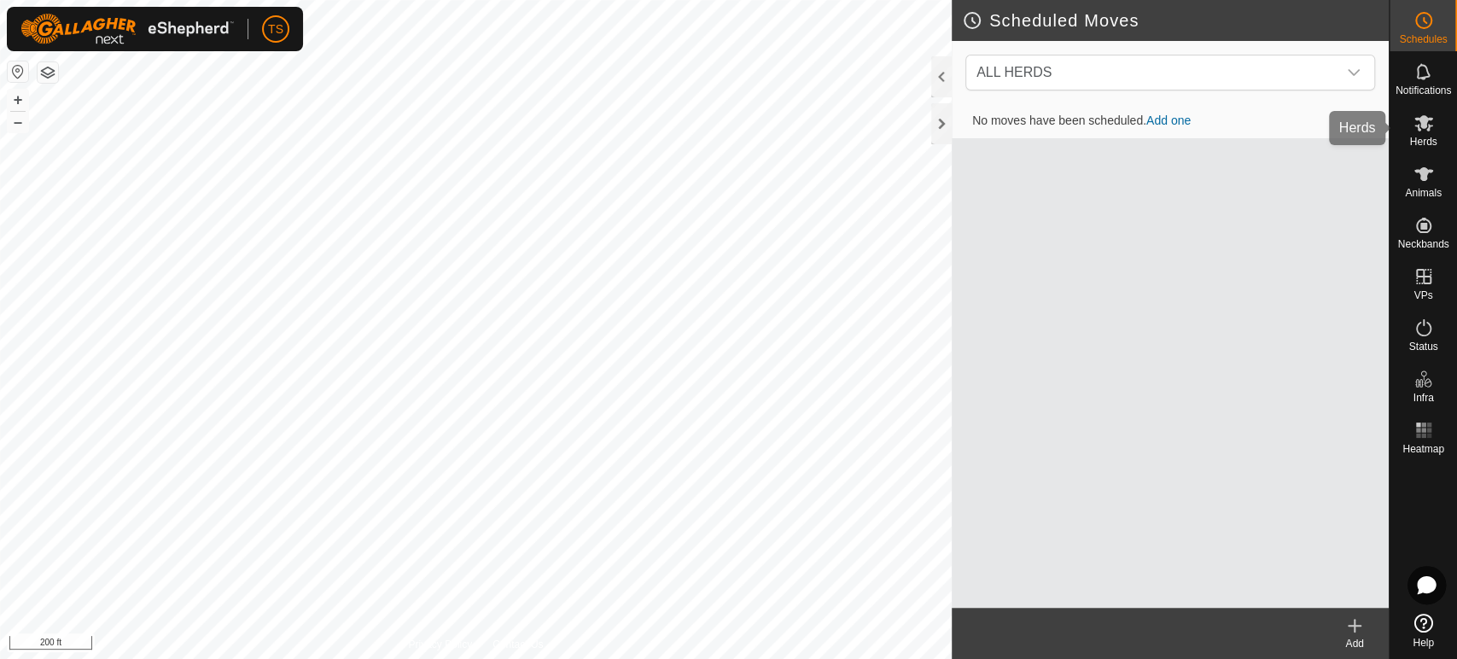
click at [1429, 121] on icon at bounding box center [1423, 123] width 20 height 20
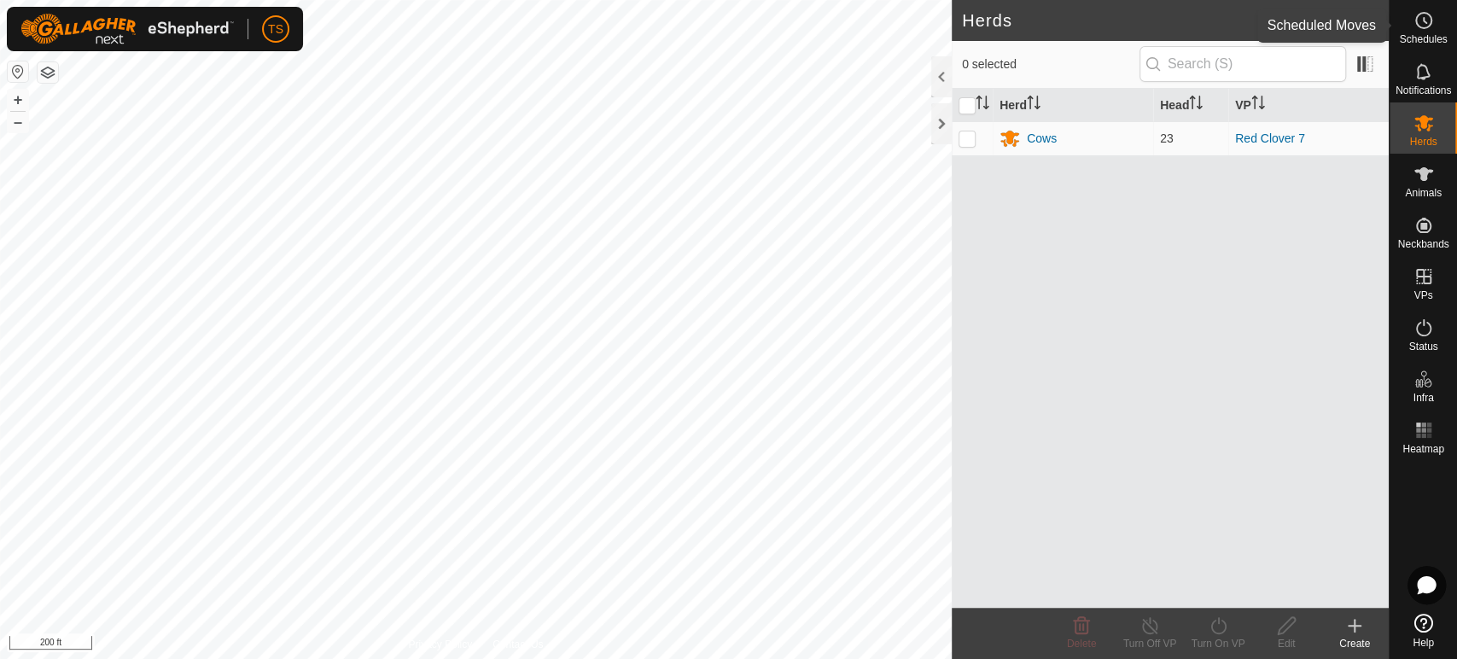
click at [1421, 29] on icon at bounding box center [1423, 20] width 20 height 20
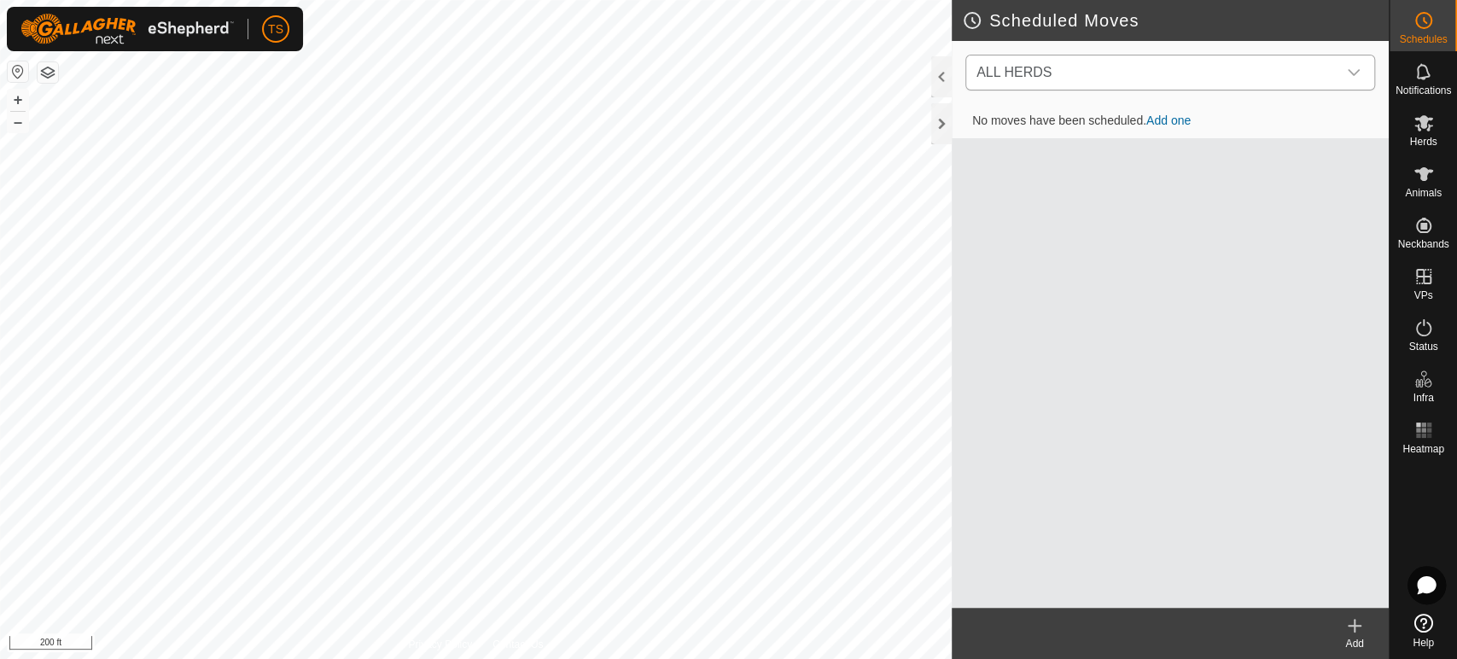
click at [1331, 68] on span "ALL HERDS" at bounding box center [1152, 72] width 367 height 34
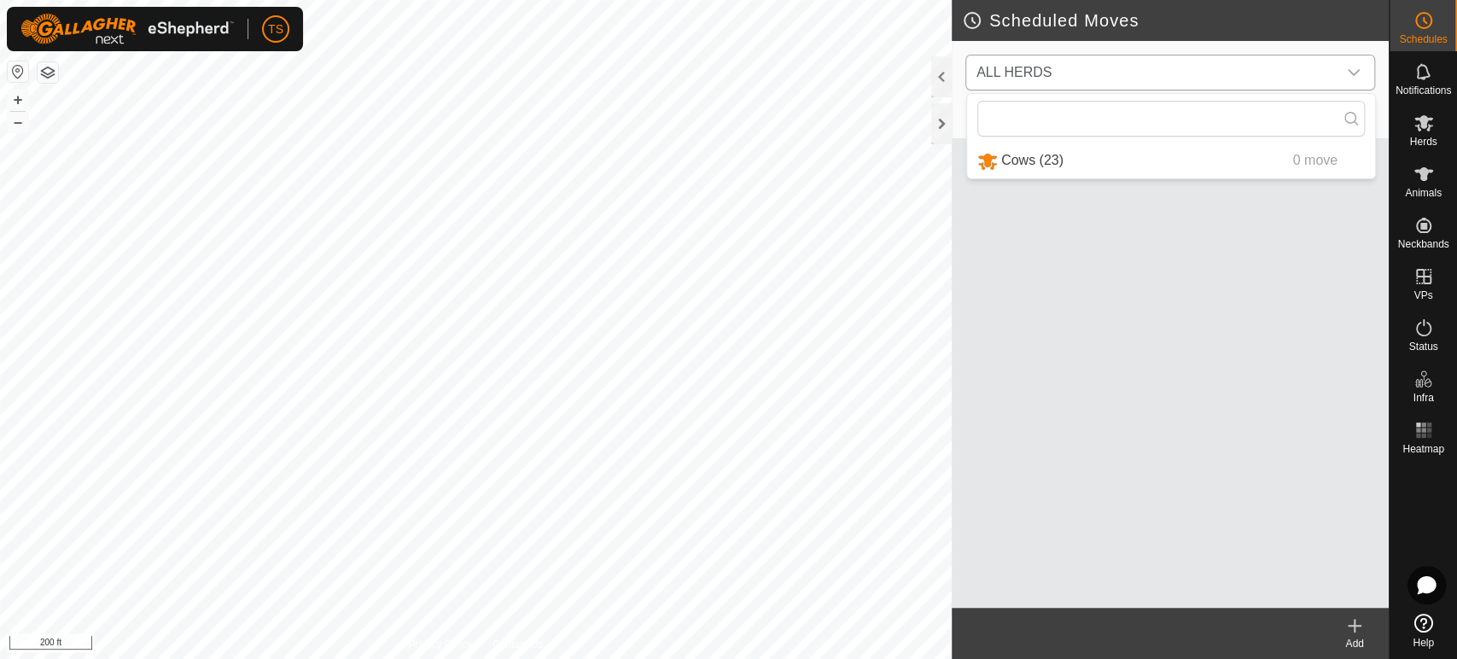
click at [1211, 166] on li "Cows (23) 0 move" at bounding box center [1171, 160] width 408 height 35
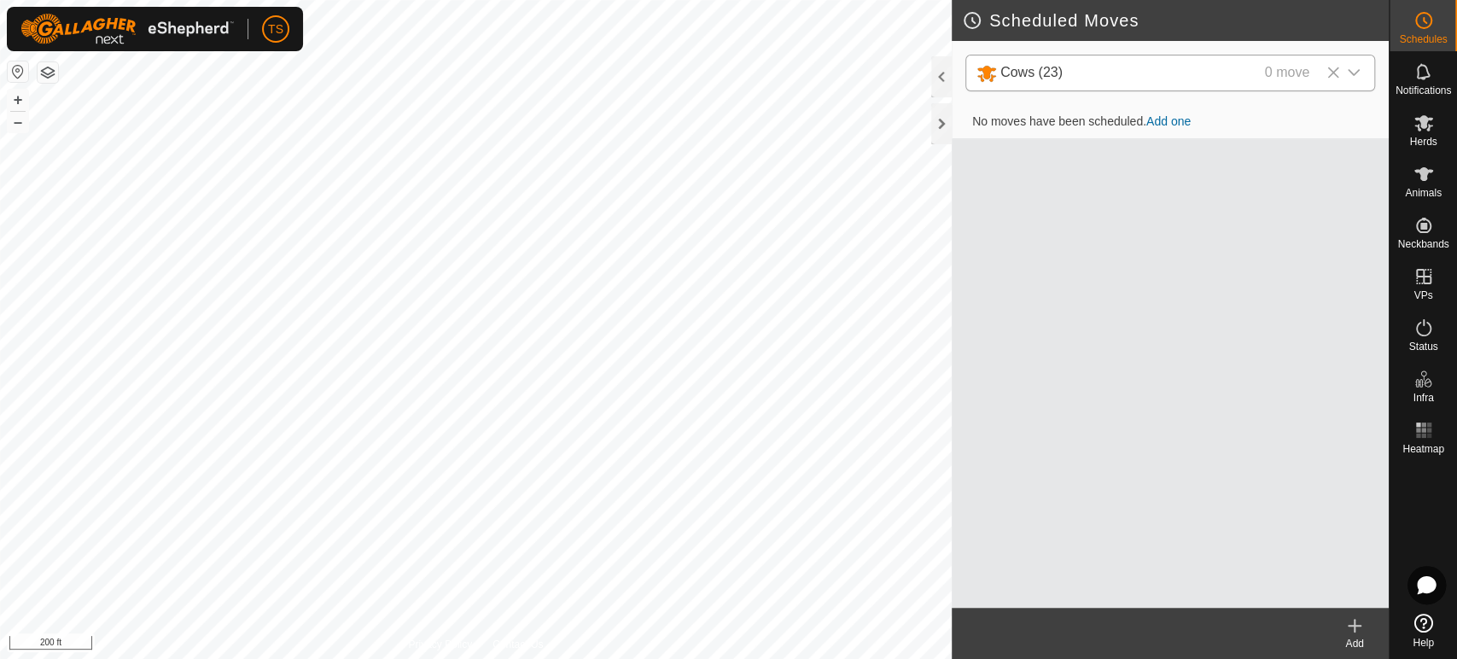
click at [1168, 124] on link "Add one" at bounding box center [1168, 121] width 44 height 14
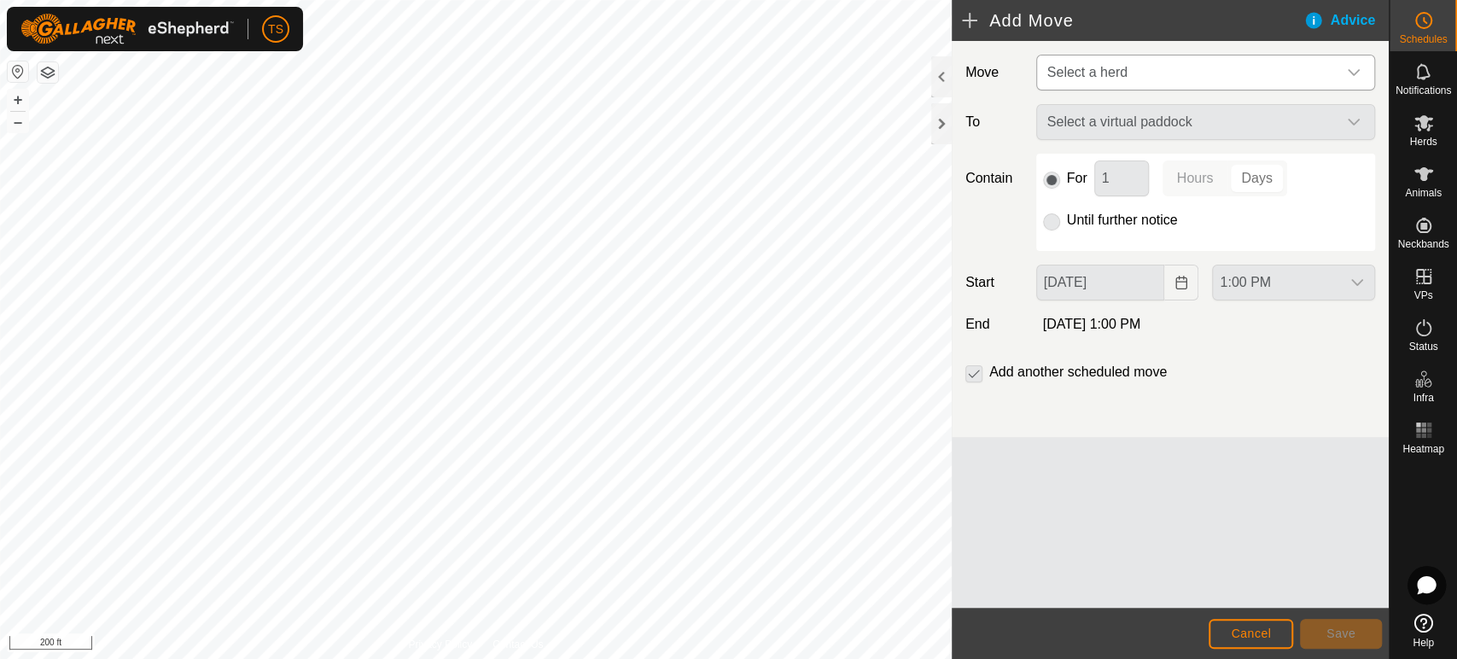
click at [1188, 79] on span "Select a herd" at bounding box center [1188, 72] width 296 height 34
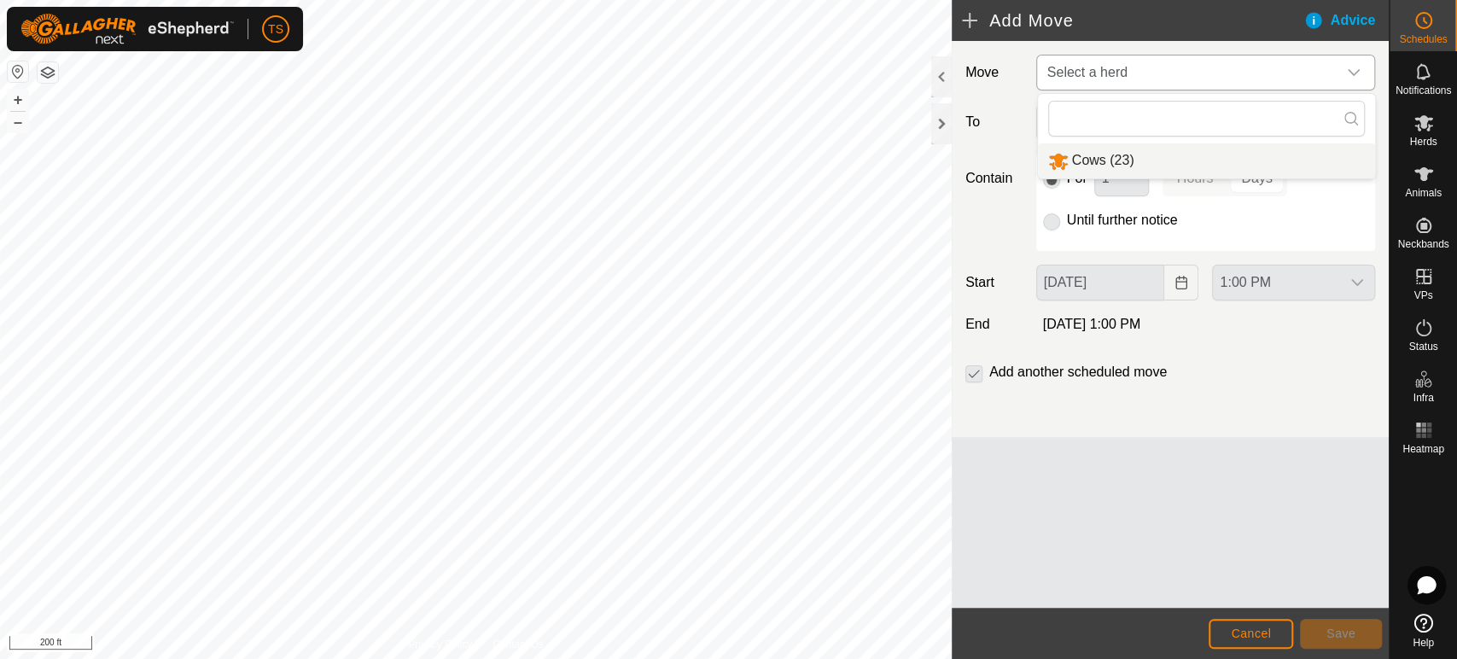
click at [1172, 162] on li "Cows (23)" at bounding box center [1206, 160] width 337 height 35
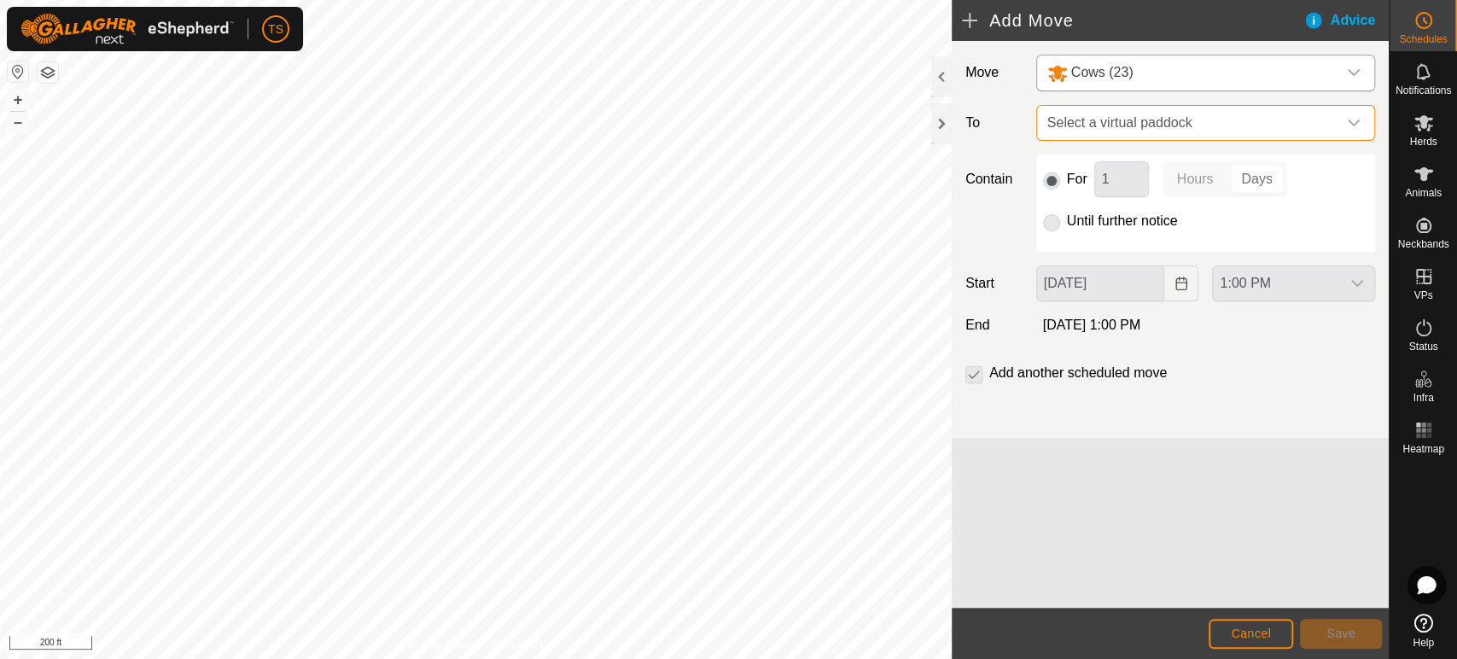
click at [1189, 132] on span "Select a virtual paddock" at bounding box center [1188, 123] width 296 height 34
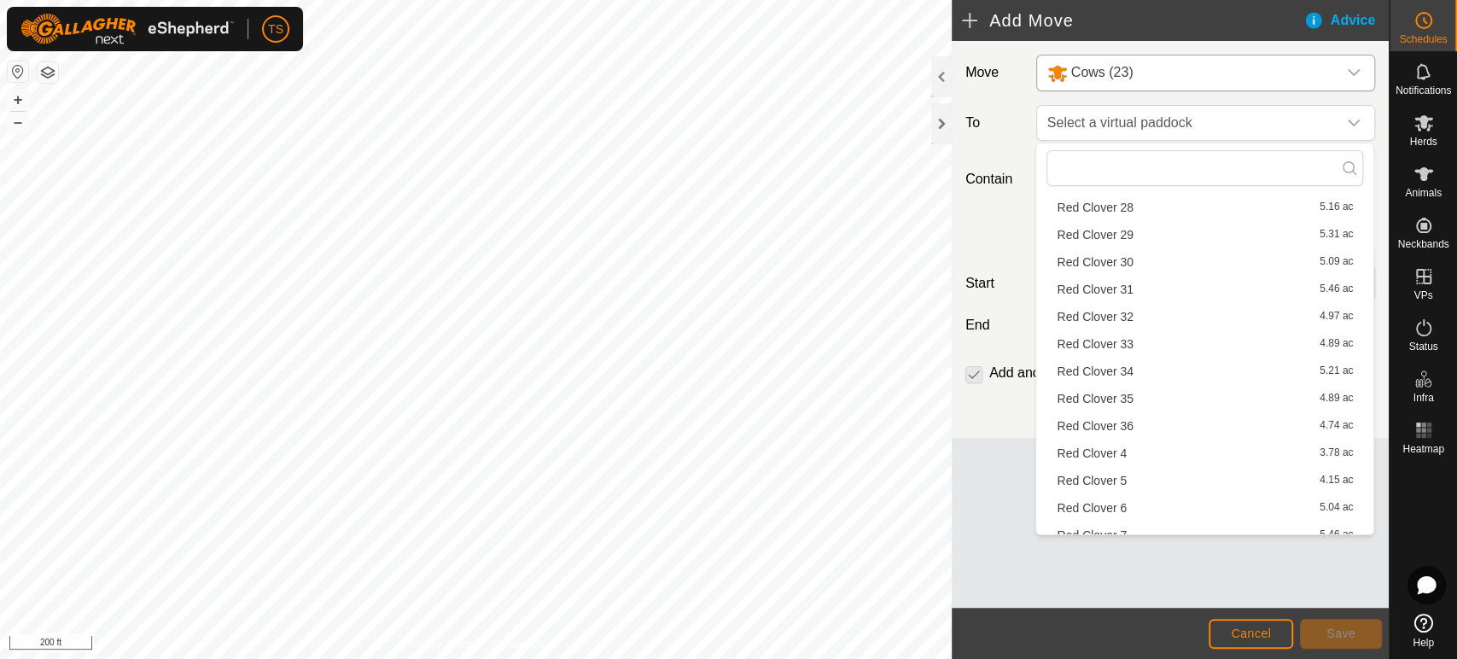
scroll to position [2256, 0]
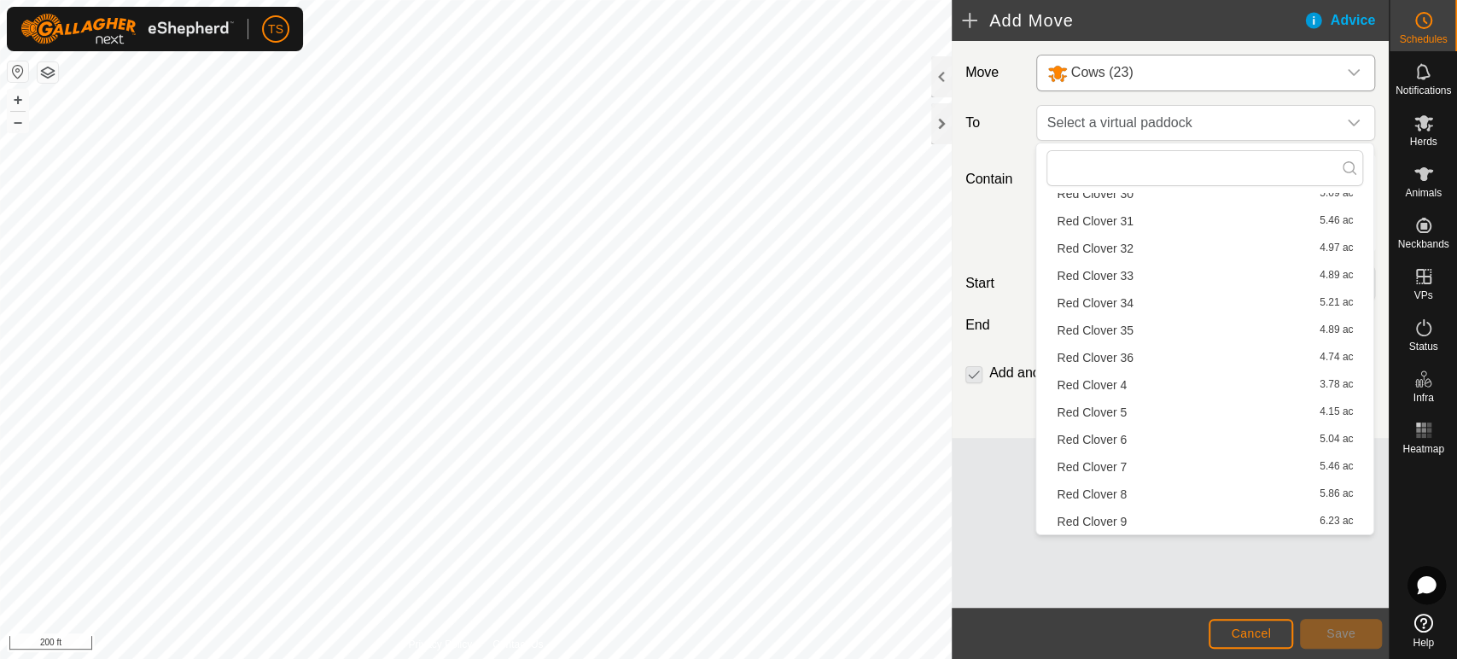
click at [1125, 491] on li "Red Clover 8 5.86 ac" at bounding box center [1204, 494] width 317 height 26
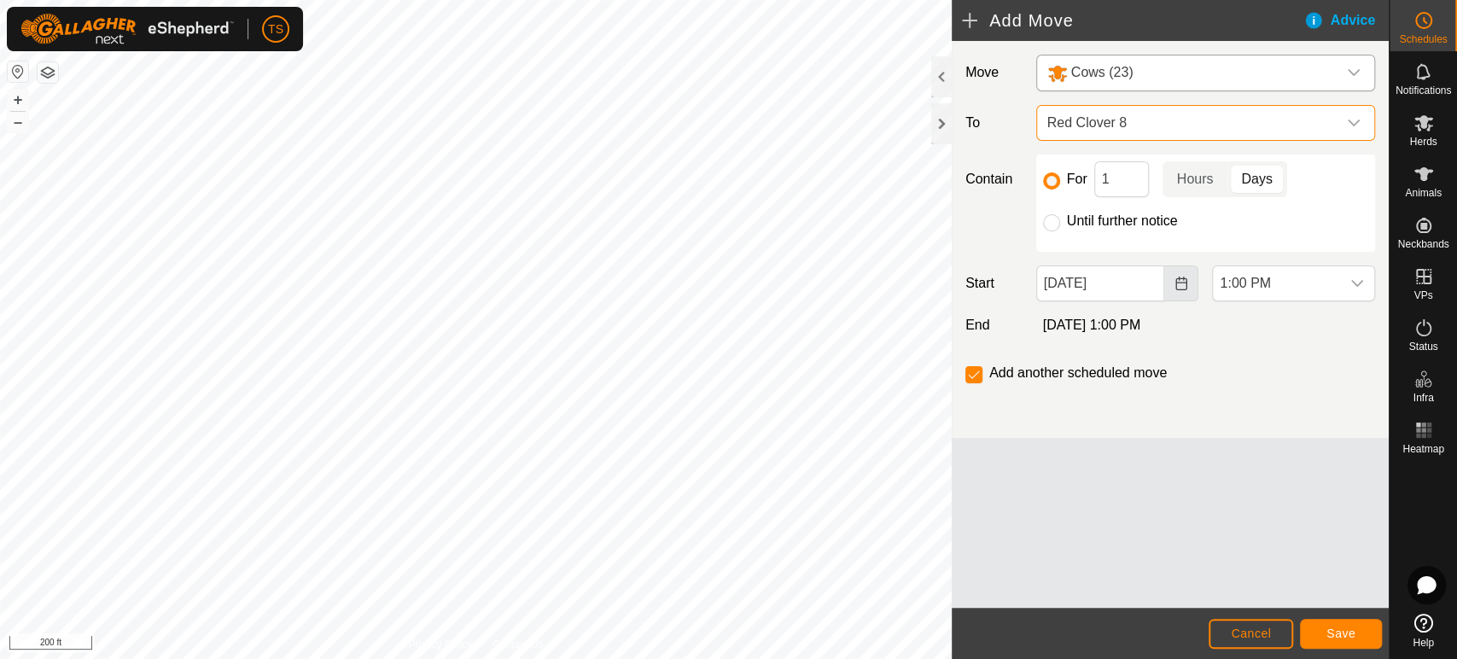
click at [1173, 291] on button "Choose Date" at bounding box center [1181, 283] width 34 height 36
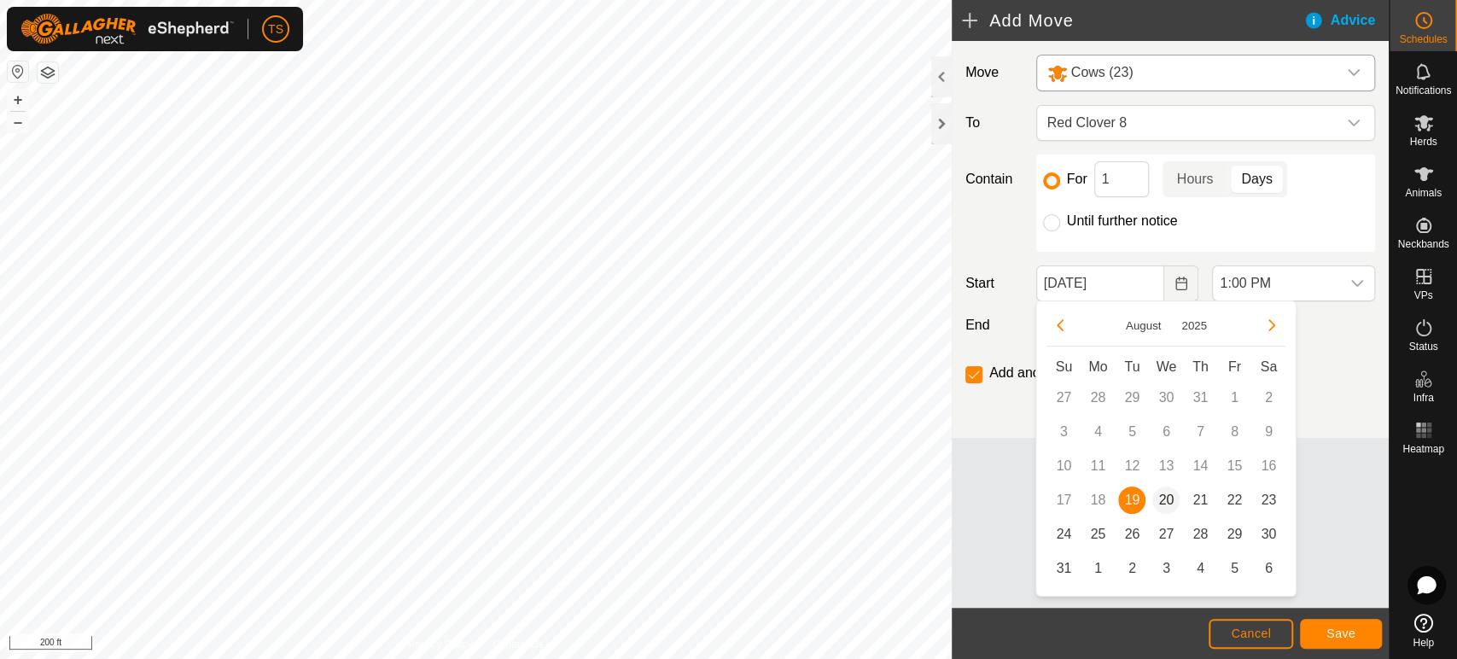
click at [1166, 504] on span "20" at bounding box center [1165, 499] width 27 height 27
type input "Aug 20, 2025"
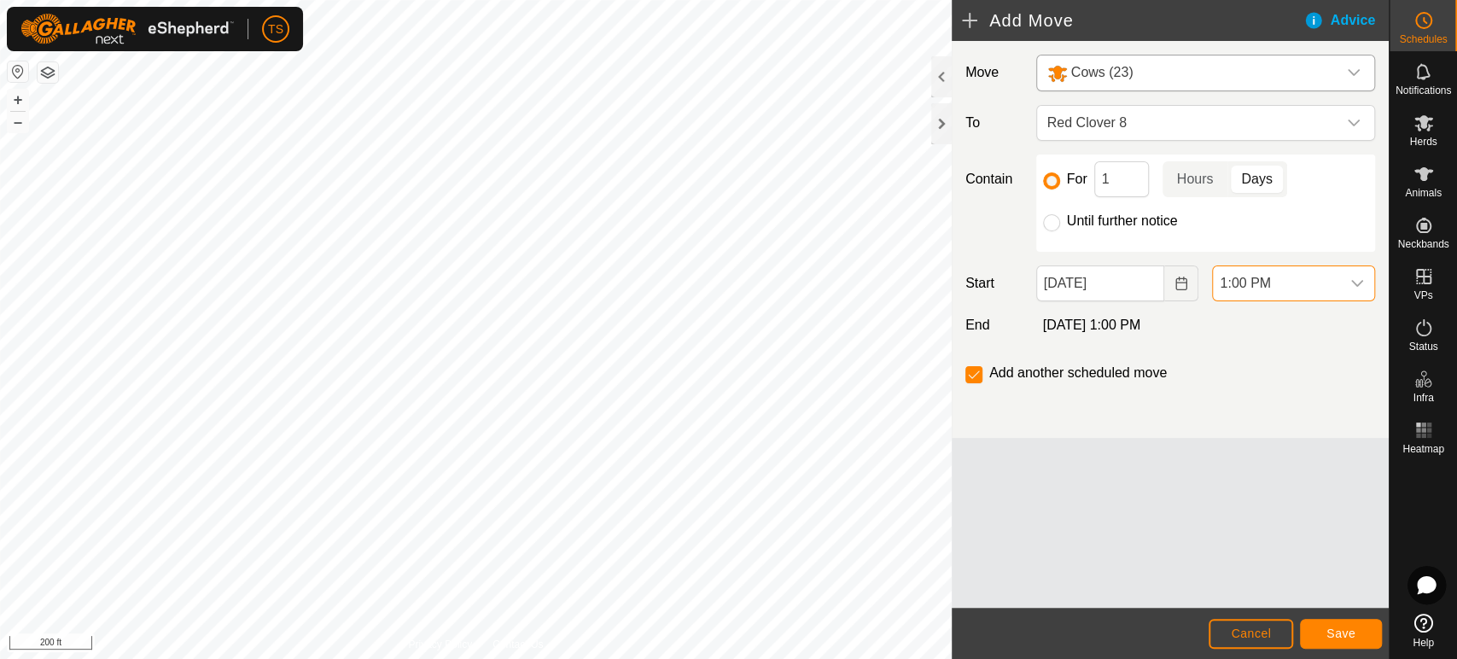
click at [1307, 283] on span "1:00 PM" at bounding box center [1276, 283] width 127 height 34
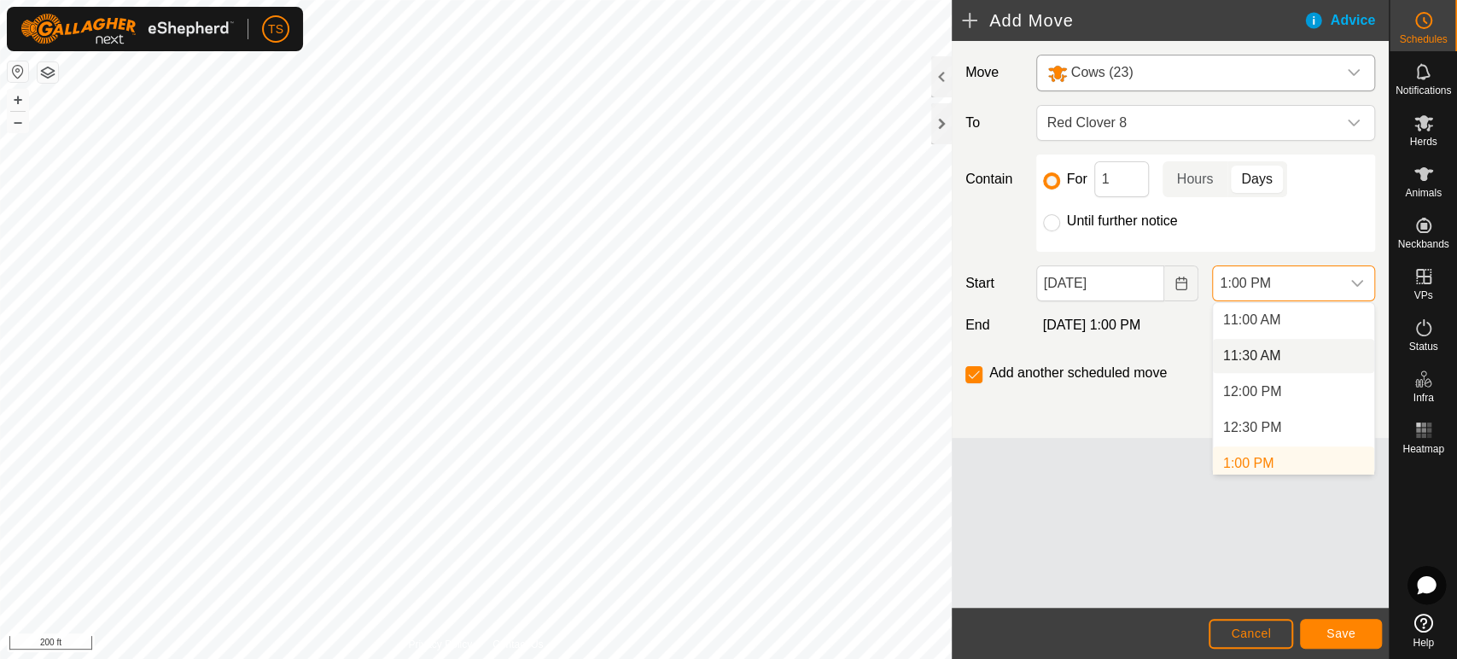
scroll to position [694, 0]
click at [1303, 442] on li "11:30 AM" at bounding box center [1293, 451] width 161 height 34
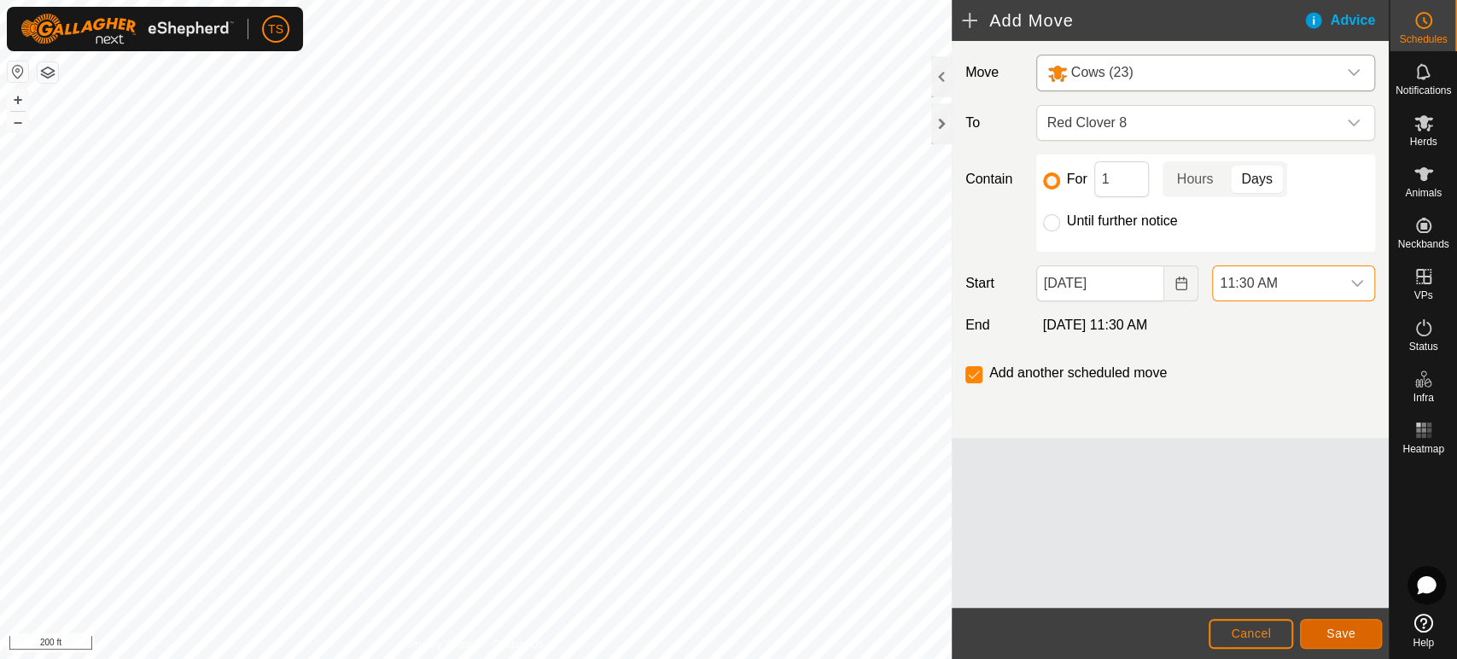
click at [1360, 632] on button "Save" at bounding box center [1341, 634] width 82 height 30
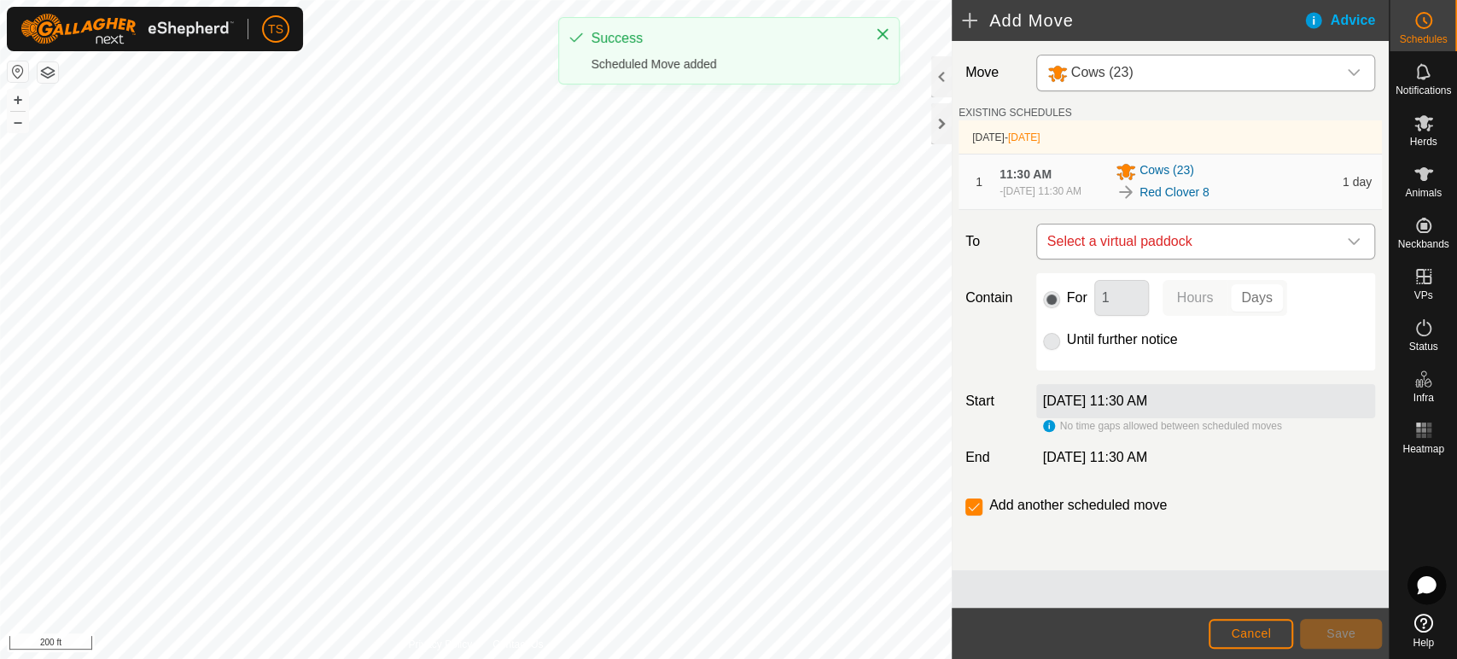
click at [1232, 252] on span "Select a virtual paddock" at bounding box center [1188, 241] width 296 height 34
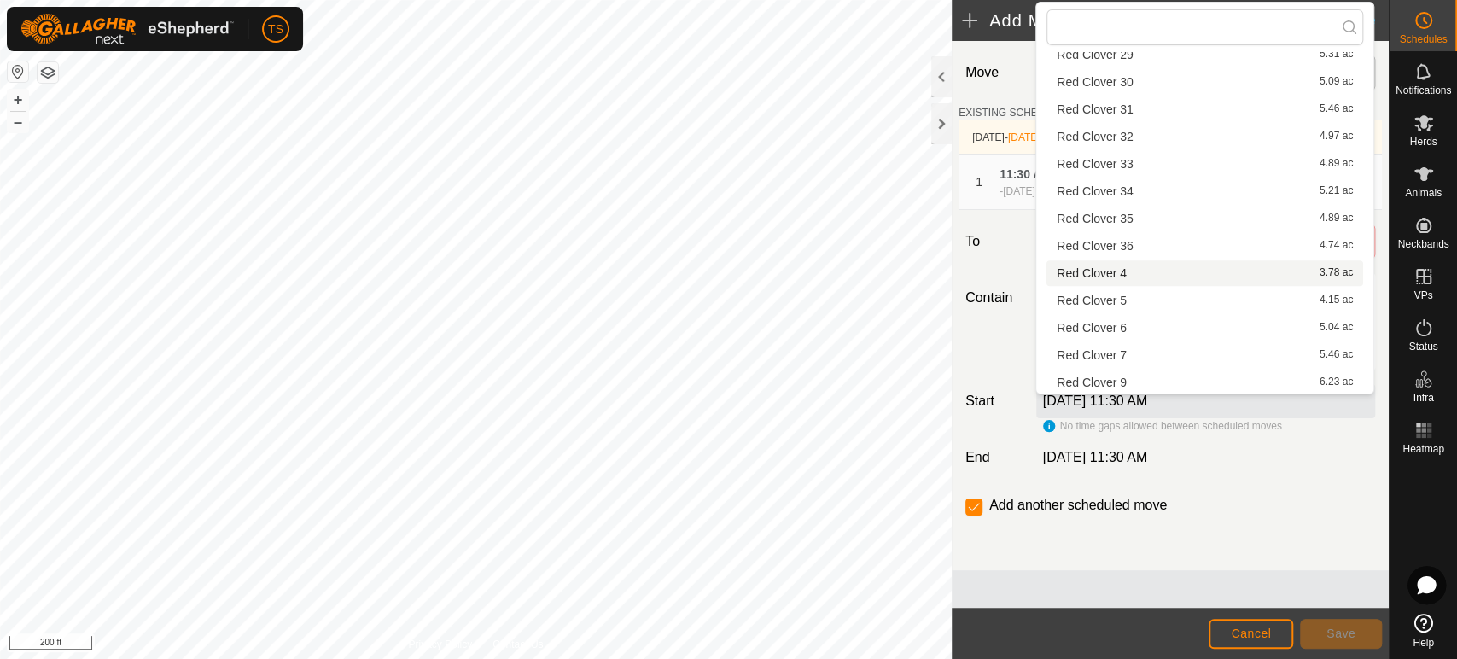
scroll to position [570, 0]
click at [1180, 374] on li "Red Clover 9 6.23 ac" at bounding box center [1204, 381] width 317 height 26
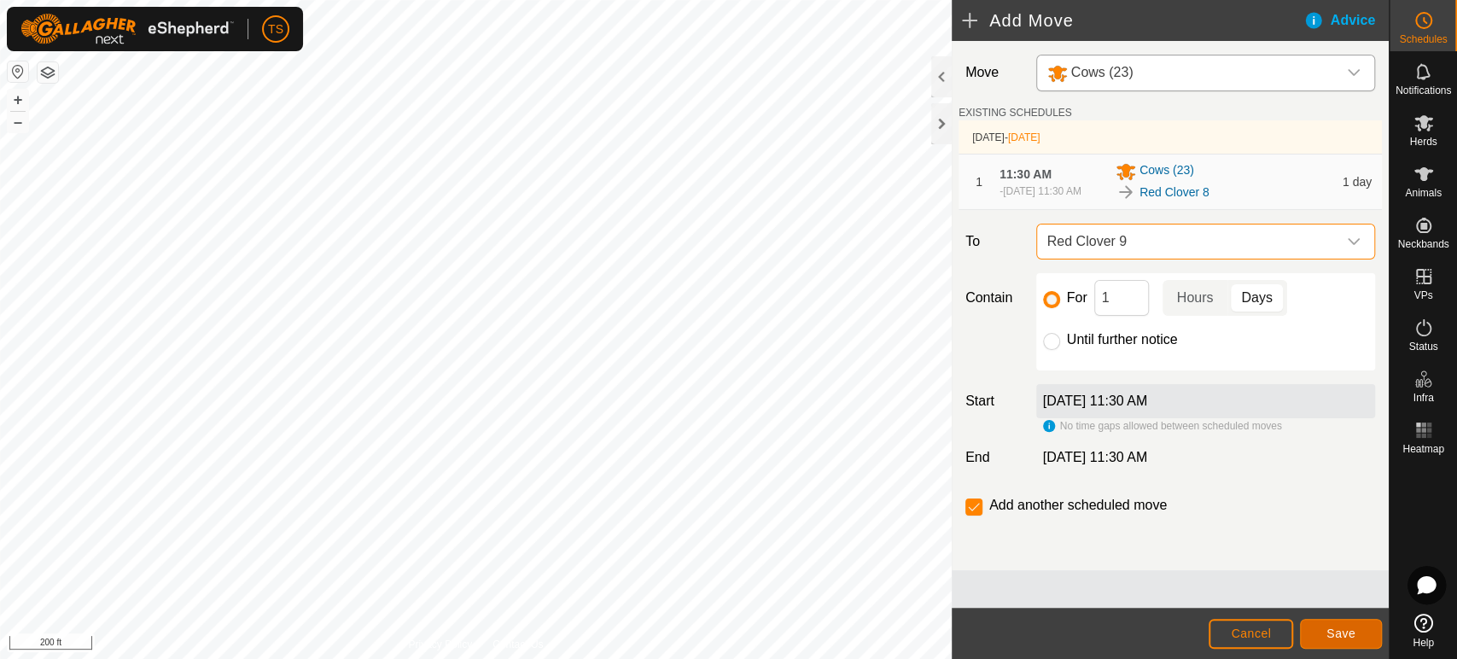
click at [1353, 632] on span "Save" at bounding box center [1340, 633] width 29 height 14
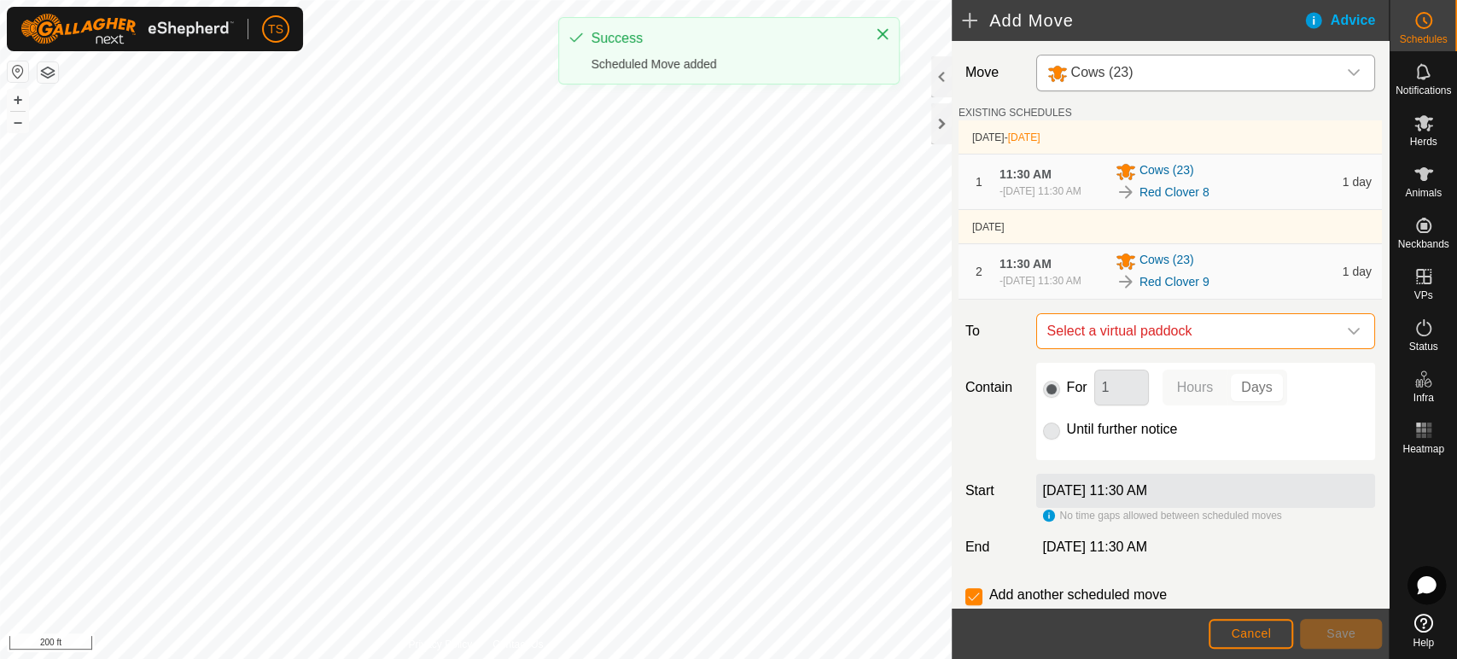
click at [1214, 344] on span "Select a virtual paddock" at bounding box center [1188, 331] width 296 height 34
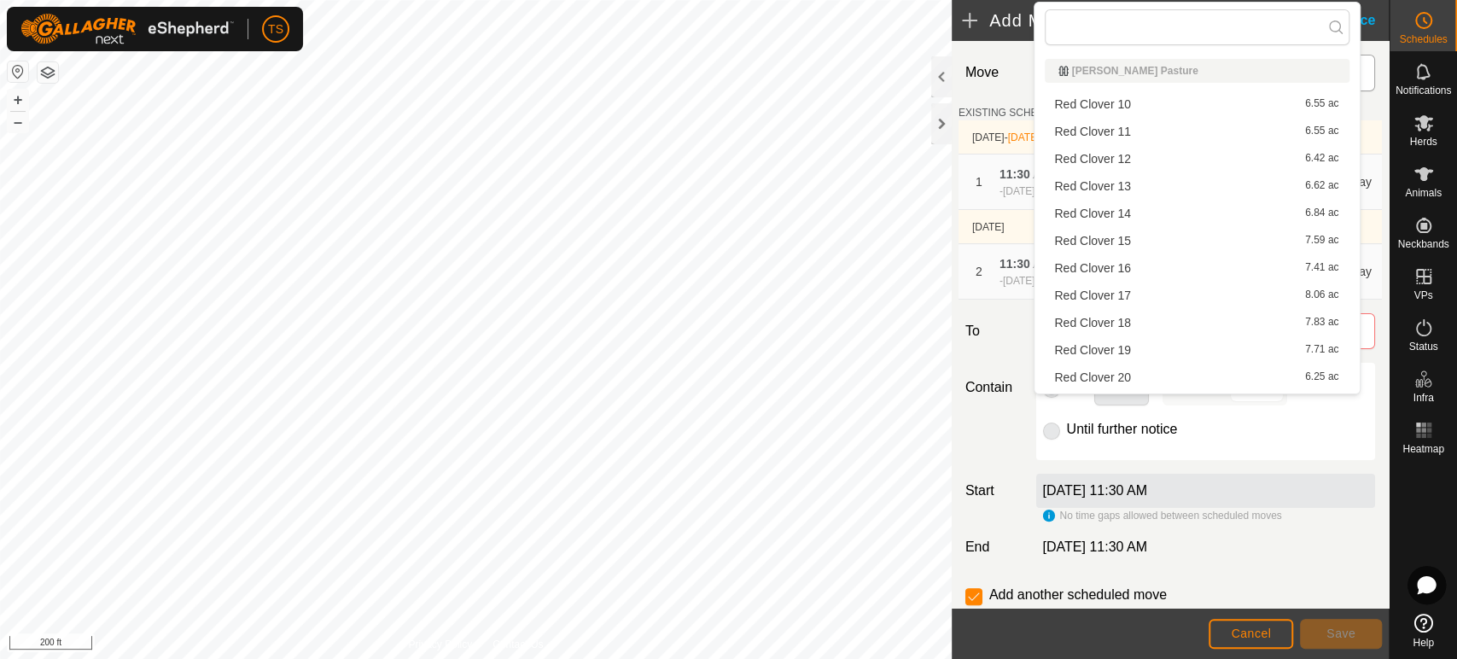
click at [1189, 103] on li "Red Clover 10 6.55 ac" at bounding box center [1197, 104] width 305 height 26
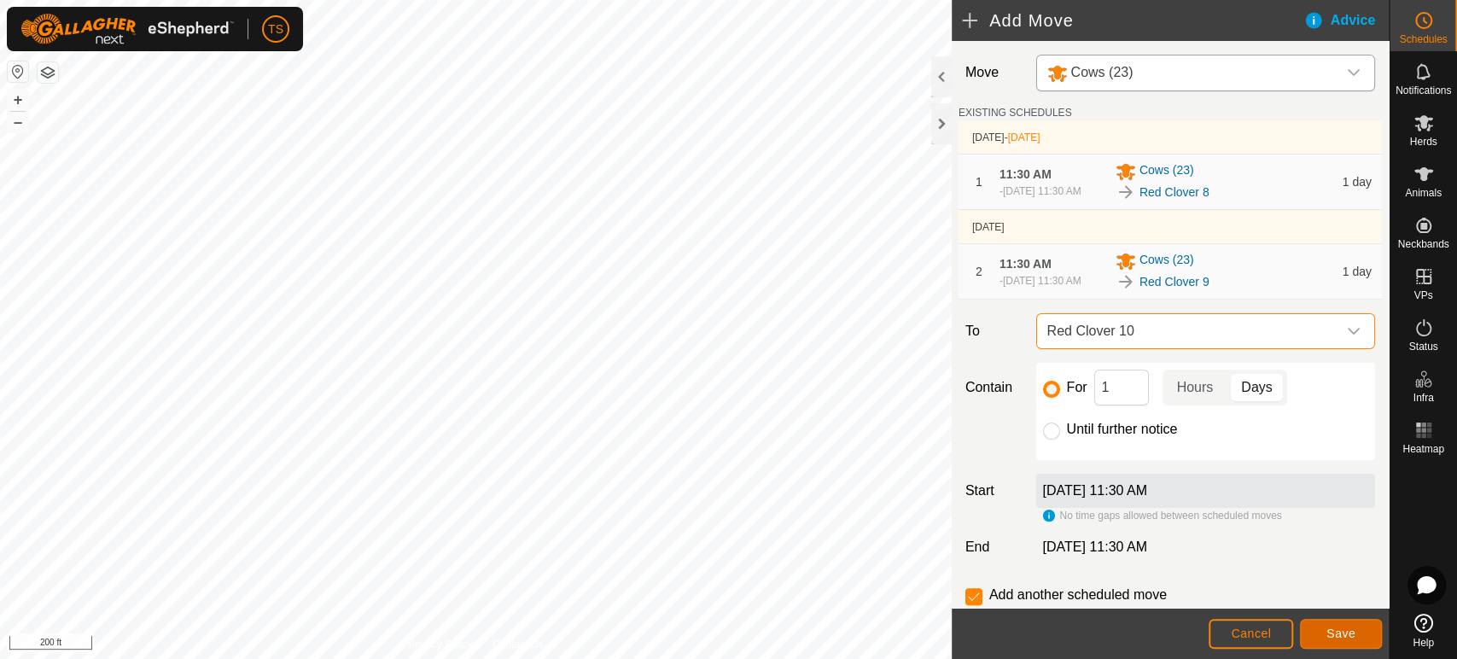
click at [1309, 632] on button "Save" at bounding box center [1341, 634] width 82 height 30
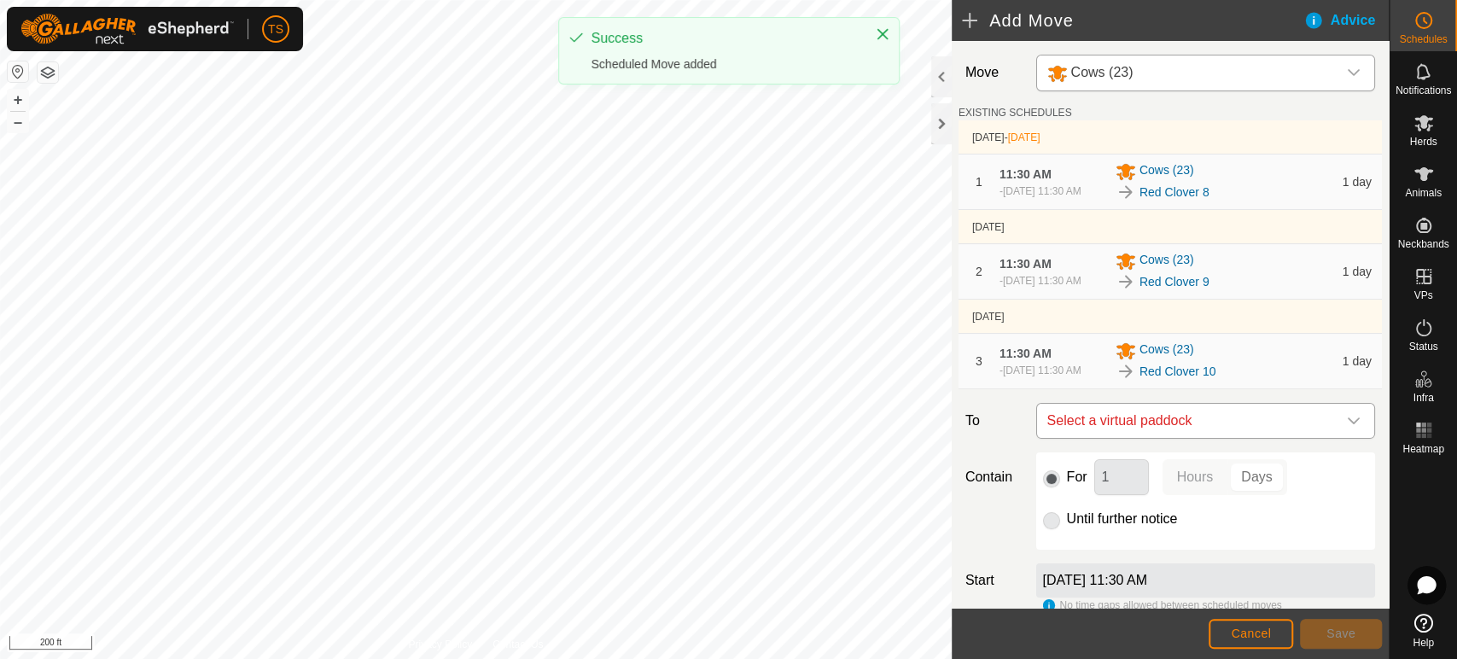
click at [1193, 438] on span "Select a virtual paddock" at bounding box center [1188, 421] width 296 height 34
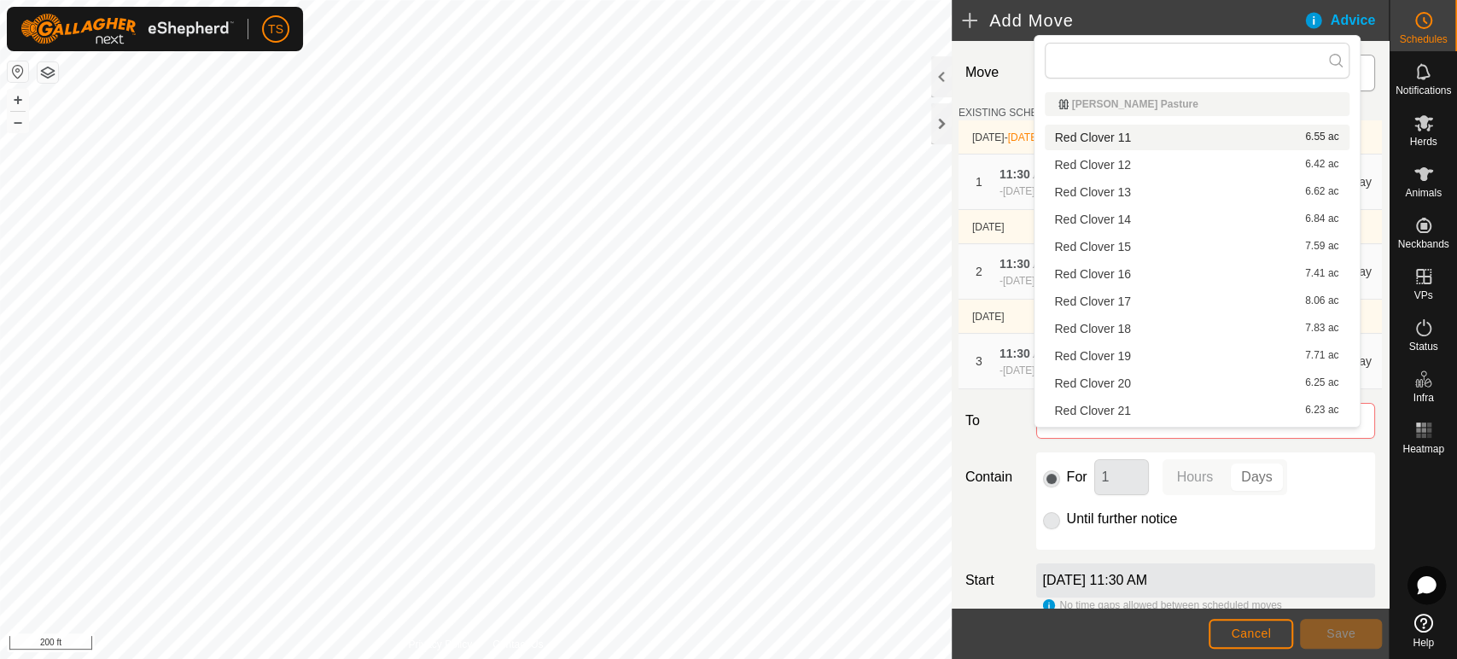
click at [1192, 134] on li "Red Clover 11 6.55 ac" at bounding box center [1197, 138] width 305 height 26
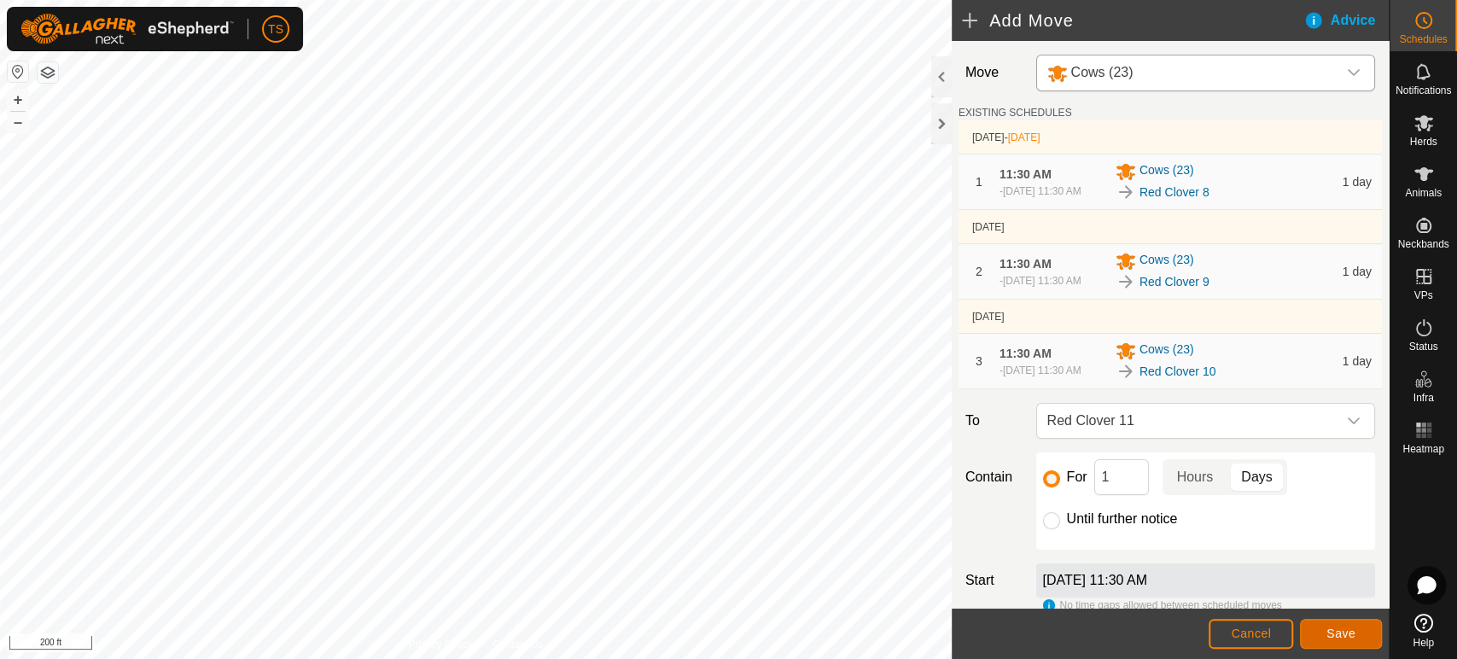
click at [1358, 628] on button "Save" at bounding box center [1341, 634] width 82 height 30
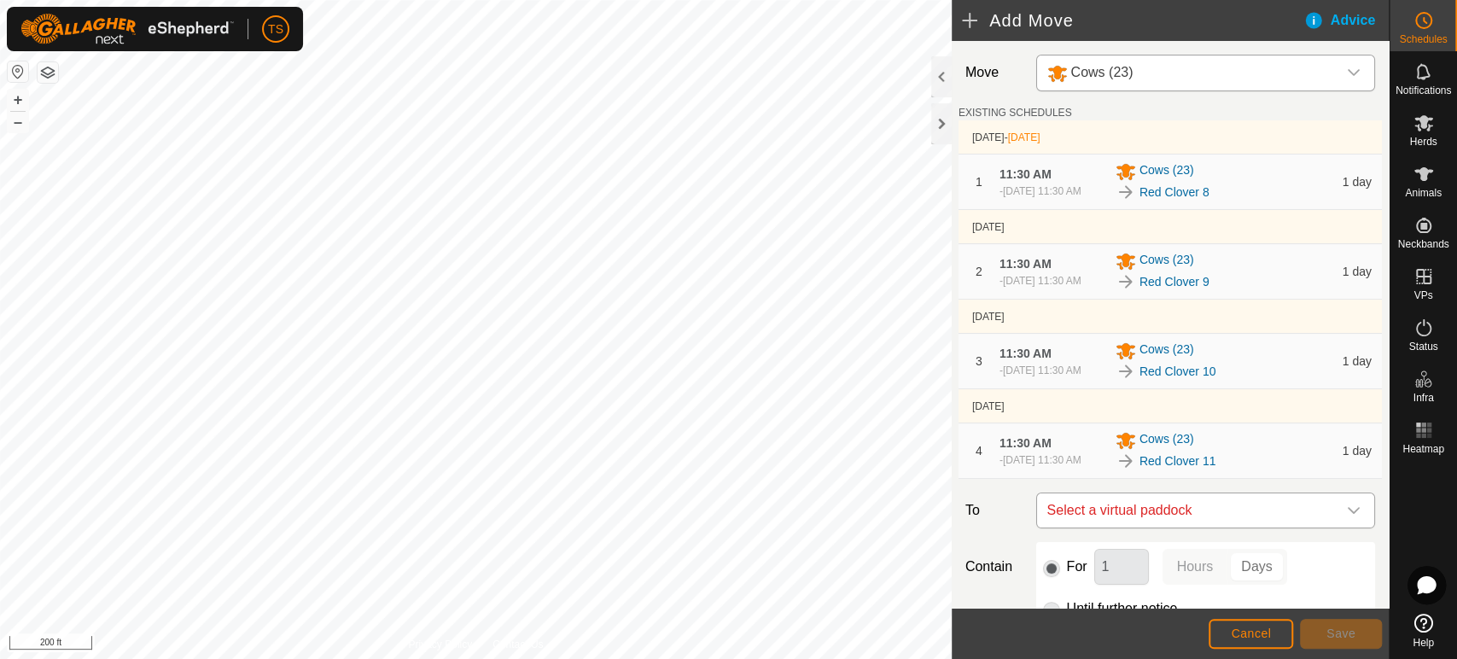
click at [1318, 527] on span "Select a virtual paddock" at bounding box center [1188, 510] width 296 height 34
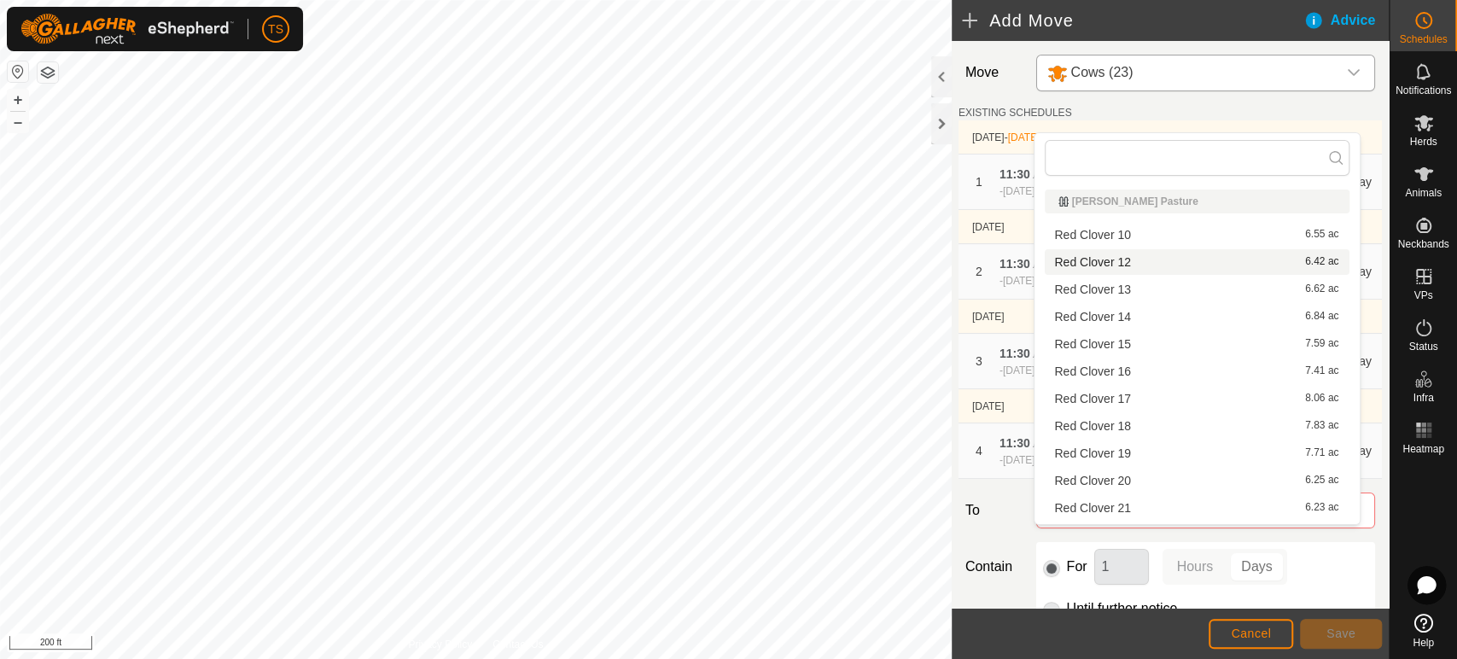
click at [1156, 256] on li "Red Clover 12 6.42 ac" at bounding box center [1197, 262] width 305 height 26
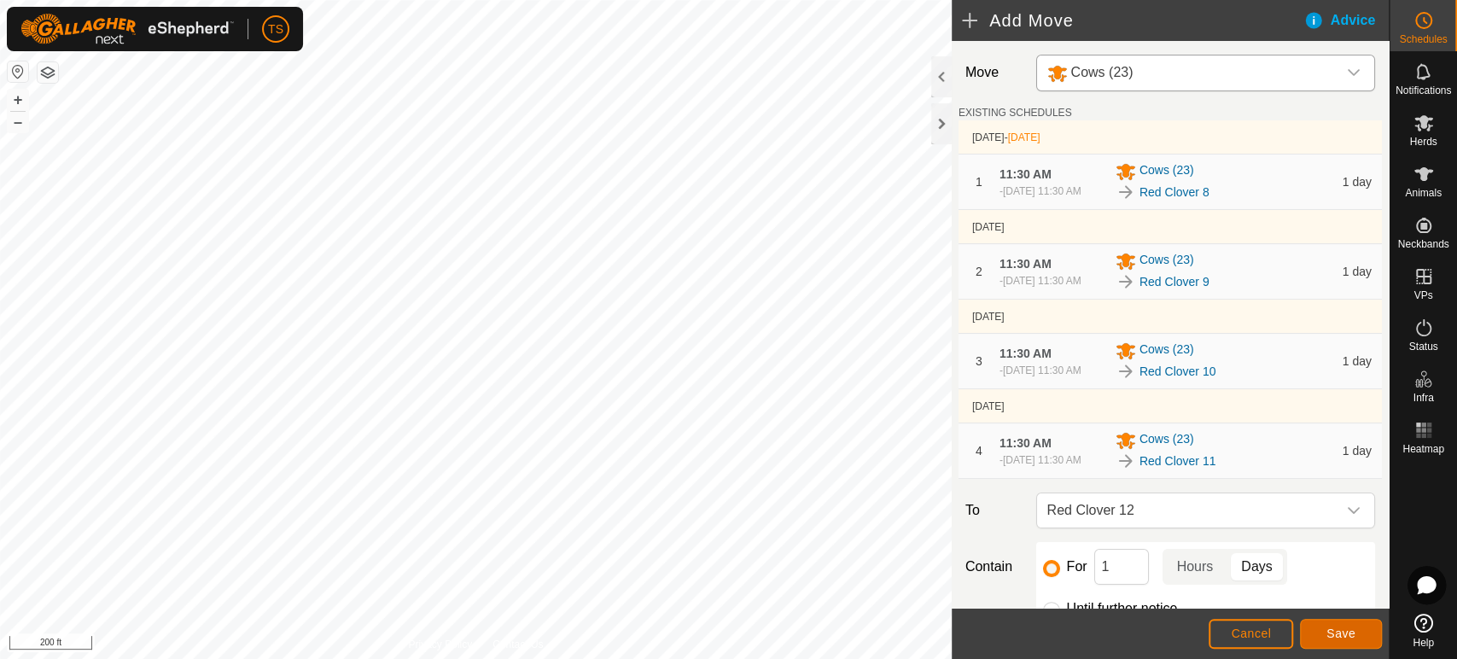
click at [1305, 633] on button "Save" at bounding box center [1341, 634] width 82 height 30
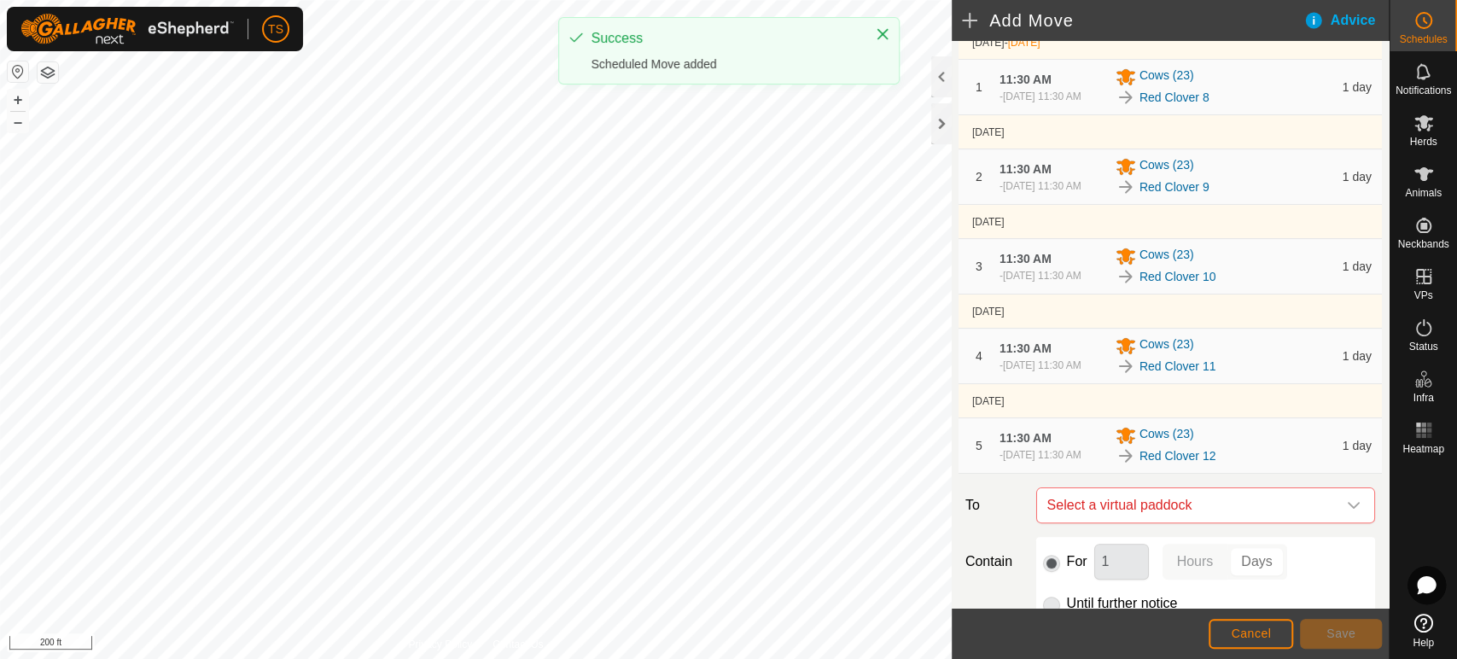
scroll to position [189, 0]
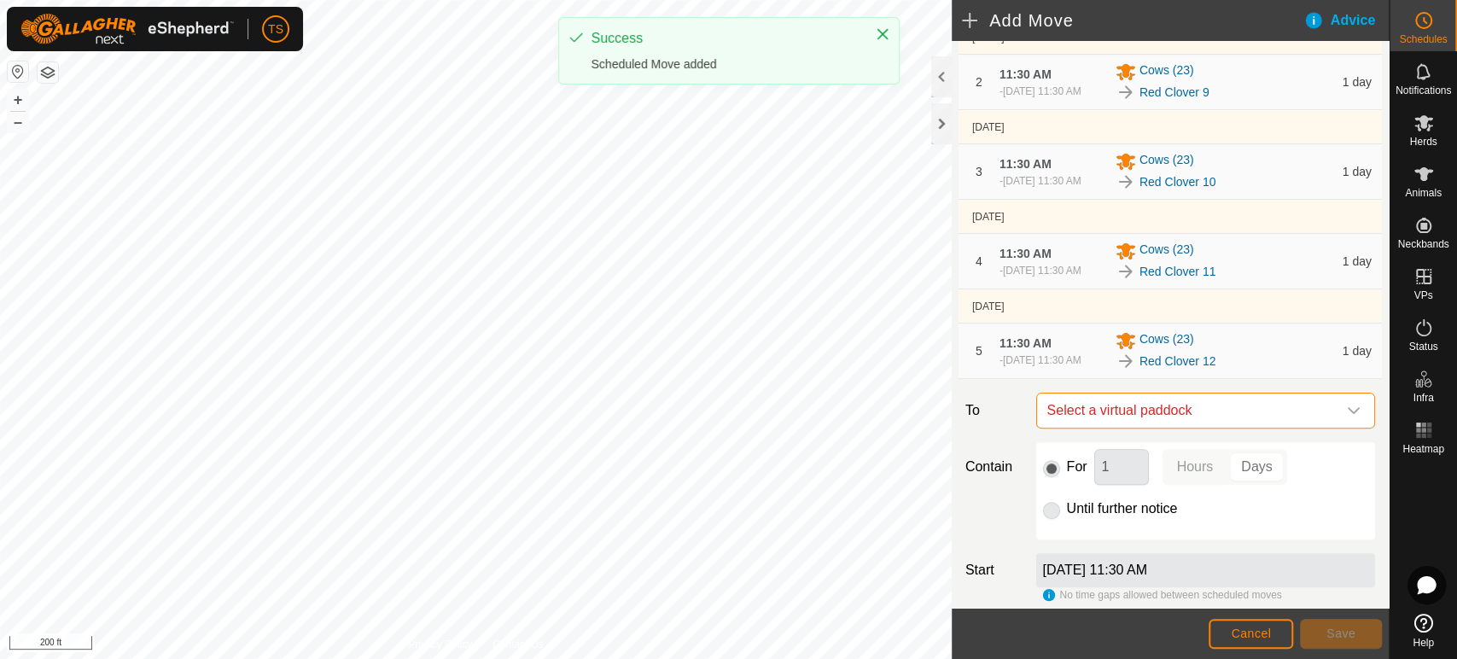
click at [1155, 428] on span "Select a virtual paddock" at bounding box center [1188, 410] width 296 height 34
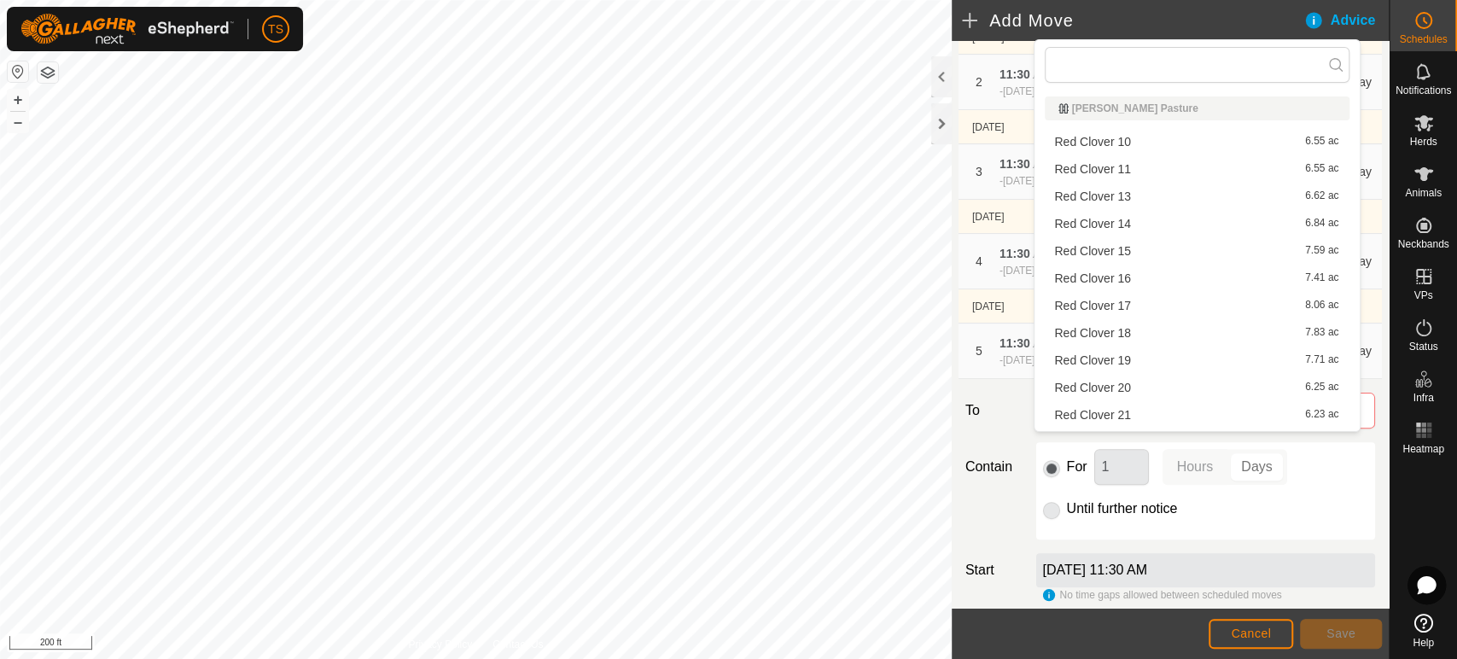
scroll to position [24, 0]
click at [1173, 166] on li "Red Clover 13 6.62 ac" at bounding box center [1197, 173] width 305 height 26
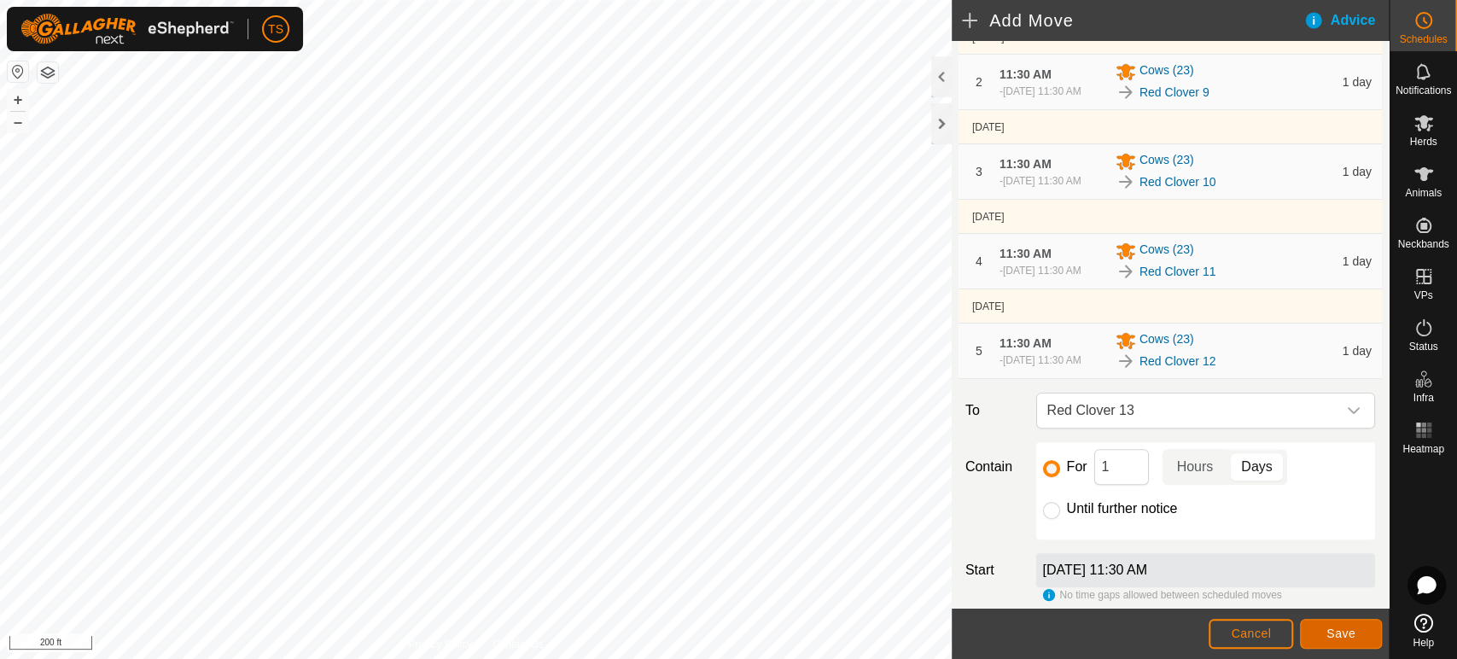
click at [1318, 629] on button "Save" at bounding box center [1341, 634] width 82 height 30
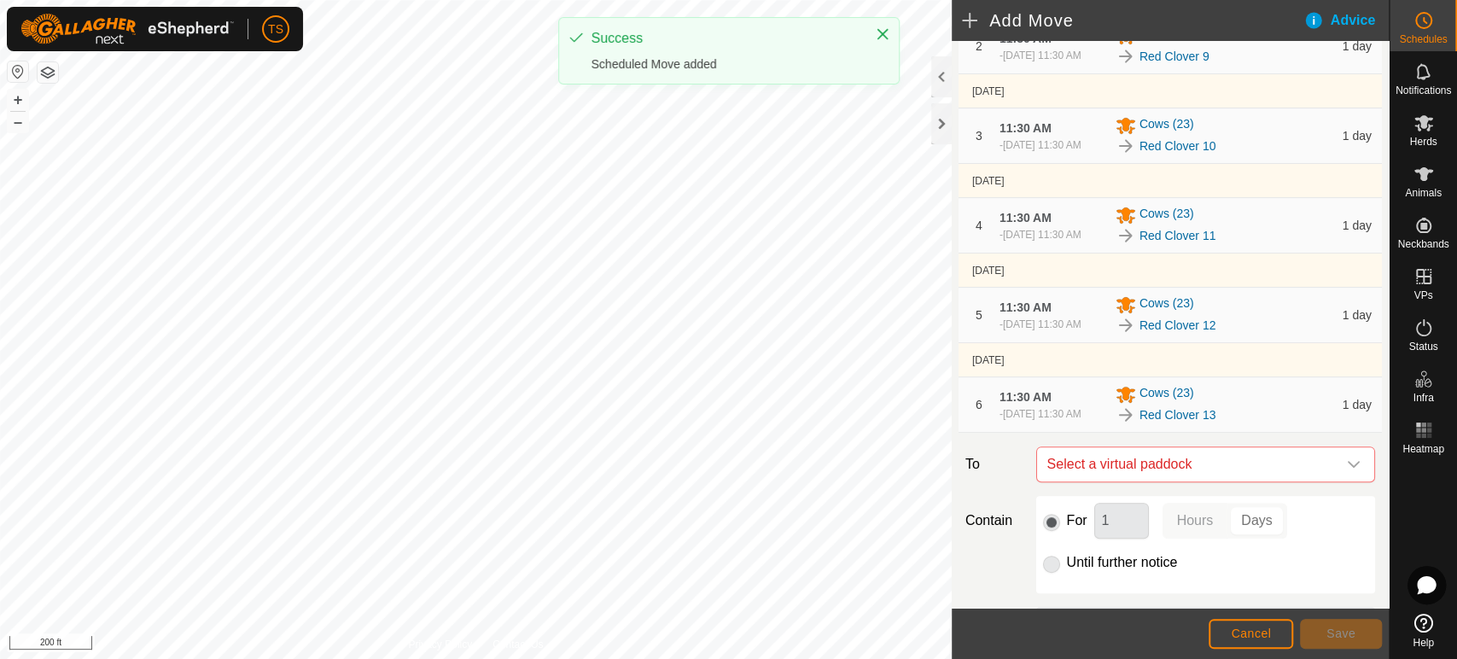
scroll to position [284, 0]
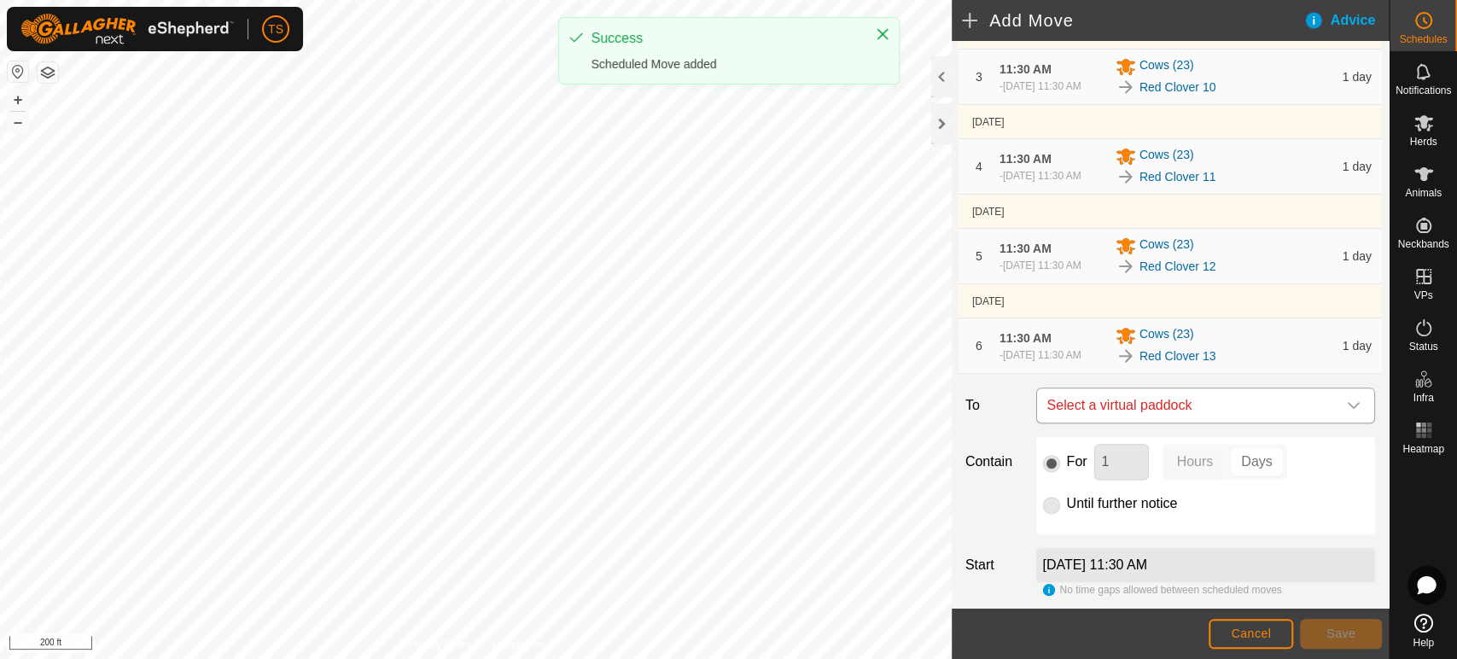
click at [1181, 422] on span "Select a virtual paddock" at bounding box center [1188, 405] width 296 height 34
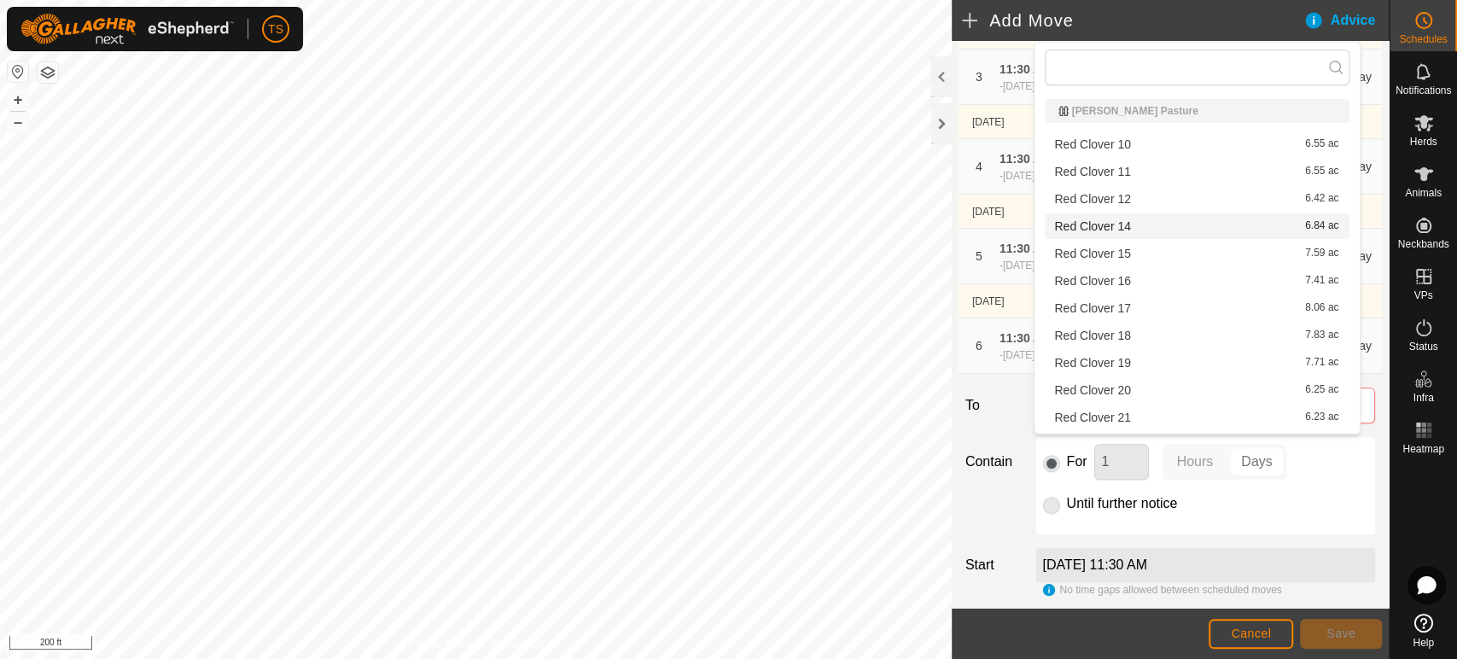
click at [1159, 230] on li "Red Clover 14 6.84 ac" at bounding box center [1197, 226] width 305 height 26
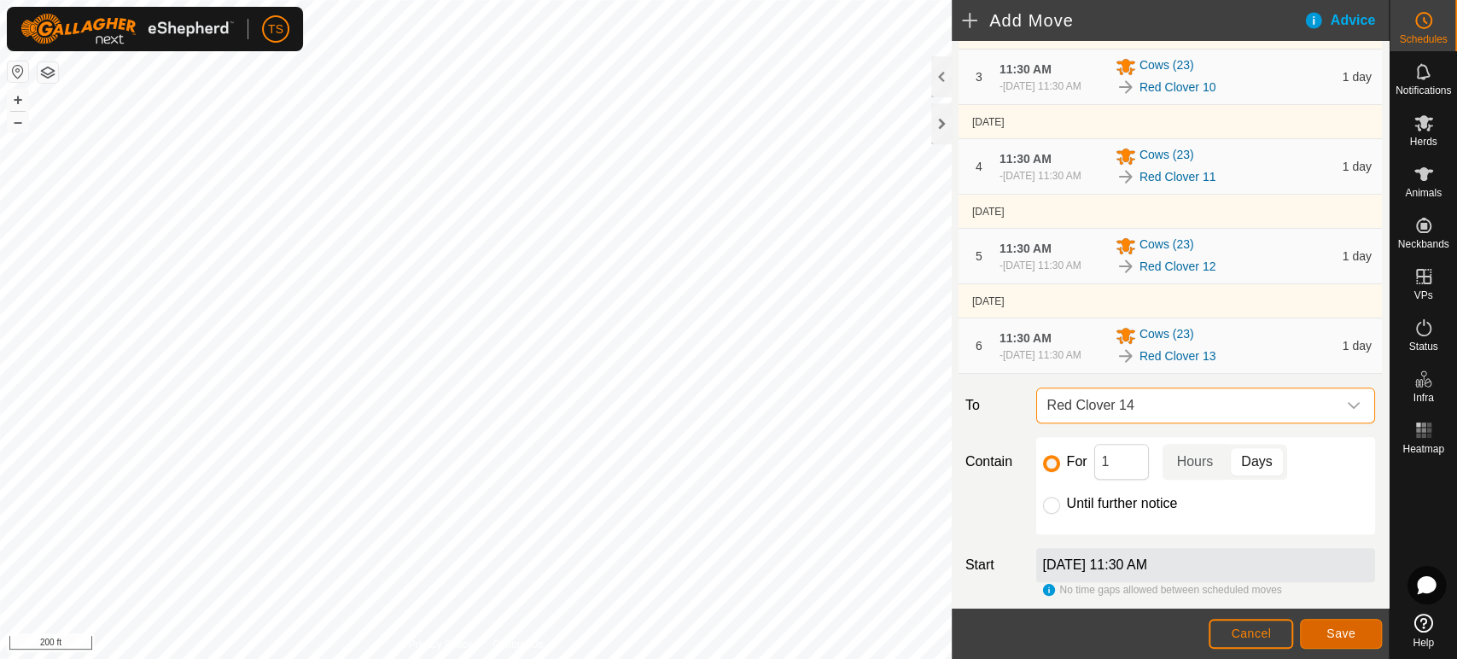
click at [1326, 629] on span "Save" at bounding box center [1340, 633] width 29 height 14
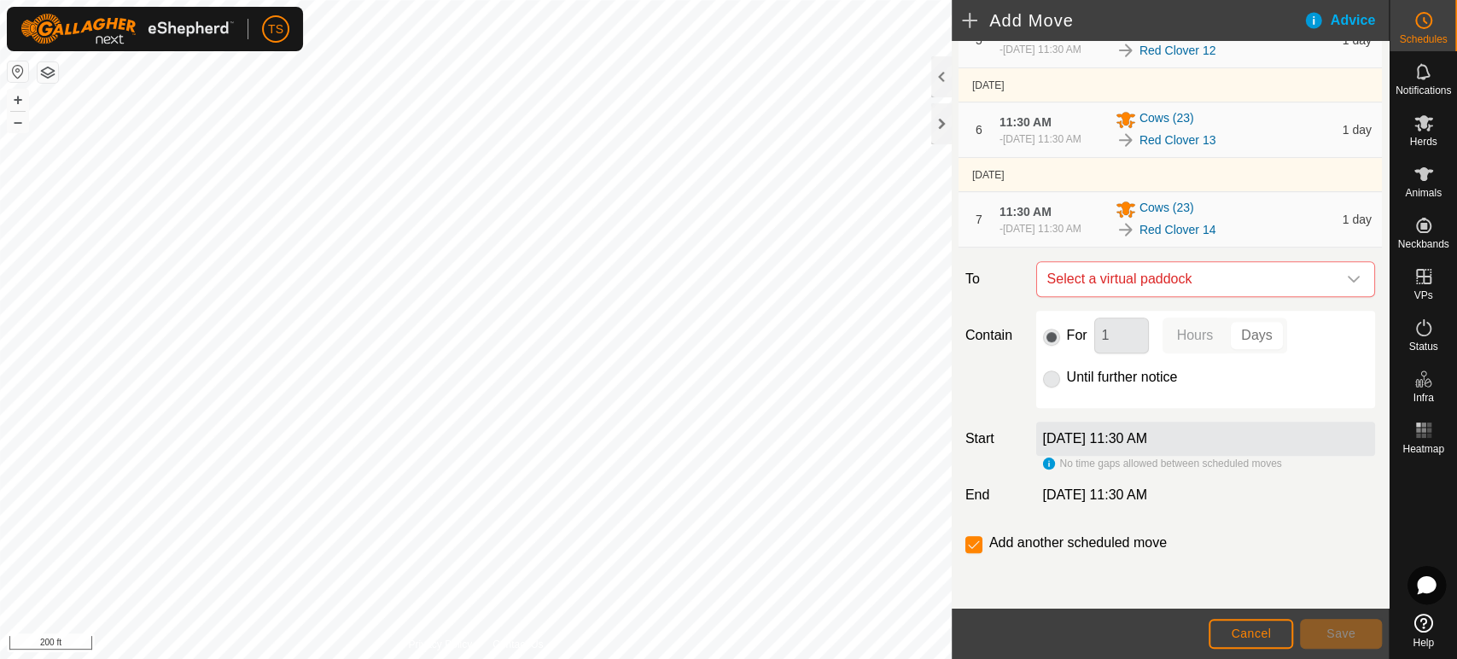
scroll to position [552, 0]
click at [1197, 291] on span "Select a virtual paddock" at bounding box center [1188, 279] width 296 height 34
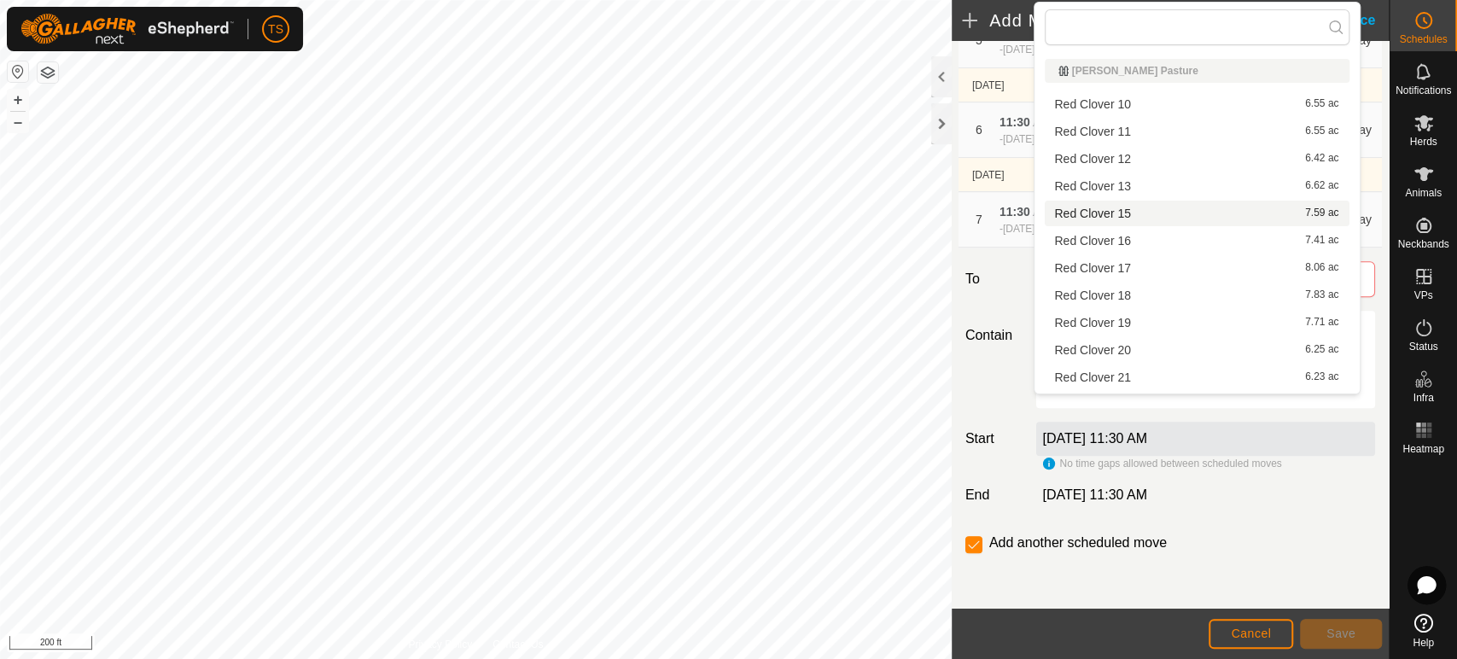
click at [1165, 215] on li "Red Clover 15 7.59 ac" at bounding box center [1197, 214] width 305 height 26
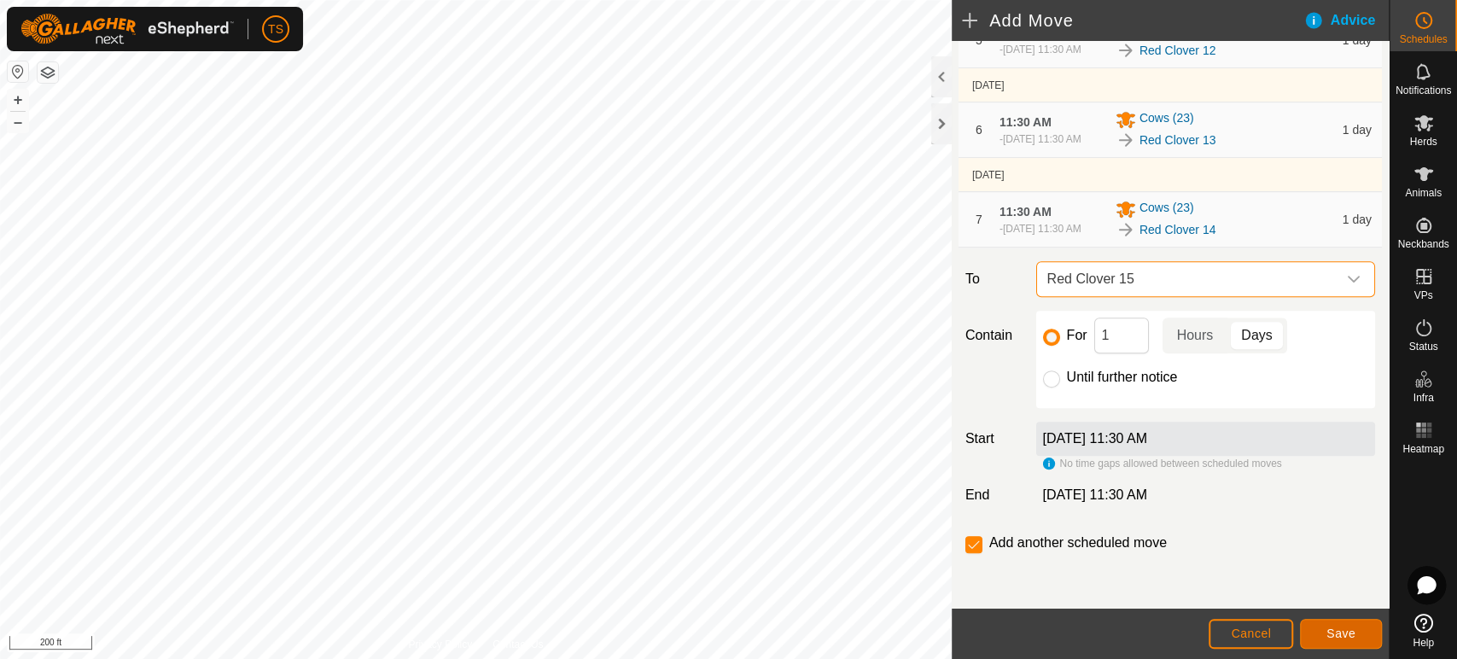
click at [1326, 629] on span "Save" at bounding box center [1340, 633] width 29 height 14
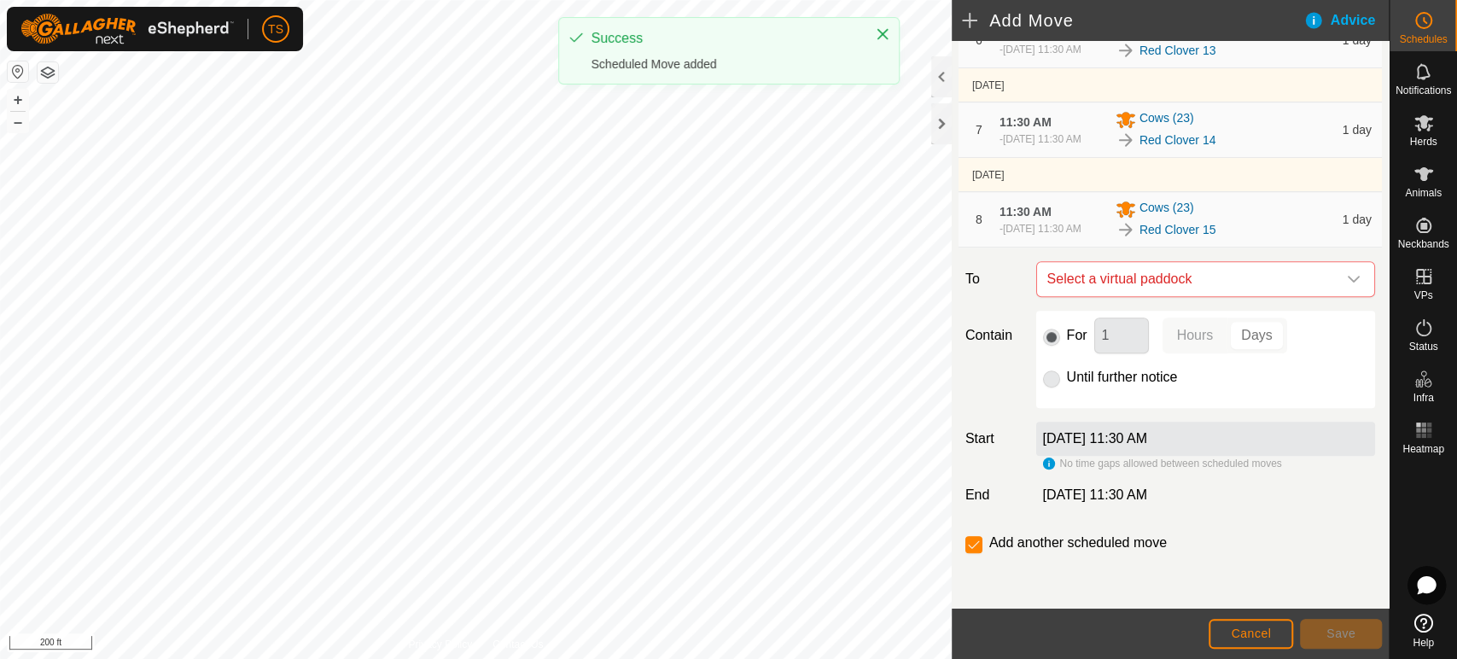
scroll to position [649, 0]
click at [1217, 284] on span "Select a virtual paddock" at bounding box center [1188, 279] width 296 height 34
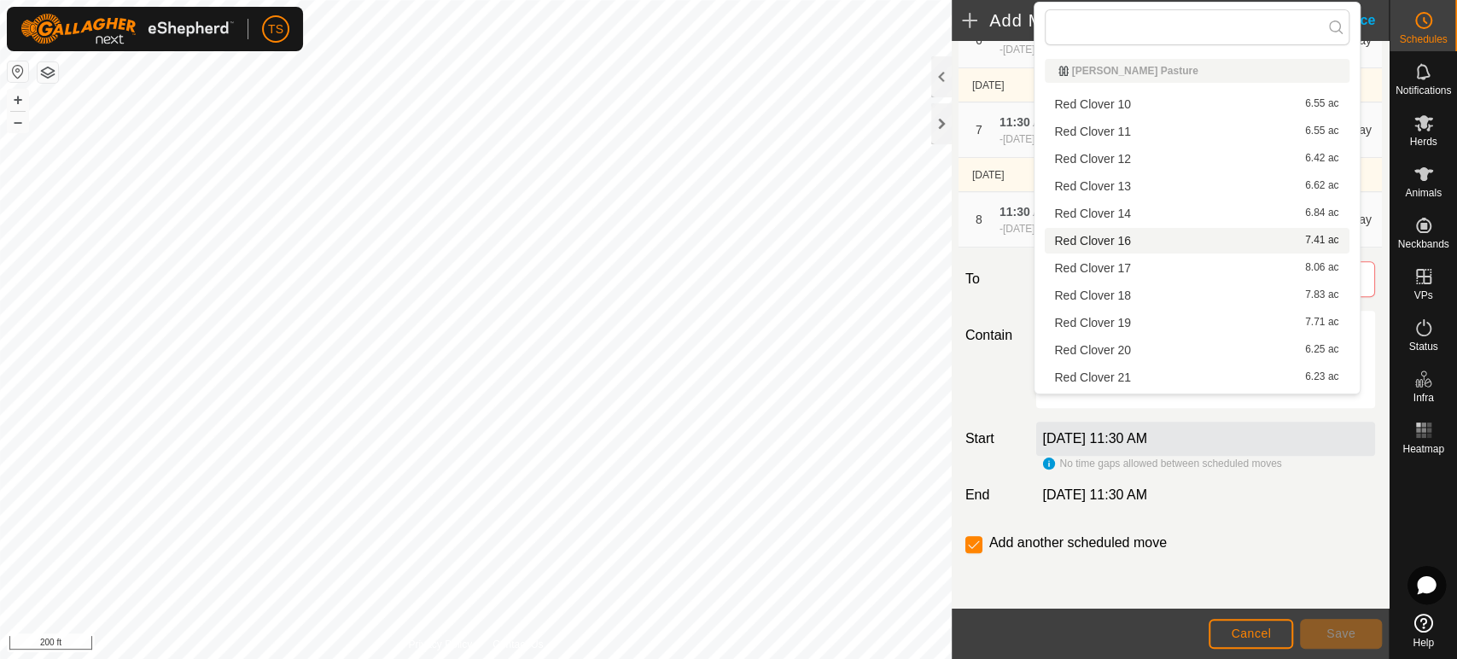
click at [1167, 237] on li "Red Clover 16 7.41 ac" at bounding box center [1197, 241] width 305 height 26
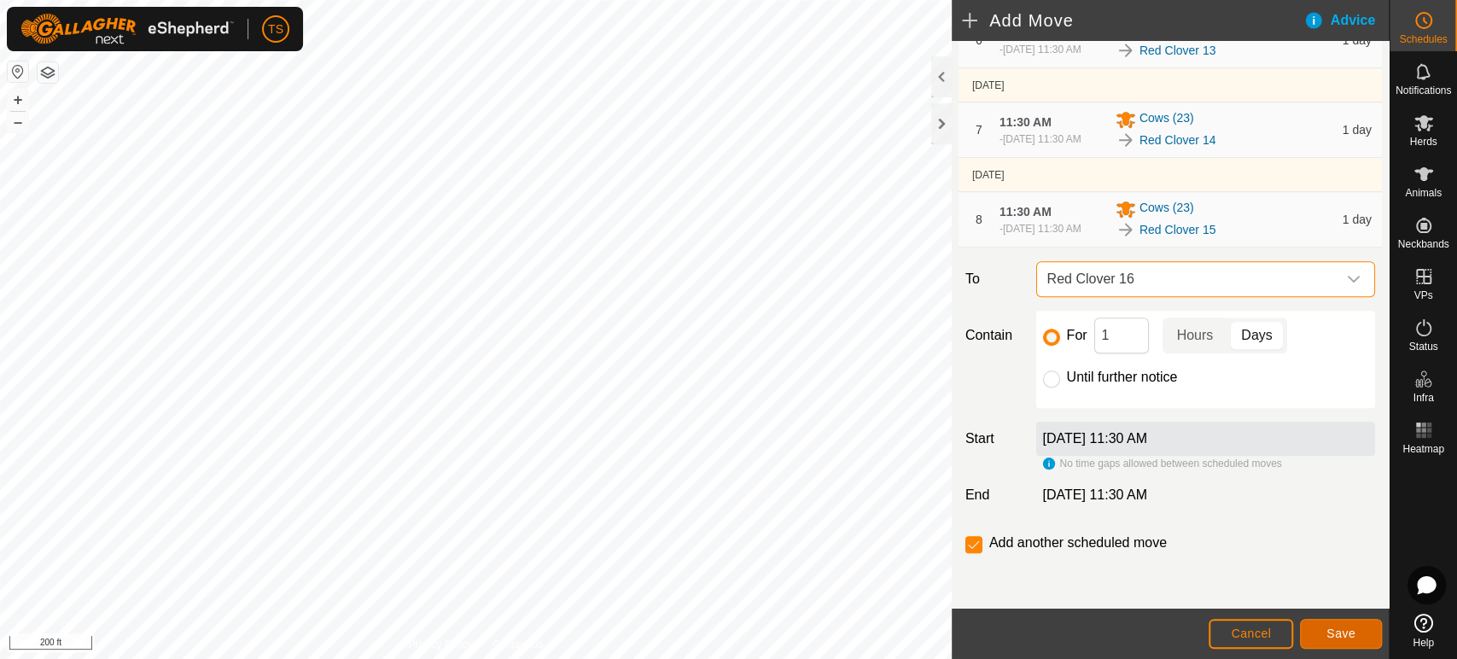
click at [1343, 633] on span "Save" at bounding box center [1340, 633] width 29 height 14
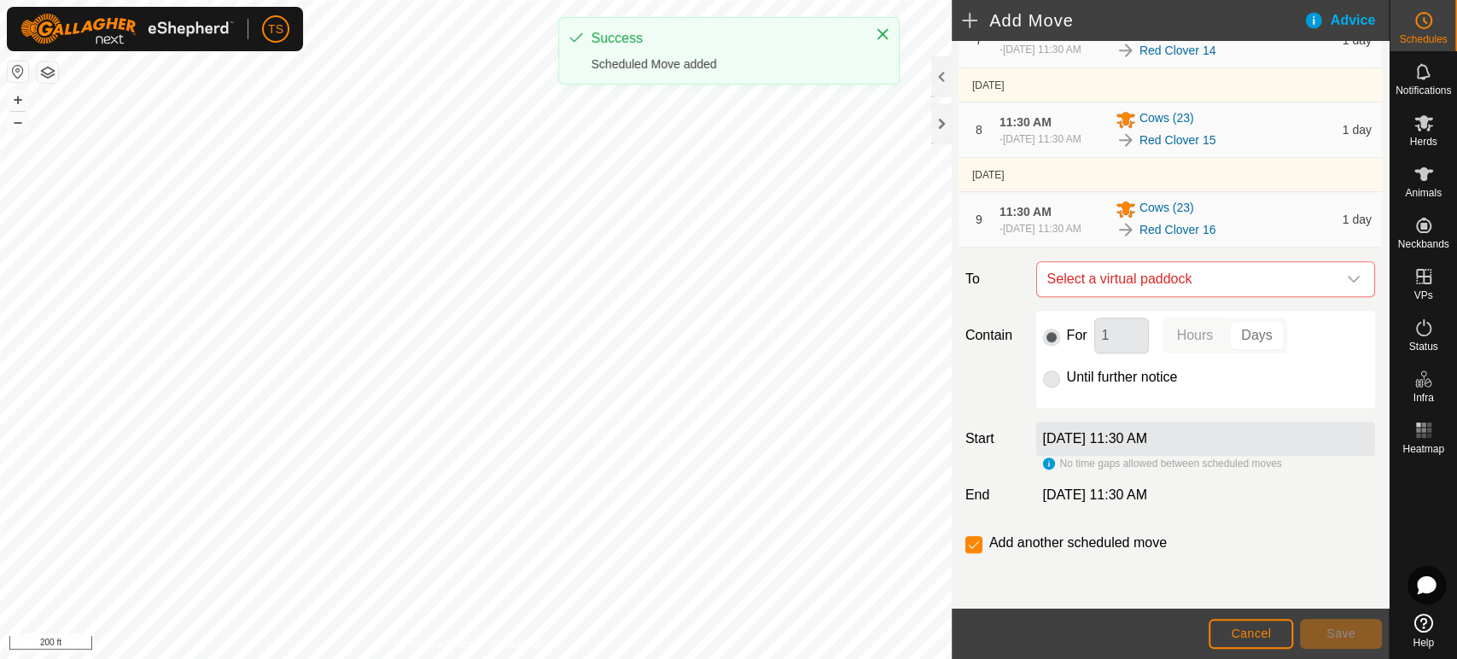
scroll to position [746, 0]
click at [1159, 278] on span "Select a virtual paddock" at bounding box center [1188, 279] width 296 height 34
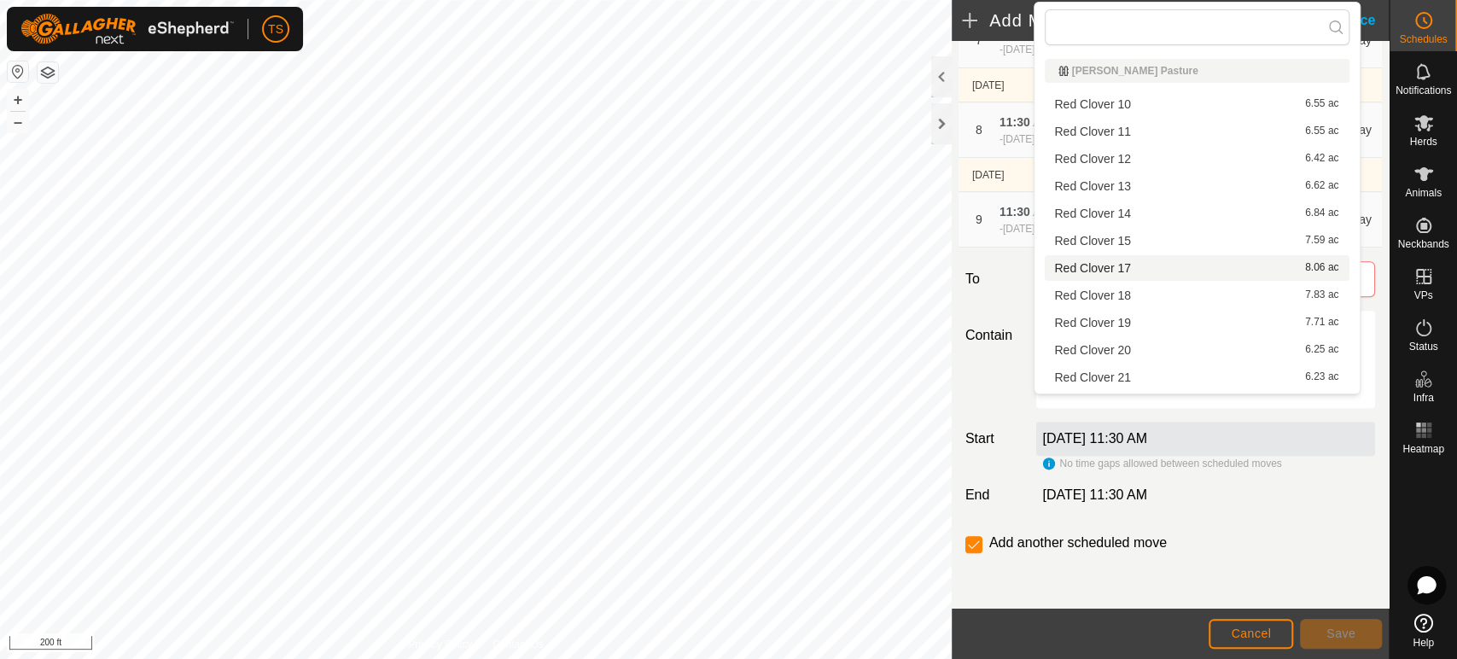
click at [1158, 265] on li "Red Clover 17 8.06 ac" at bounding box center [1197, 268] width 305 height 26
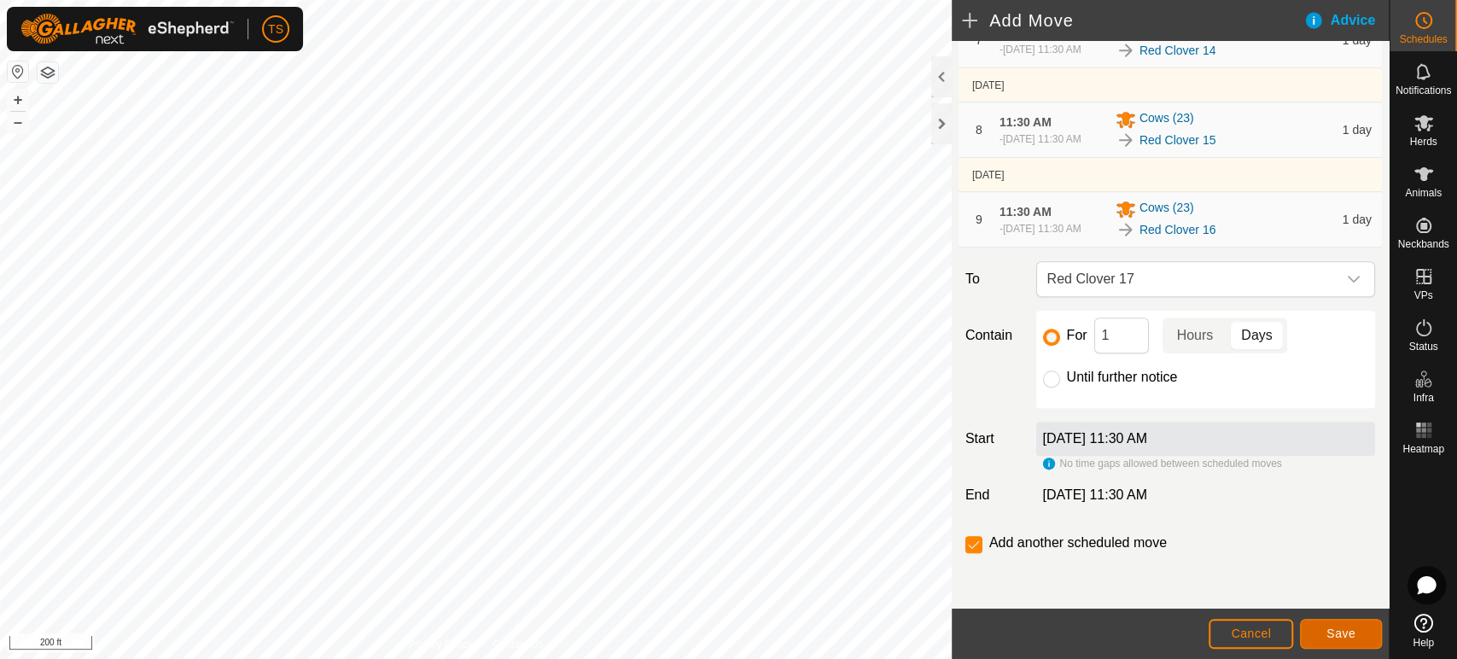
click at [1346, 627] on span "Save" at bounding box center [1340, 633] width 29 height 14
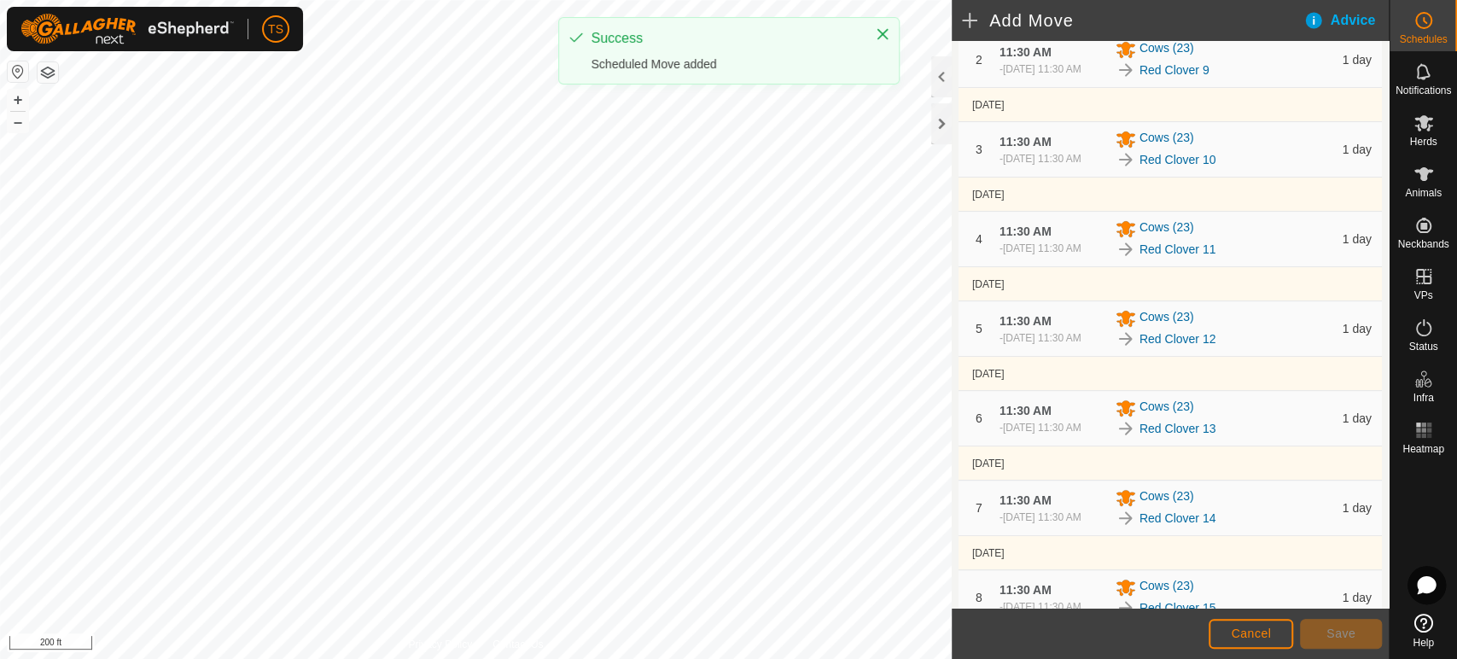
scroll to position [663, 0]
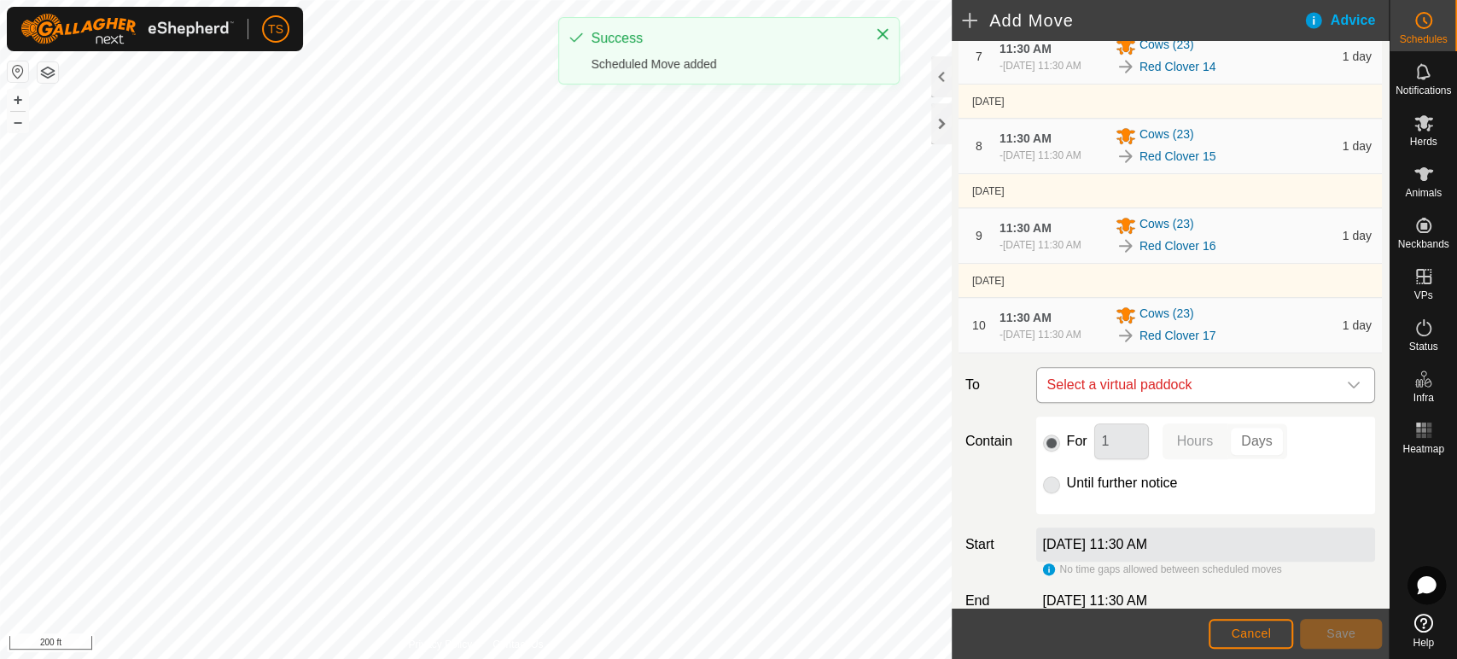
click at [1200, 402] on span "Select a virtual paddock" at bounding box center [1188, 385] width 296 height 34
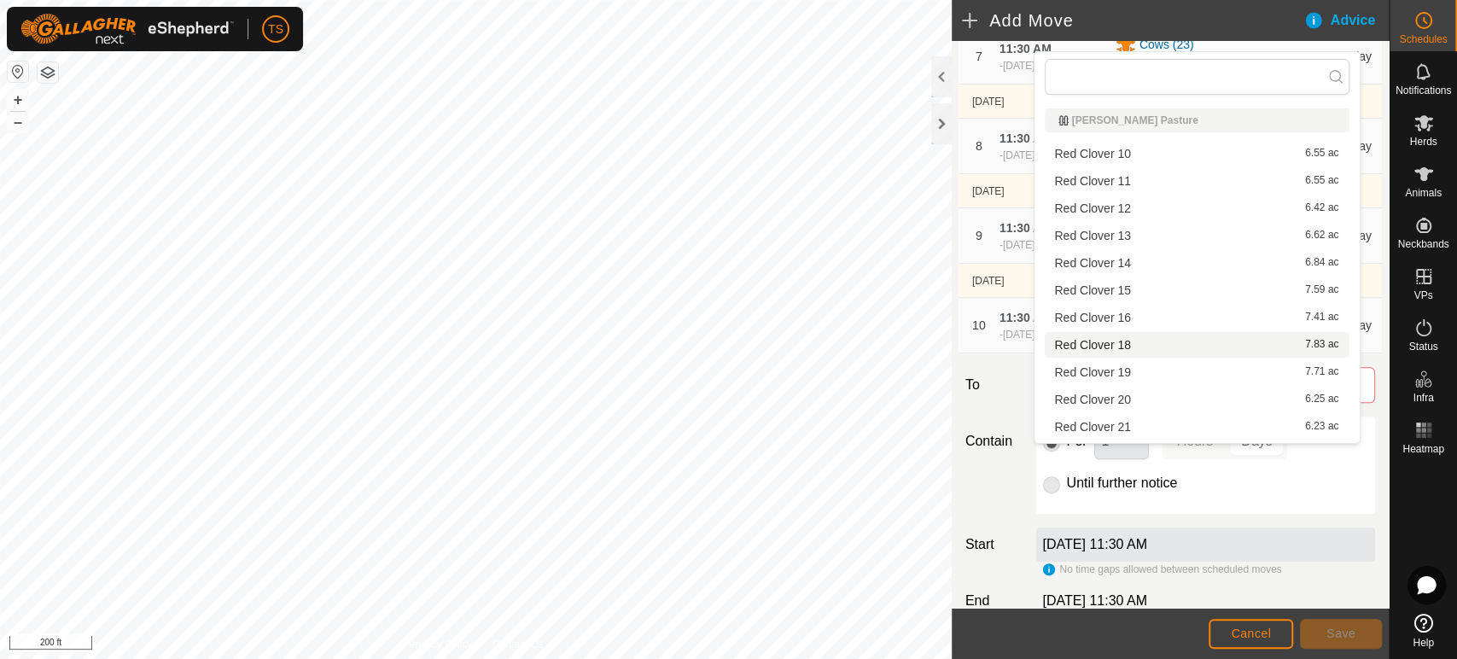
click at [1163, 349] on li "Red Clover 18 7.83 ac" at bounding box center [1197, 345] width 305 height 26
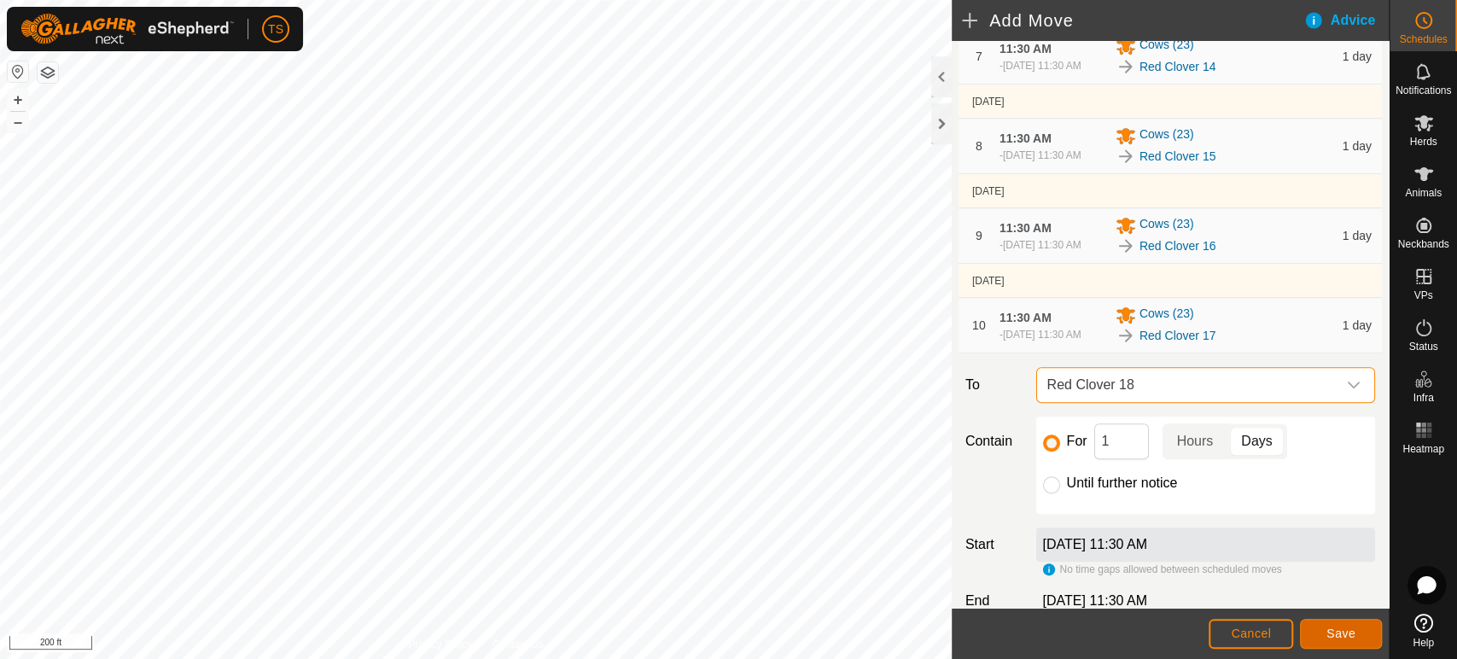
click at [1311, 630] on button "Save" at bounding box center [1341, 634] width 82 height 30
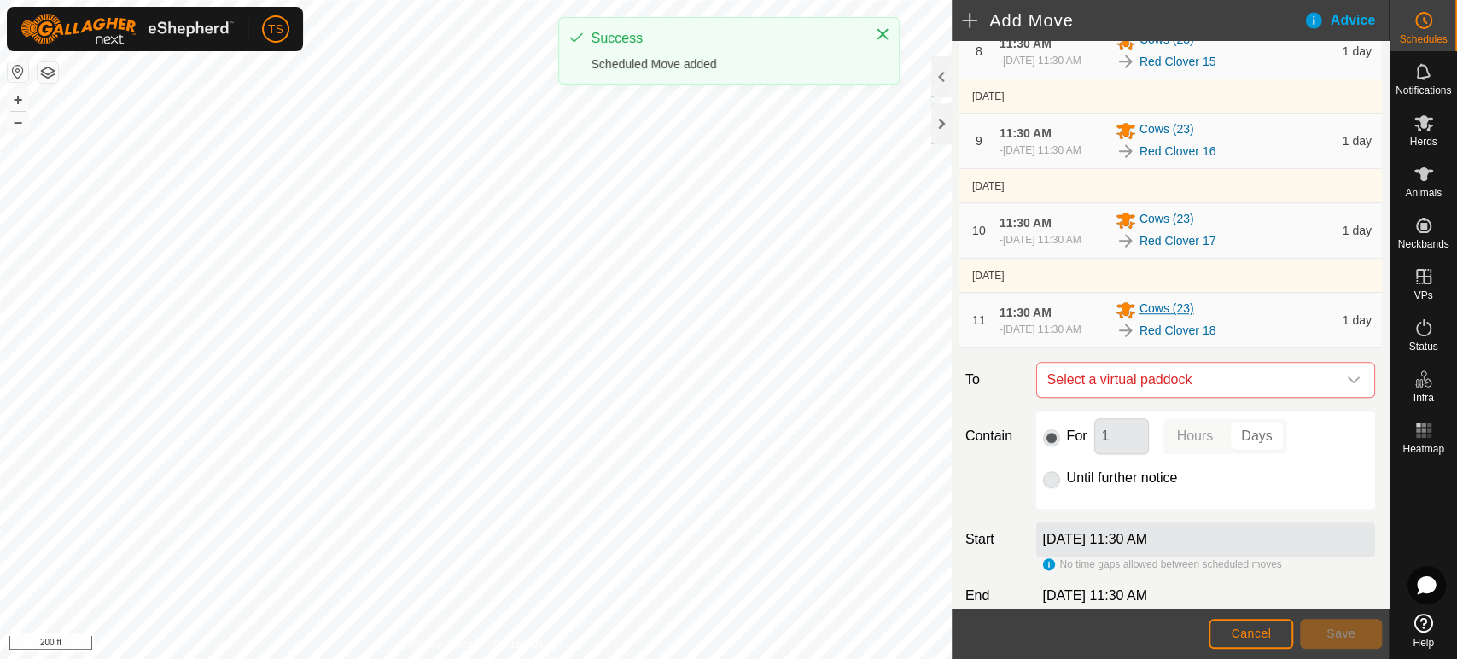
scroll to position [940, 0]
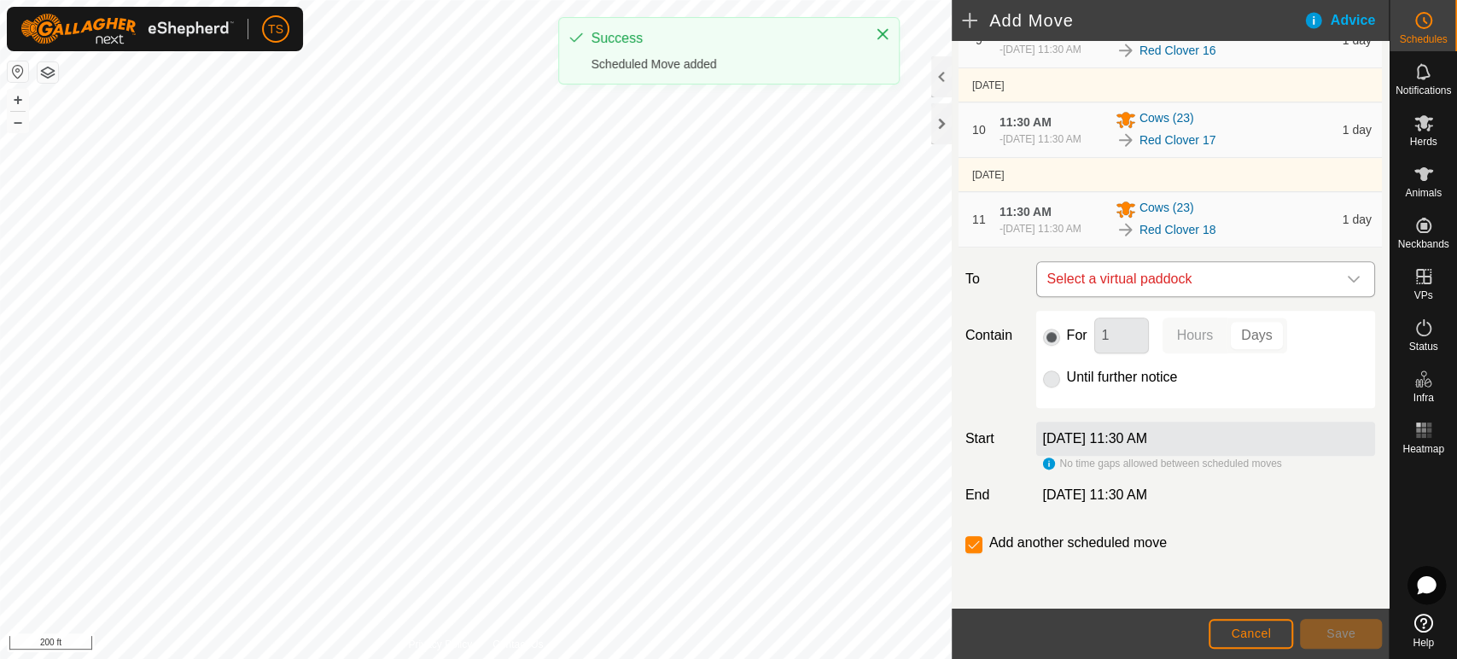
click at [1211, 284] on span "Select a virtual paddock" at bounding box center [1188, 279] width 296 height 34
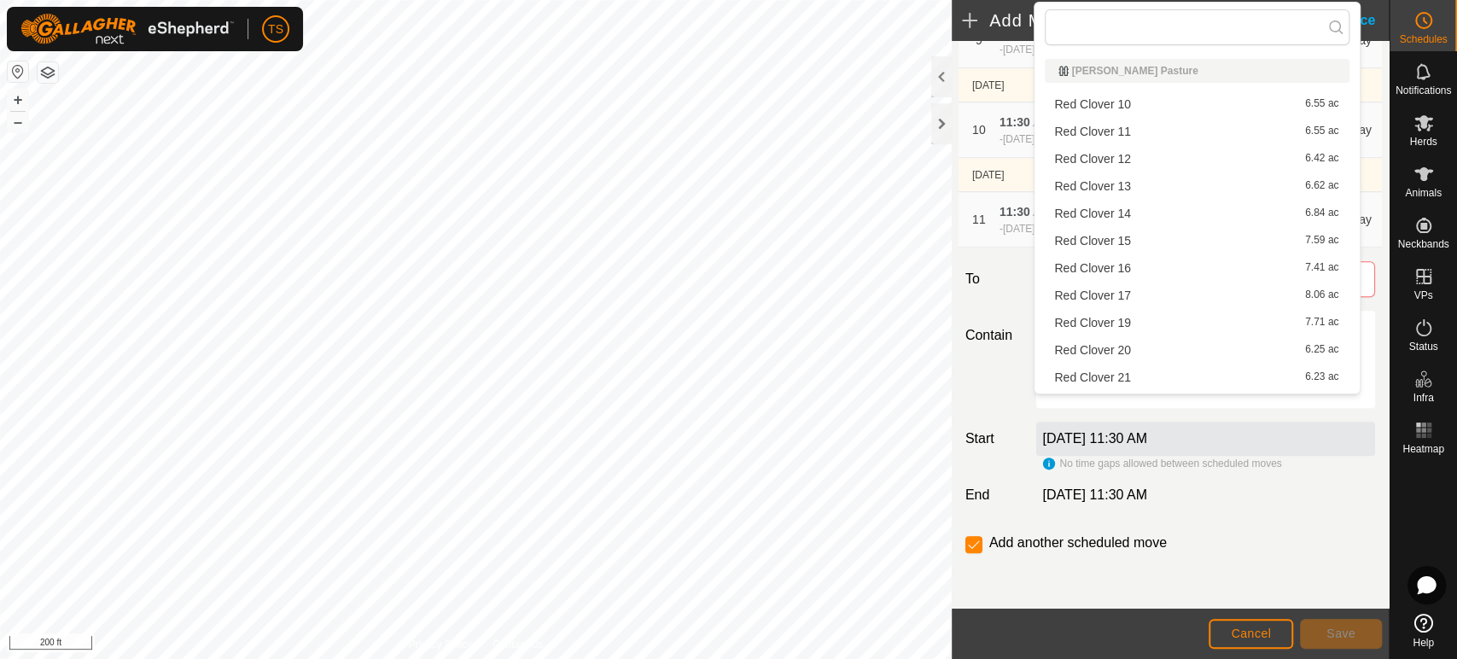
click at [1190, 326] on li "Red Clover 19 7.71 ac" at bounding box center [1197, 323] width 305 height 26
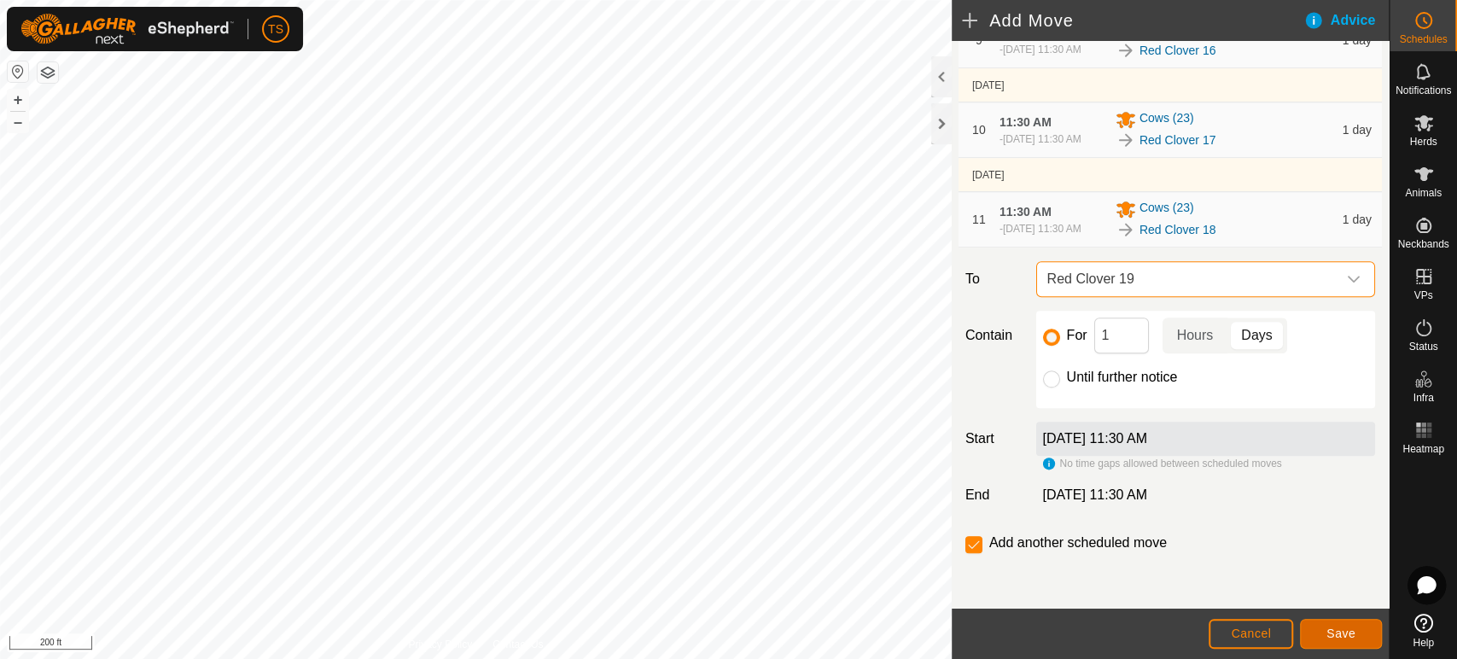
click at [1324, 627] on button "Save" at bounding box center [1341, 634] width 82 height 30
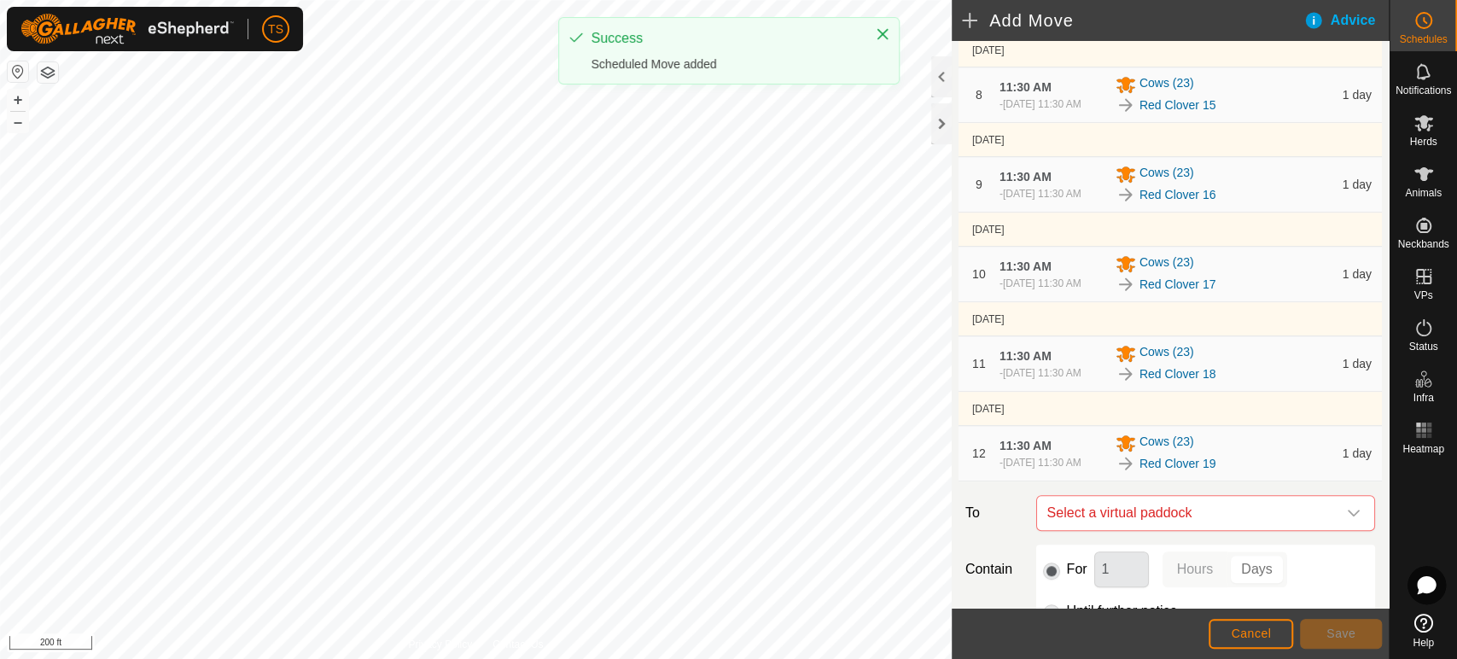
scroll to position [853, 0]
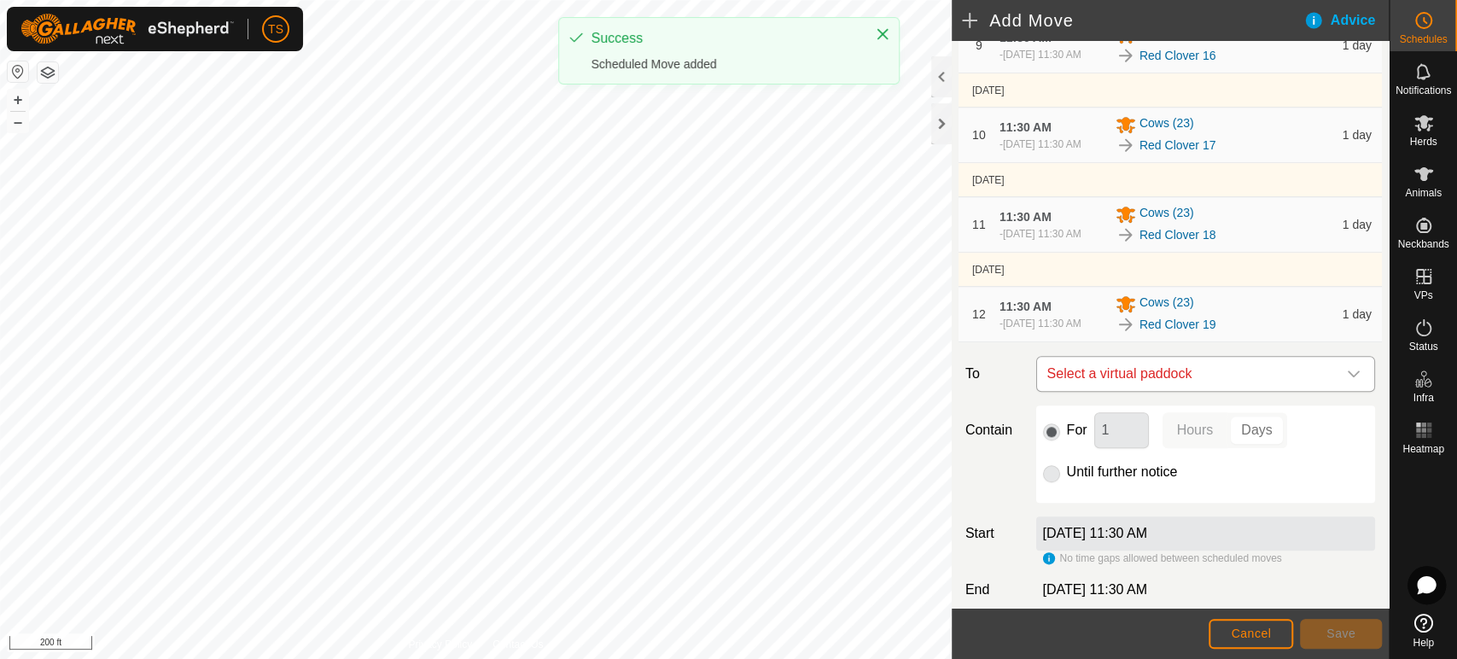
click at [1191, 391] on span "Select a virtual paddock" at bounding box center [1188, 374] width 296 height 34
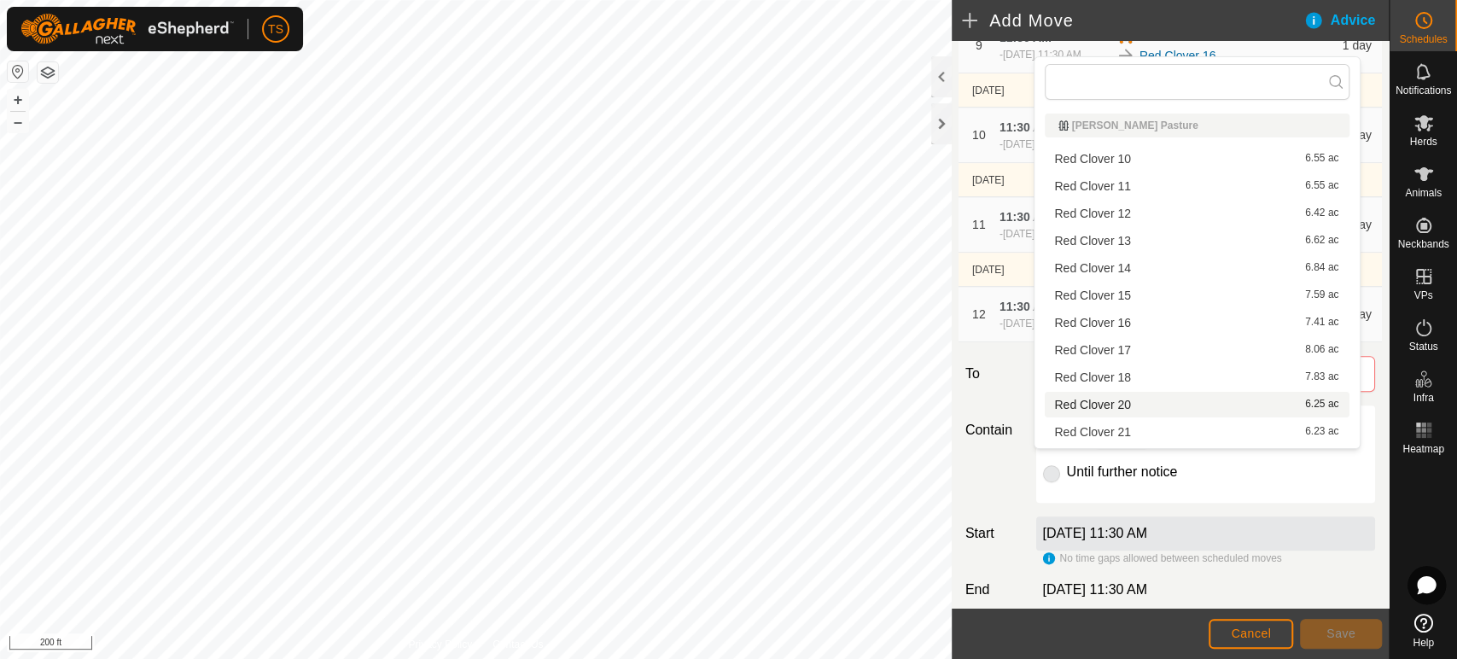
click at [1176, 407] on li "Red Clover 20 6.25 ac" at bounding box center [1197, 405] width 305 height 26
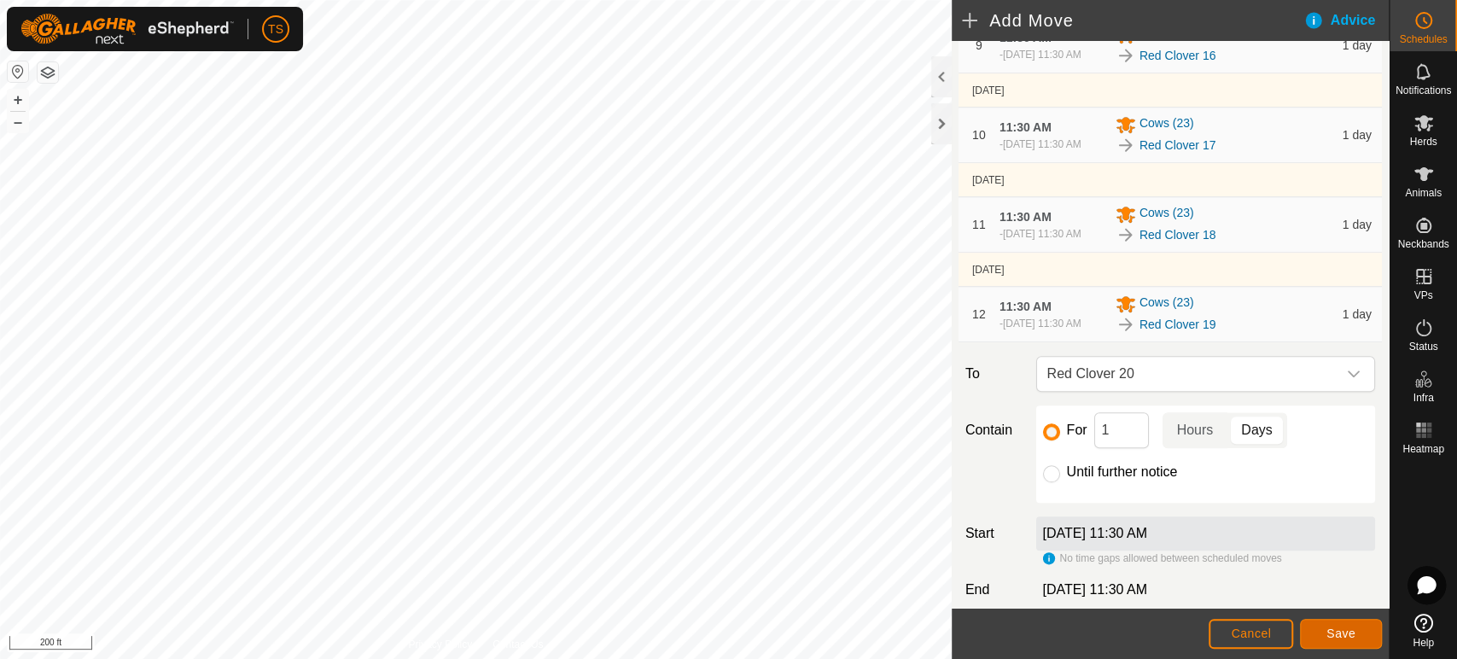
click at [1339, 625] on button "Save" at bounding box center [1341, 634] width 82 height 30
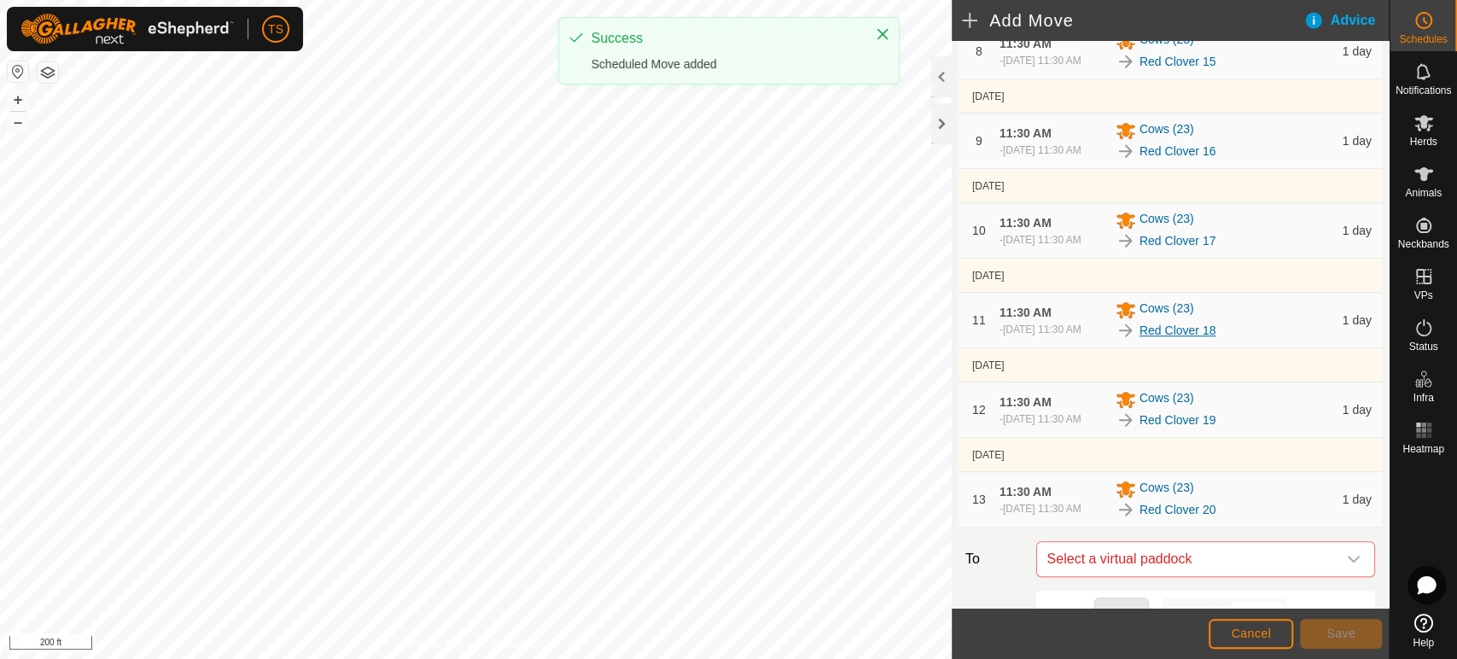
scroll to position [1134, 0]
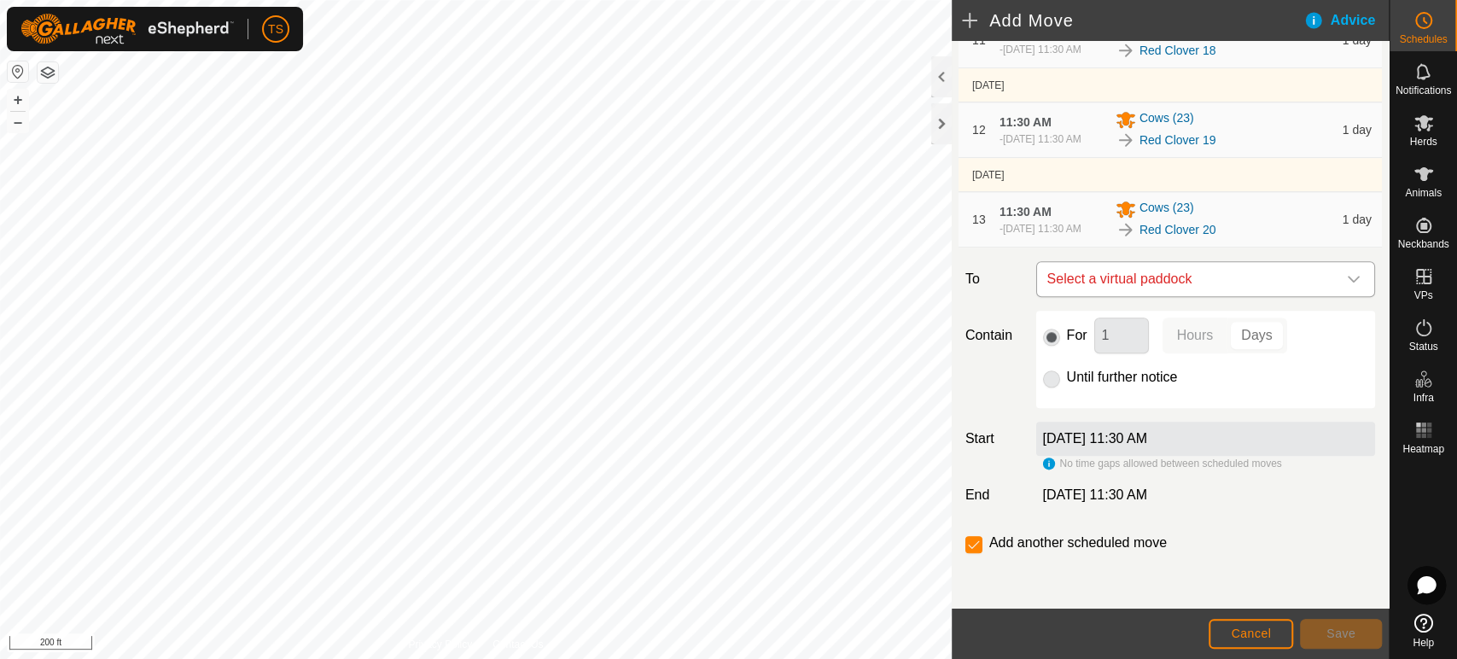
click at [1176, 287] on span "Select a virtual paddock" at bounding box center [1188, 279] width 296 height 34
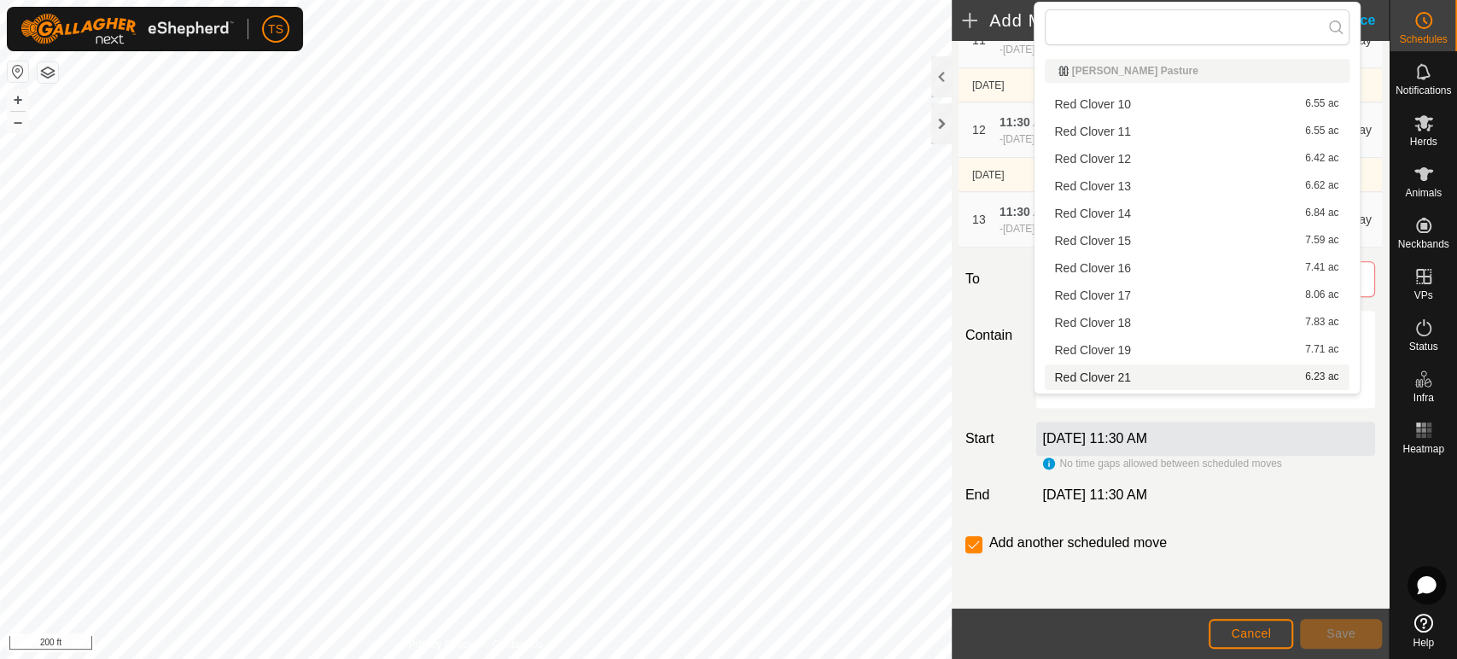
click at [1159, 377] on li "Red Clover 21 6.23 ac" at bounding box center [1197, 377] width 305 height 26
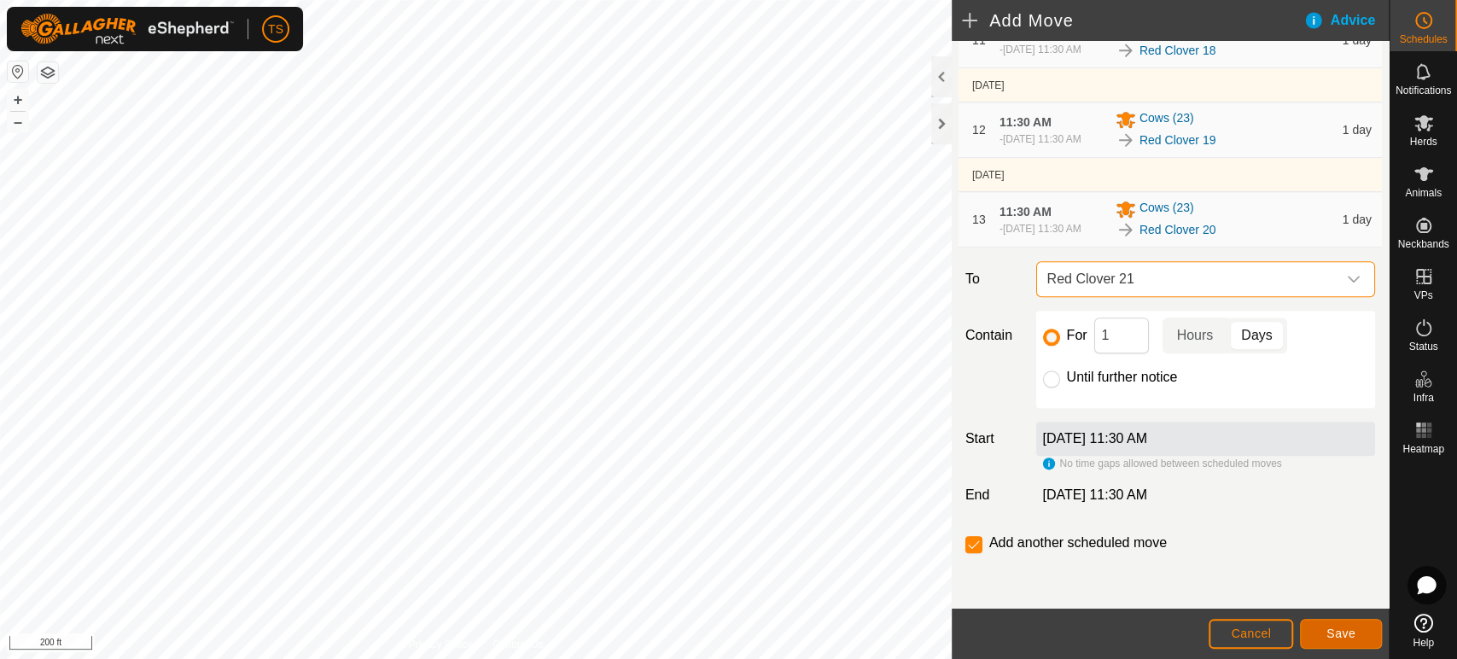
click at [1323, 637] on button "Save" at bounding box center [1341, 634] width 82 height 30
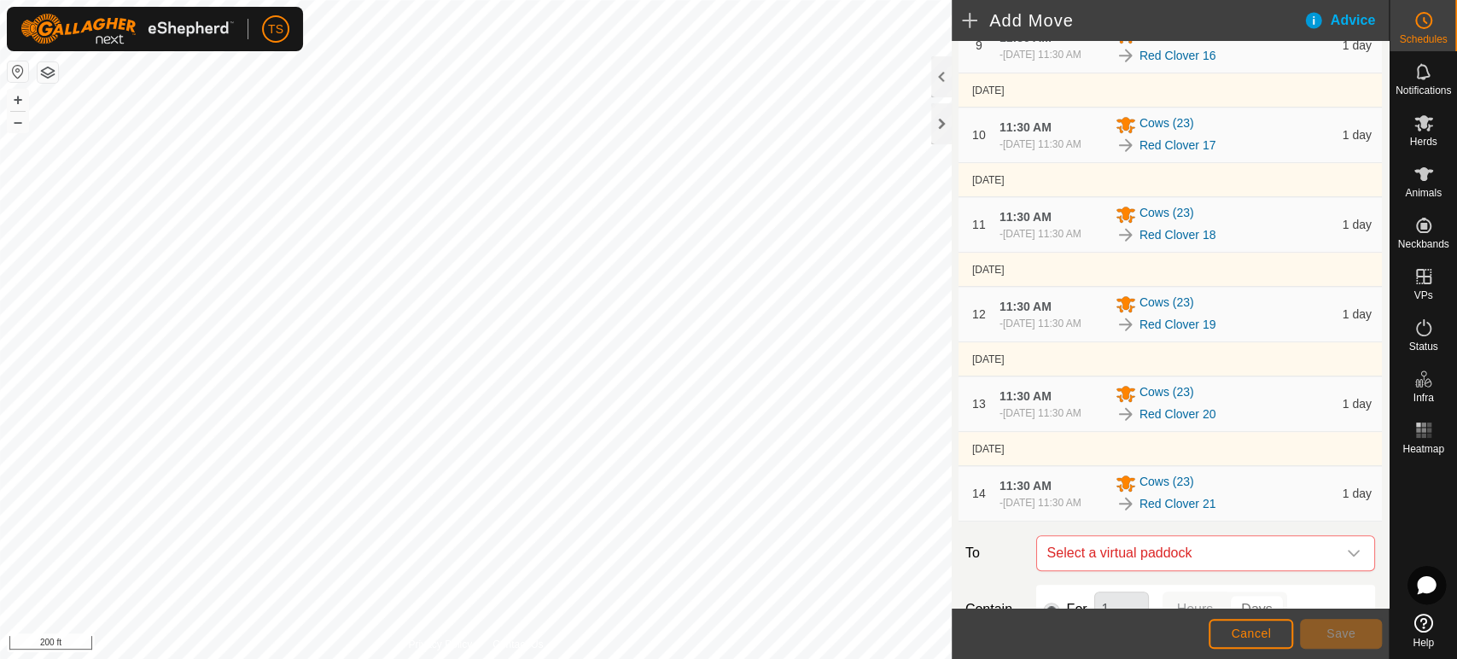
scroll to position [1232, 0]
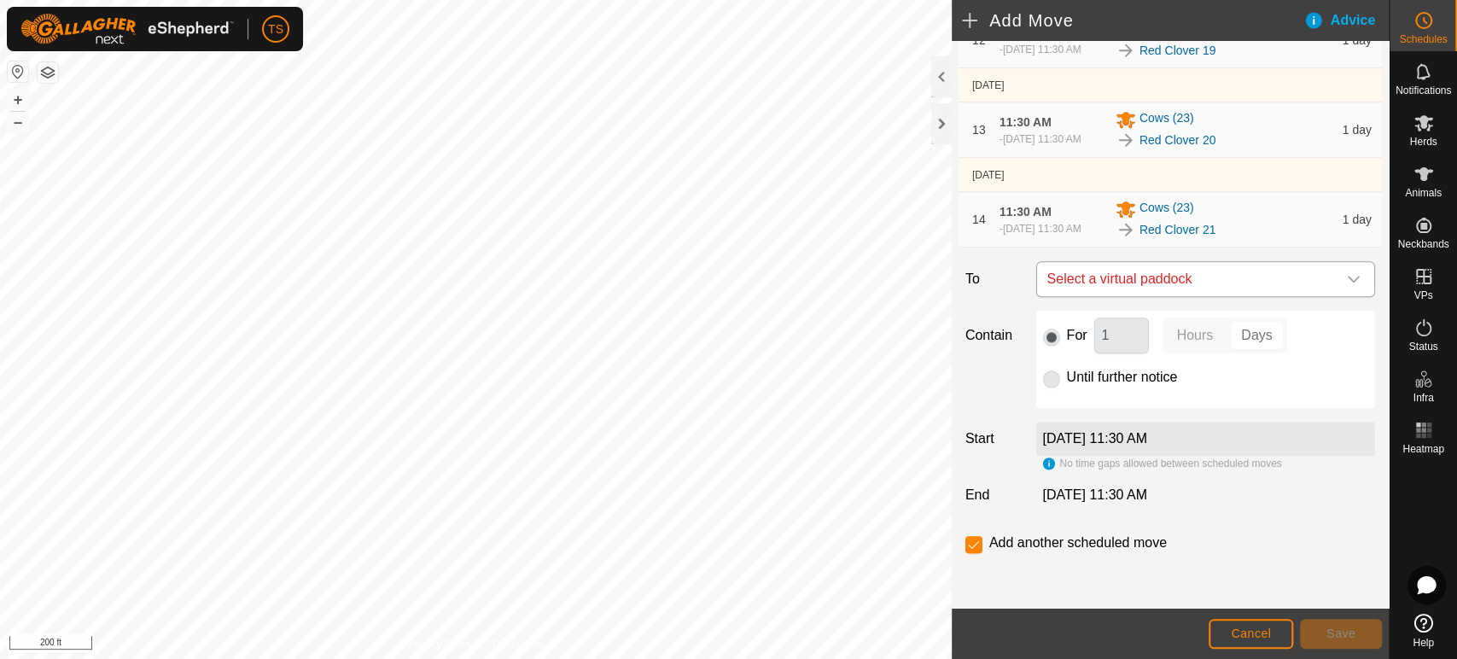
click at [1166, 290] on span "Select a virtual paddock" at bounding box center [1188, 279] width 296 height 34
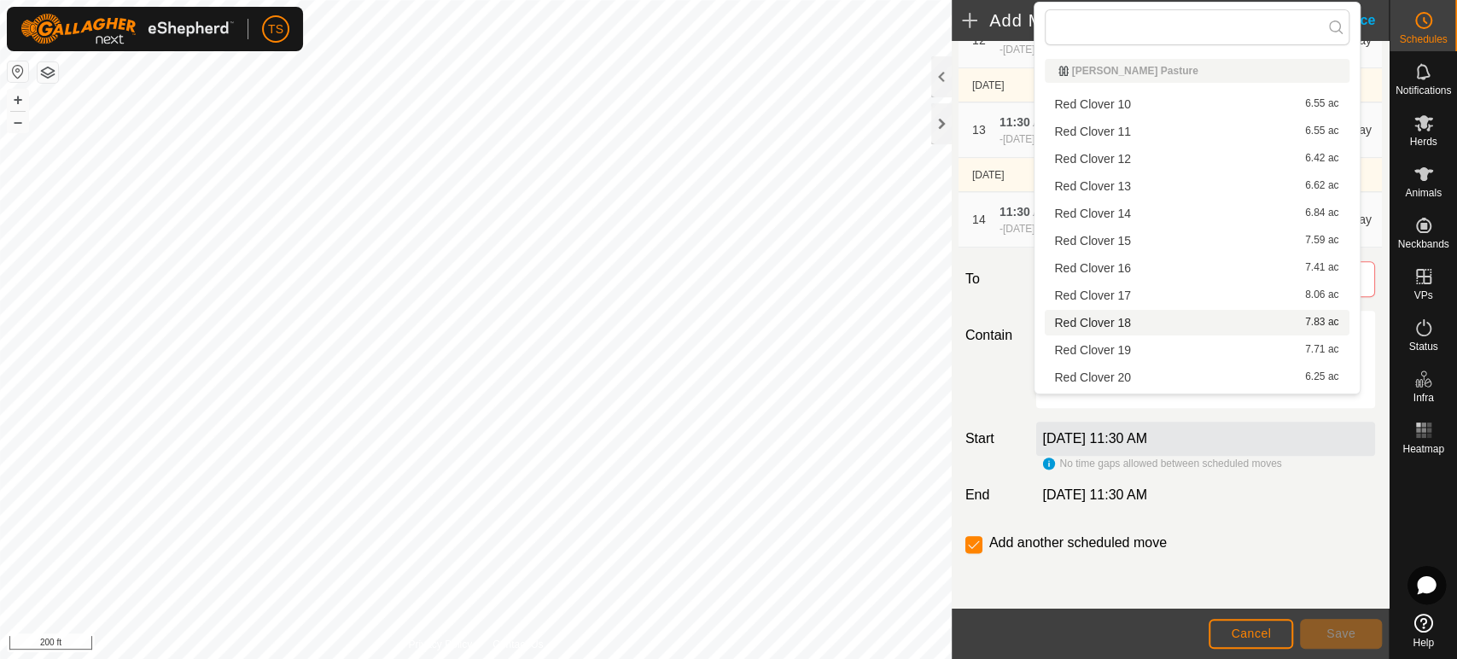
scroll to position [95, 0]
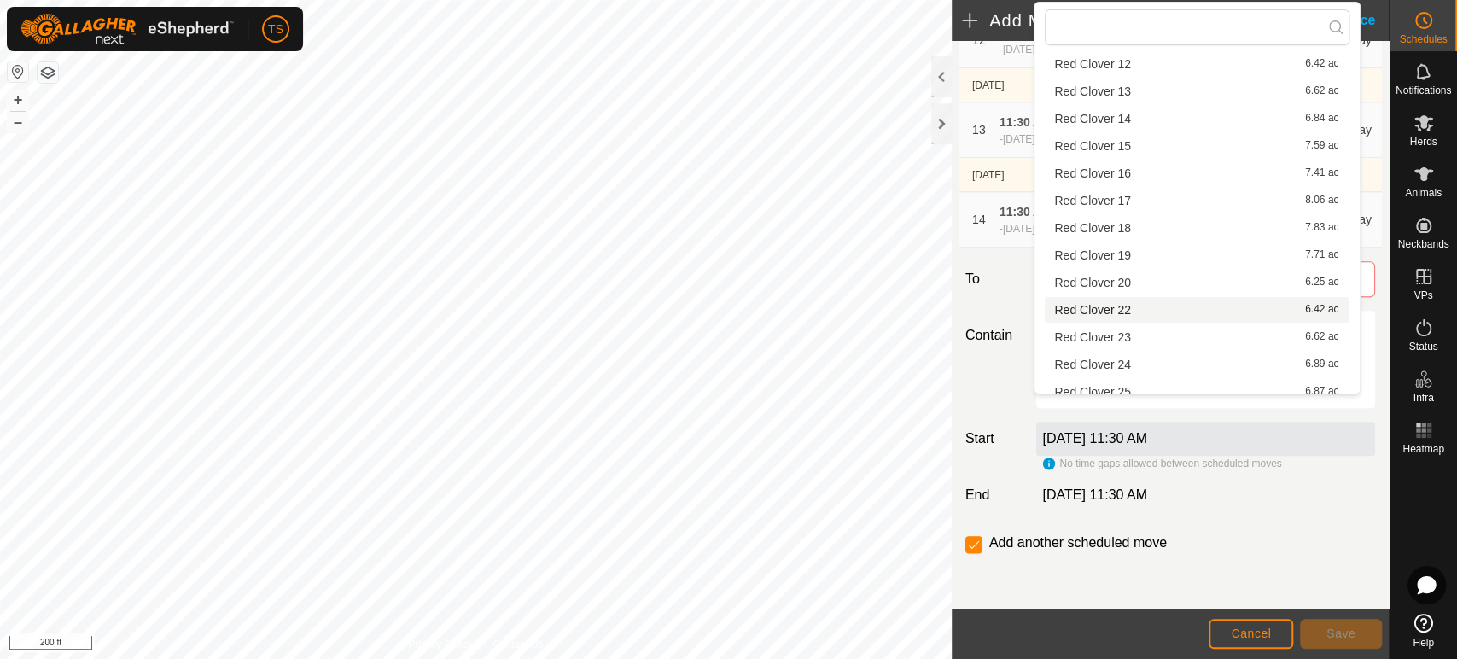
click at [1155, 306] on li "Red Clover 22 6.42 ac" at bounding box center [1197, 310] width 305 height 26
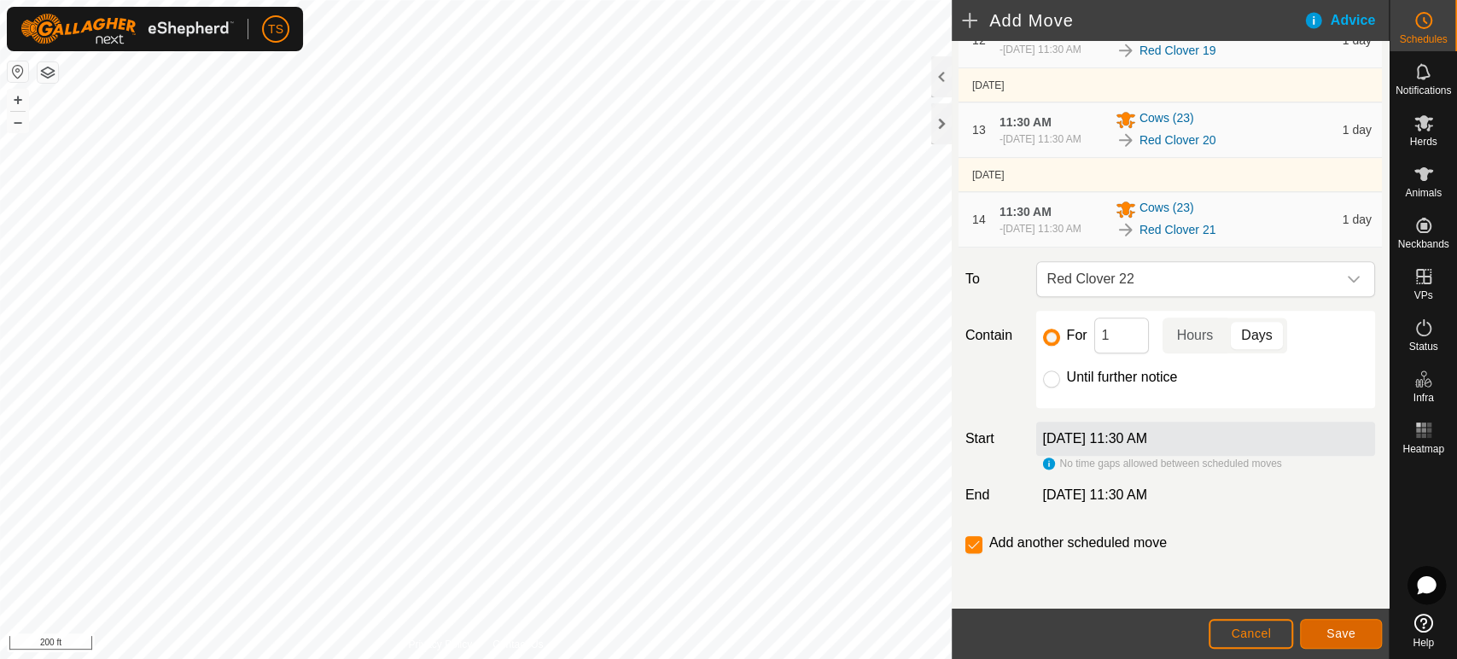
click at [1332, 624] on button "Save" at bounding box center [1341, 634] width 82 height 30
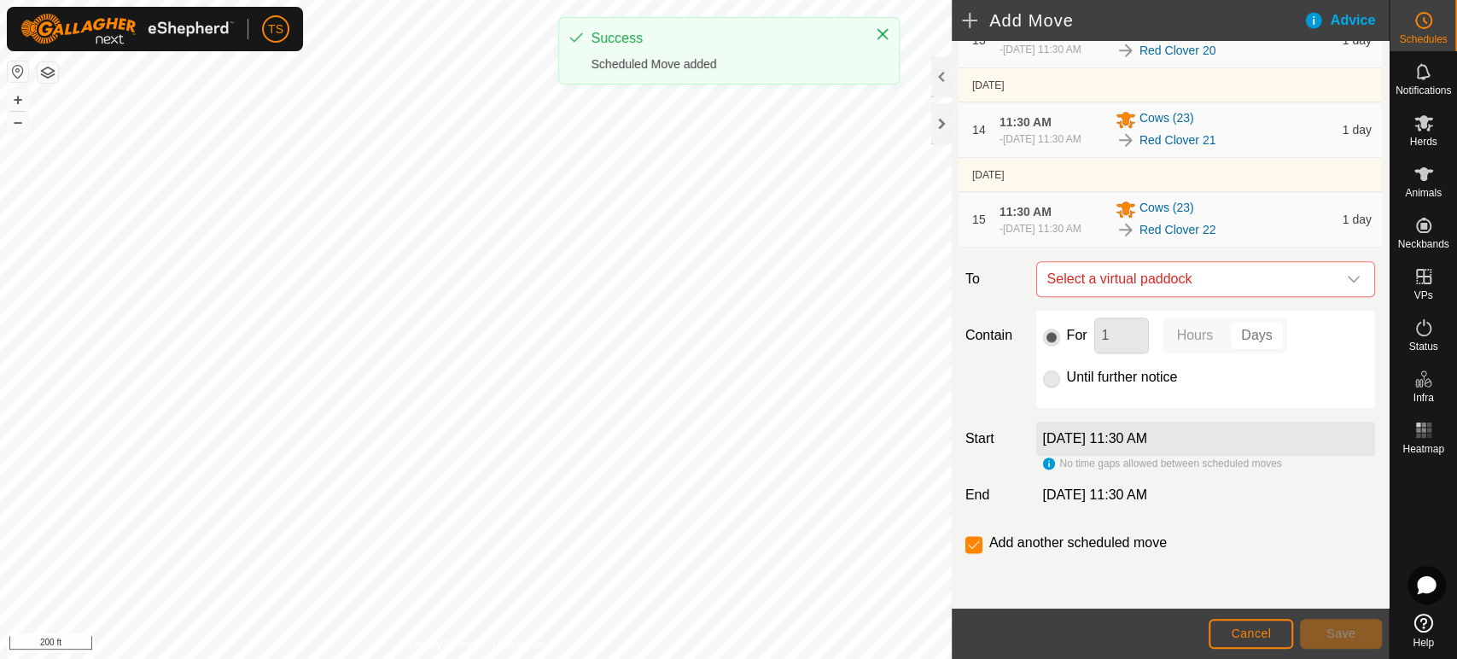
scroll to position [1330, 0]
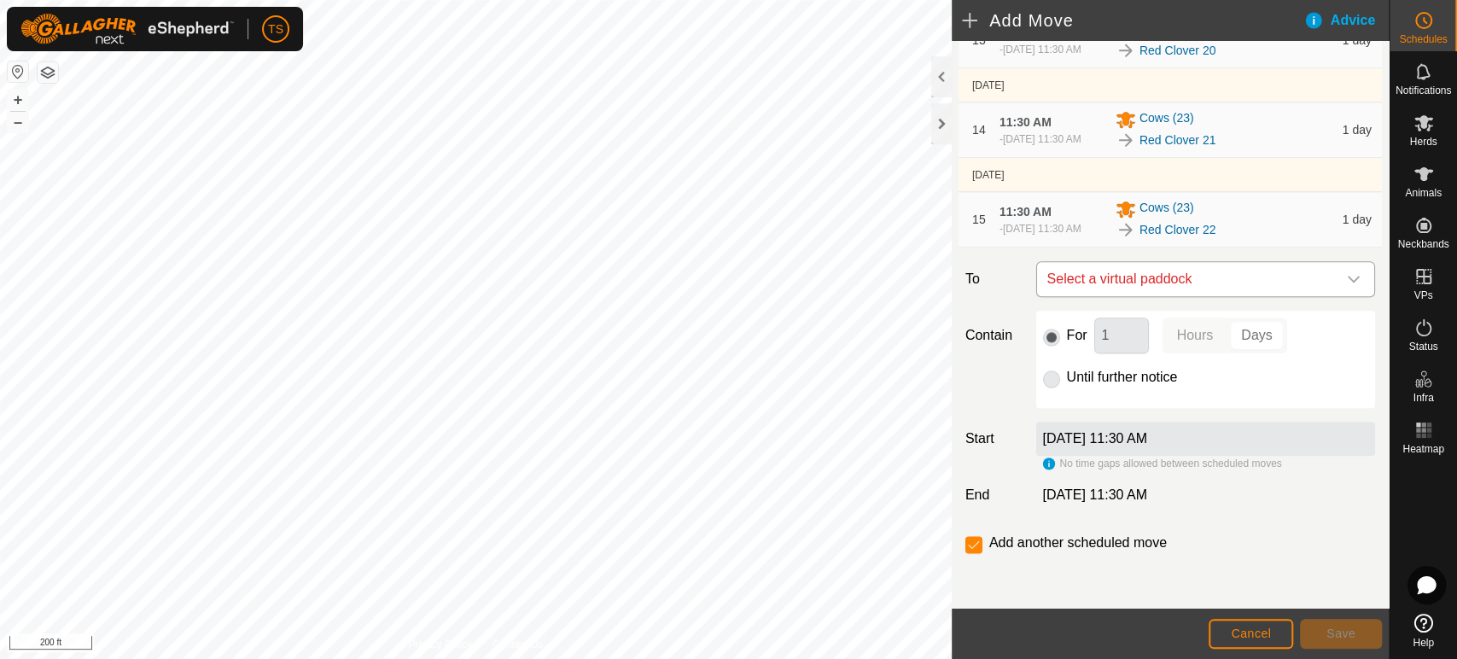
click at [1229, 271] on span "Select a virtual paddock" at bounding box center [1188, 279] width 296 height 34
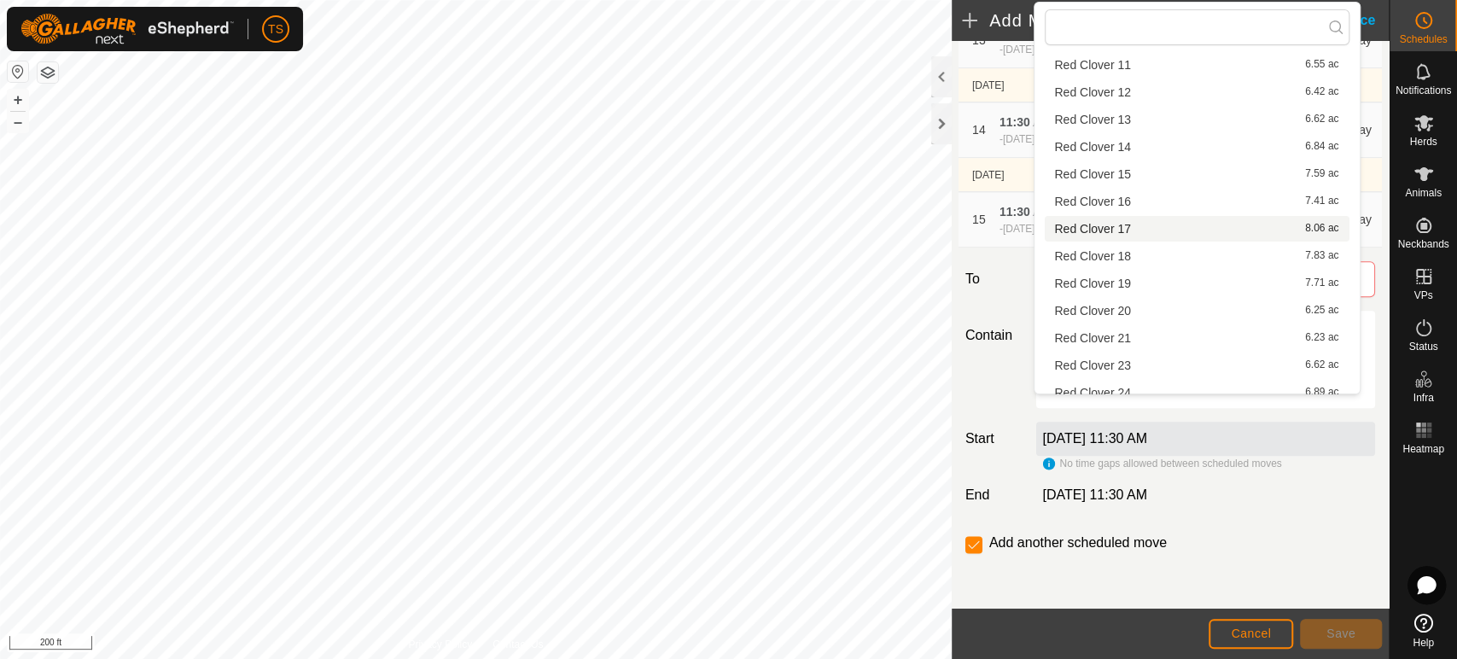
scroll to position [95, 0]
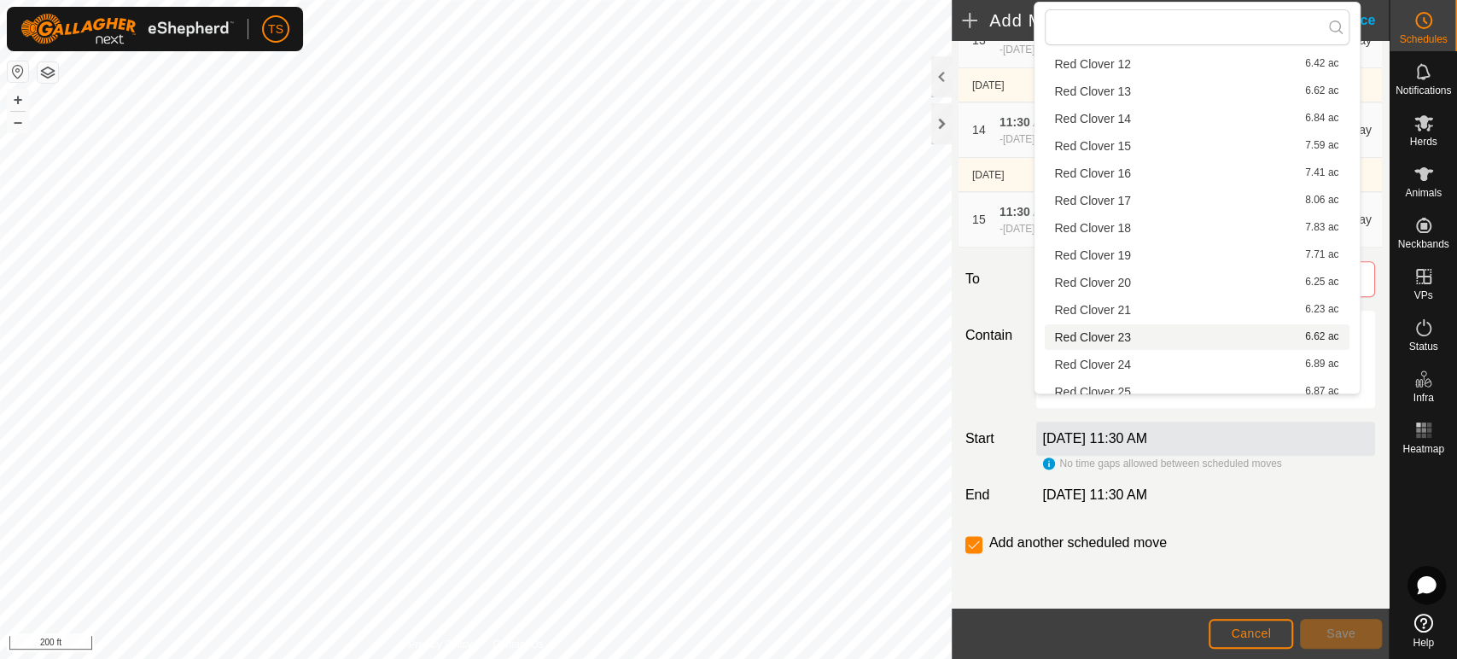
click at [1170, 335] on li "Red Clover 23 6.62 ac" at bounding box center [1197, 337] width 305 height 26
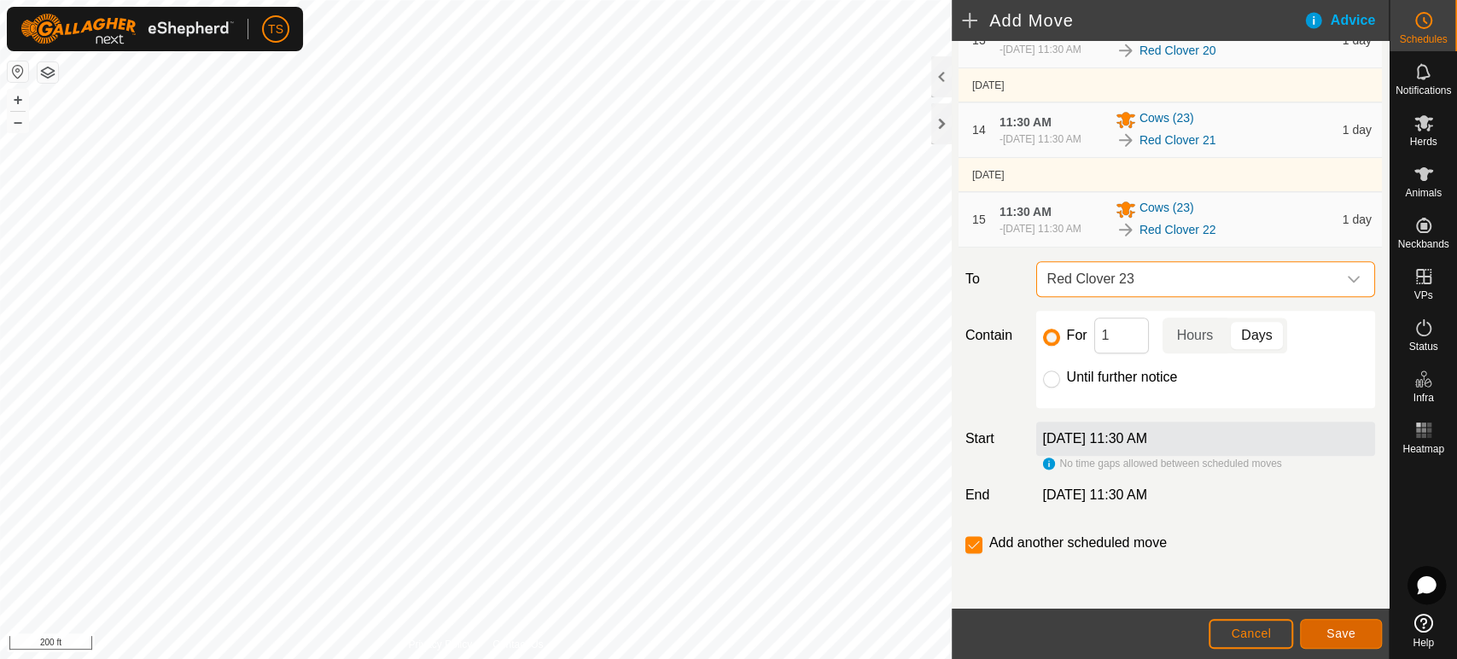
click at [1316, 637] on button "Save" at bounding box center [1341, 634] width 82 height 30
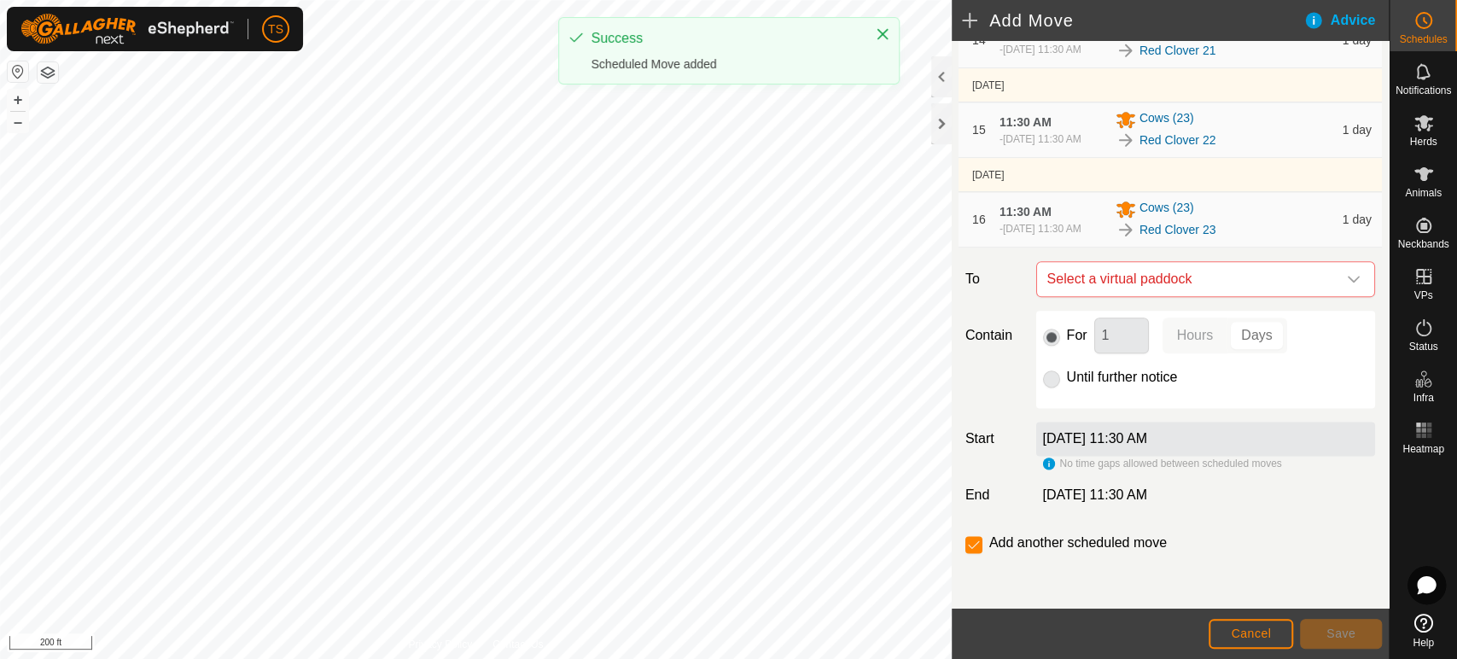
scroll to position [1427, 0]
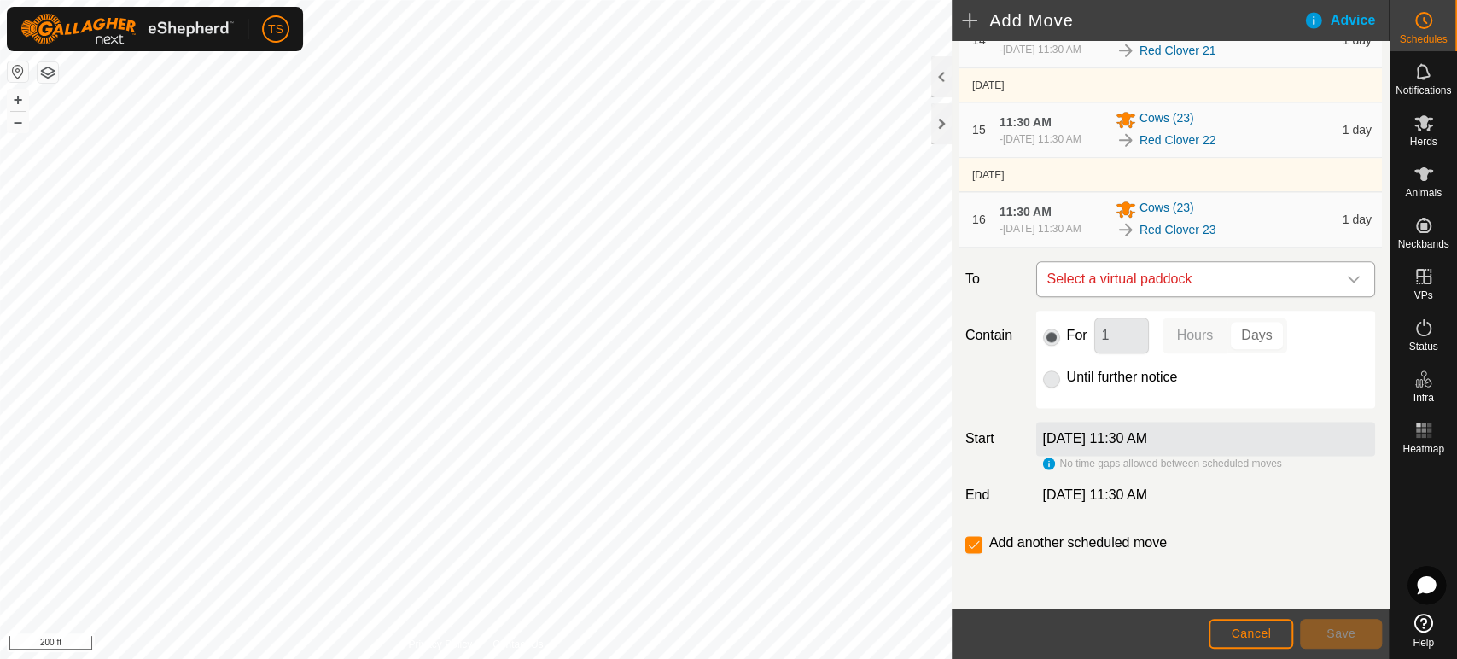
click at [1166, 282] on span "Select a virtual paddock" at bounding box center [1188, 279] width 296 height 34
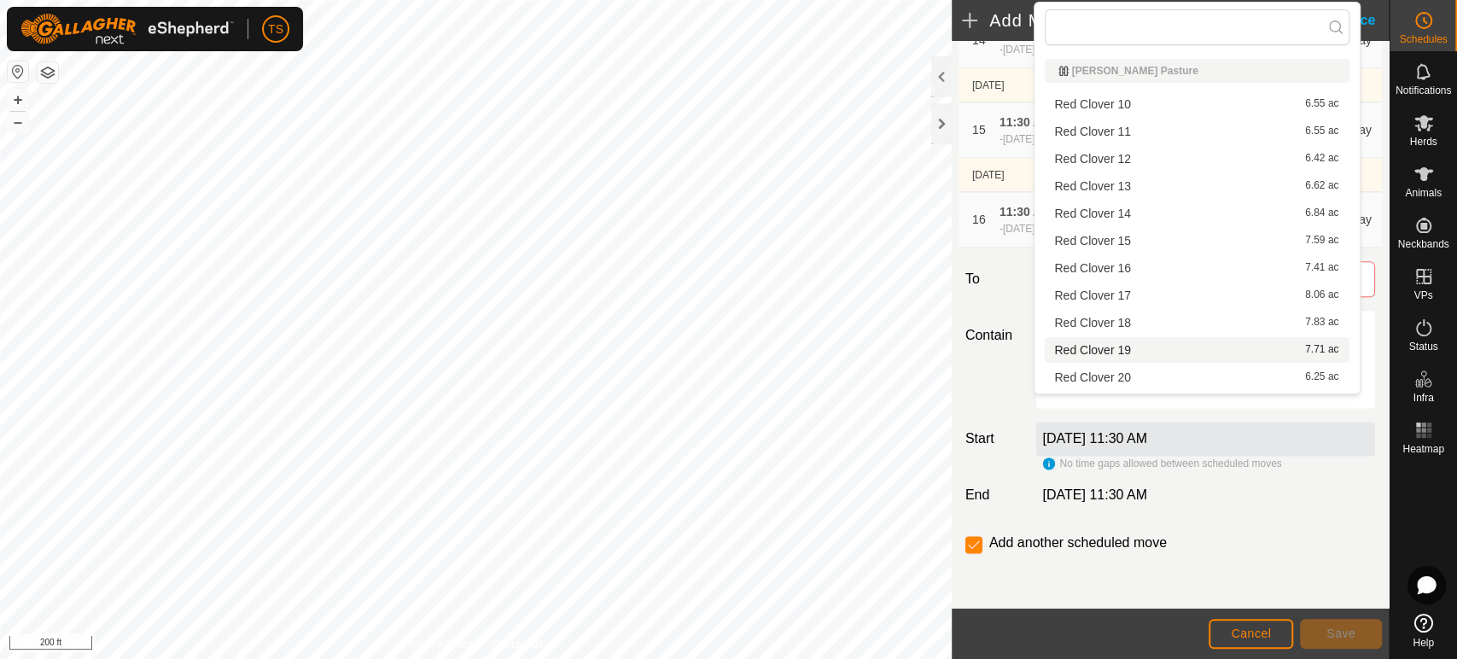
scroll to position [95, 0]
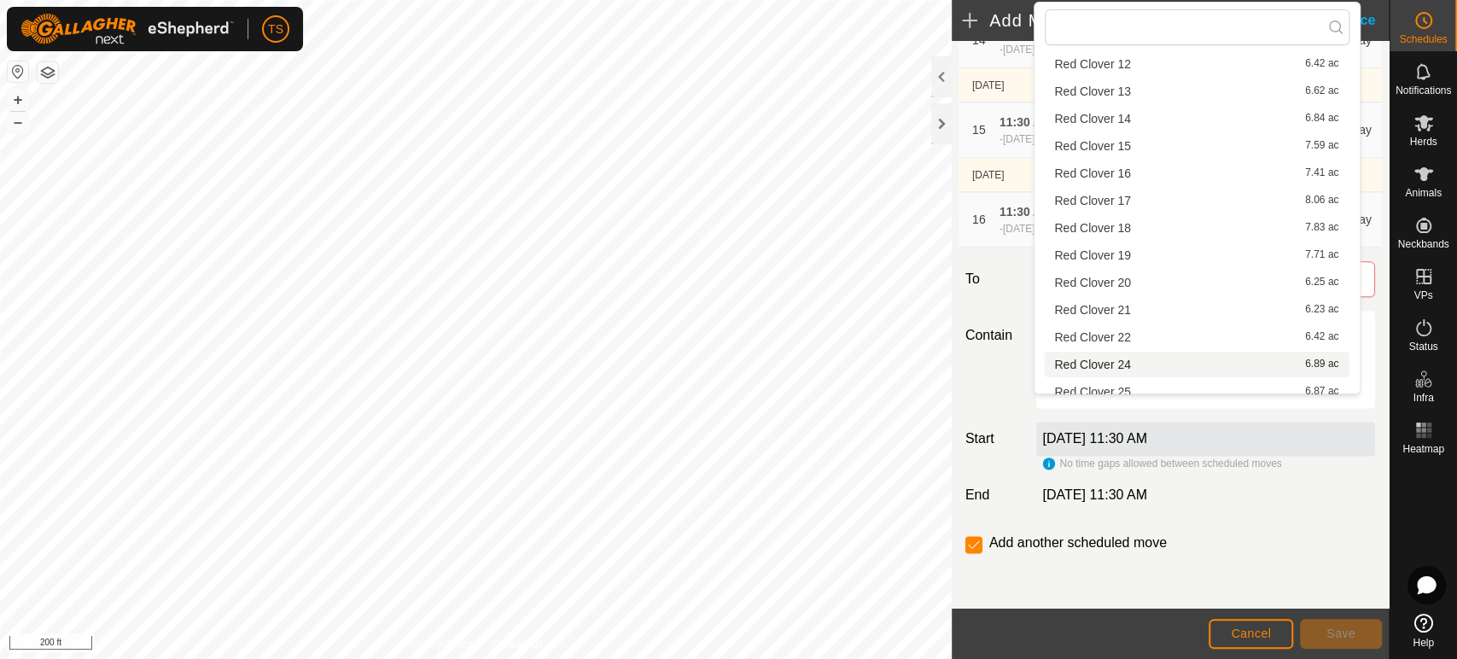
click at [1147, 358] on li "Red Clover 24 6.89 ac" at bounding box center [1197, 365] width 305 height 26
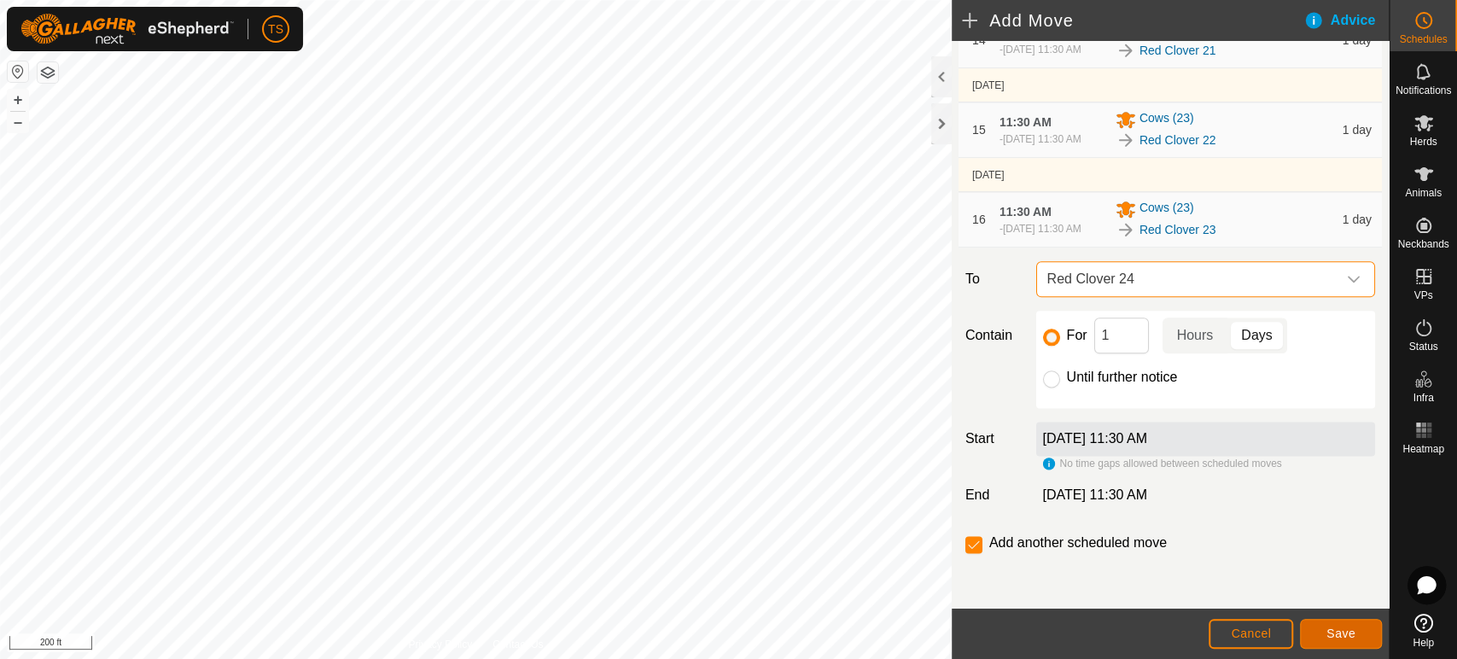
click at [1336, 642] on button "Save" at bounding box center [1341, 634] width 82 height 30
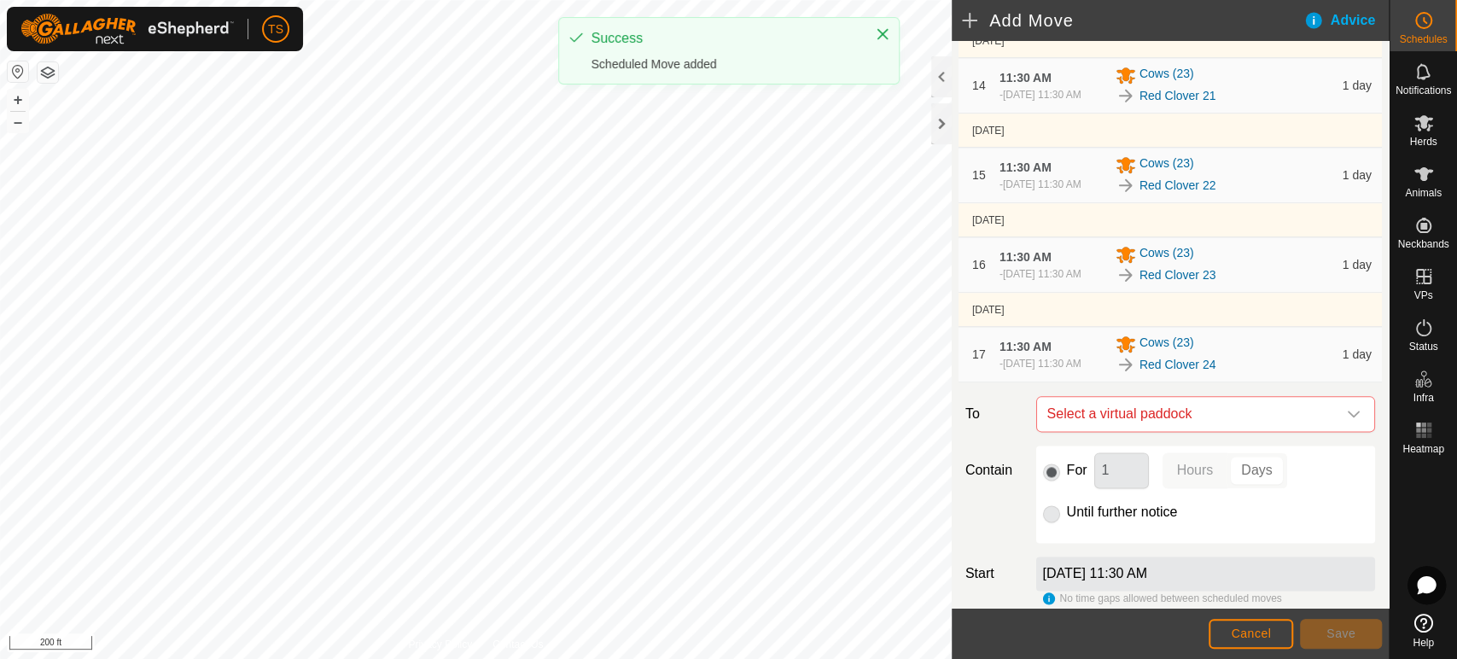
scroll to position [1523, 0]
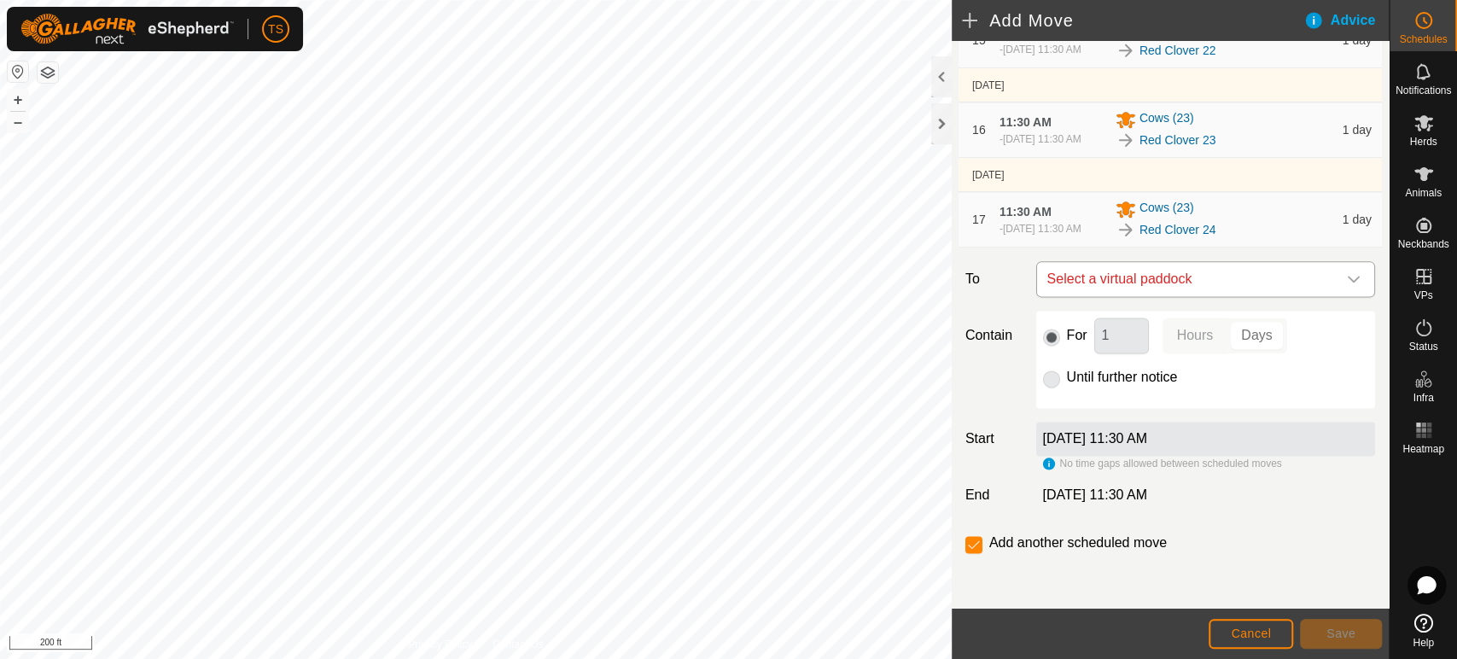
click at [1171, 288] on span "Select a virtual paddock" at bounding box center [1188, 279] width 296 height 34
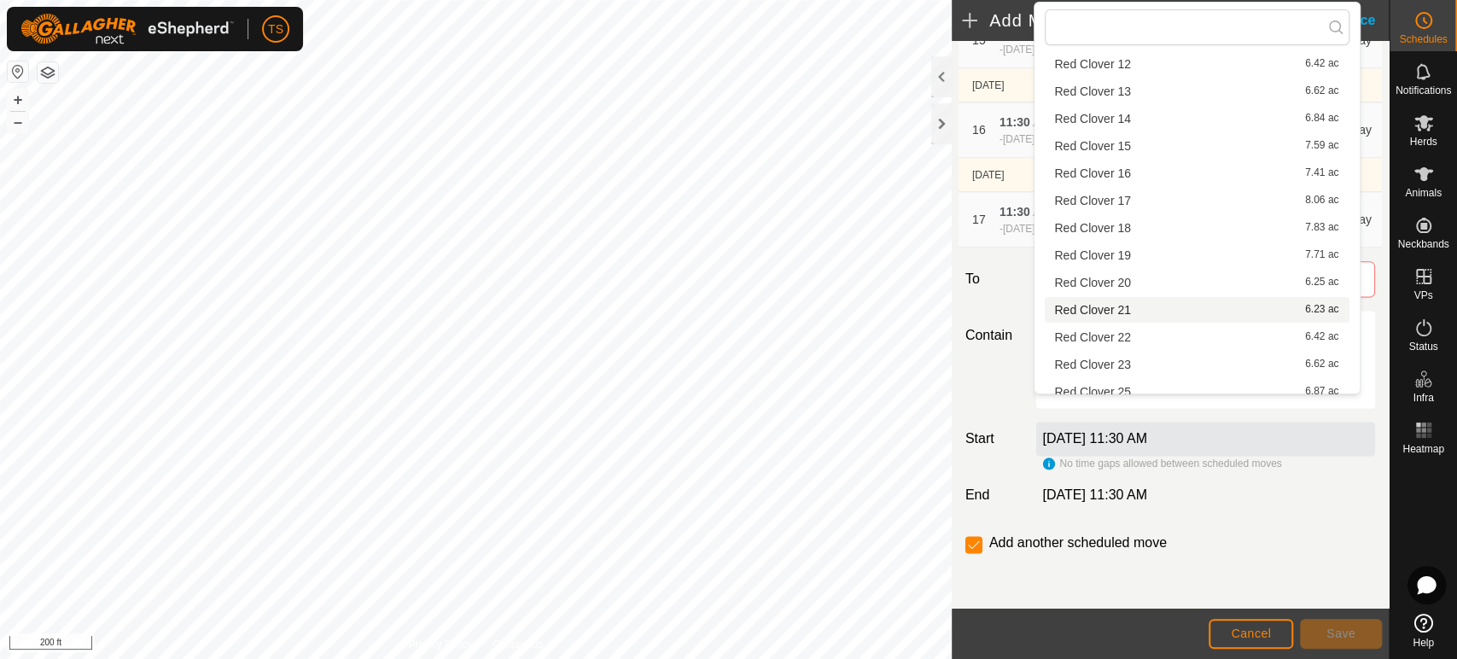
scroll to position [189, 0]
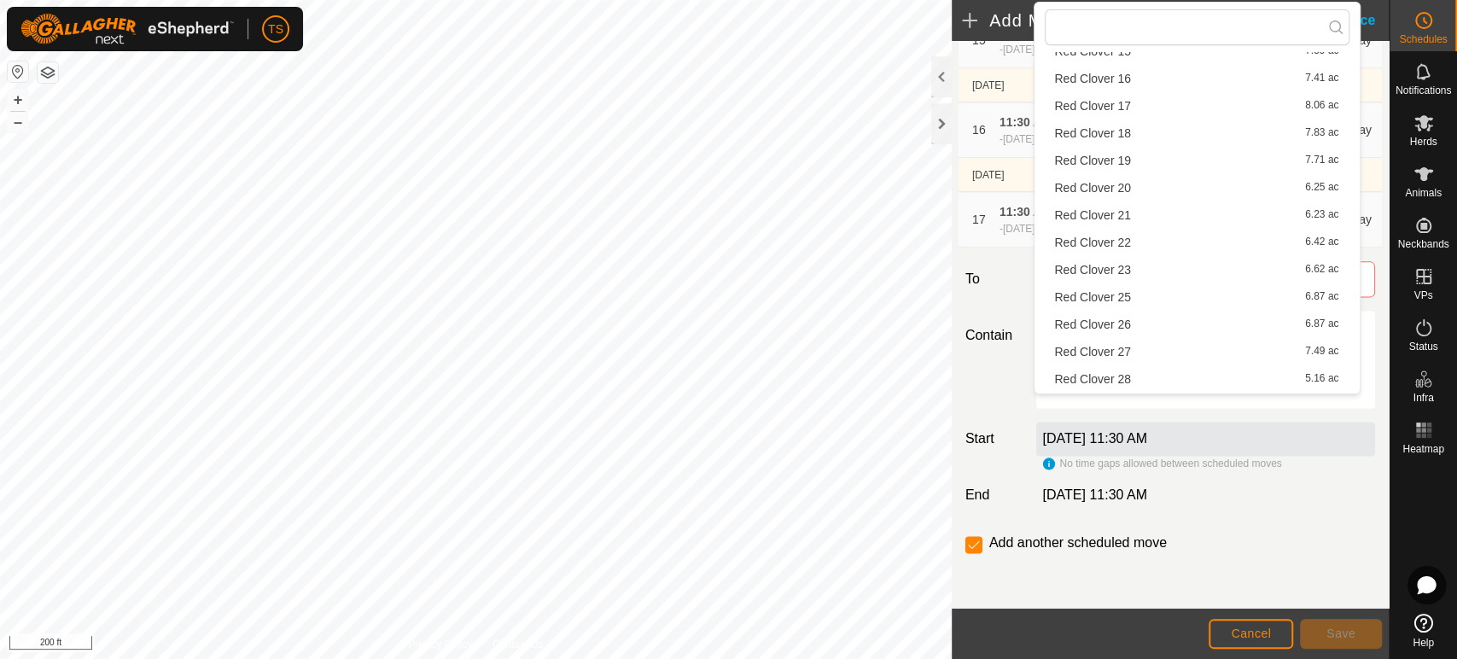
click at [1156, 298] on li "Red Clover 25 6.87 ac" at bounding box center [1197, 297] width 305 height 26
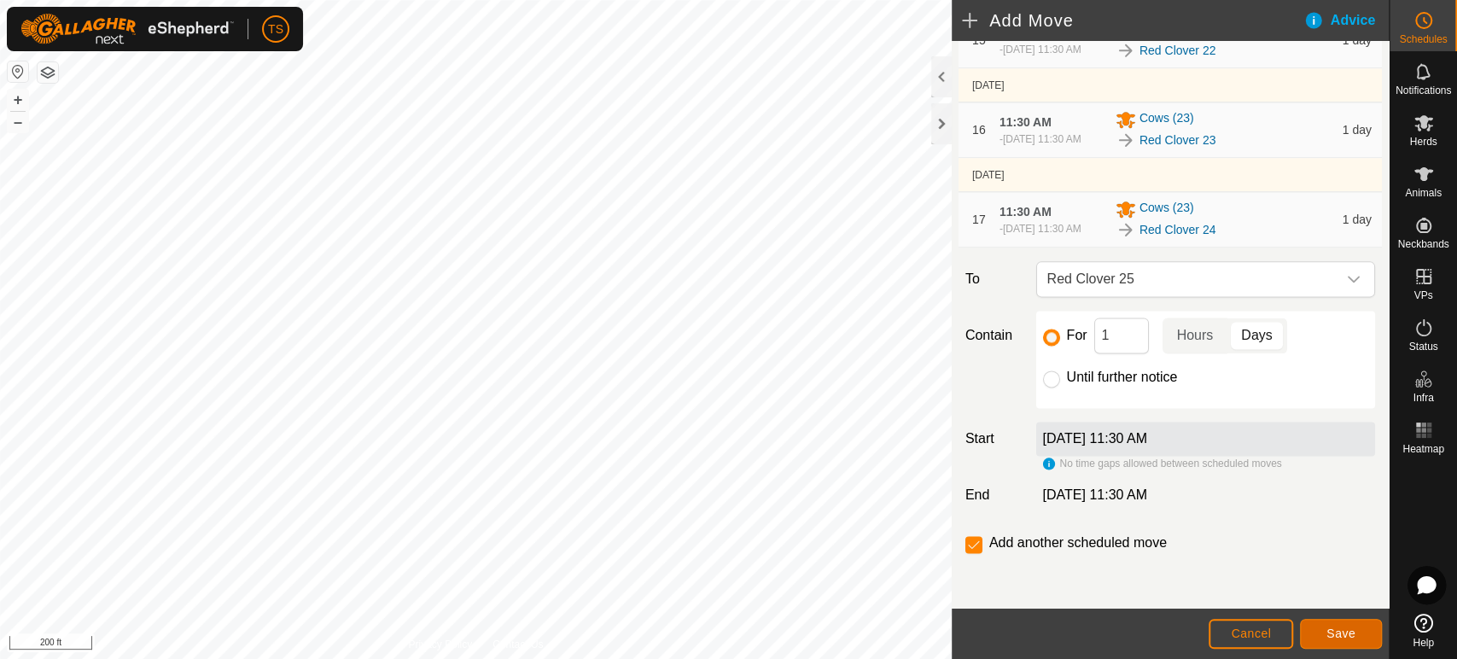
click at [1365, 632] on button "Save" at bounding box center [1341, 634] width 82 height 30
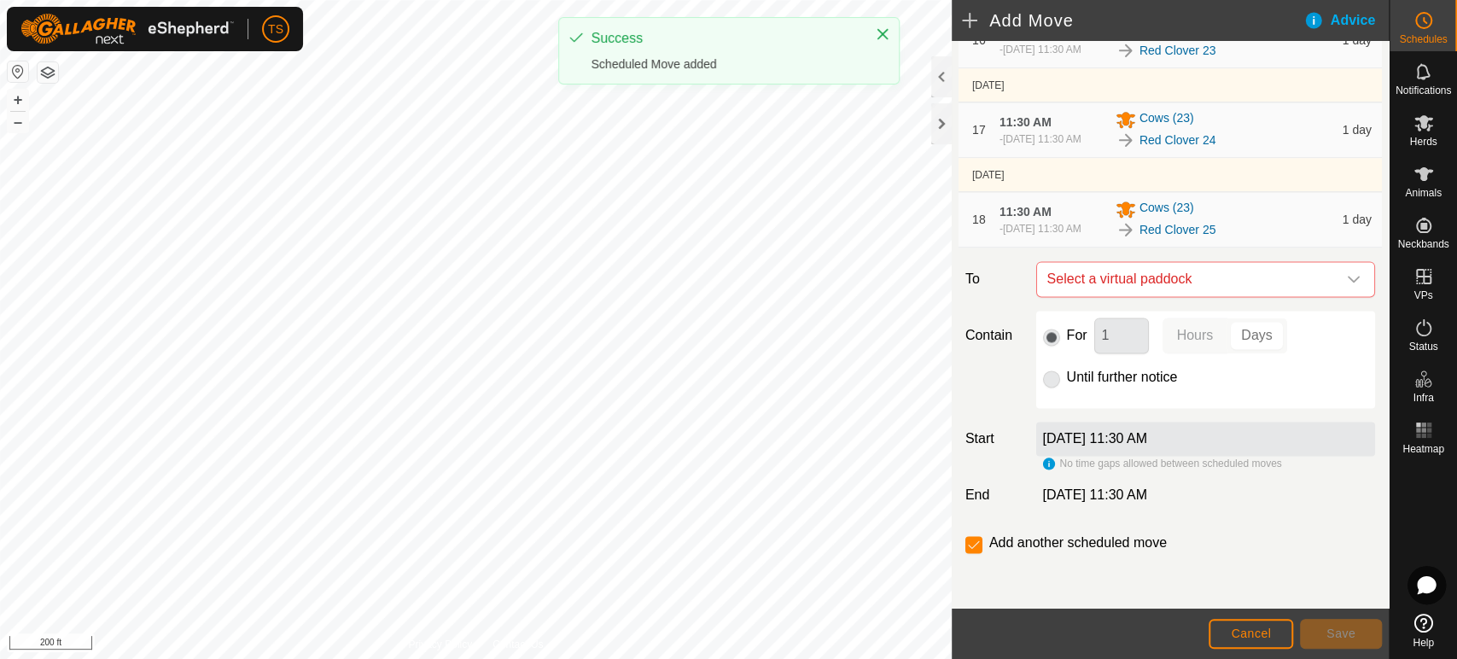
scroll to position [1516, 0]
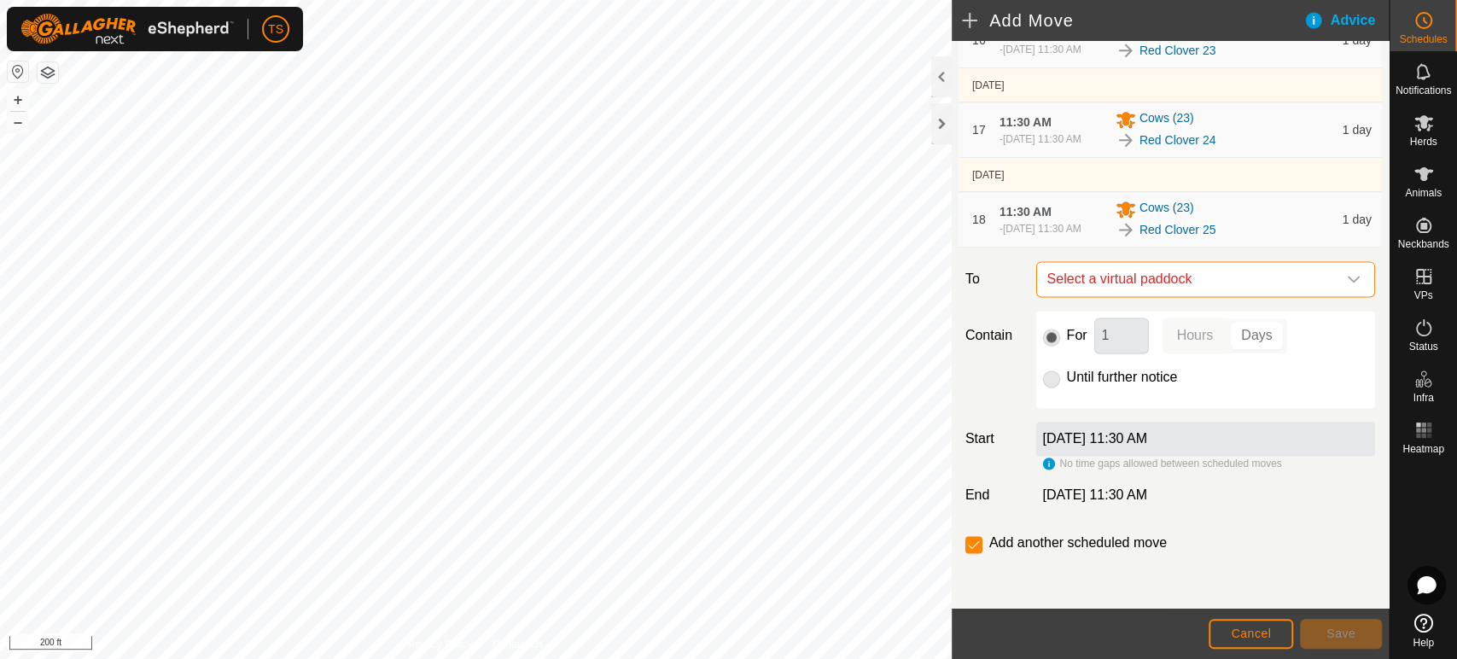
click at [1113, 296] on span "Select a virtual paddock" at bounding box center [1188, 279] width 296 height 34
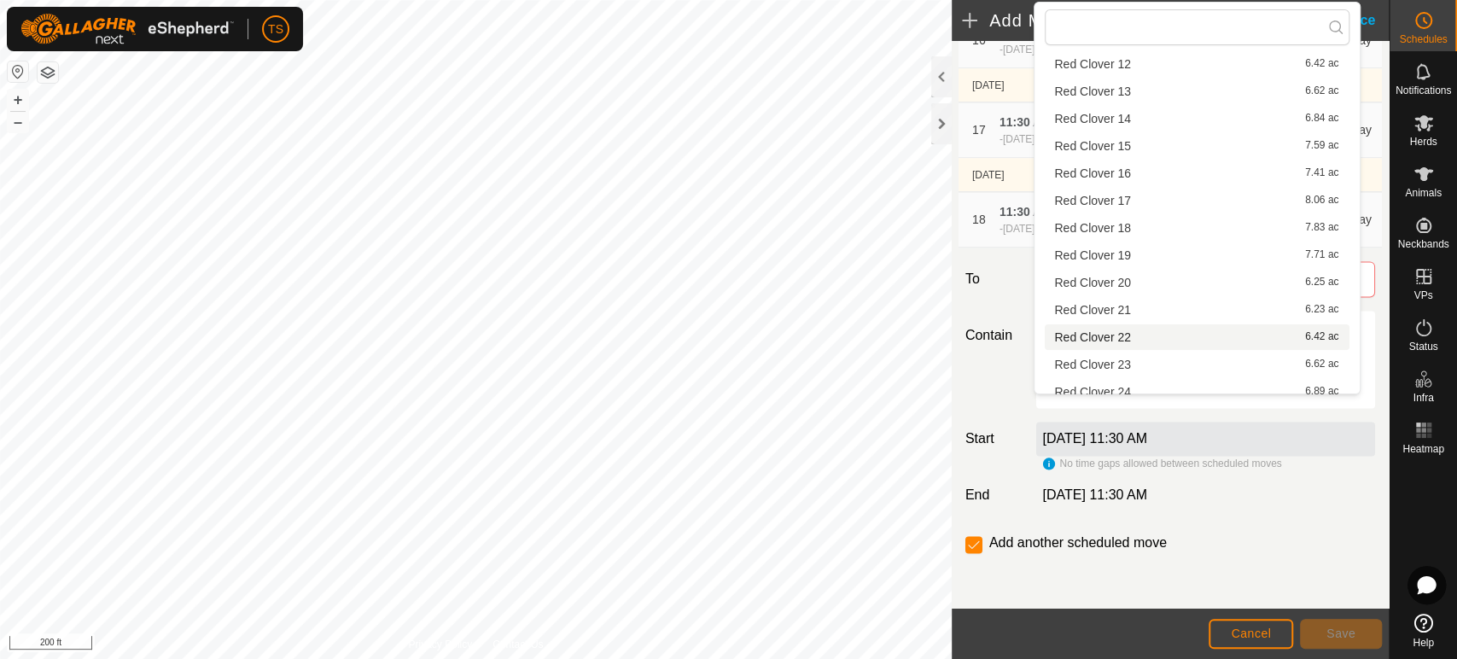
scroll to position [189, 0]
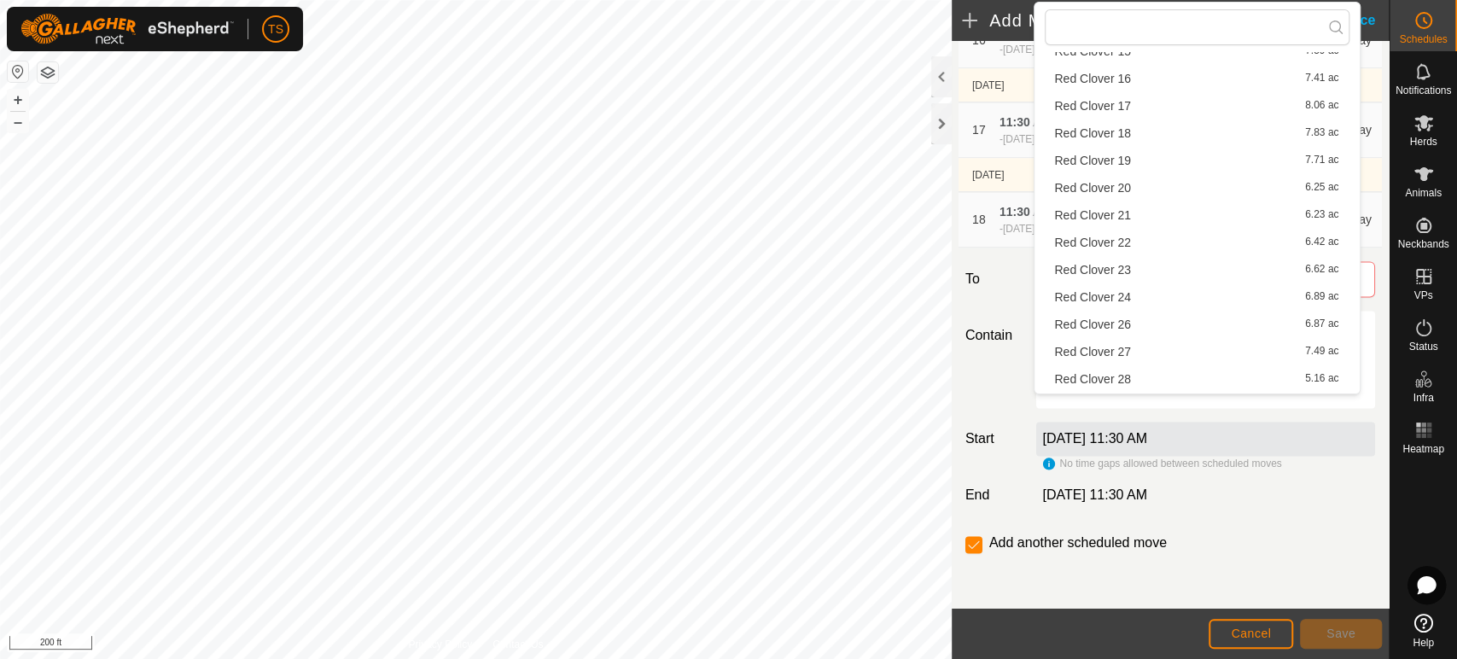
click at [1126, 326] on li "Red Clover 26 6.87 ac" at bounding box center [1197, 324] width 305 height 26
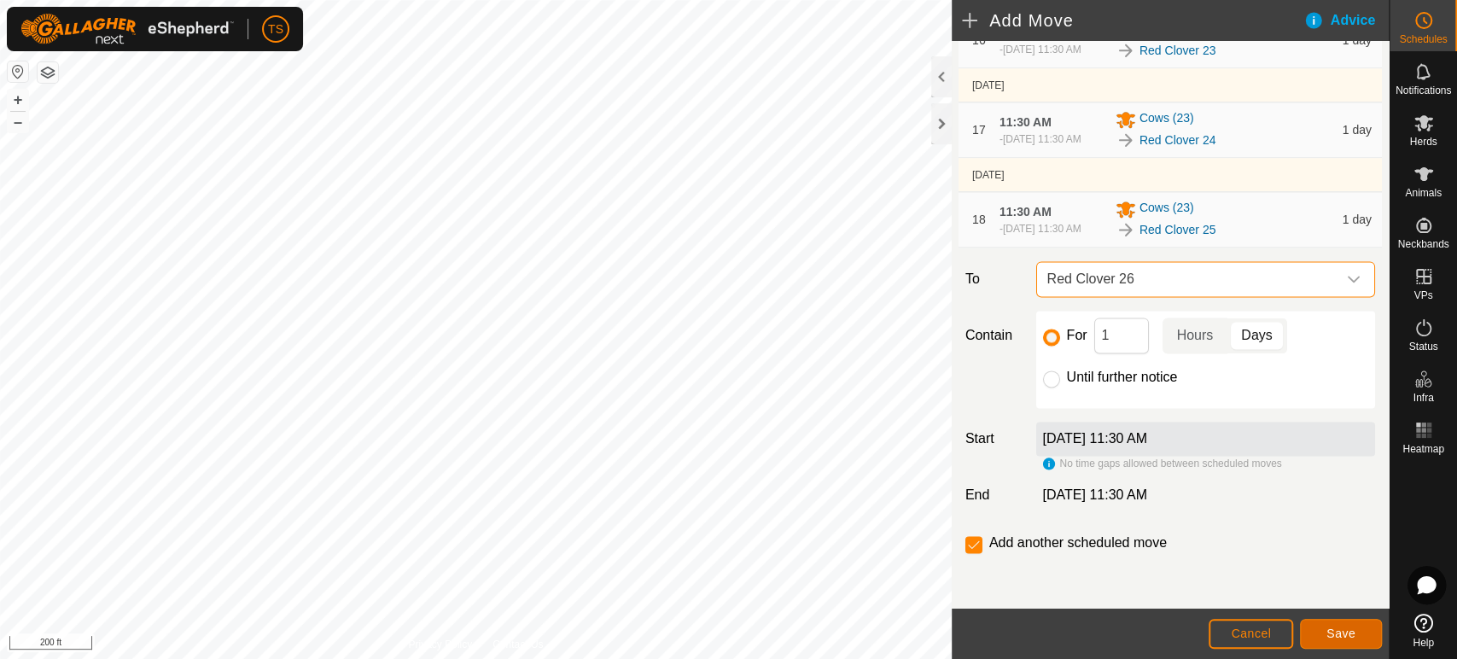
click at [1334, 626] on span "Save" at bounding box center [1340, 633] width 29 height 14
click at [1237, 274] on span "Select a virtual paddock" at bounding box center [1188, 279] width 296 height 34
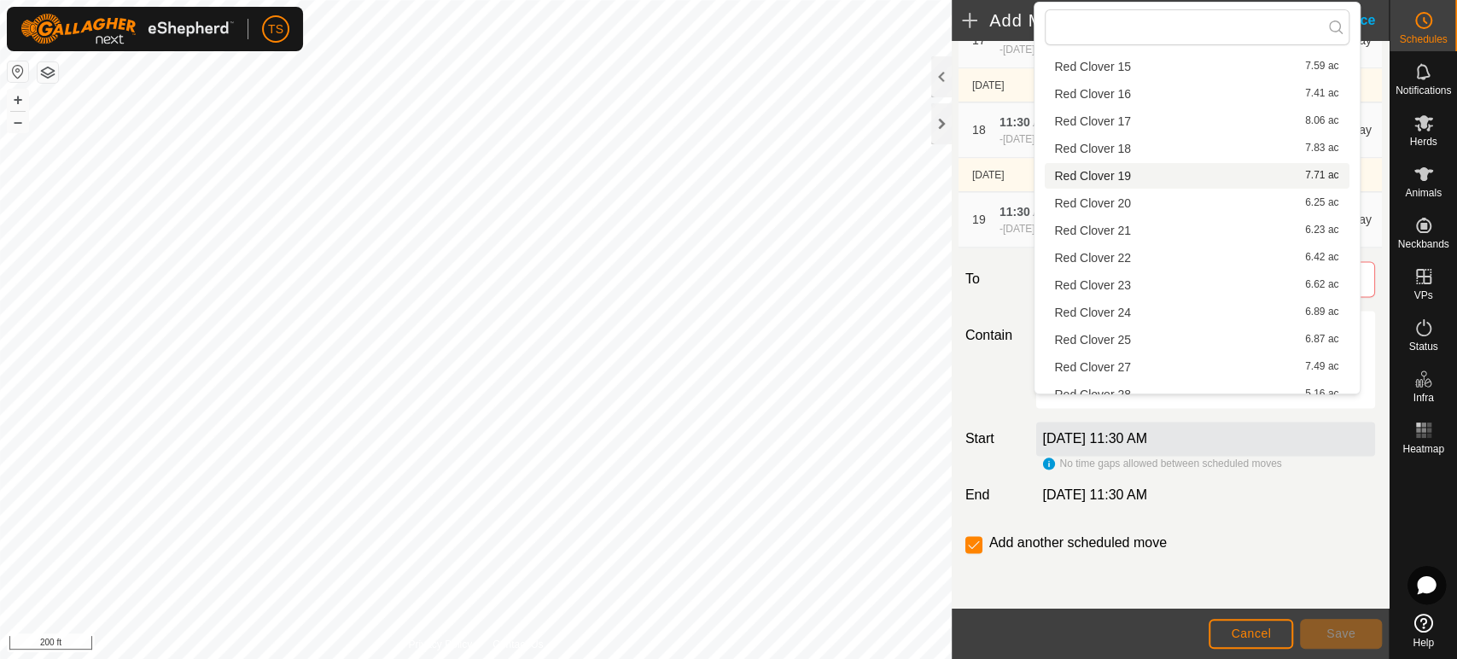
scroll to position [474, 0]
click at [1146, 71] on li "Red Clover 27 7.49 ac" at bounding box center [1197, 68] width 305 height 26
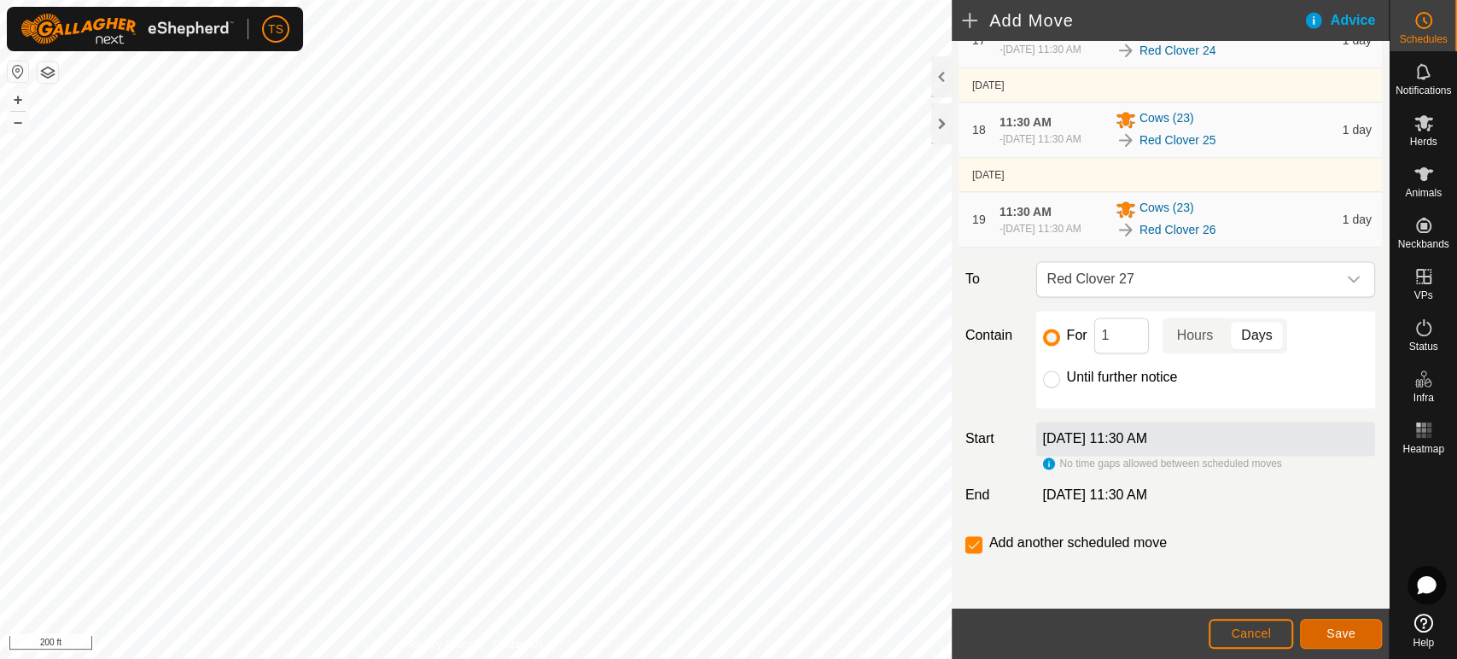
click at [1359, 644] on button "Save" at bounding box center [1341, 634] width 82 height 30
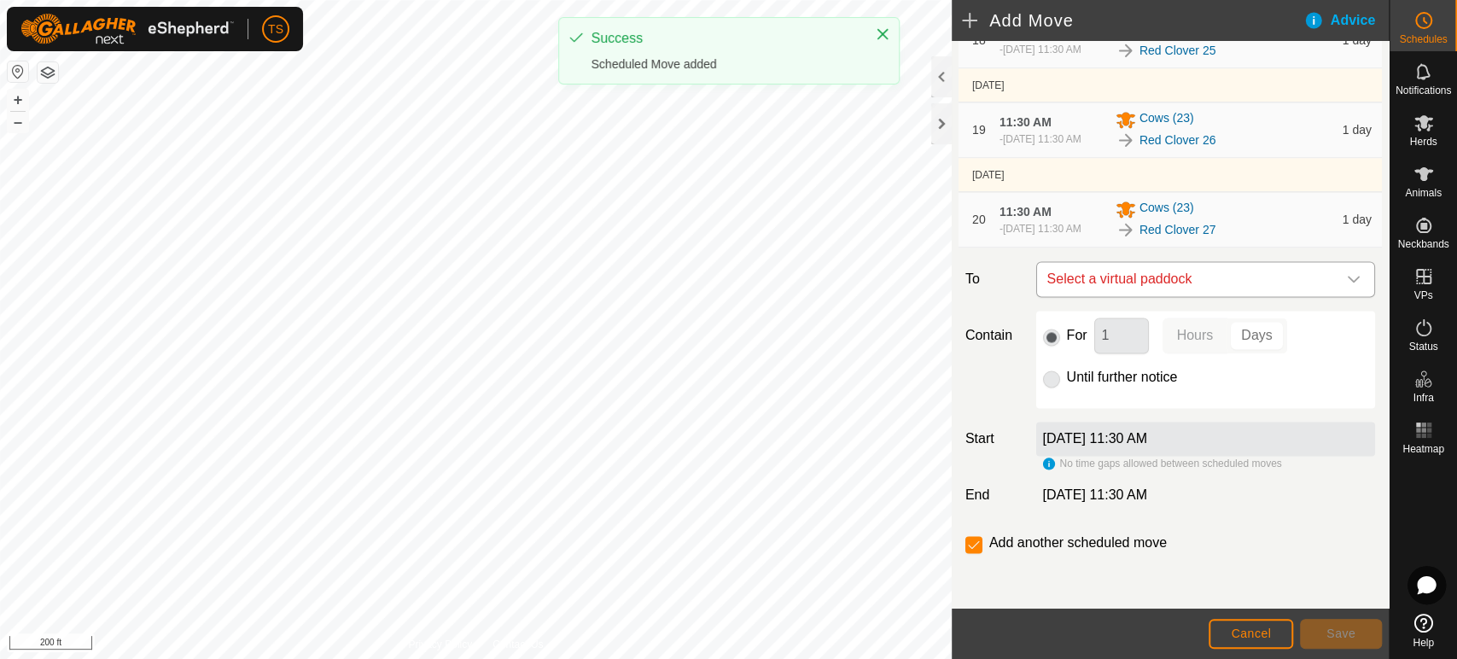
scroll to position [1815, 0]
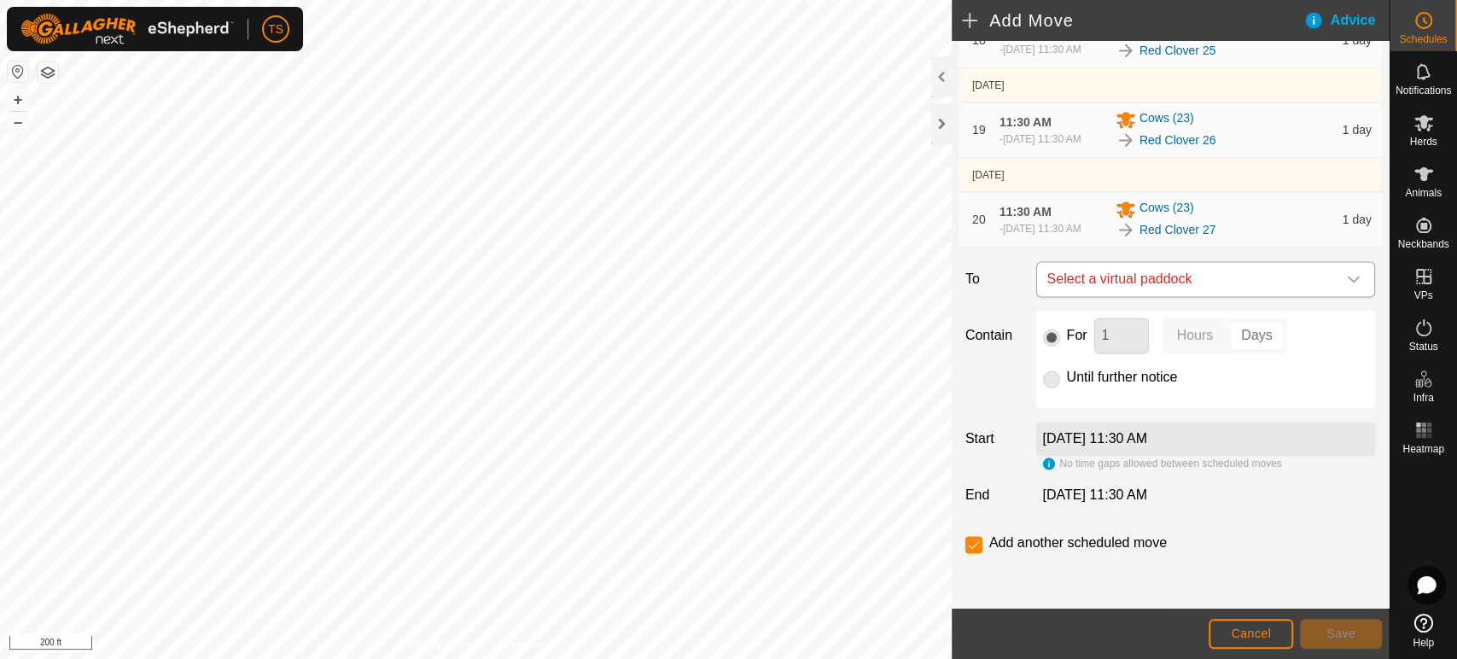
click at [1219, 265] on span "Select a virtual paddock" at bounding box center [1188, 279] width 296 height 34
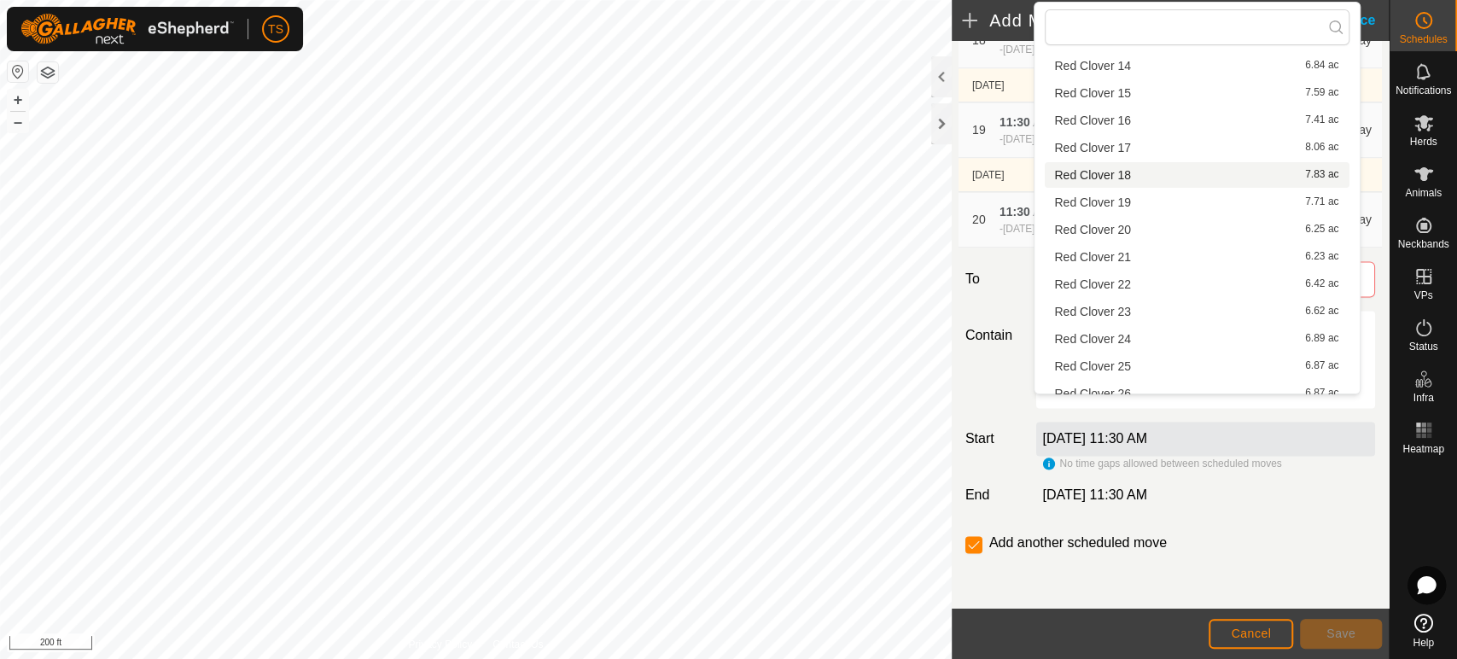
scroll to position [189, 0]
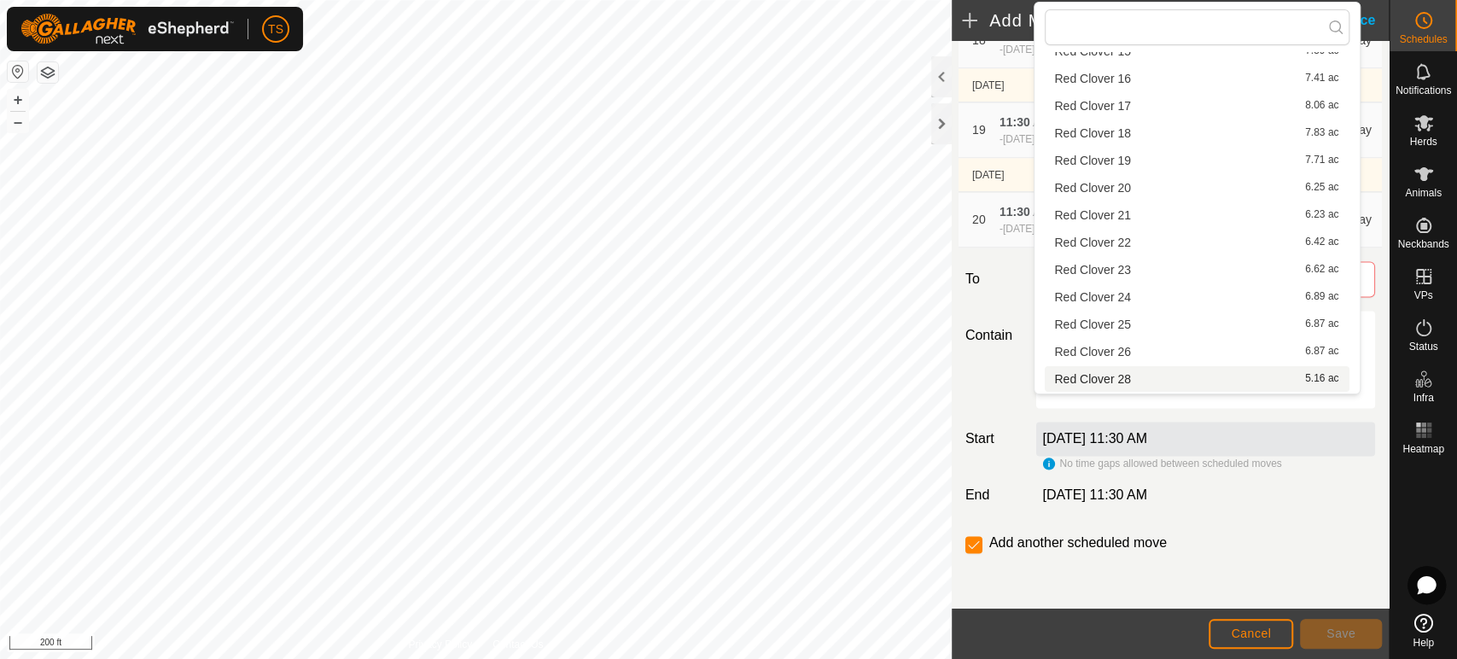
click at [1134, 377] on li "Red Clover 28 5.16 ac" at bounding box center [1197, 379] width 305 height 26
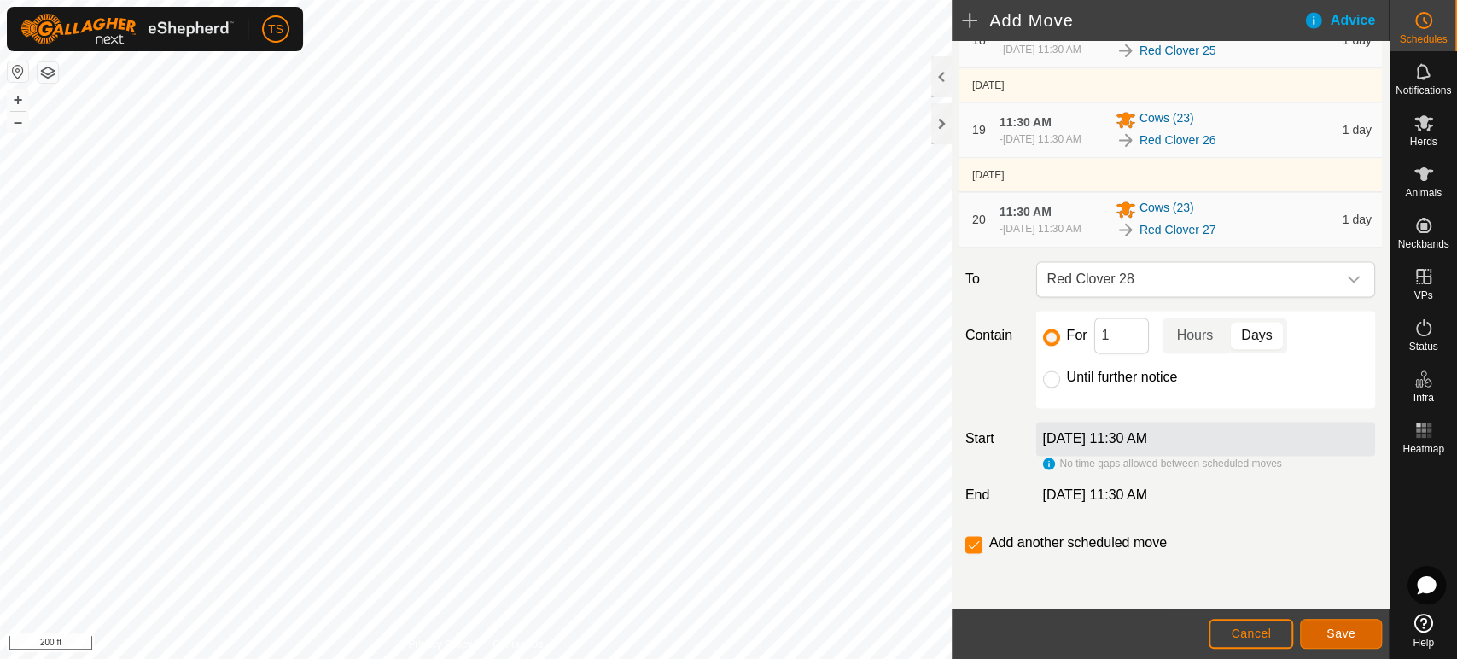
click at [1306, 646] on button "Save" at bounding box center [1341, 634] width 82 height 30
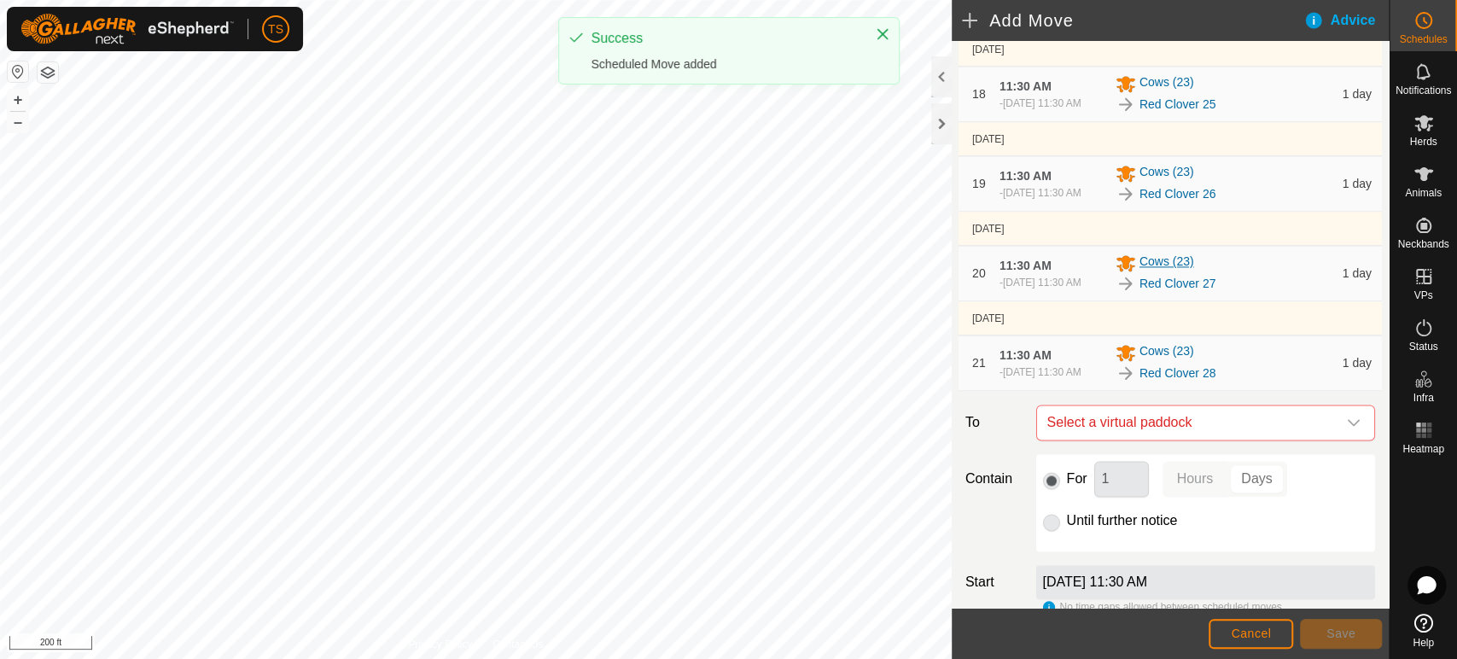
scroll to position [1912, 0]
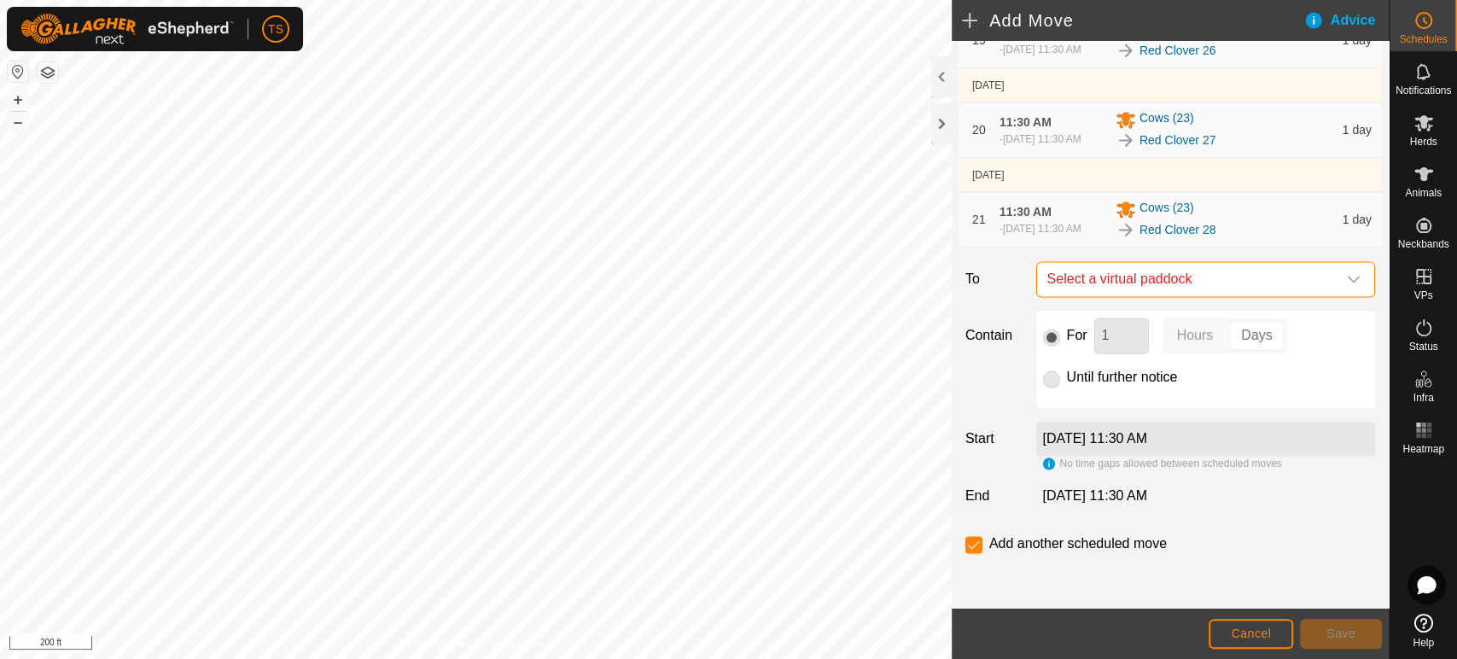
click at [1226, 285] on span "Select a virtual paddock" at bounding box center [1188, 279] width 296 height 34
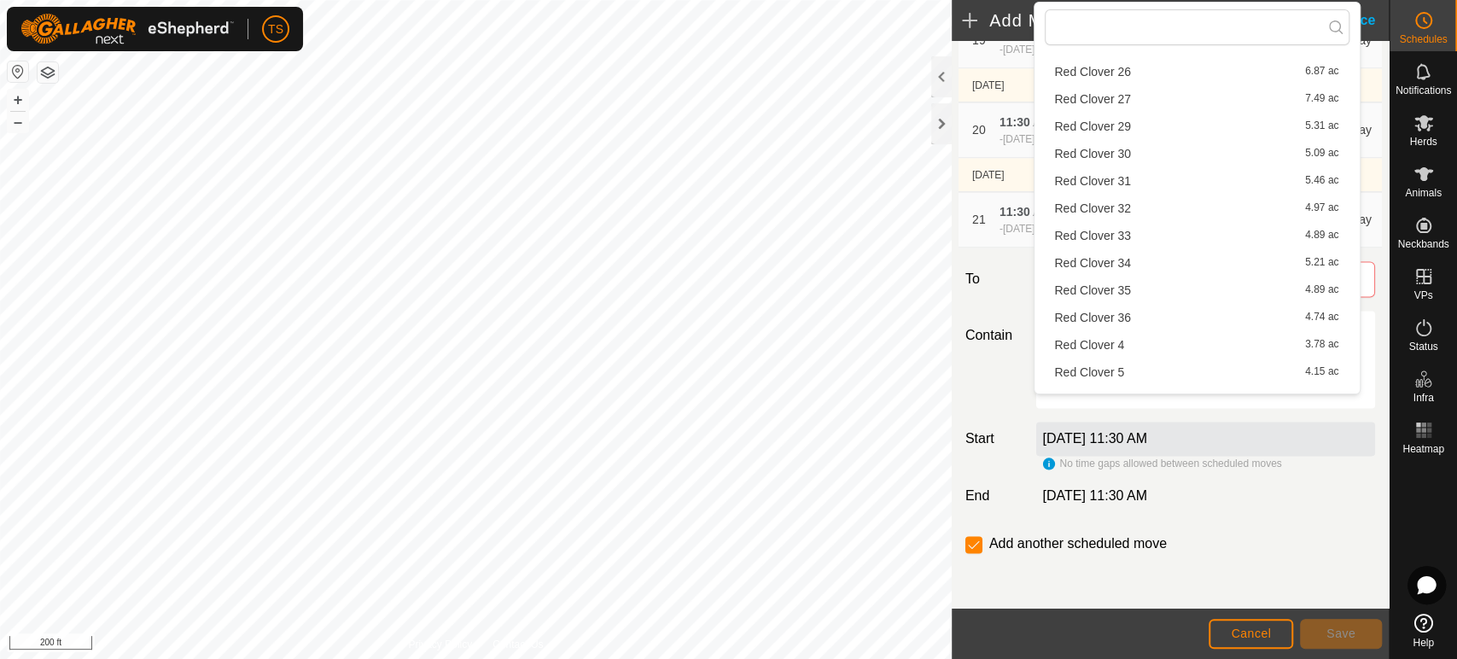
scroll to position [474, 0]
click at [1140, 125] on li "Red Clover 29 5.31 ac" at bounding box center [1197, 122] width 305 height 26
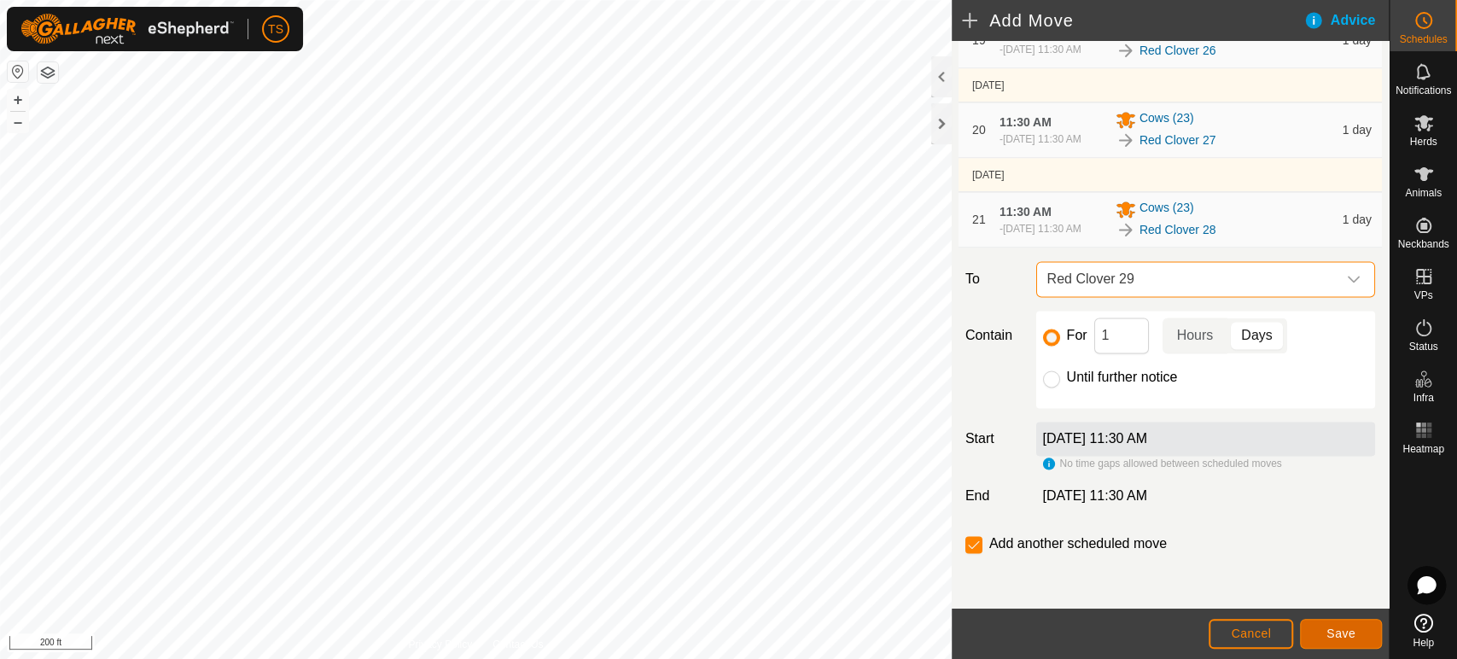
click at [1352, 640] on button "Save" at bounding box center [1341, 634] width 82 height 30
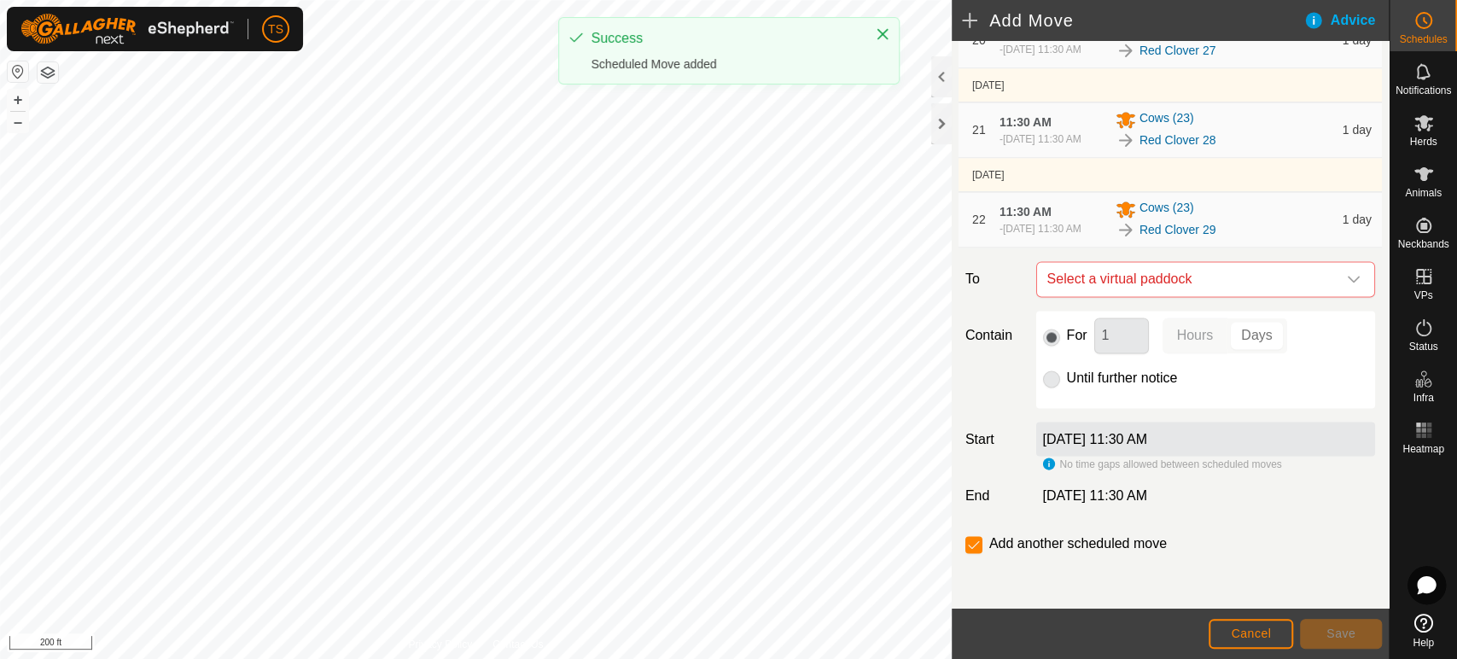
scroll to position [2010, 0]
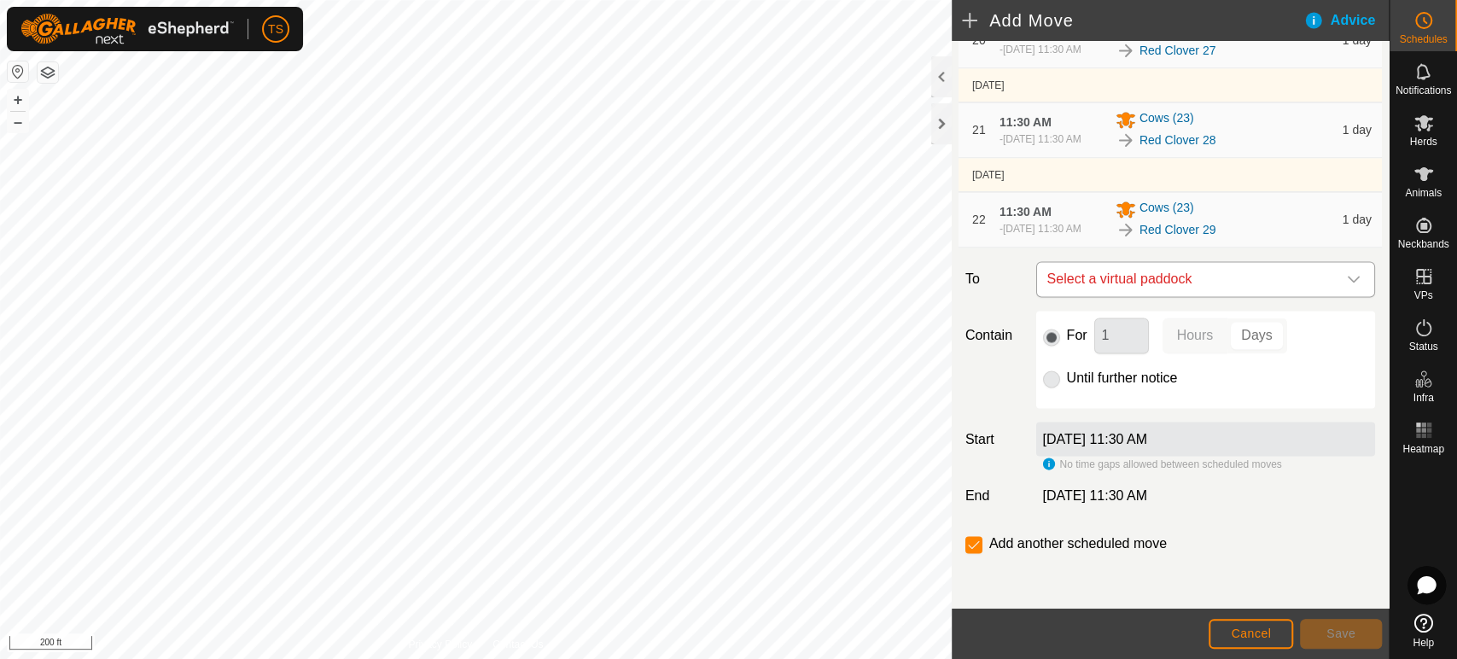
click at [1208, 267] on span "Select a virtual paddock" at bounding box center [1188, 279] width 296 height 34
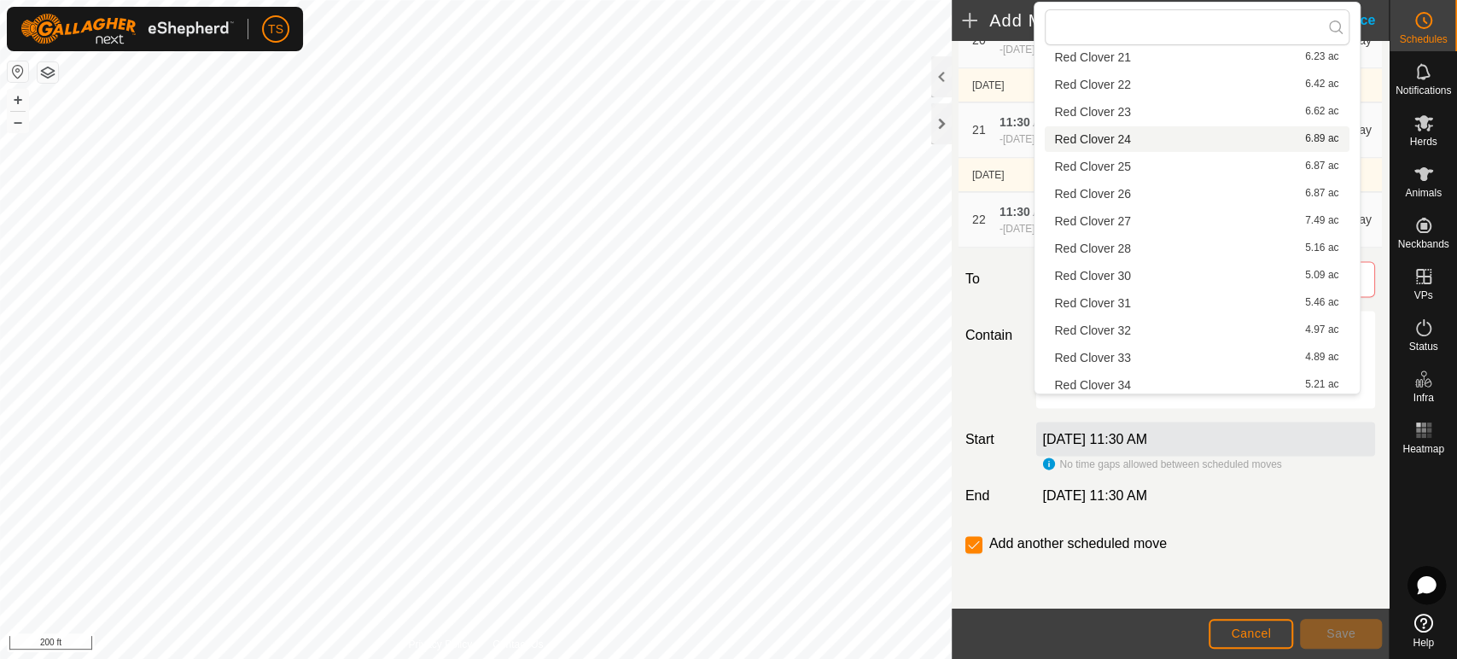
scroll to position [379, 0]
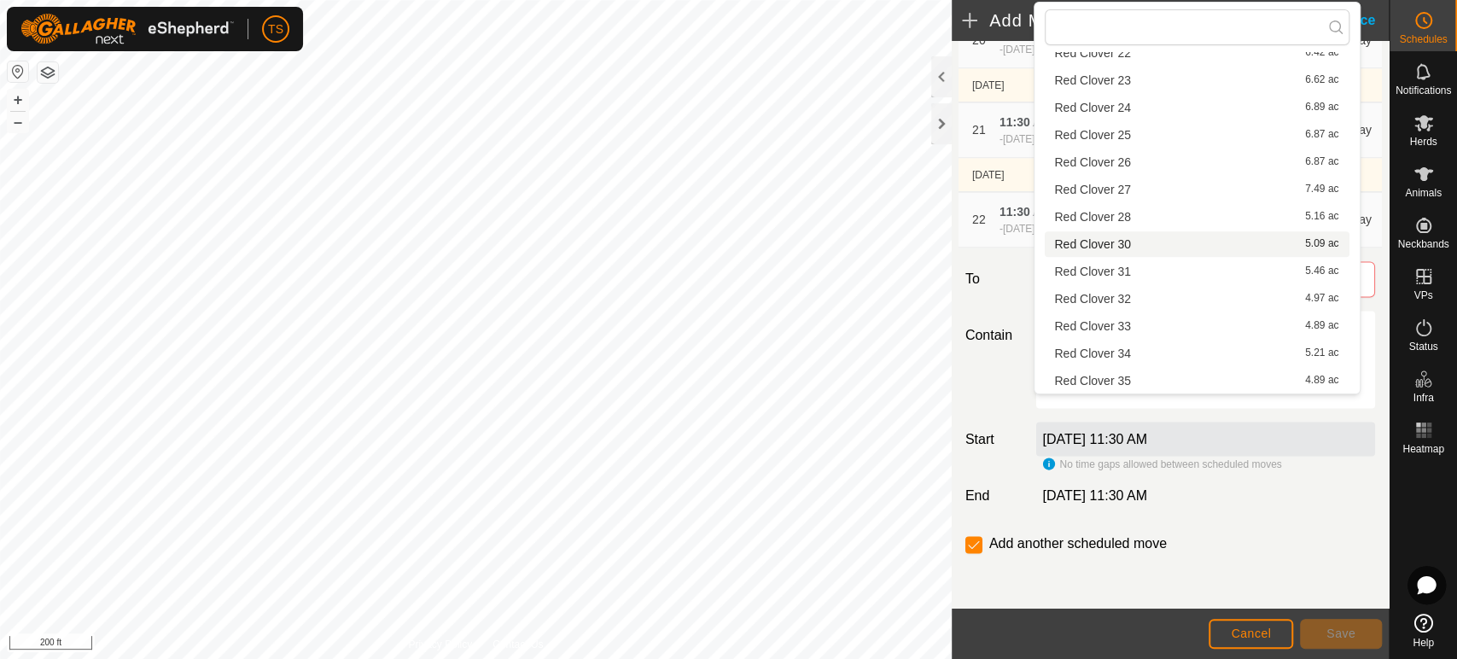
click at [1136, 246] on li "Red Clover 30 5.09 ac" at bounding box center [1197, 244] width 305 height 26
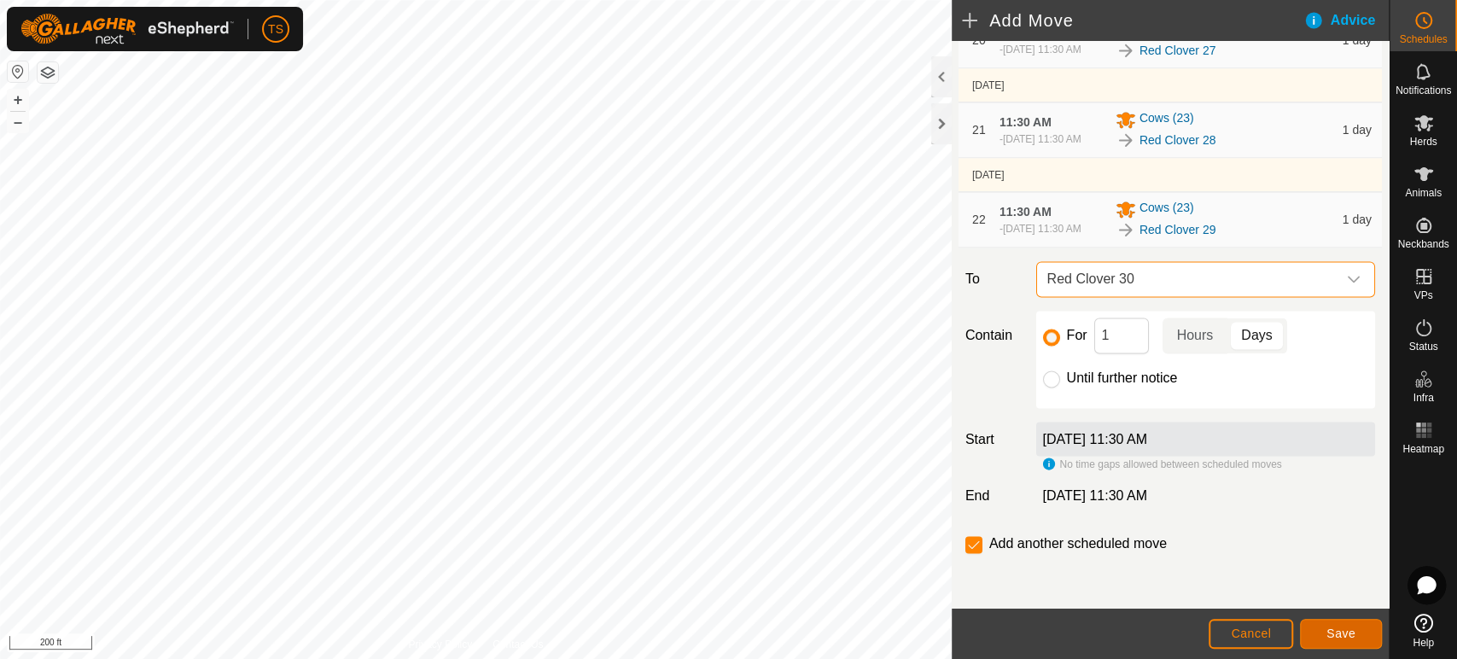
click at [1314, 635] on button "Save" at bounding box center [1341, 634] width 82 height 30
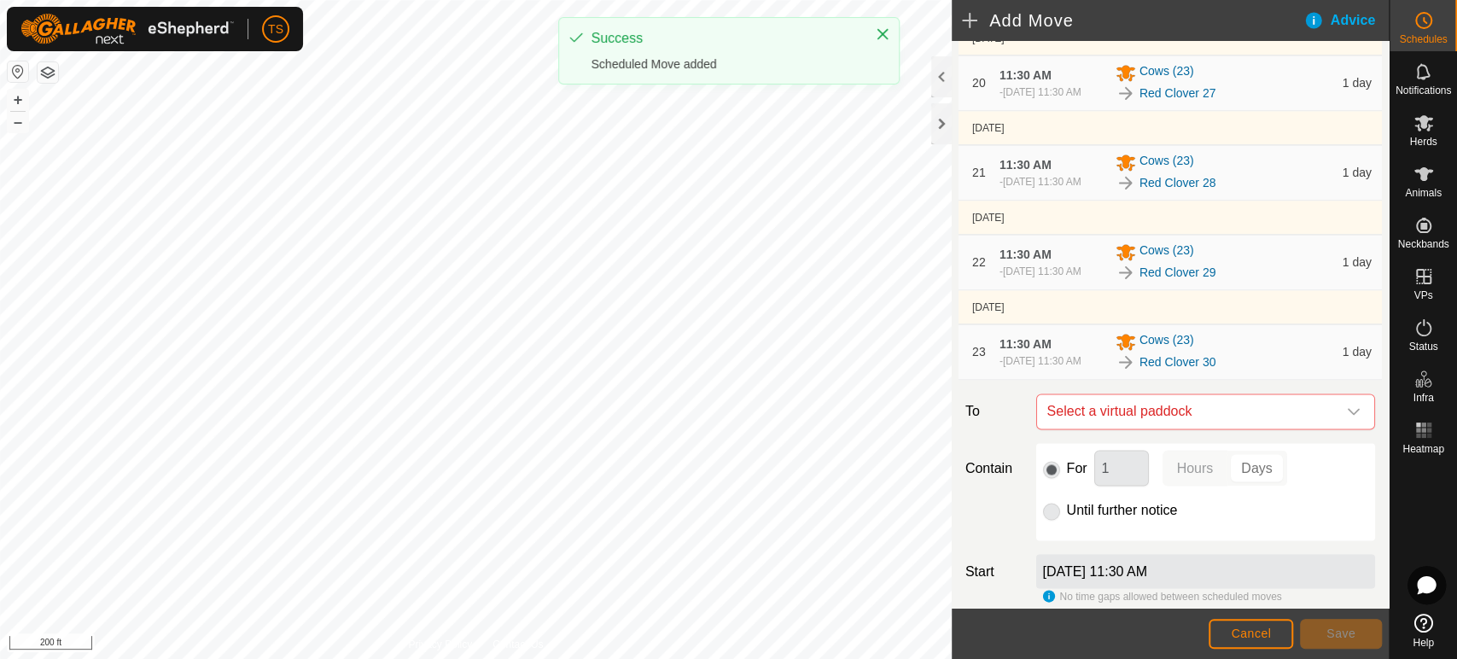
scroll to position [2107, 0]
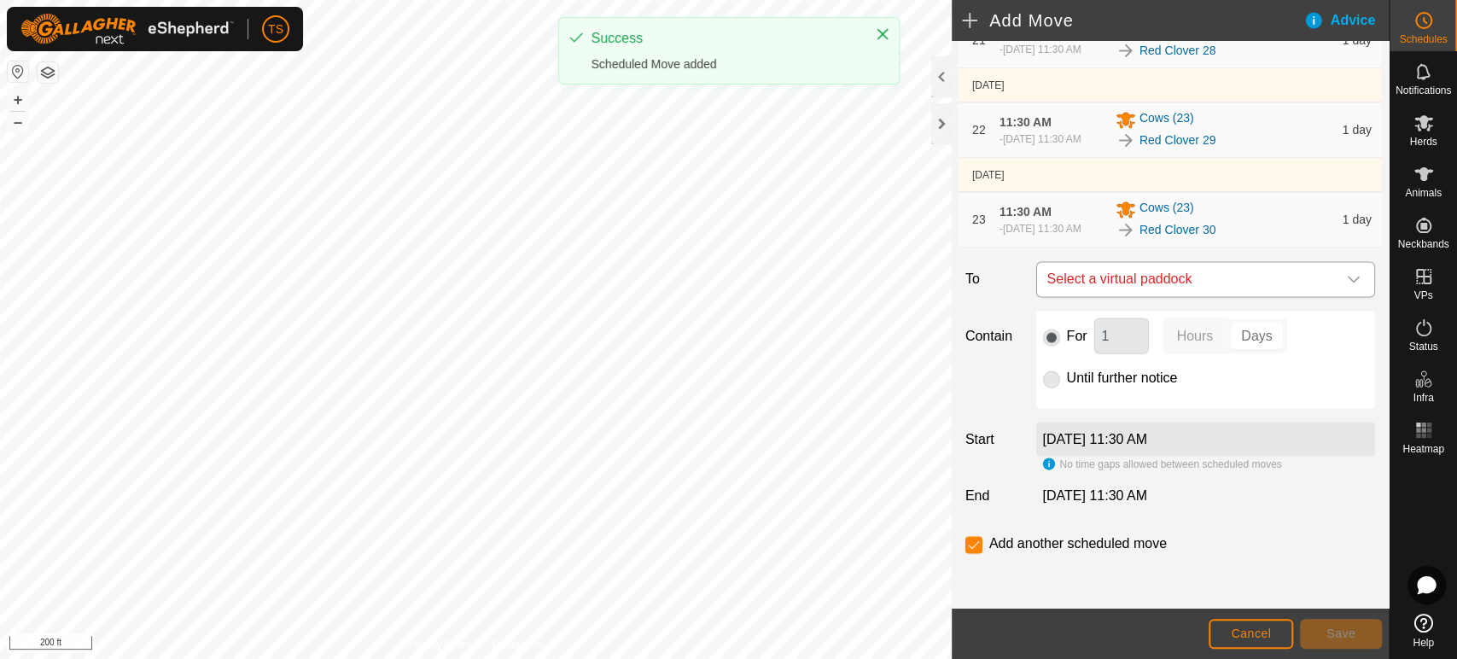
click at [1153, 275] on span "Select a virtual paddock" at bounding box center [1188, 279] width 296 height 34
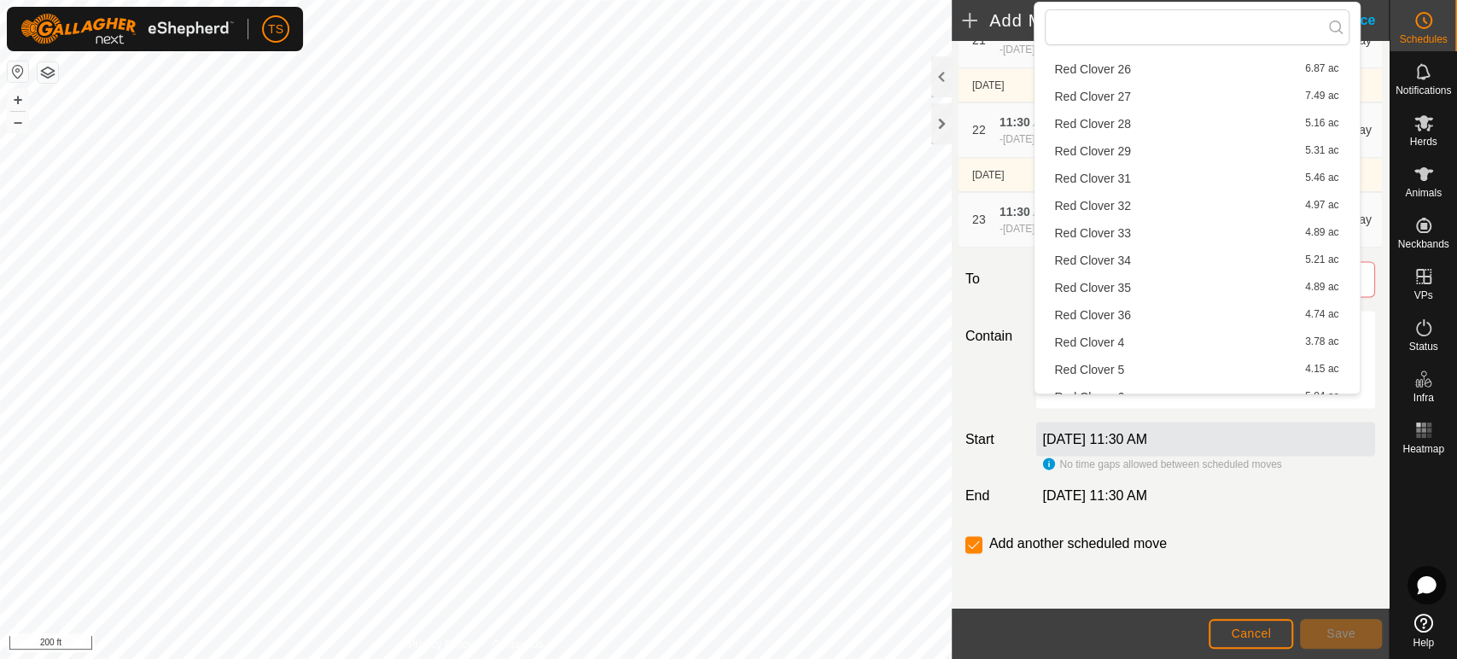
scroll to position [474, 0]
click at [1134, 179] on li "Red Clover 31 5.46 ac" at bounding box center [1197, 177] width 305 height 26
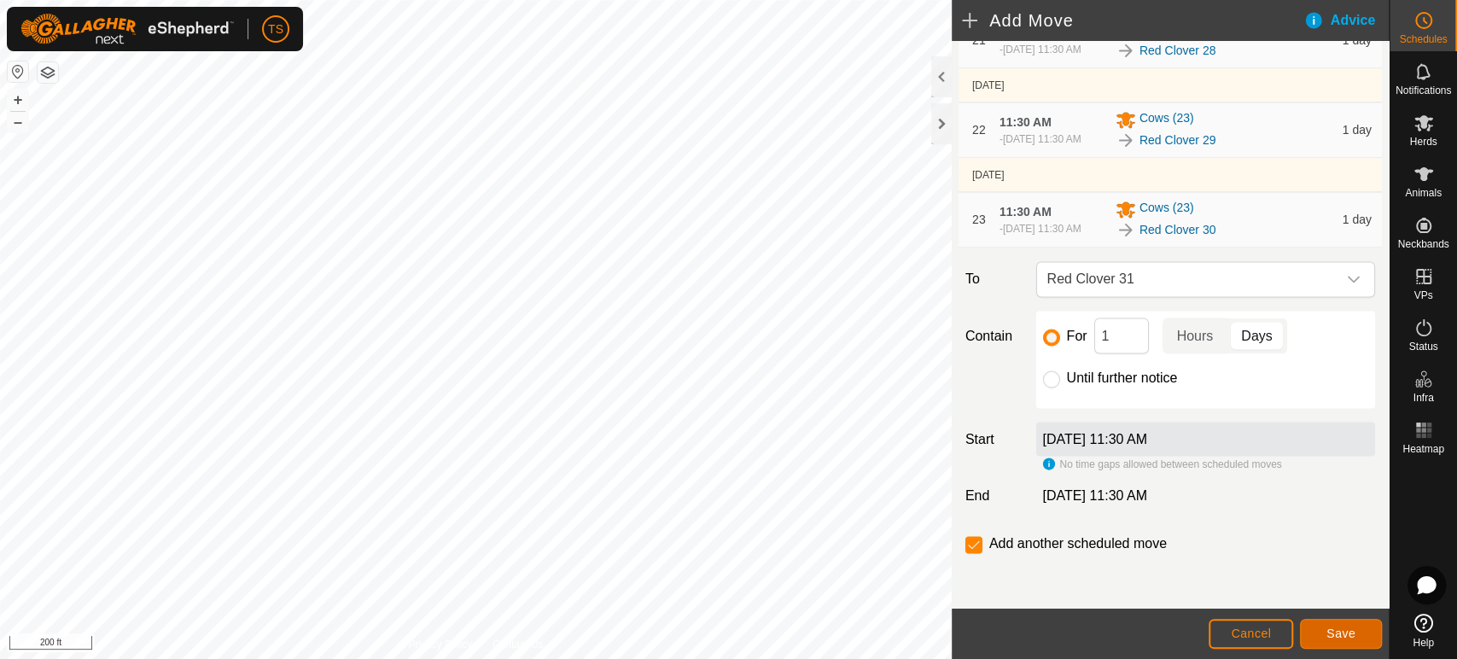
click at [1344, 636] on span "Save" at bounding box center [1340, 633] width 29 height 14
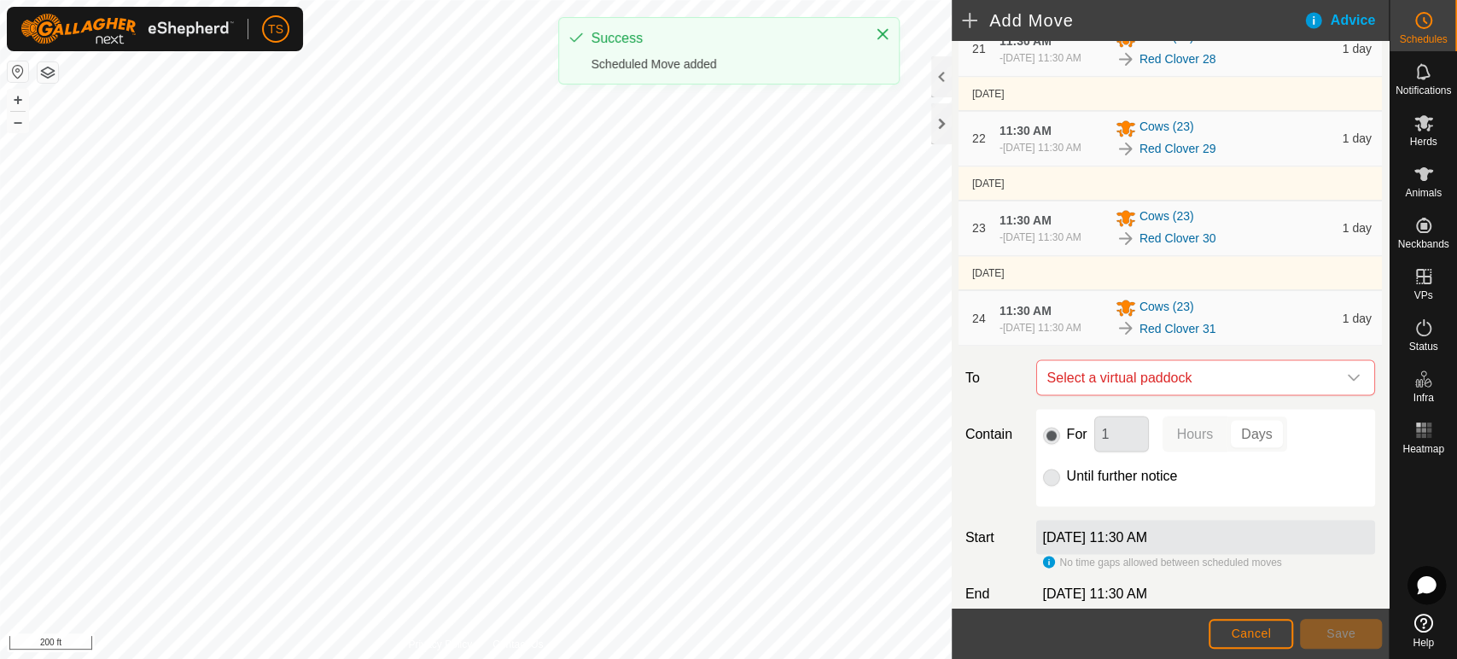
scroll to position [2204, 0]
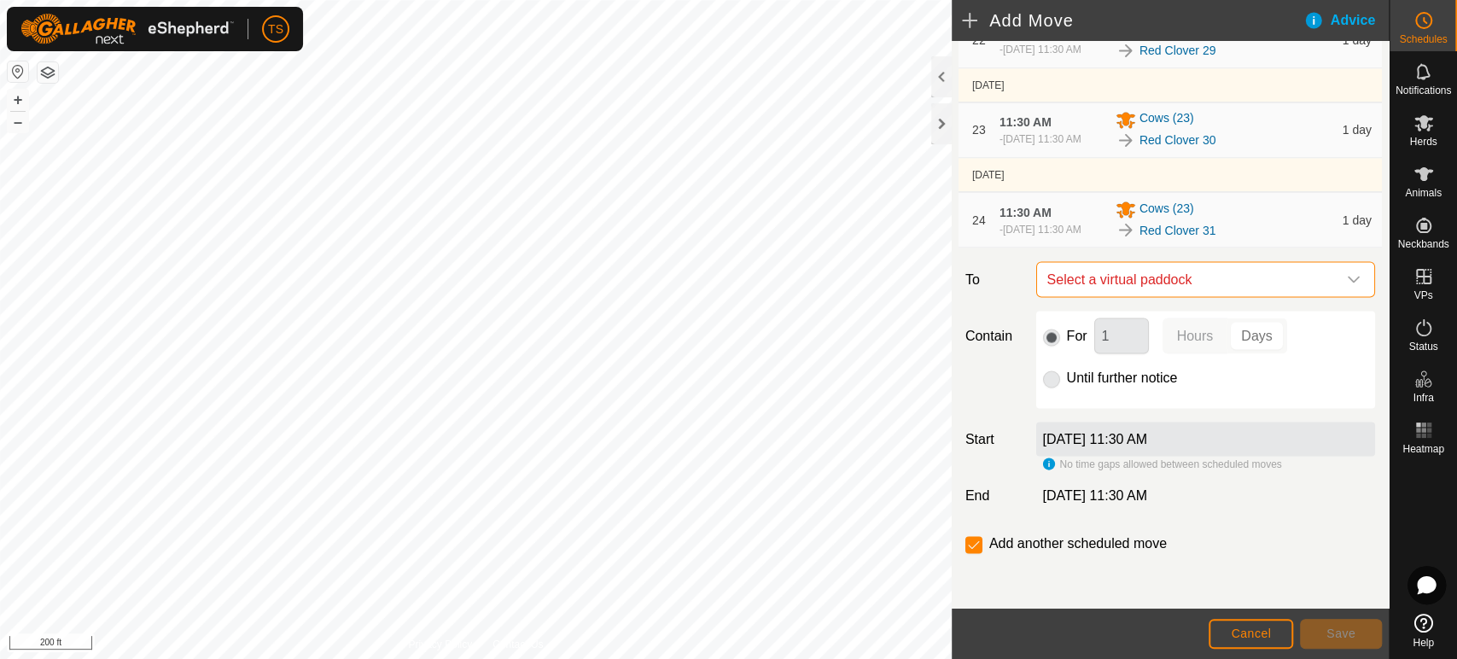
click at [1167, 279] on span "Select a virtual paddock" at bounding box center [1188, 279] width 296 height 34
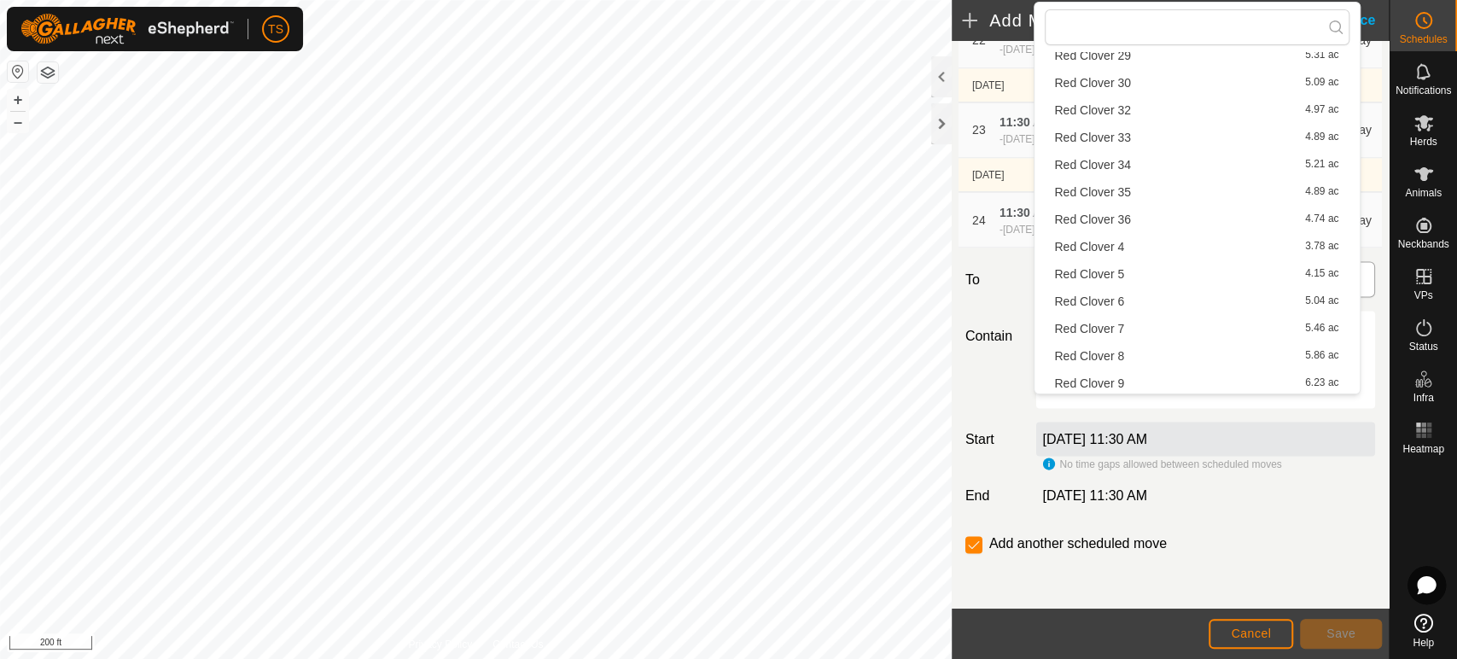
scroll to position [570, 0]
click at [1153, 115] on li "Red Clover 32 4.97 ac" at bounding box center [1197, 108] width 305 height 26
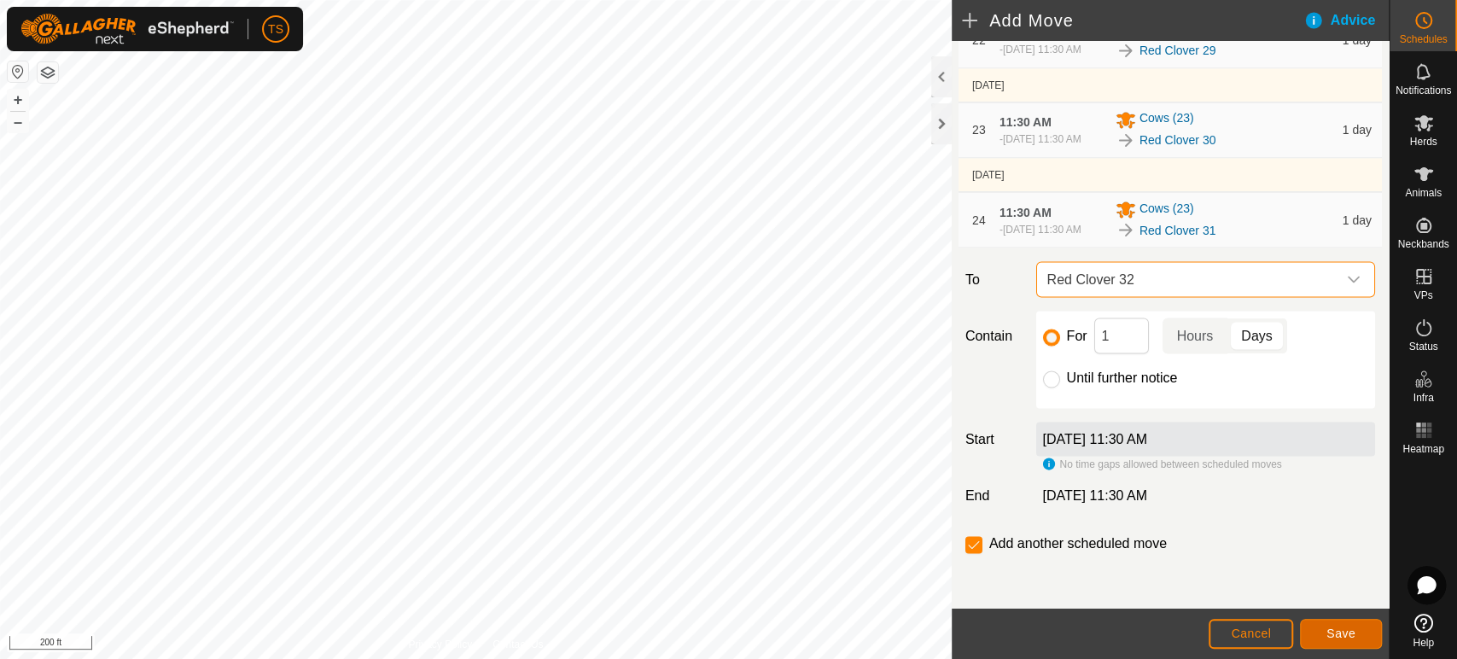
click at [1343, 629] on span "Save" at bounding box center [1340, 633] width 29 height 14
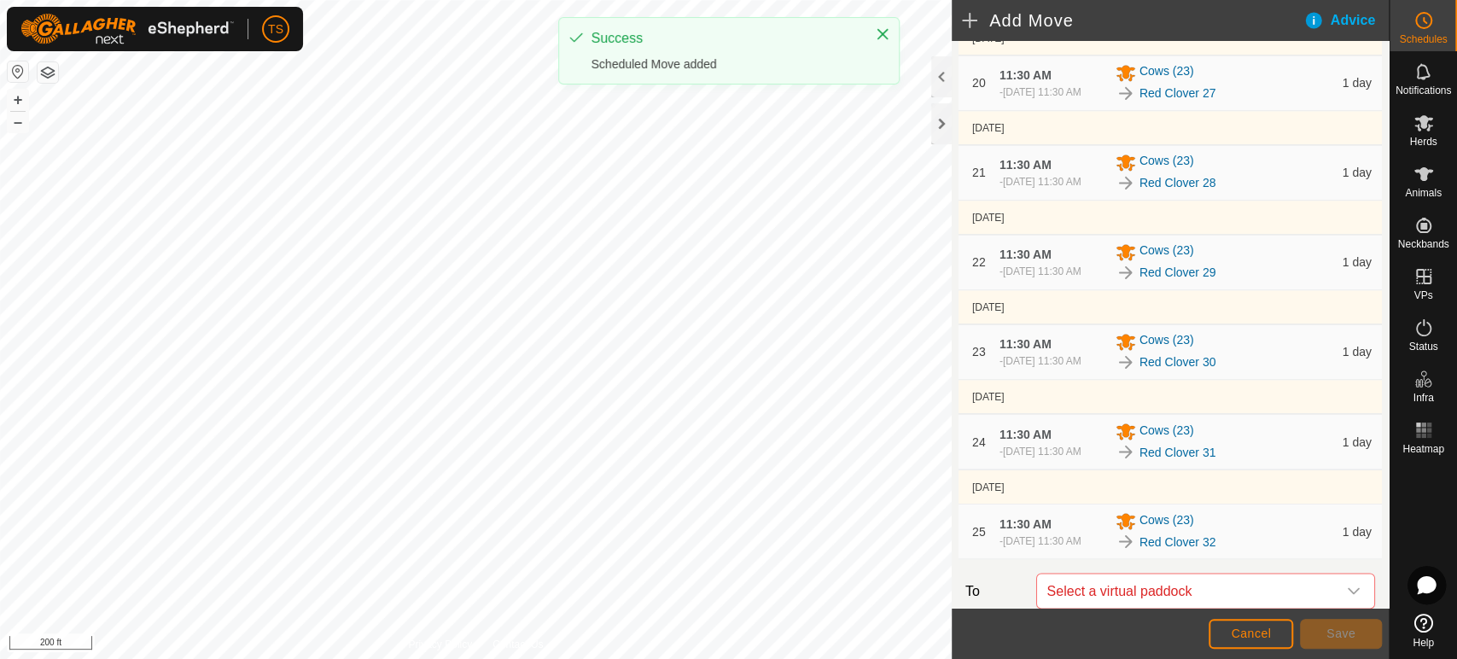
scroll to position [2301, 0]
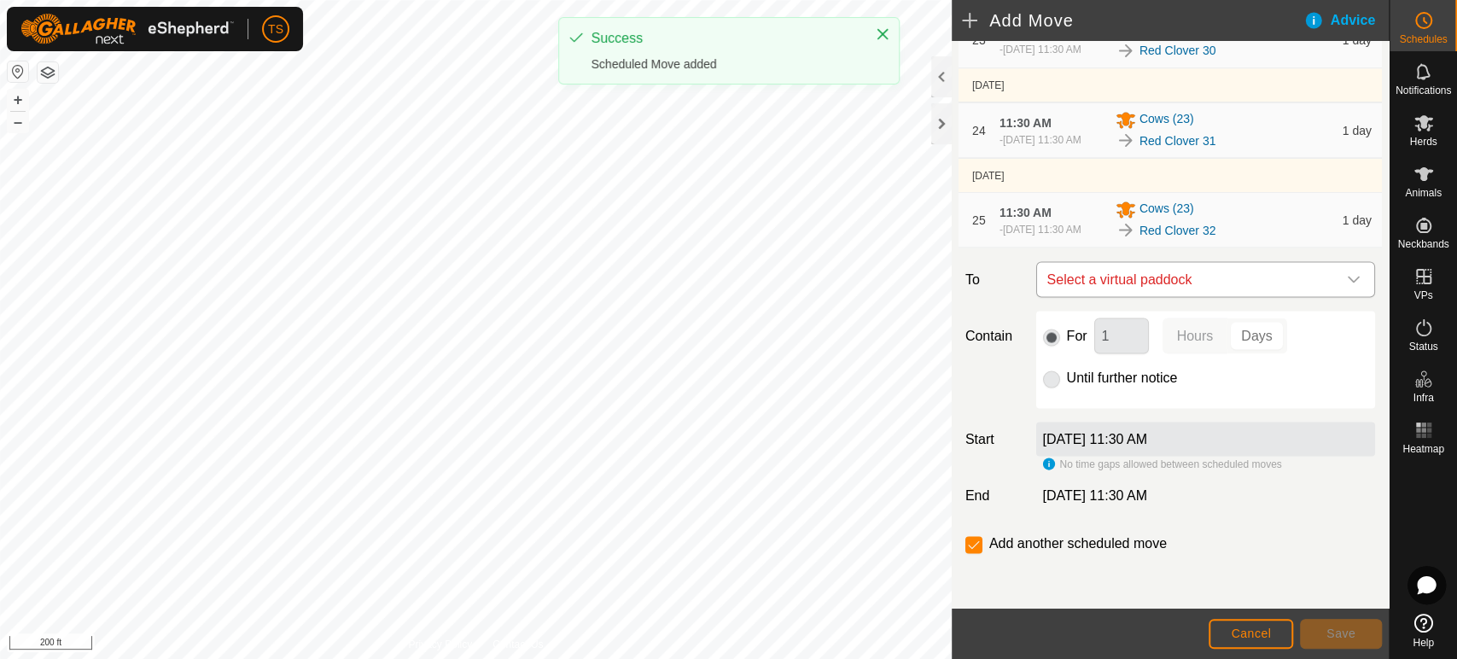
click at [1212, 285] on span "Select a virtual paddock" at bounding box center [1188, 279] width 296 height 34
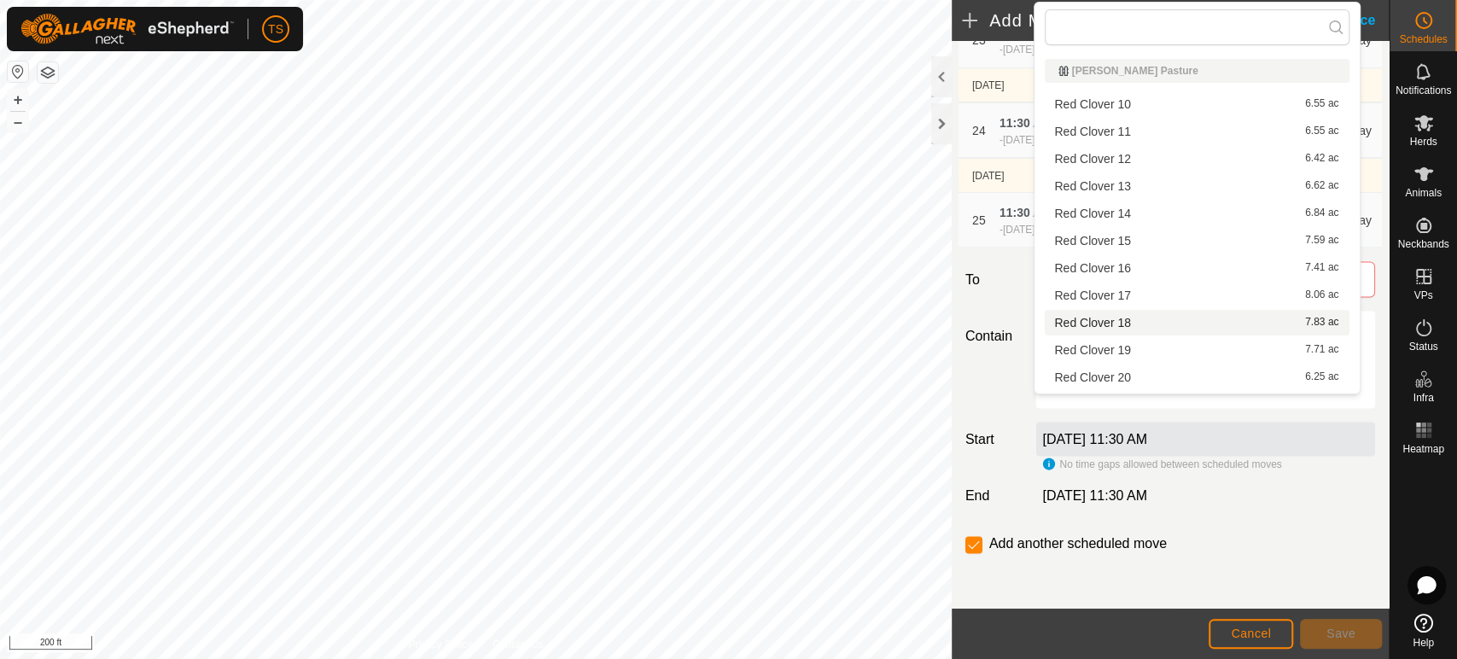
scroll to position [570, 0]
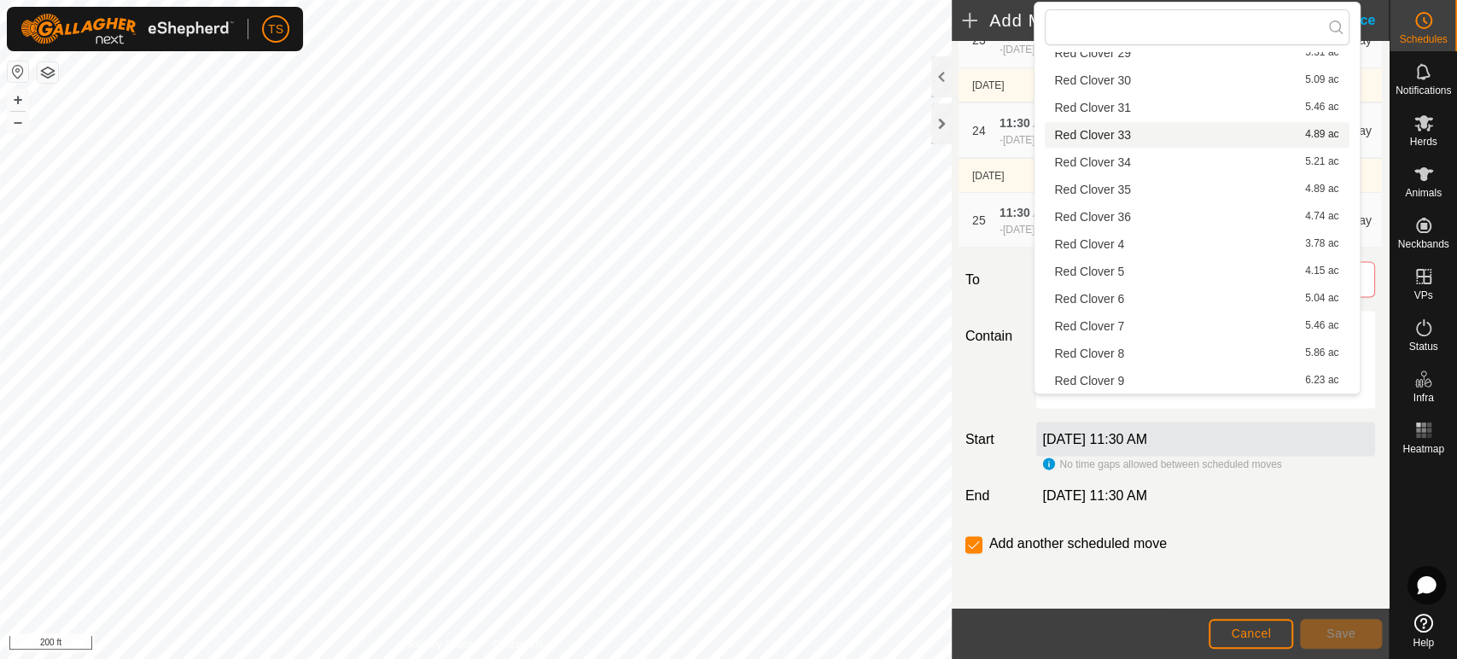
click at [1153, 130] on li "Red Clover 33 4.89 ac" at bounding box center [1197, 135] width 305 height 26
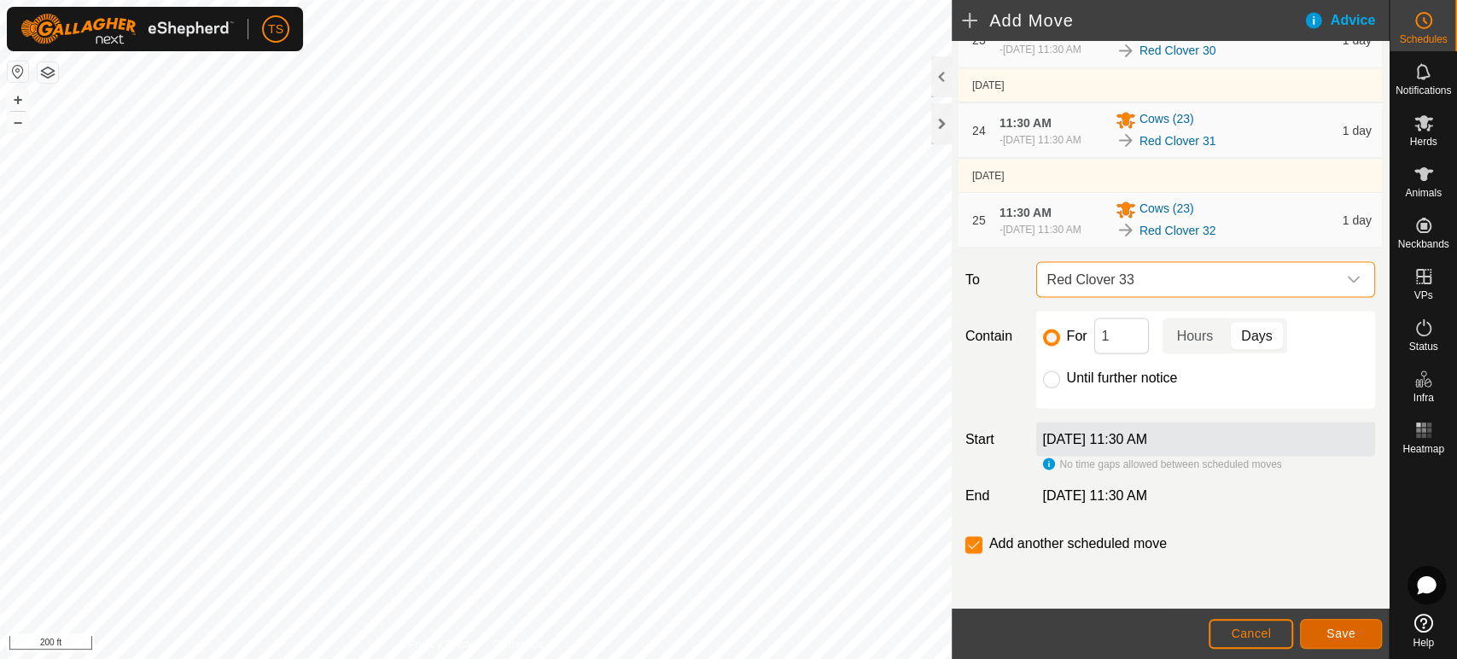
click at [1345, 632] on span "Save" at bounding box center [1340, 633] width 29 height 14
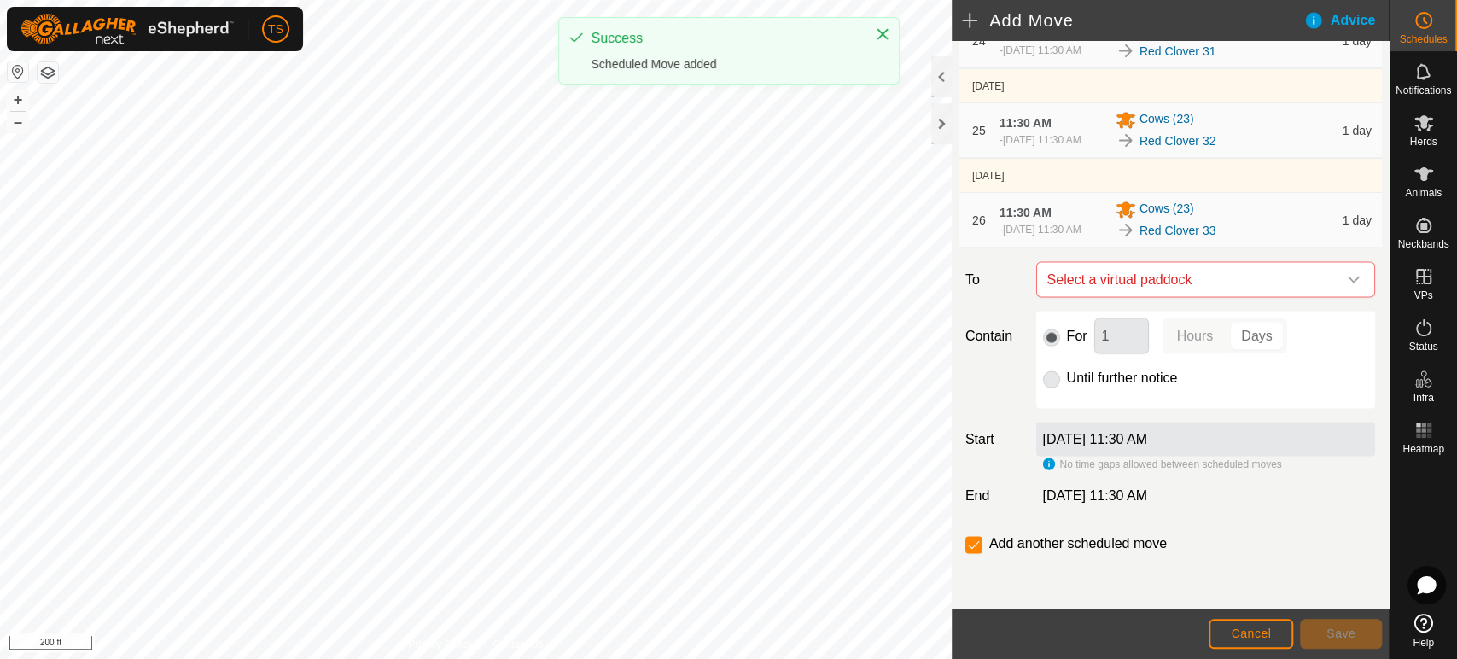
scroll to position [2398, 0]
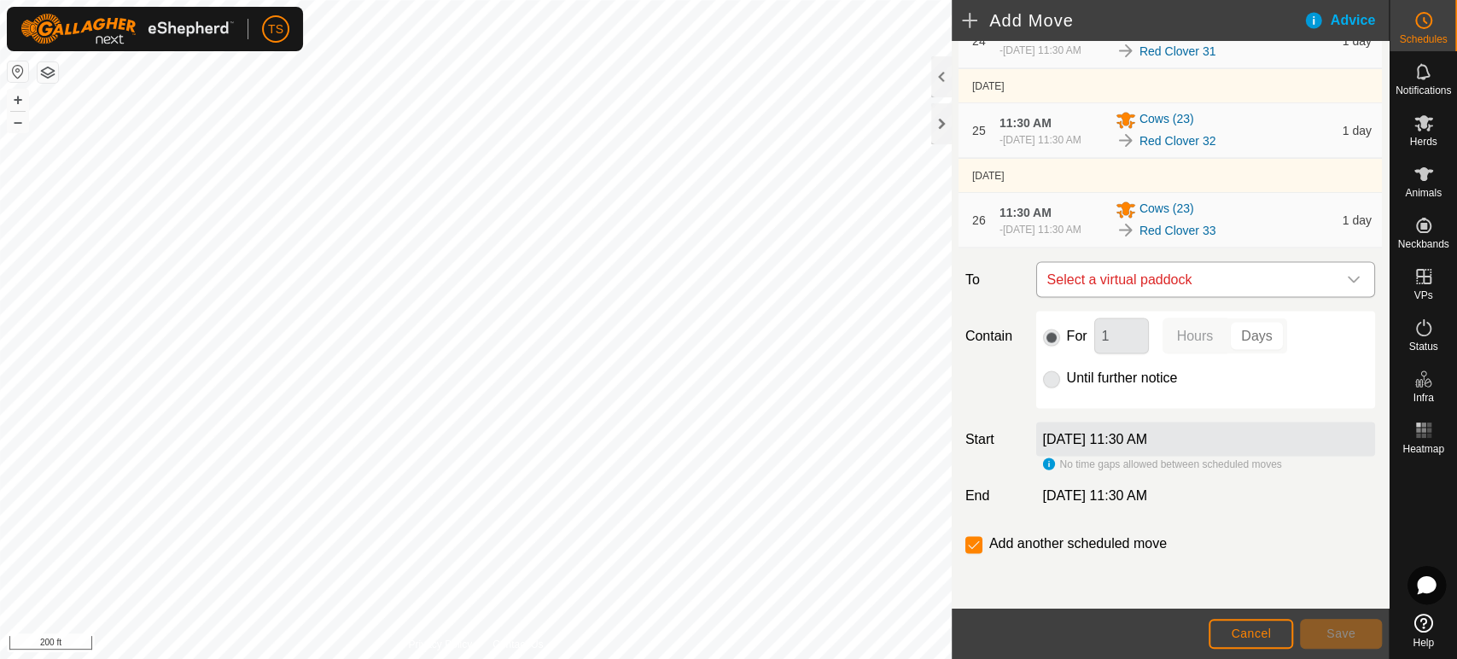
click at [1116, 282] on span "Select a virtual paddock" at bounding box center [1188, 279] width 296 height 34
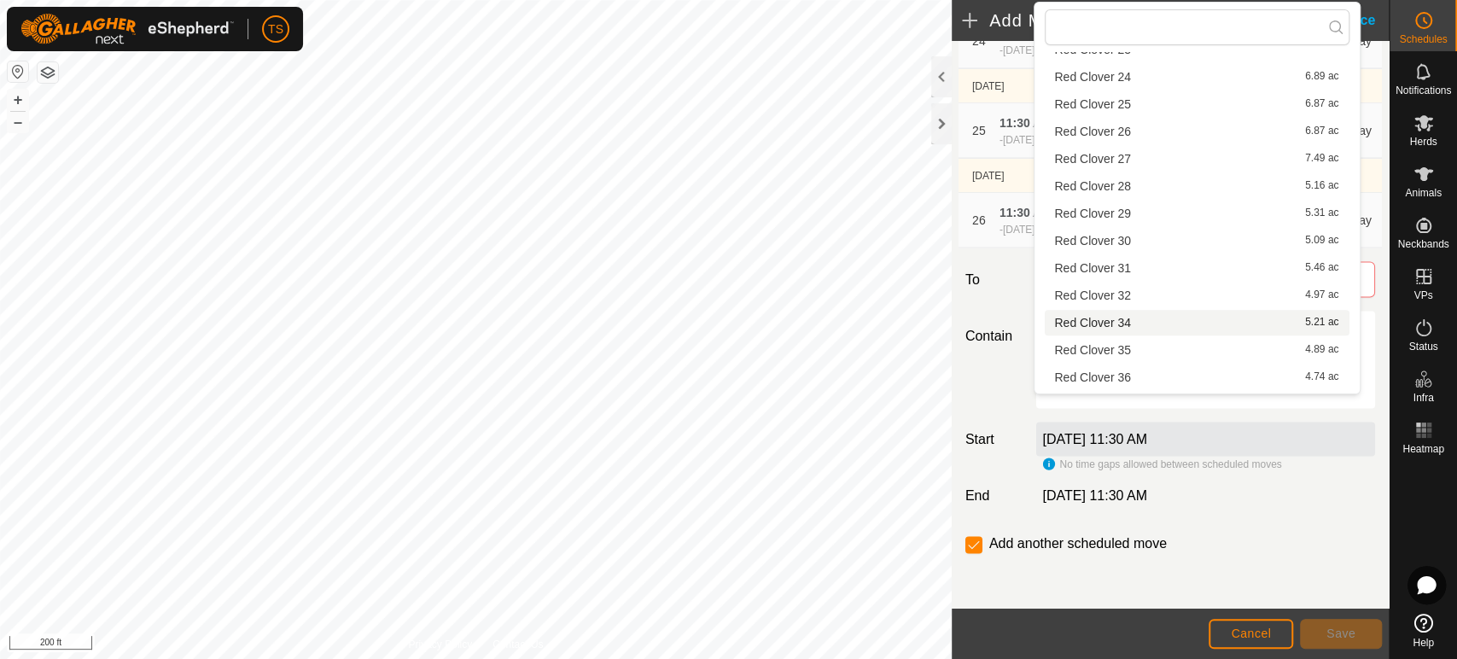
scroll to position [570, 0]
click at [1140, 166] on li "Red Clover 34 5.21 ac" at bounding box center [1197, 162] width 305 height 26
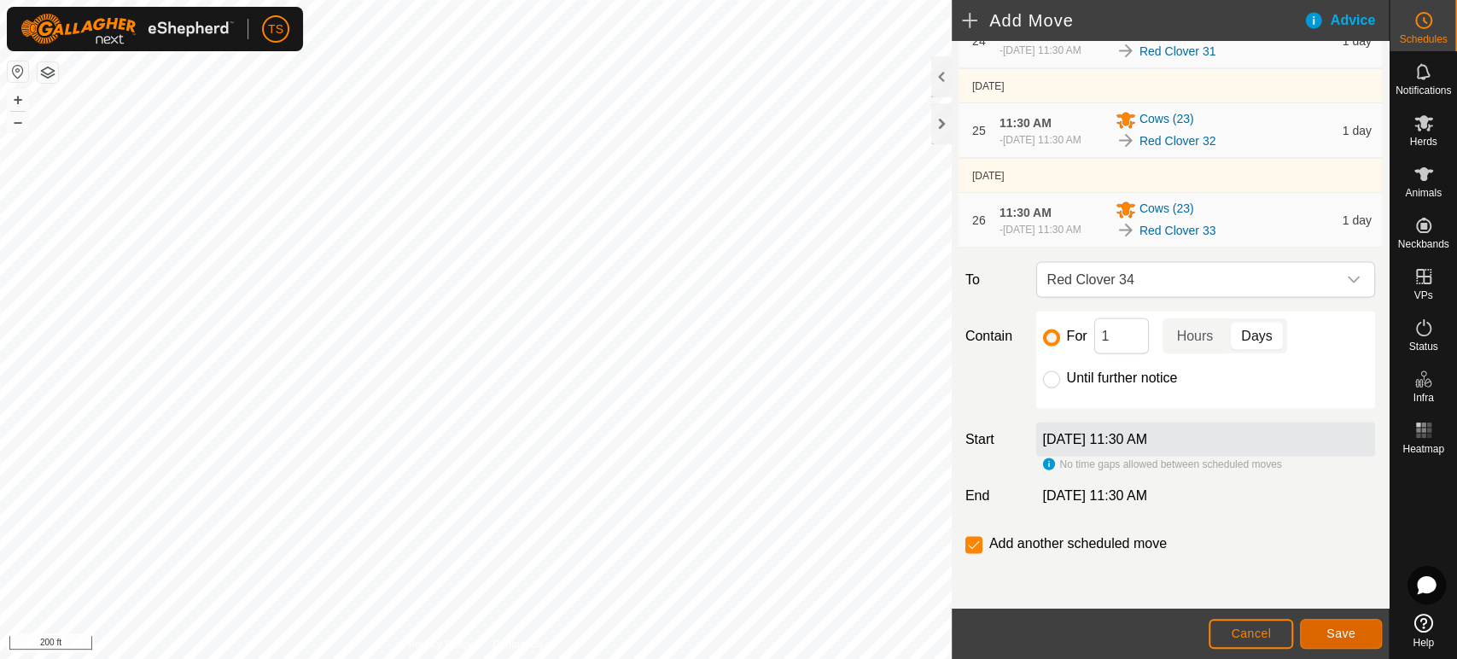
click at [1313, 634] on button "Save" at bounding box center [1341, 634] width 82 height 30
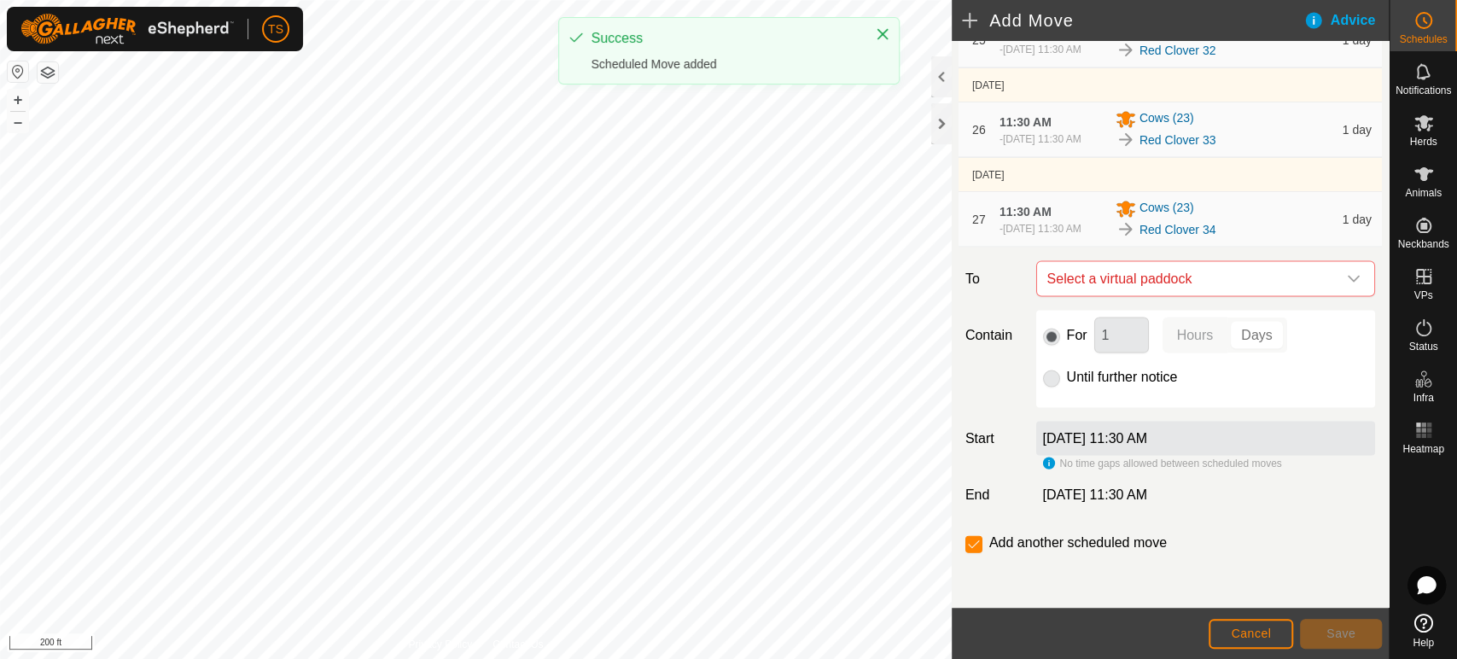
scroll to position [2495, 0]
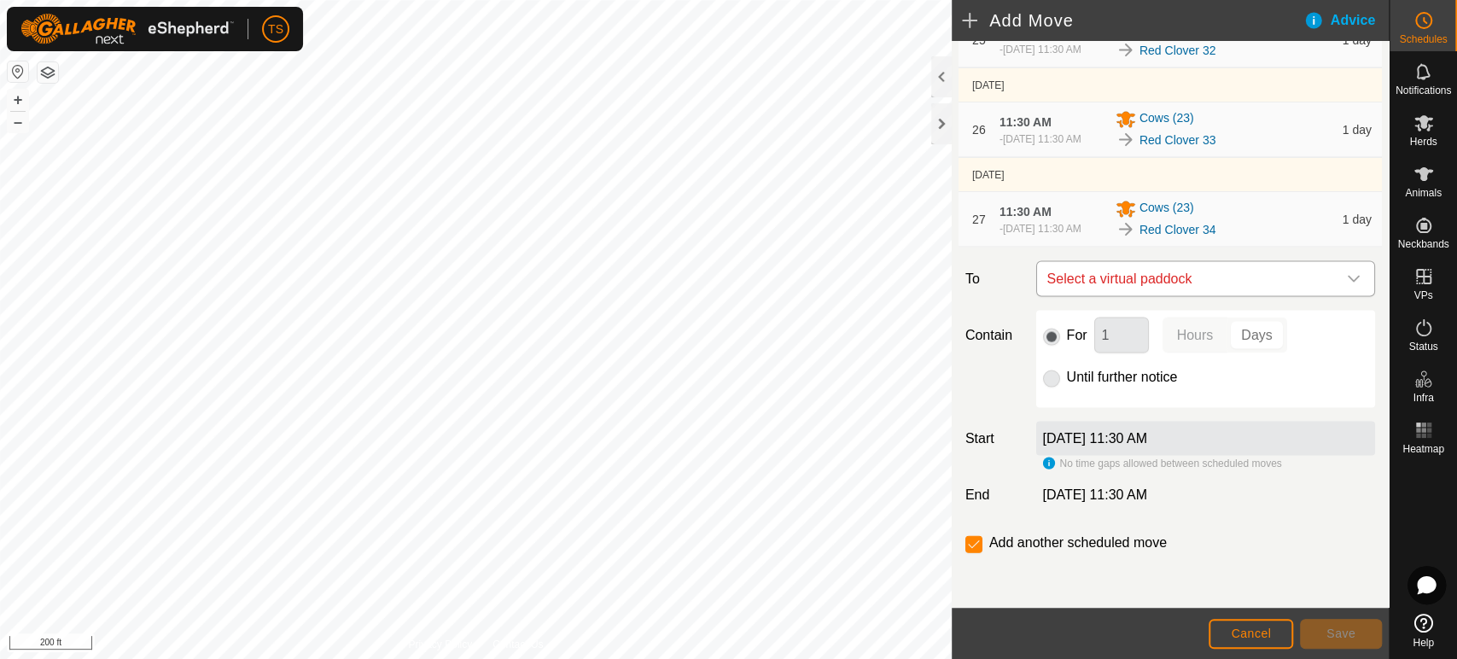
click at [1204, 289] on span "Select a virtual paddock" at bounding box center [1188, 279] width 296 height 34
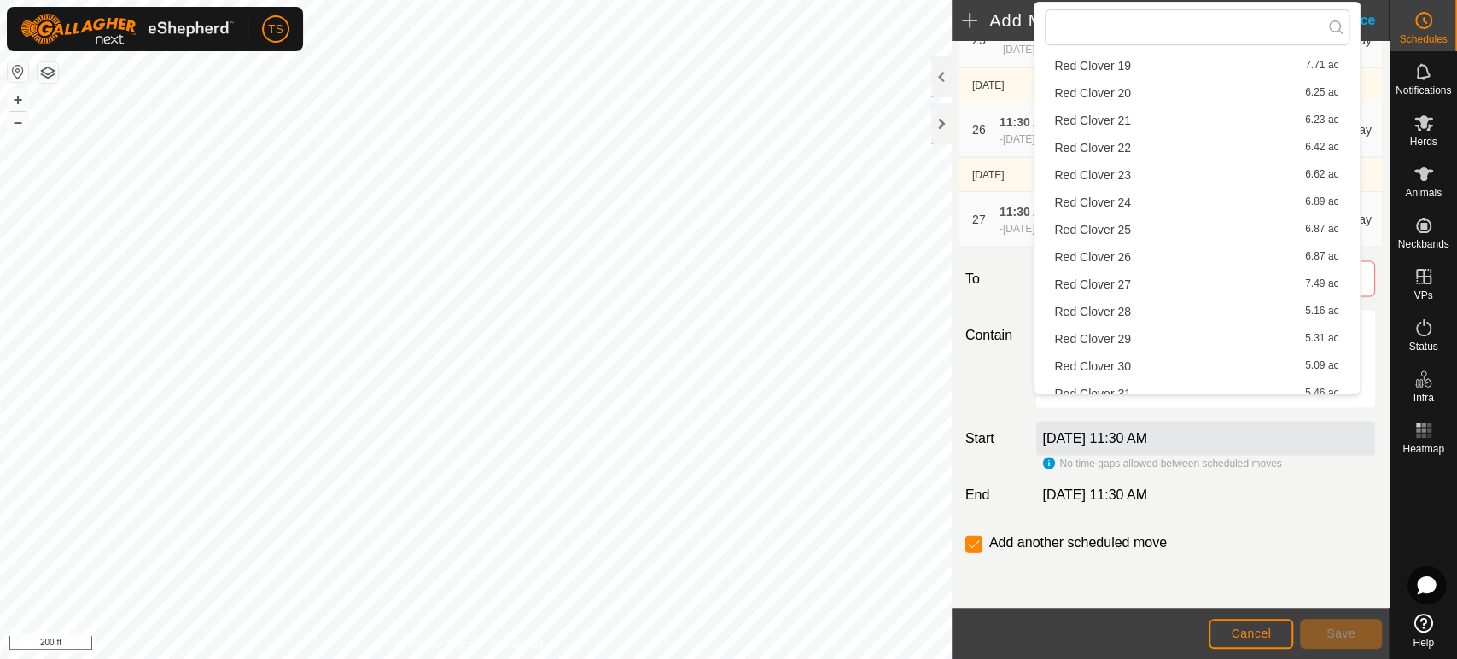
scroll to position [570, 0]
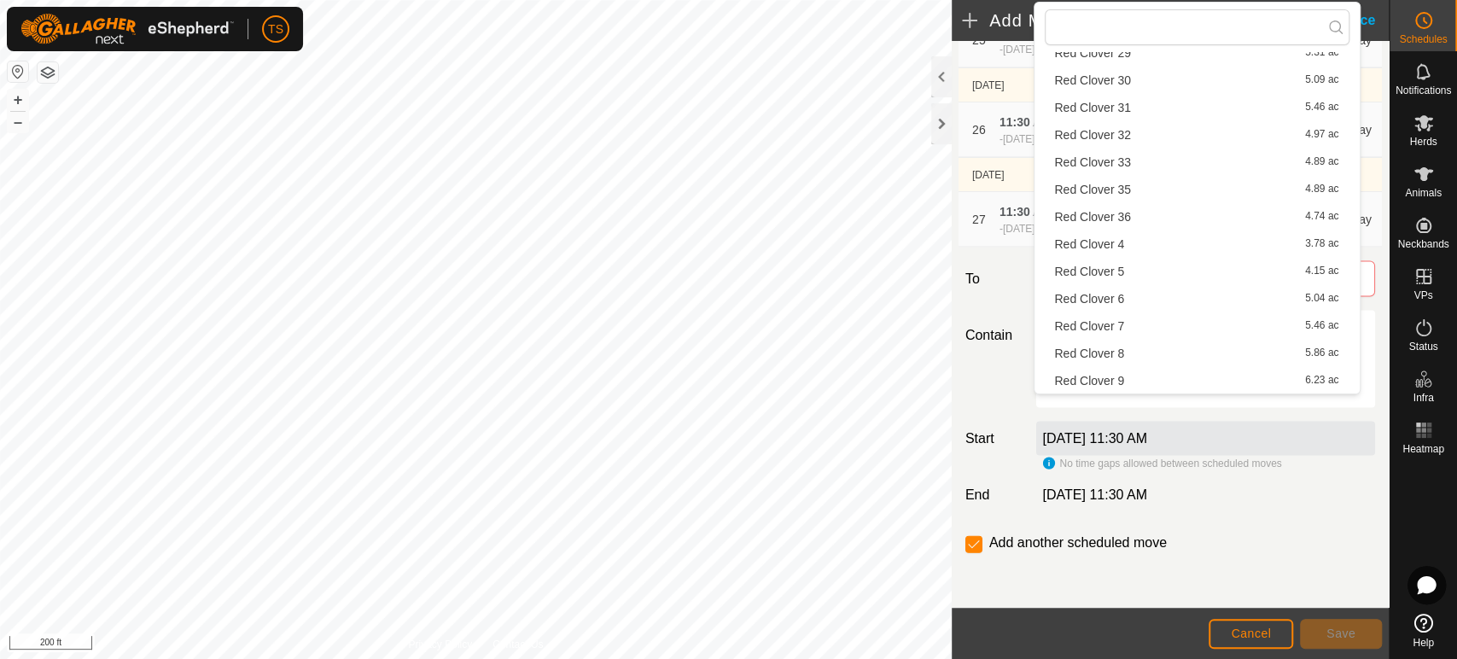
click at [1134, 189] on li "Red Clover 35 4.89 ac" at bounding box center [1197, 190] width 305 height 26
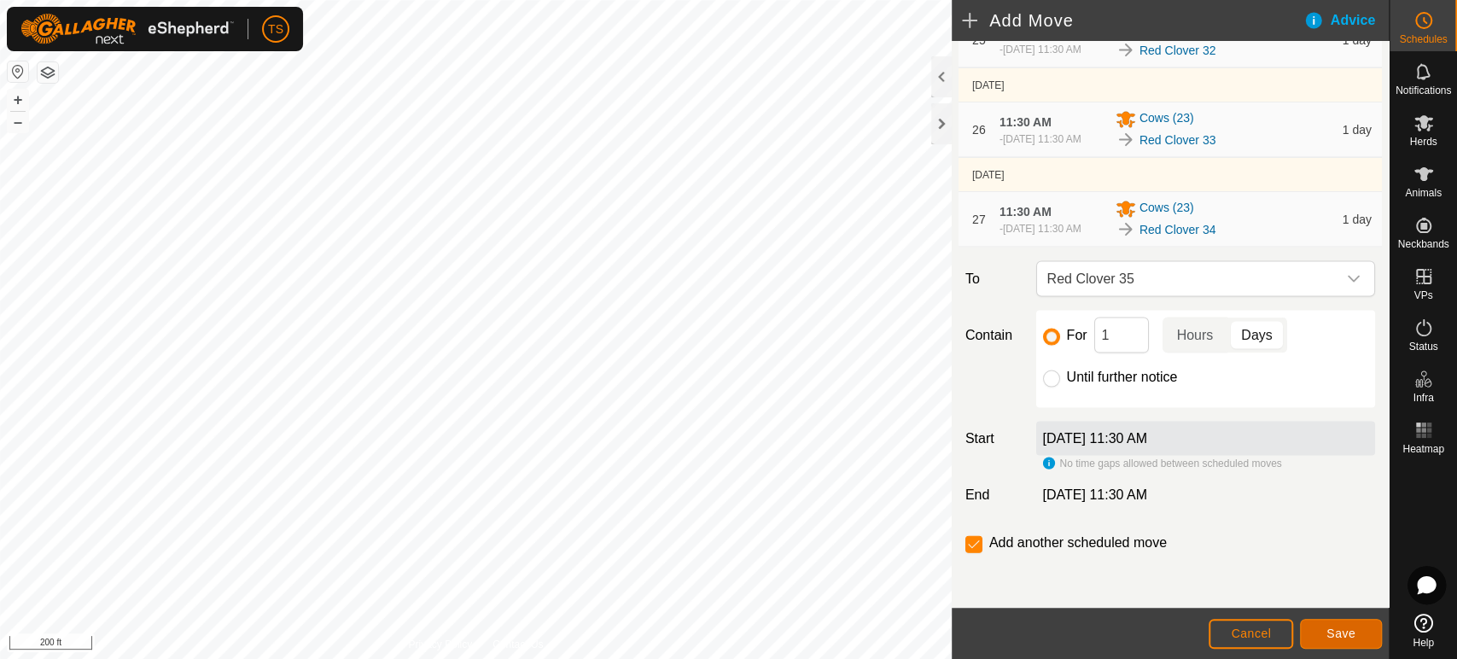
click at [1342, 638] on span "Save" at bounding box center [1340, 633] width 29 height 14
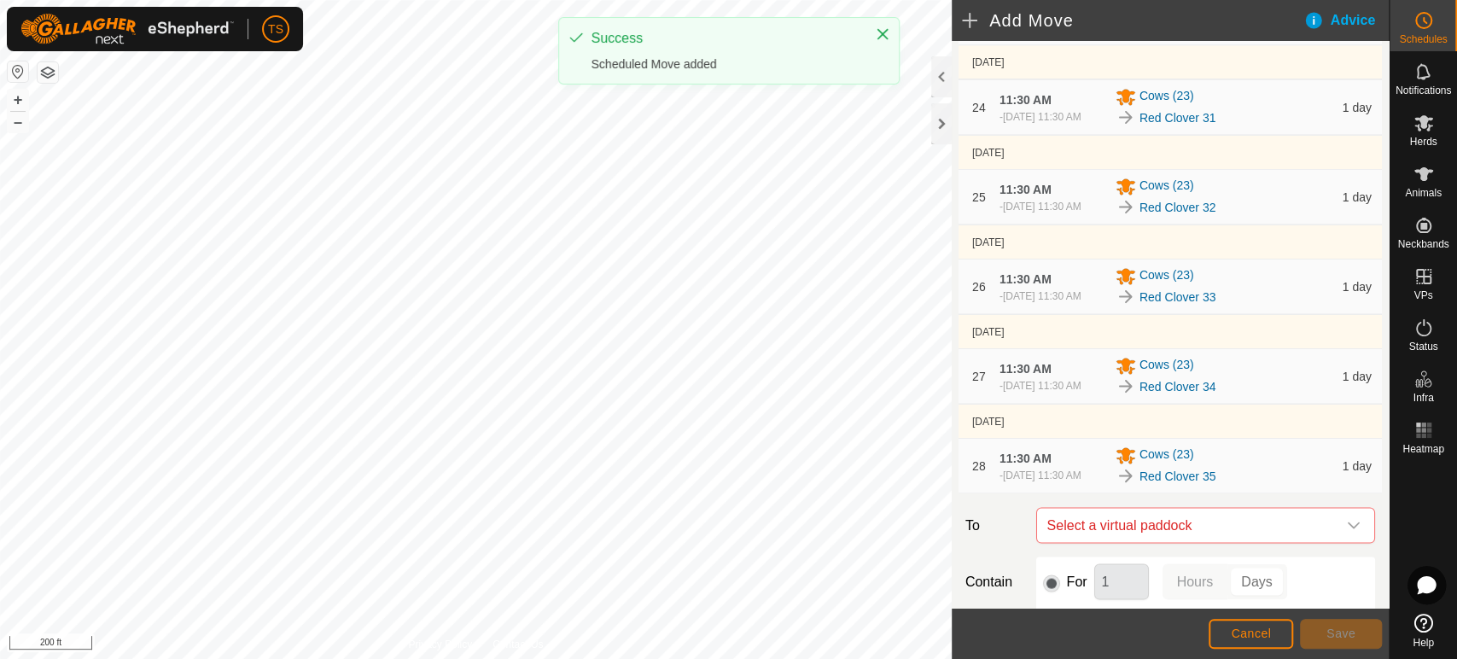
scroll to position [2560, 0]
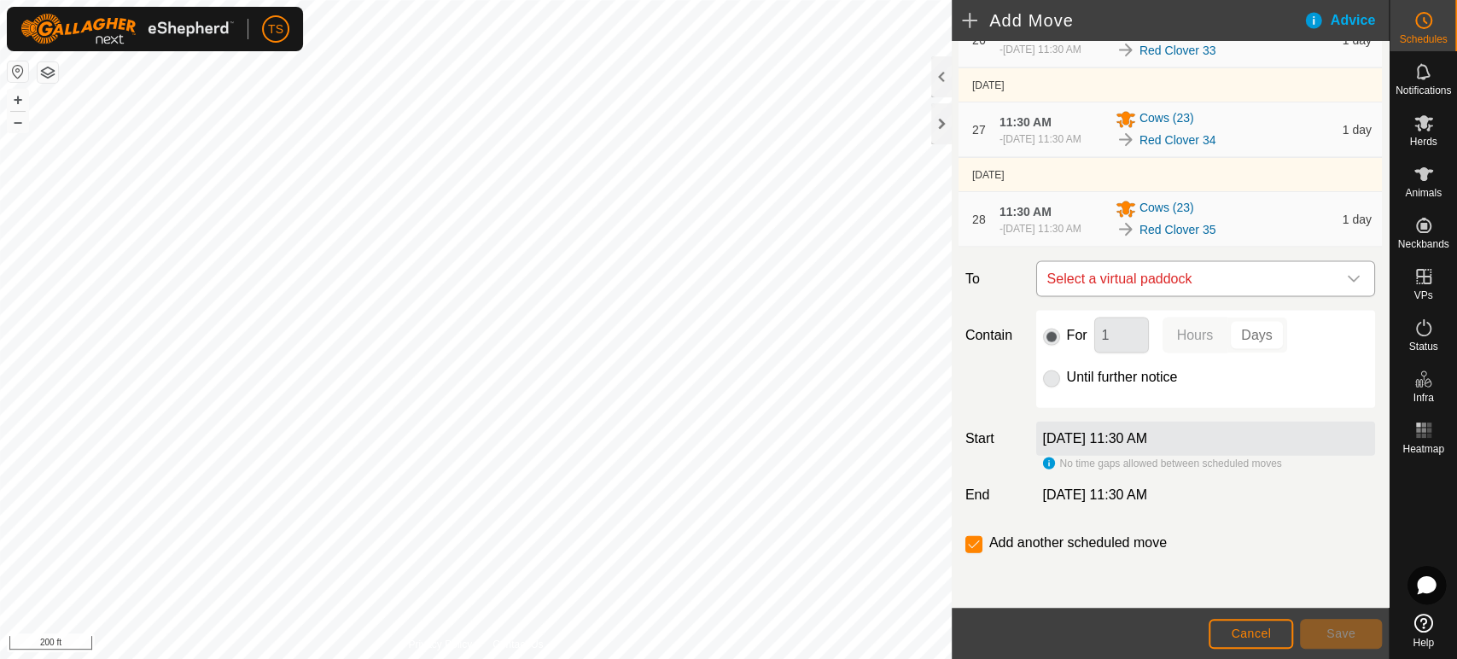
click at [1174, 296] on span "Select a virtual paddock" at bounding box center [1188, 279] width 296 height 34
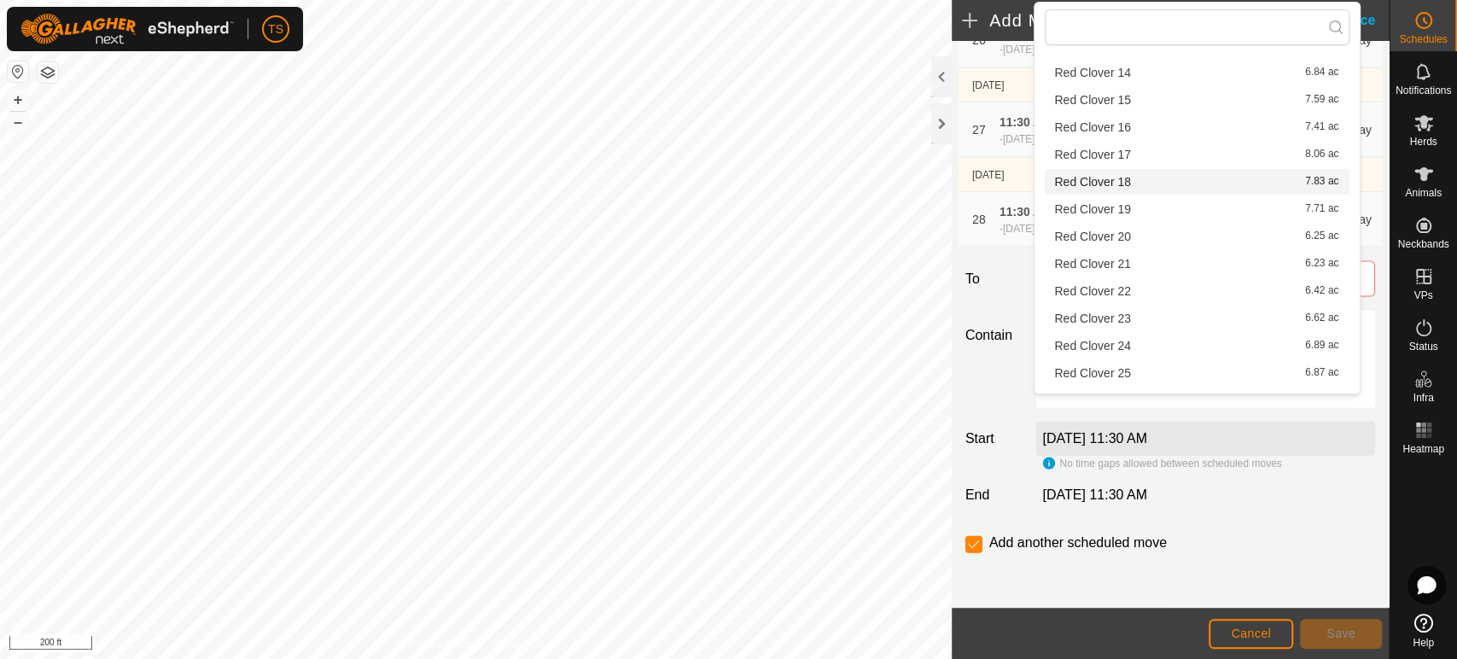
scroll to position [474, 0]
click at [1150, 316] on li "Red Clover 36 4.74 ac" at bounding box center [1197, 313] width 305 height 26
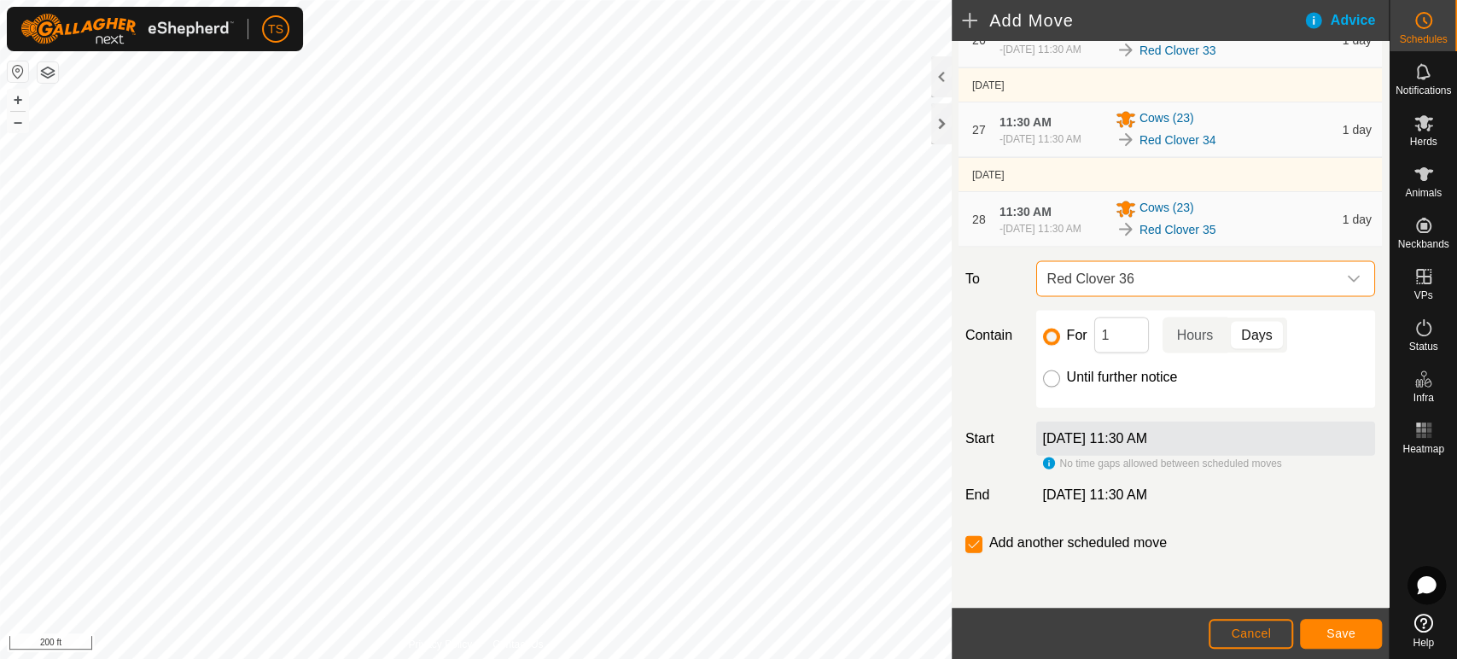
click at [1051, 387] on input "Until further notice" at bounding box center [1051, 378] width 17 height 17
radio input "true"
checkbox input "false"
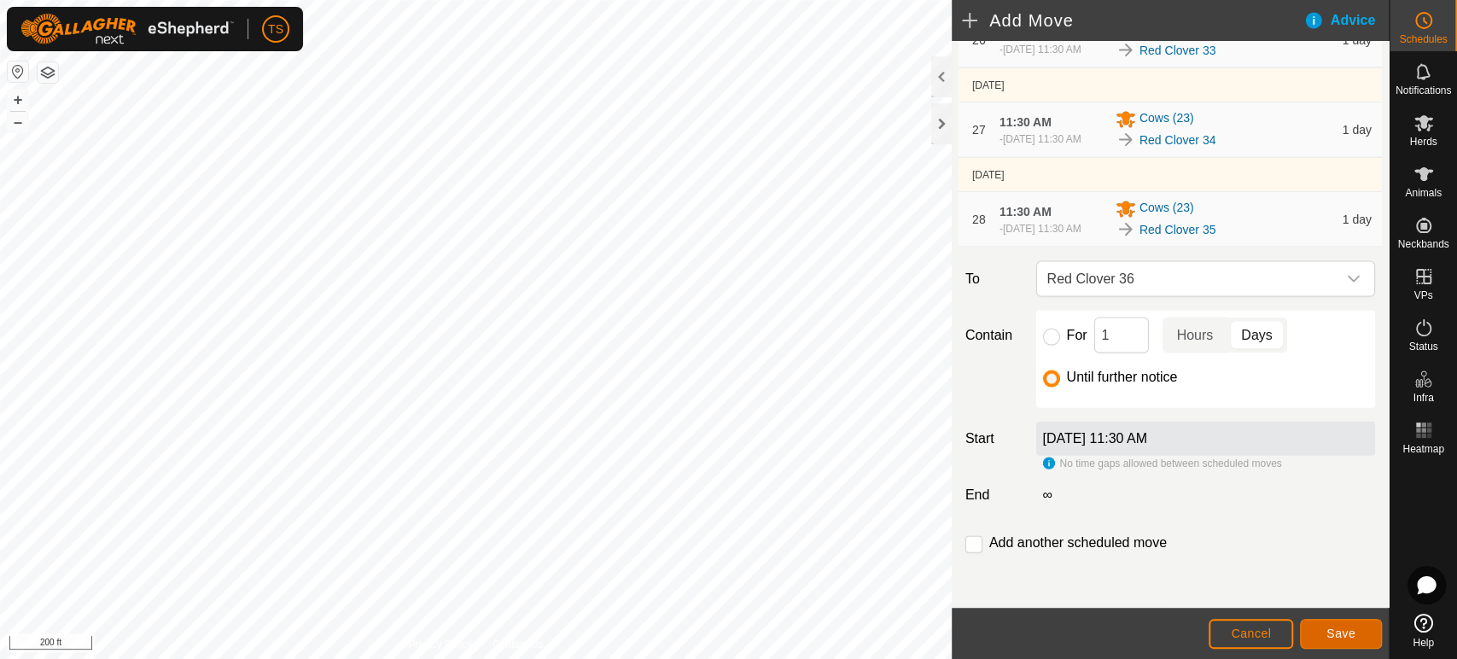
click at [1359, 626] on button "Save" at bounding box center [1341, 634] width 82 height 30
